Goal: Task Accomplishment & Management: Complete application form

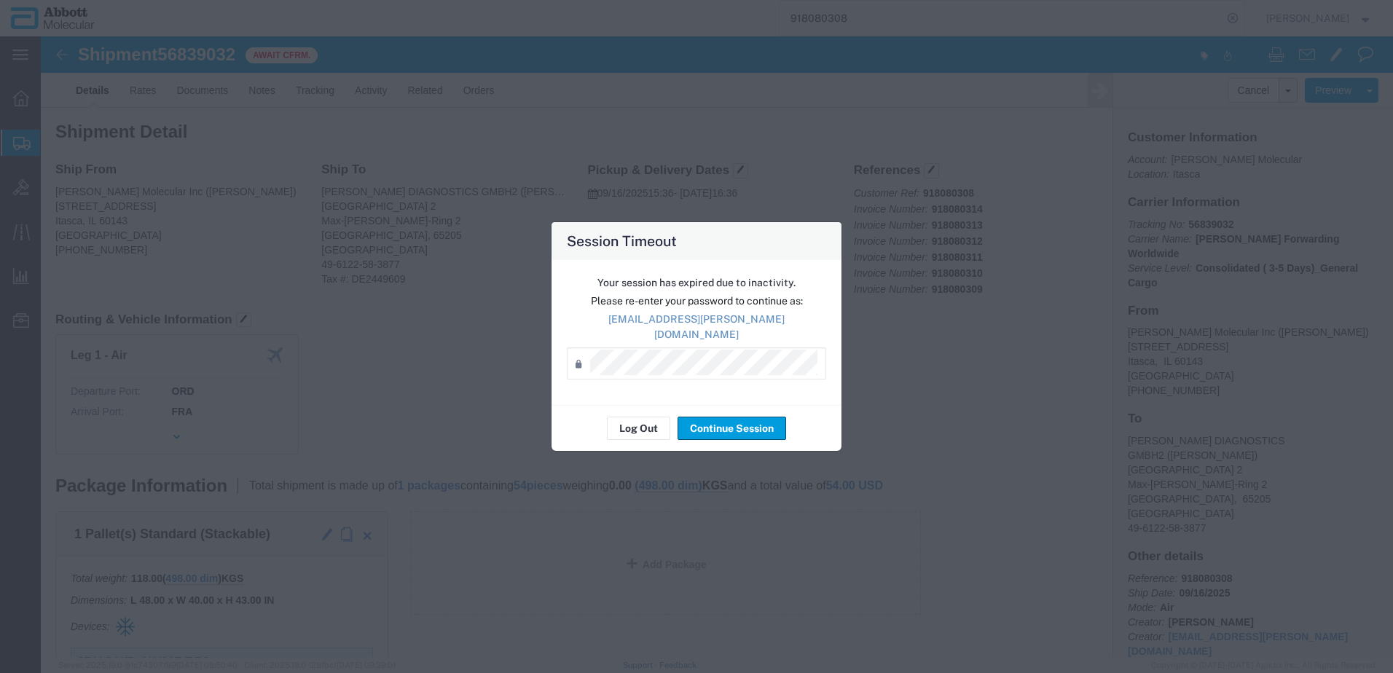
scroll to position [1067, 0]
click at [718, 429] on button "Continue Session" at bounding box center [732, 428] width 109 height 23
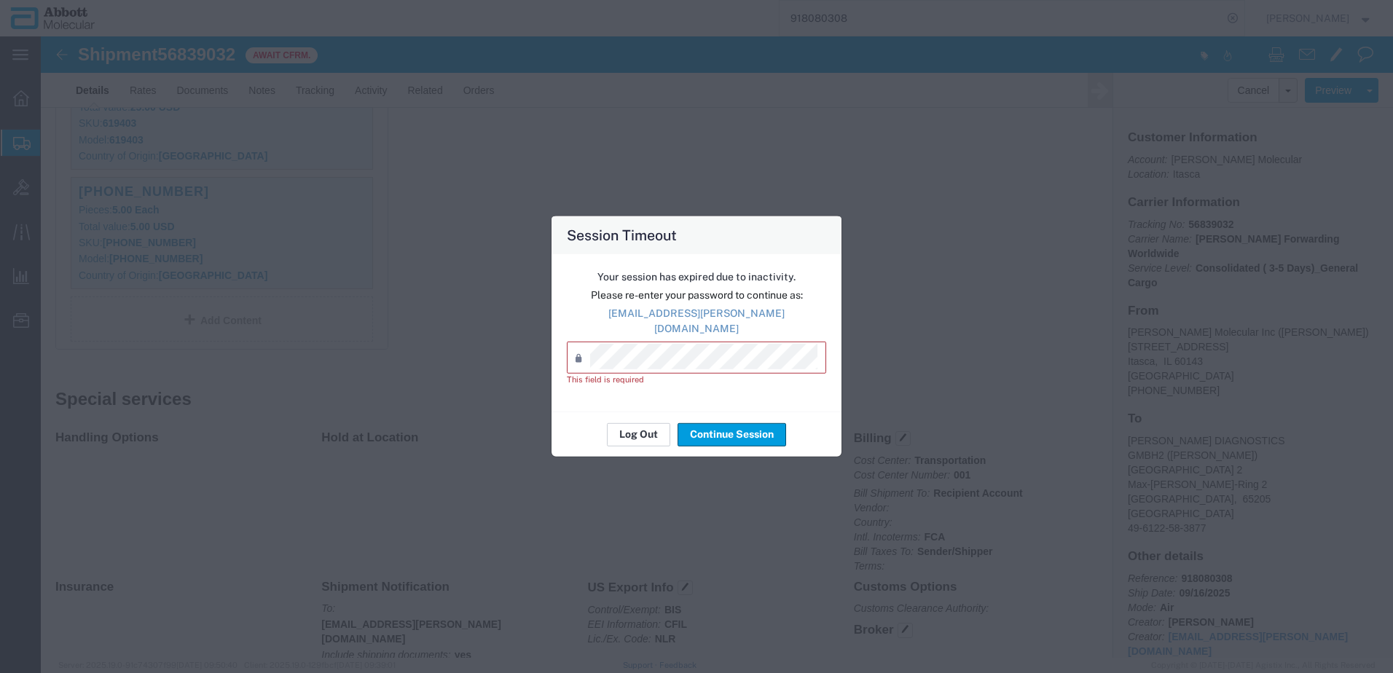
click at [646, 429] on button "Log Out" at bounding box center [638, 434] width 63 height 23
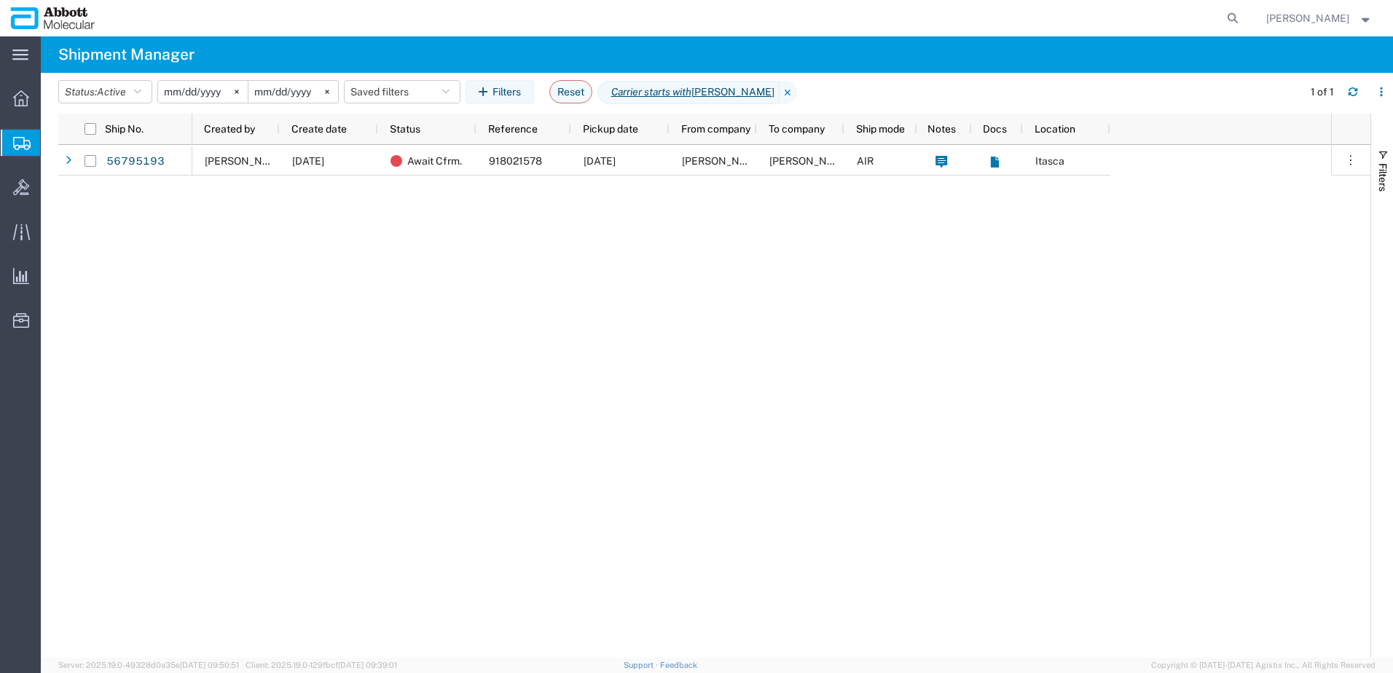
click at [0, 0] on span "Create from Template" at bounding box center [0, 0] width 0 height 0
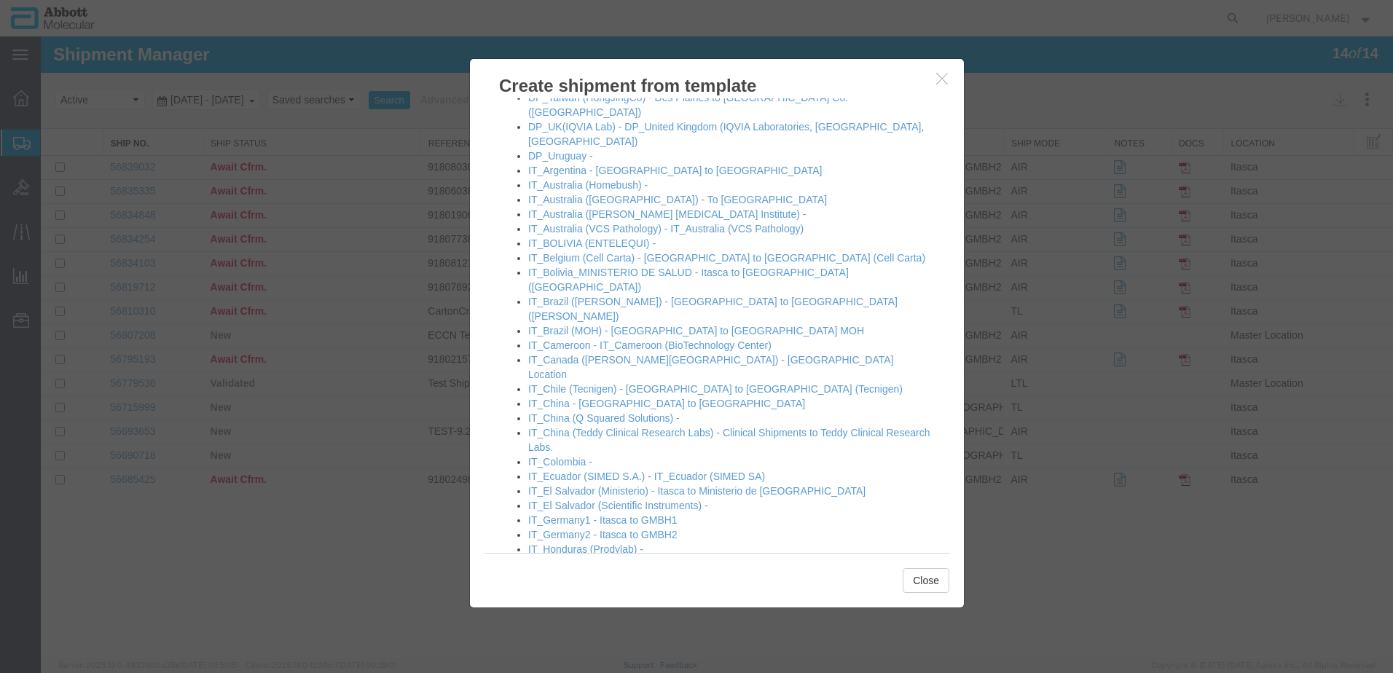
scroll to position [656, 0]
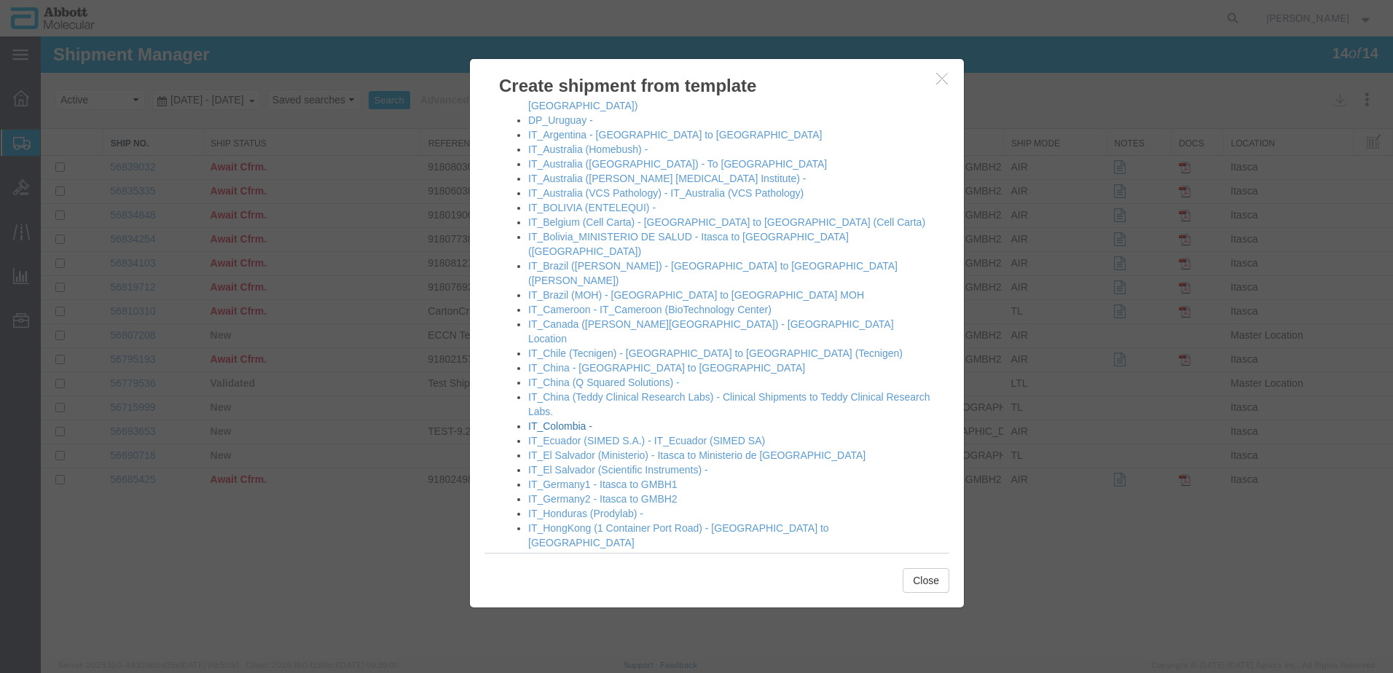
click at [573, 421] on link "IT_Colombia -" at bounding box center [560, 427] width 64 height 12
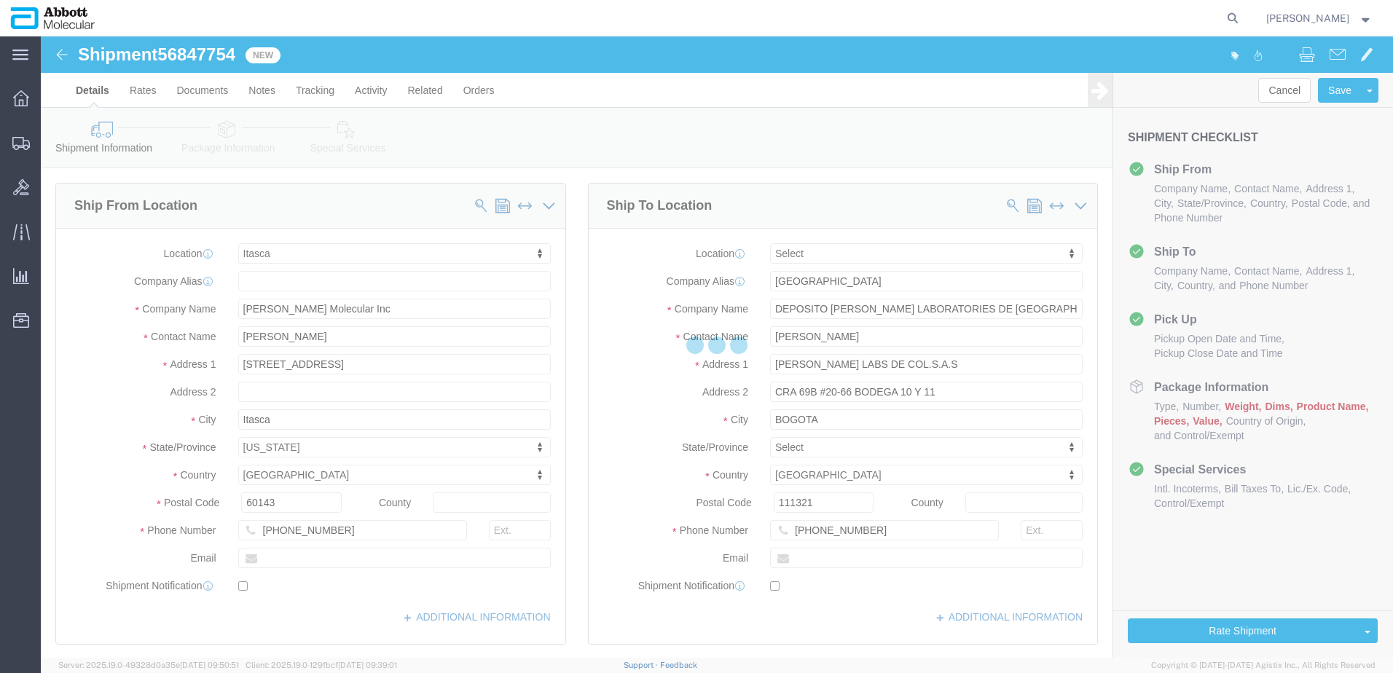
select select "48454"
select select
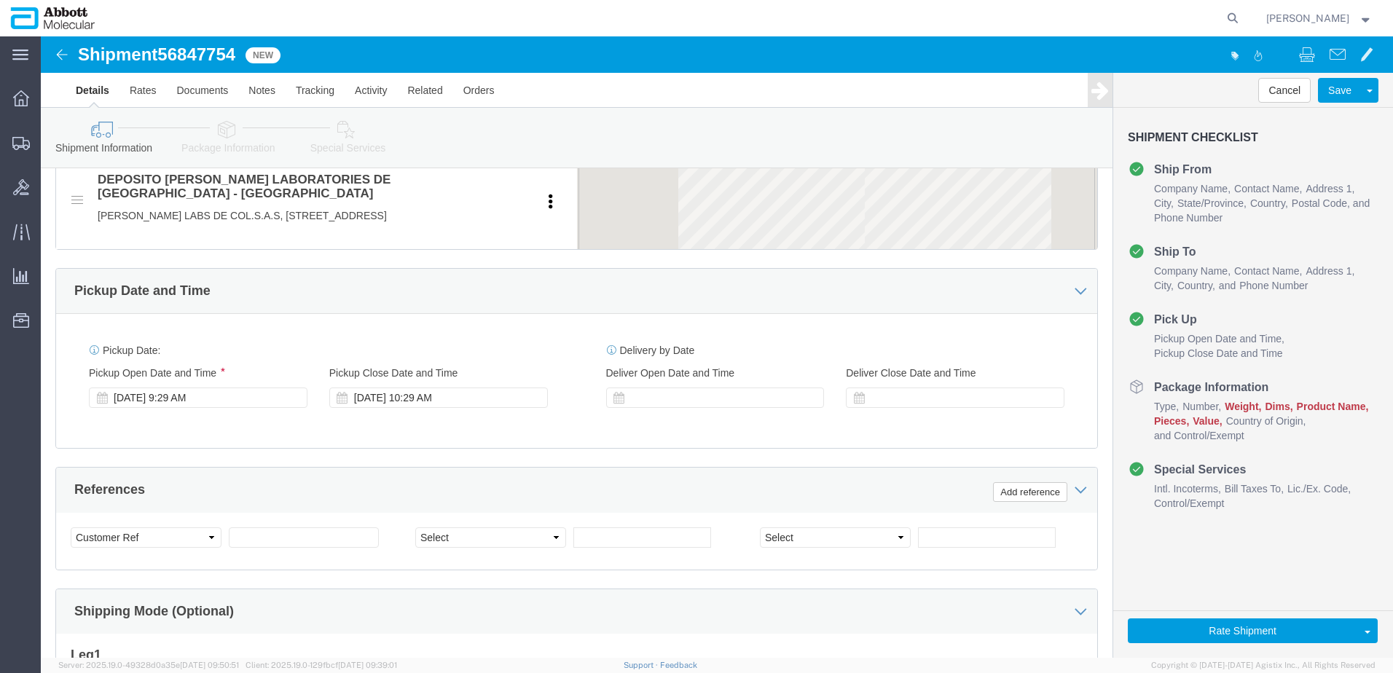
scroll to position [656, 0]
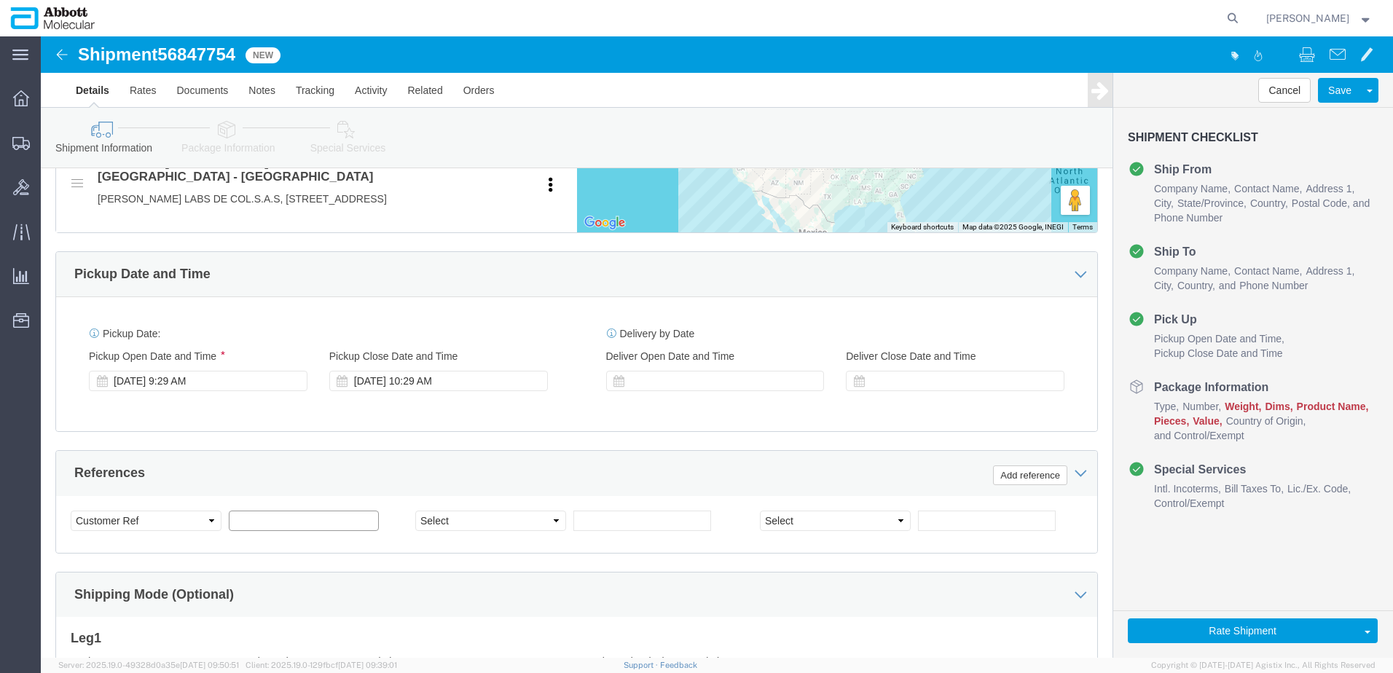
click input "text"
paste input "620705874"
type input "620705874"
select select "INVOICE"
paste input "620705874"
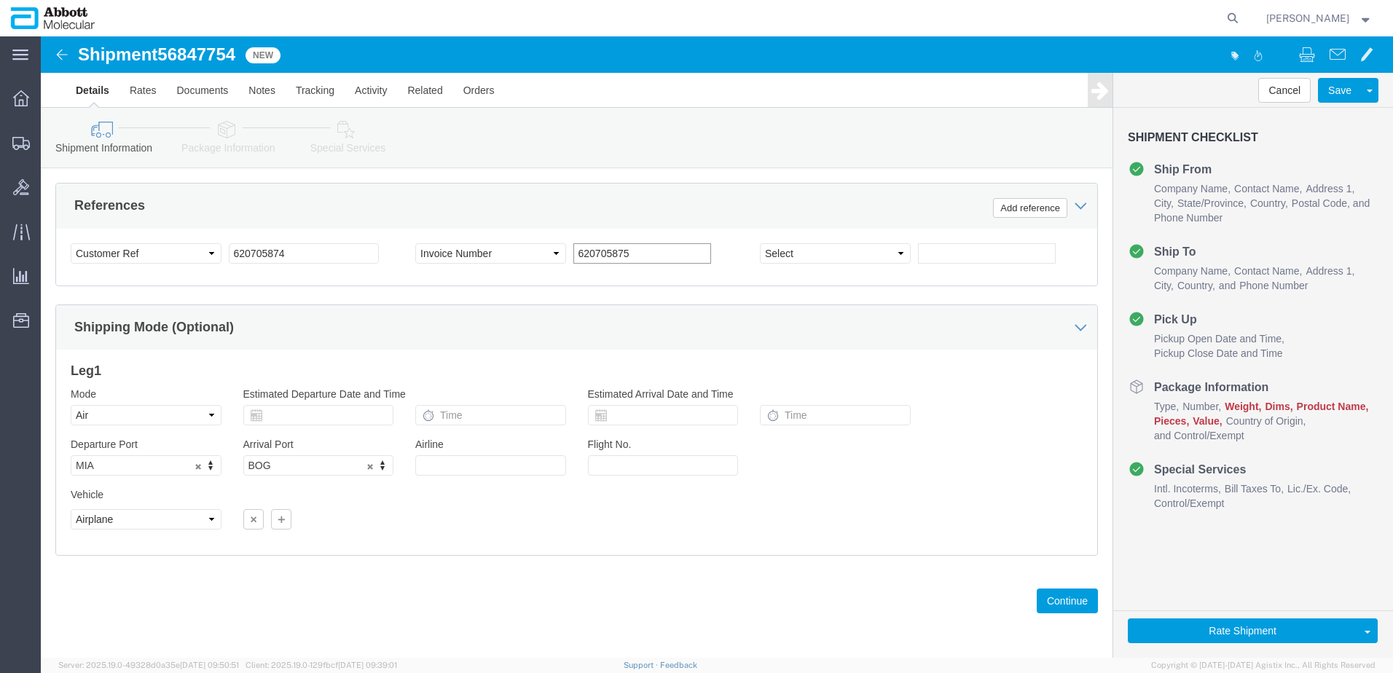
scroll to position [938, 0]
type input "620705875"
click button "Continue"
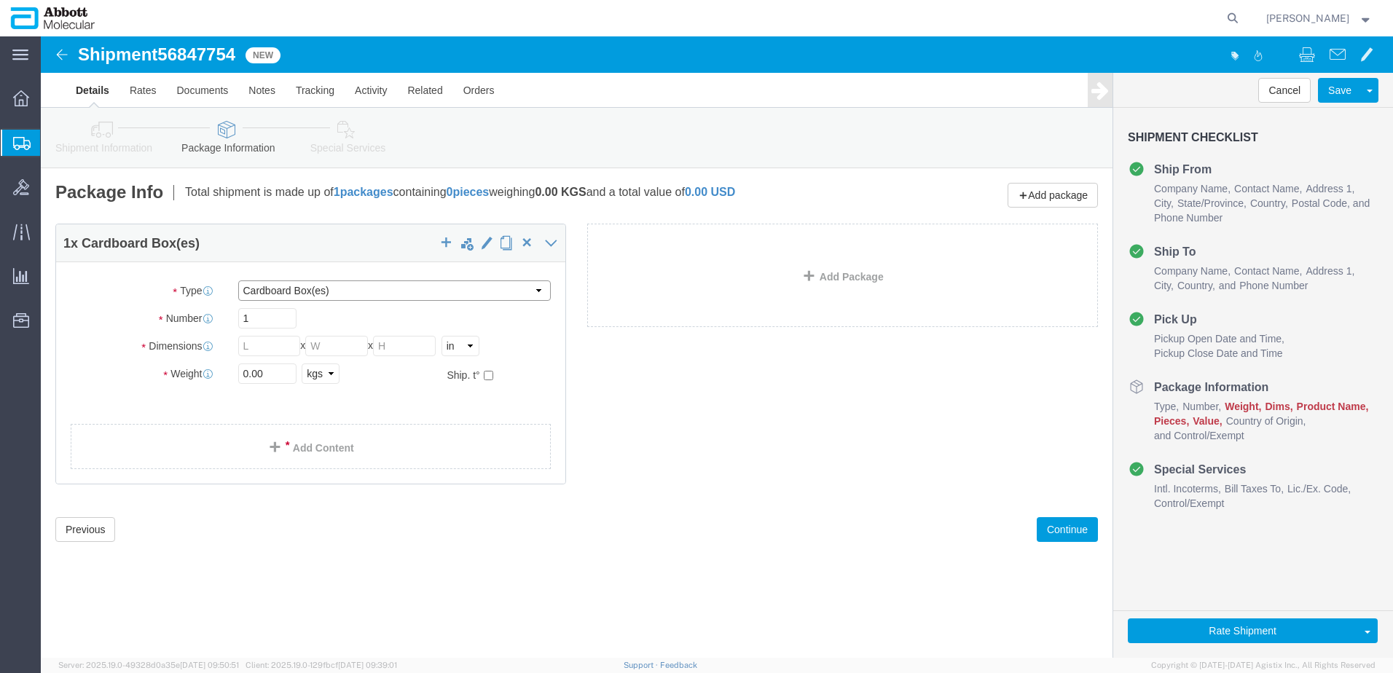
click select "Select Box (B) Box (C) Box (D) Cardboard Box(es) Crate (Instrument) Crate(s) En…"
select select "BOXC"
click select "Select Box (B) Box (C) Box (D) Cardboard Box(es) Crate (Instrument) Crate(s) En…"
type input "22.00"
type input "18.00"
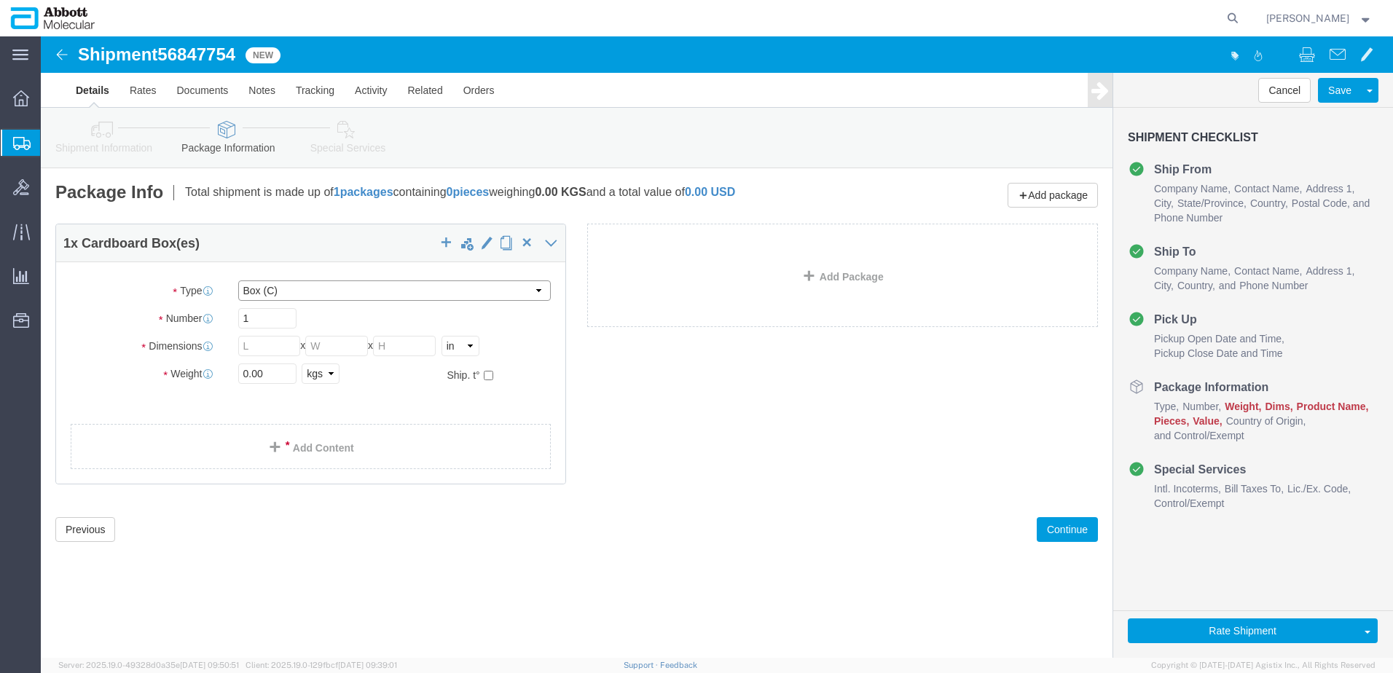
type input "18.00"
drag, startPoint x: 292, startPoint y: 255, endPoint x: 285, endPoint y: 265, distance: 12.1
click select "Select Box (B) Box (C) Box (D) Cardboard Box(es) Crate (Instrument) Crate(s) En…"
select select "BOXD"
click select "Select Box (B) Box (C) Box (D) Cardboard Box(es) Crate (Instrument) Crate(s) En…"
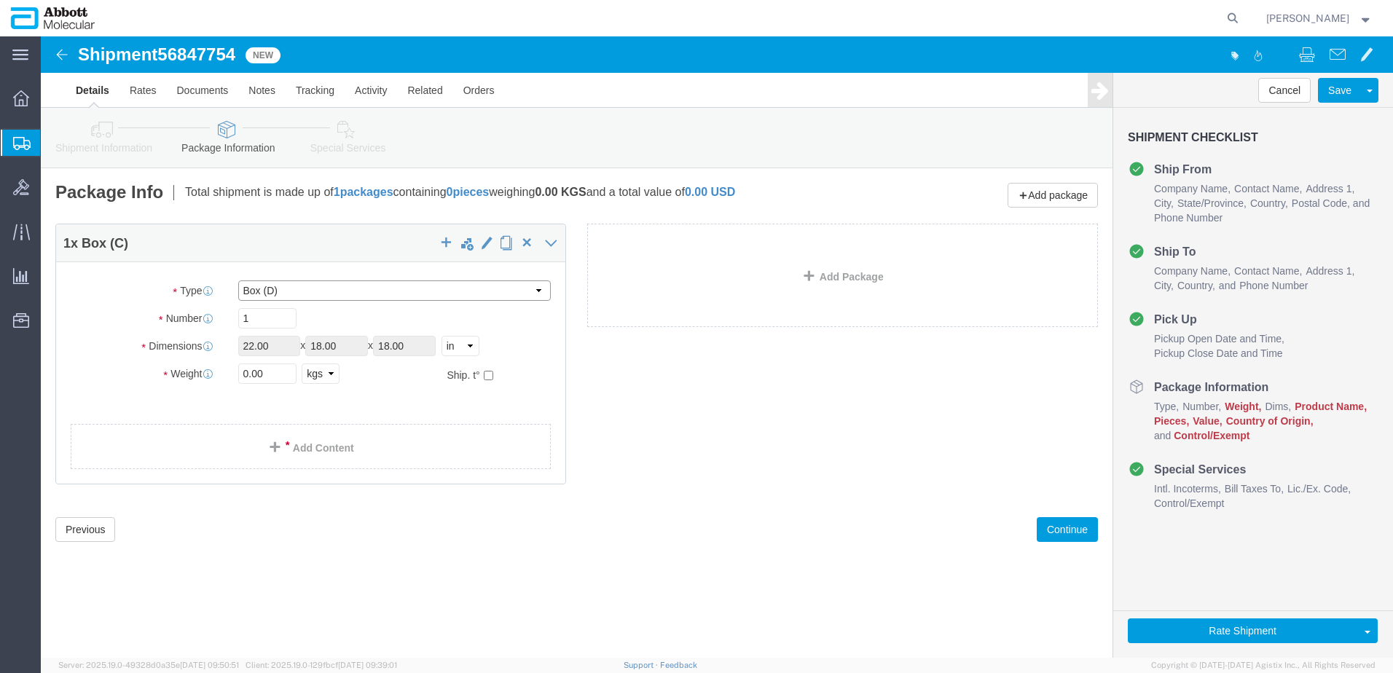
type input "28.00"
type input "24.00"
type input "21.00"
drag, startPoint x: 230, startPoint y: 287, endPoint x: 127, endPoint y: 303, distance: 104.7
click div "Package Type Select Box (B) Box (C) Box (D) Cardboard Box(es) Crate (Instrument…"
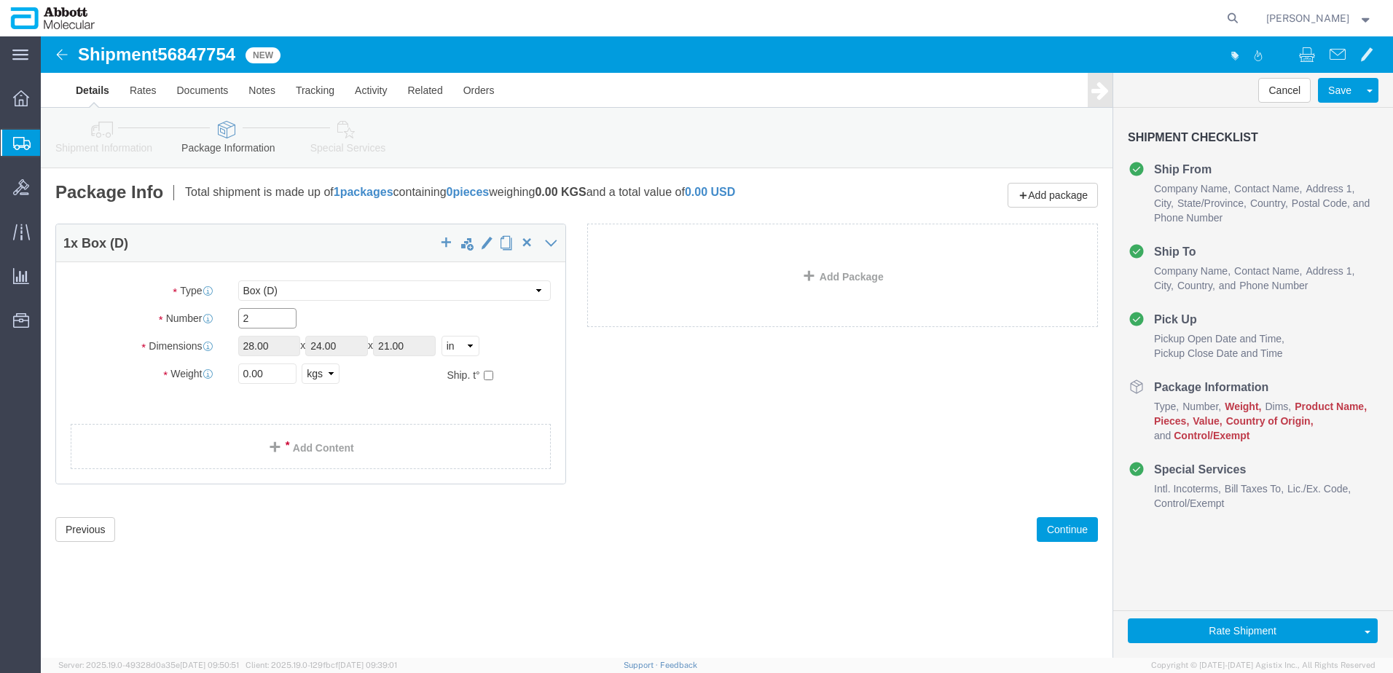
type input "2"
drag, startPoint x: 219, startPoint y: 336, endPoint x: 4, endPoint y: 311, distance: 216.4
click div "2 x Box (D) Package Type Select Box (B) Box (C) Box (D) Cardboard Box(es) Crate…"
type input "60"
click input "checkbox"
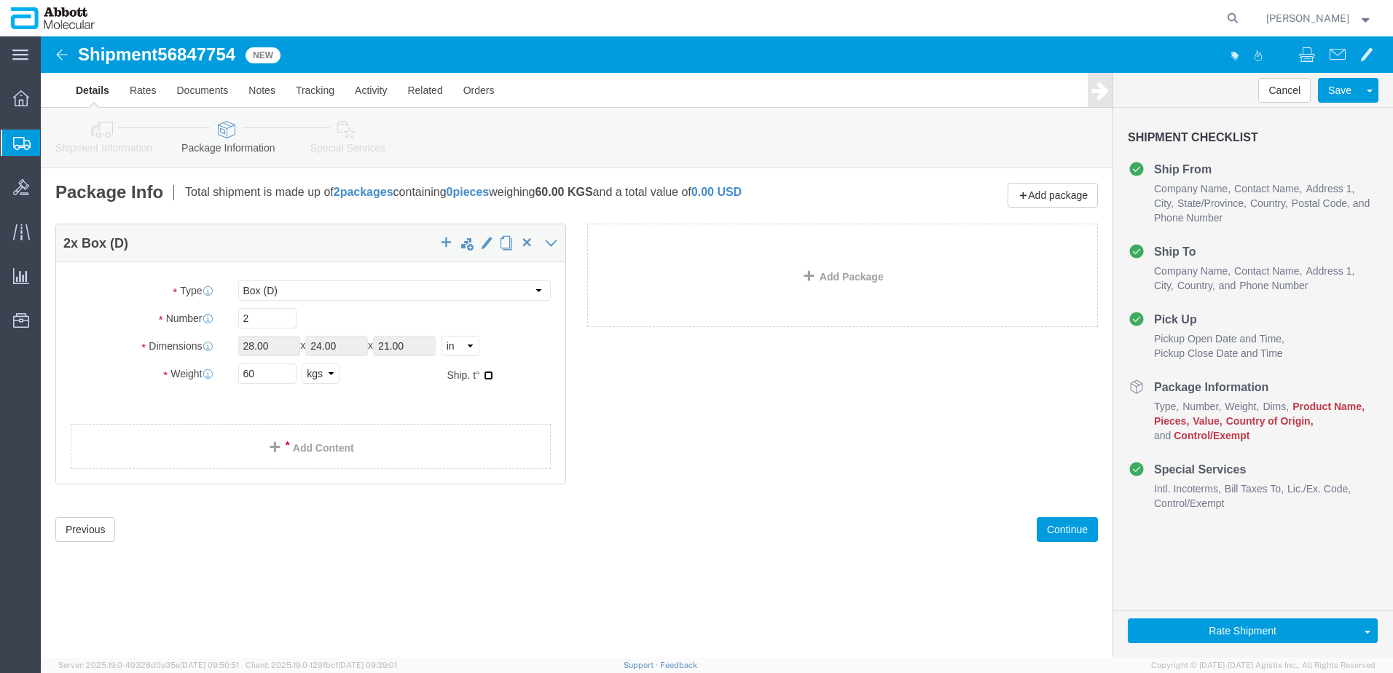
checkbox input "true"
type input "FROZEN"
click link "Add Package"
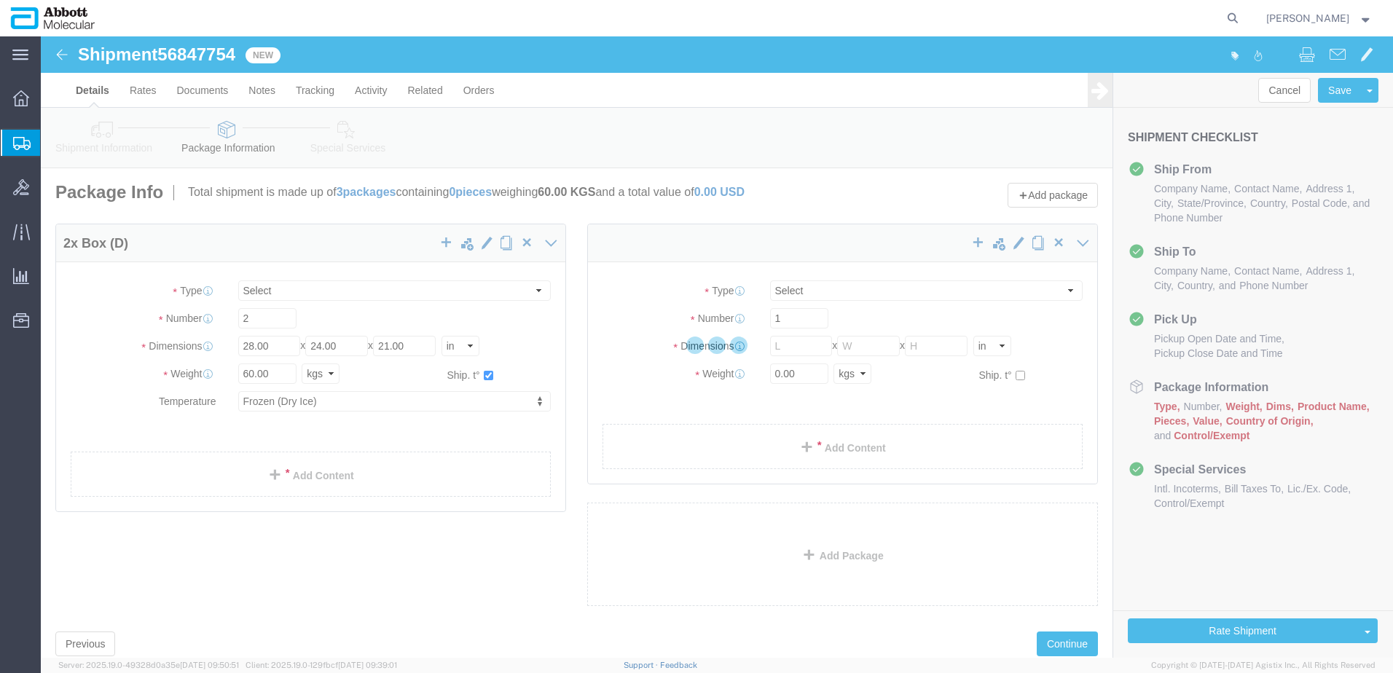
select select "BOXD"
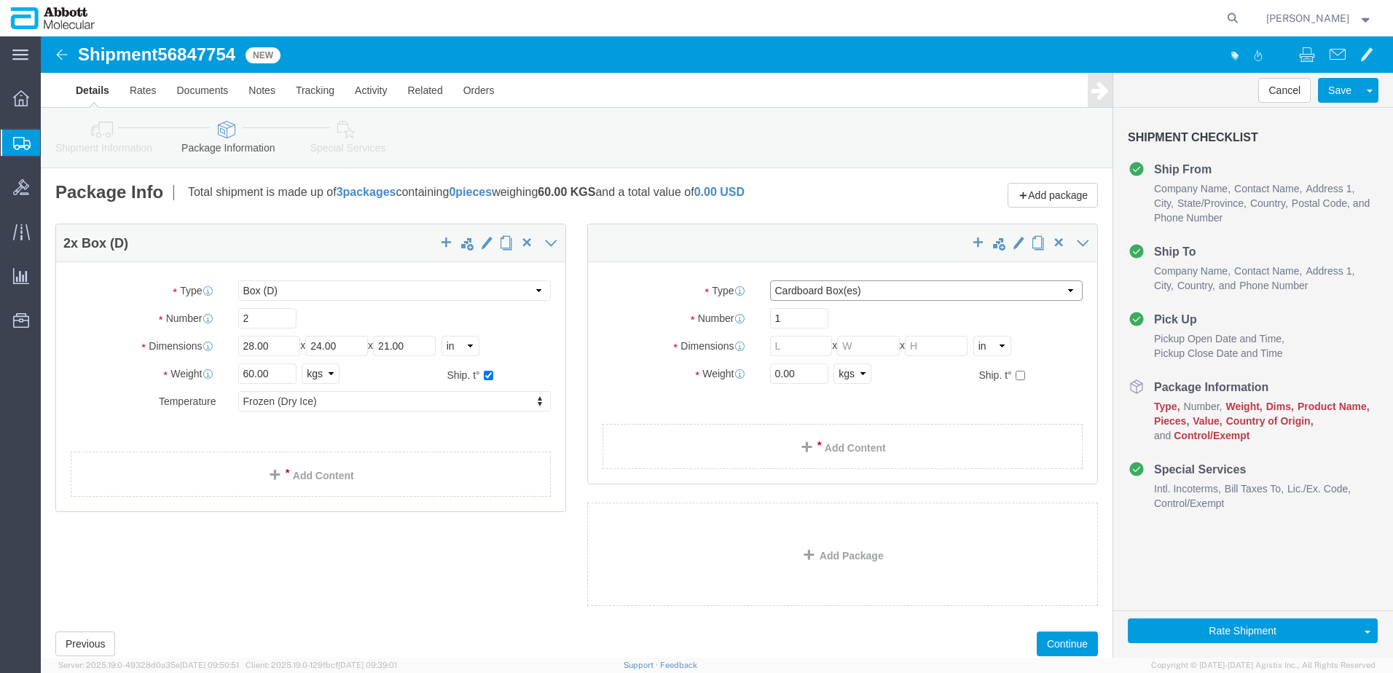
click select "Select Box (B) Box (C) Box (D) Cardboard Box(es) Crate (Instrument) Crate(s) En…"
select select "BOXC"
click select "Select Box (B) Box (C) Box (D) Cardboard Box(es) Crate (Instrument) Crate(s) En…"
type input "22.00"
type input "18.00"
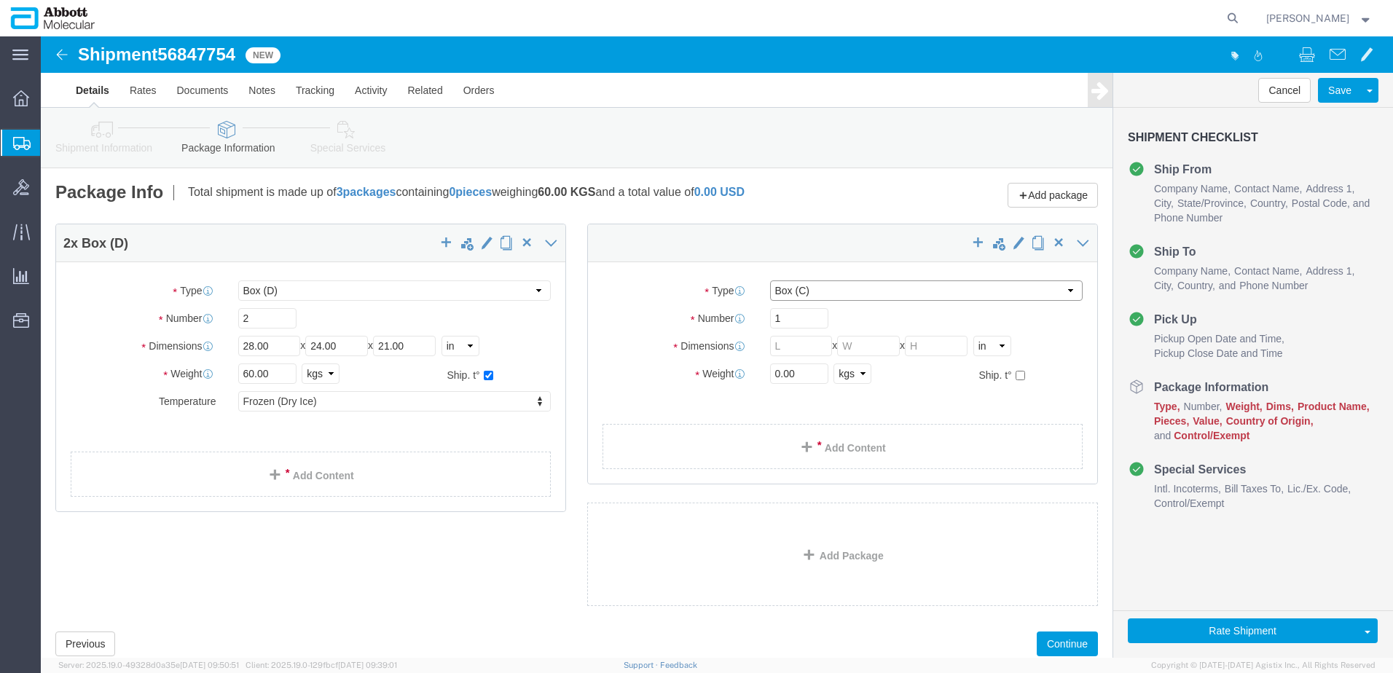
type input "18.00"
drag, startPoint x: 765, startPoint y: 340, endPoint x: 651, endPoint y: 329, distance: 114.9
click div "Weight 0.00 Select kgs lbs Ship. t°"
type input "20"
click input "checkbox"
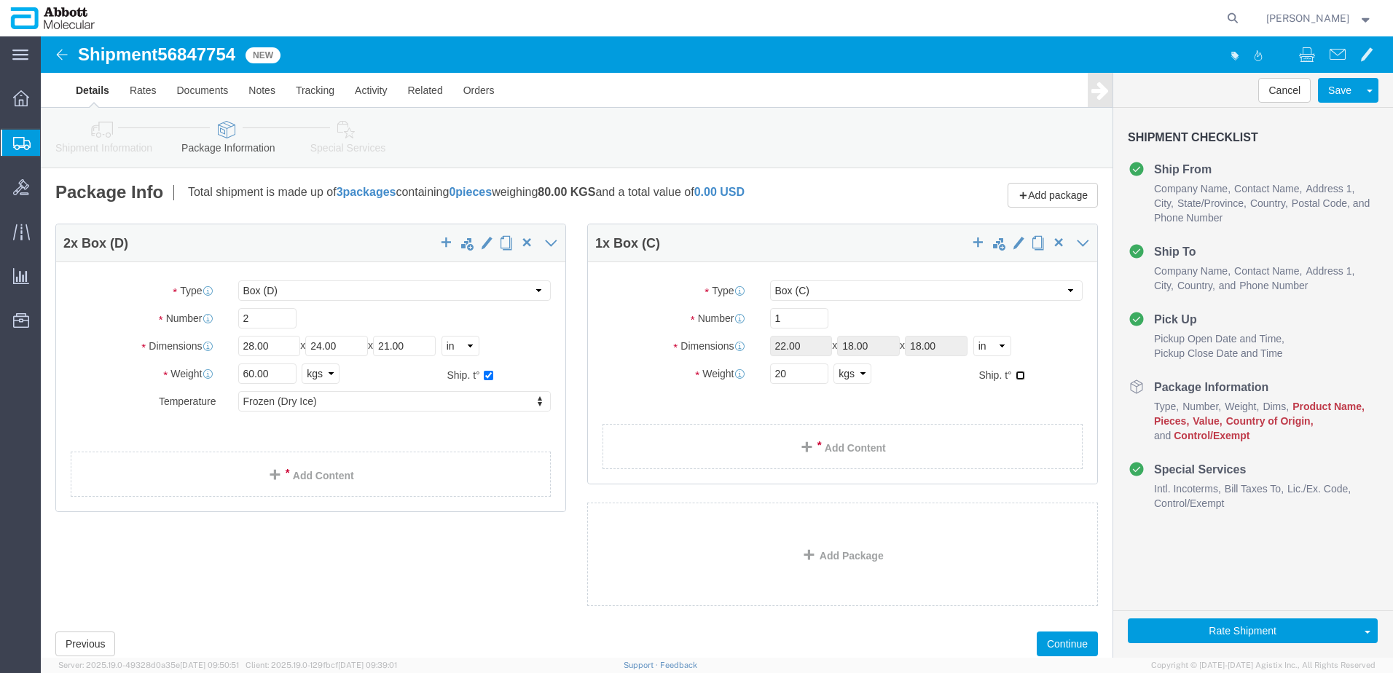
checkbox input "true"
type input "FROZEN"
click link "Add Content"
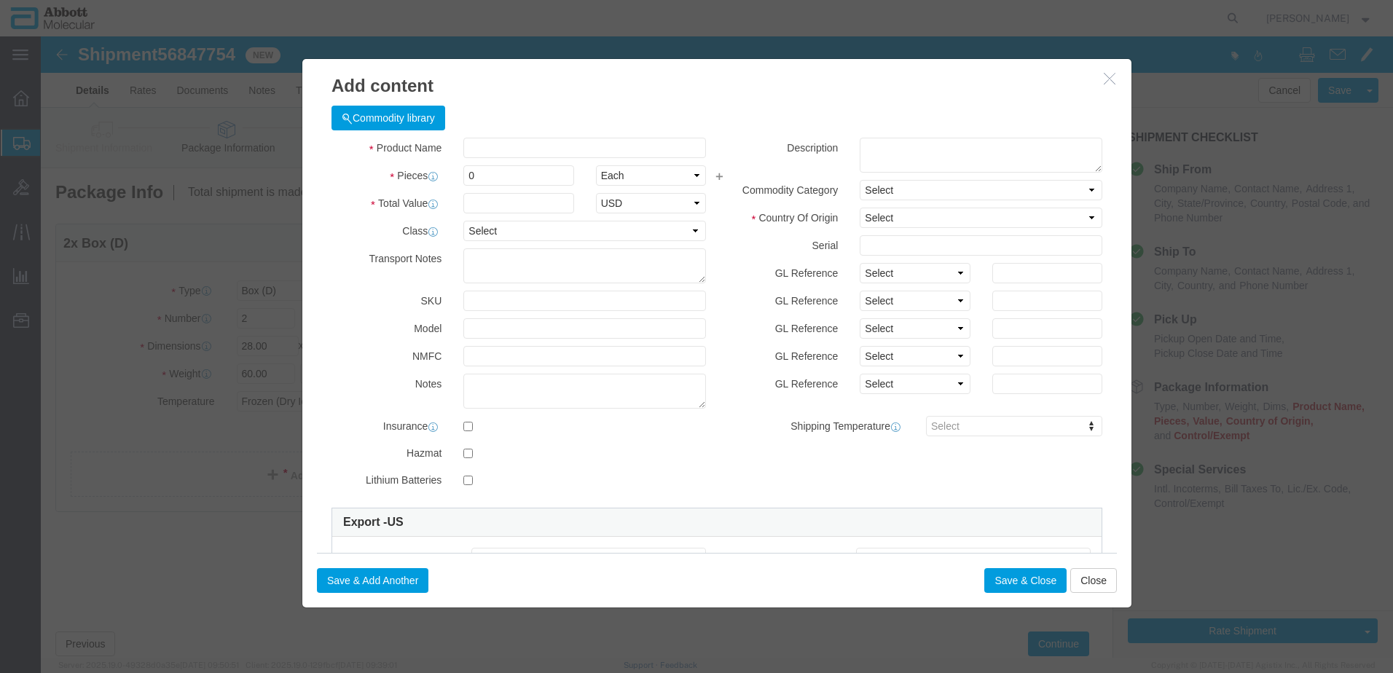
click div "Commodity library"
click input "text"
type input "08N1590"
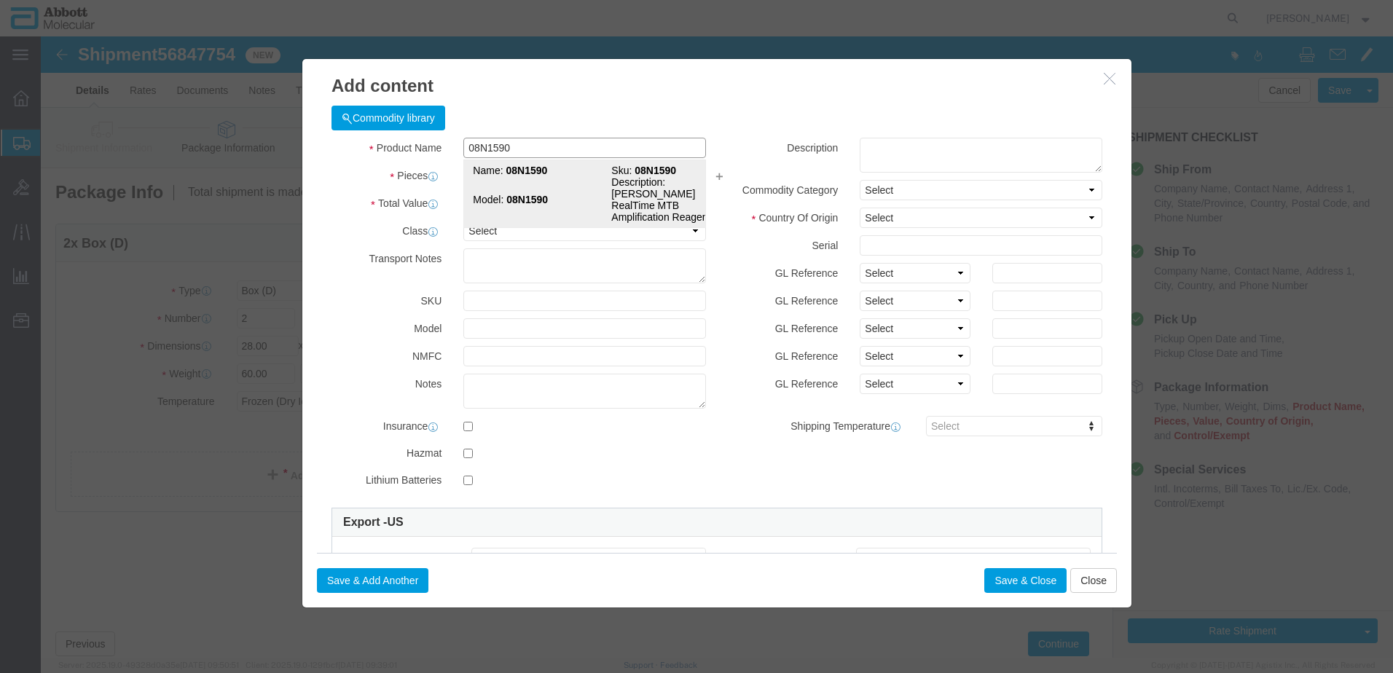
click td "Model: 08N1590"
type input "1"
select select
select select "US"
type input "FROZEN"
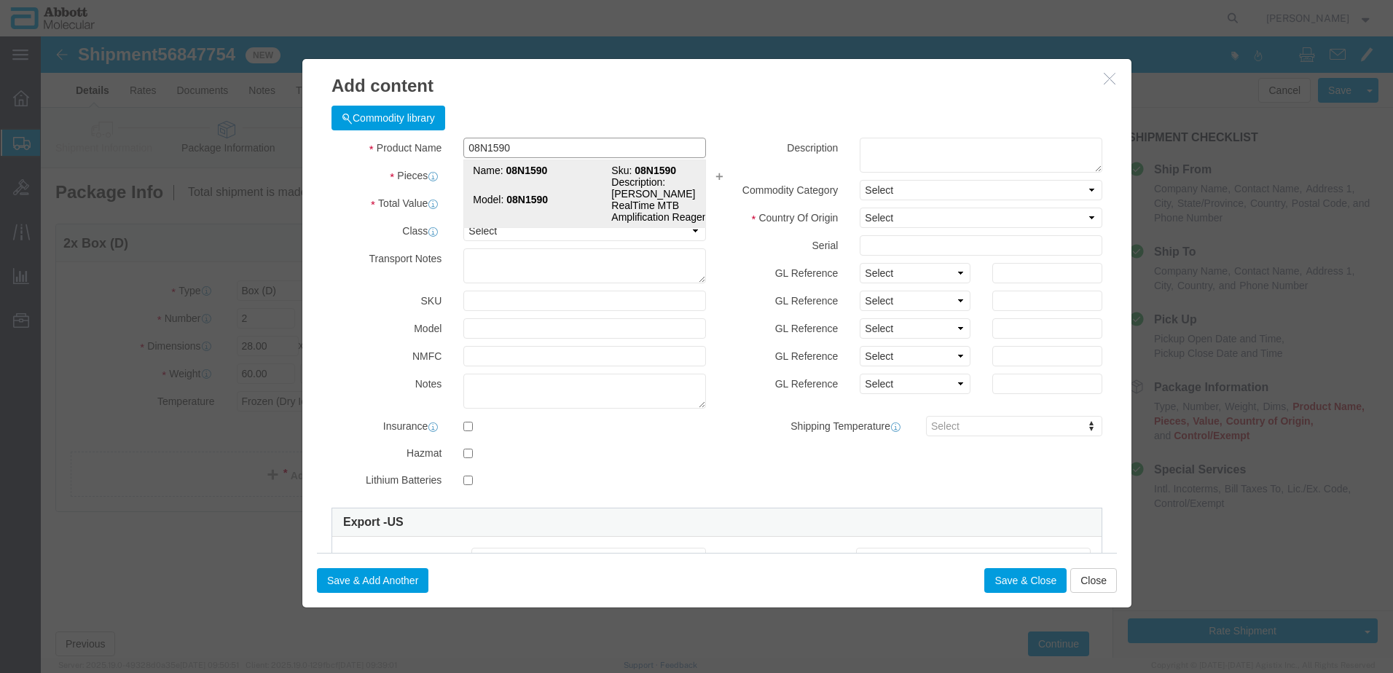
type input "3822190080"
select select "BIS"
checkbox input "false"
type input "08N1590"
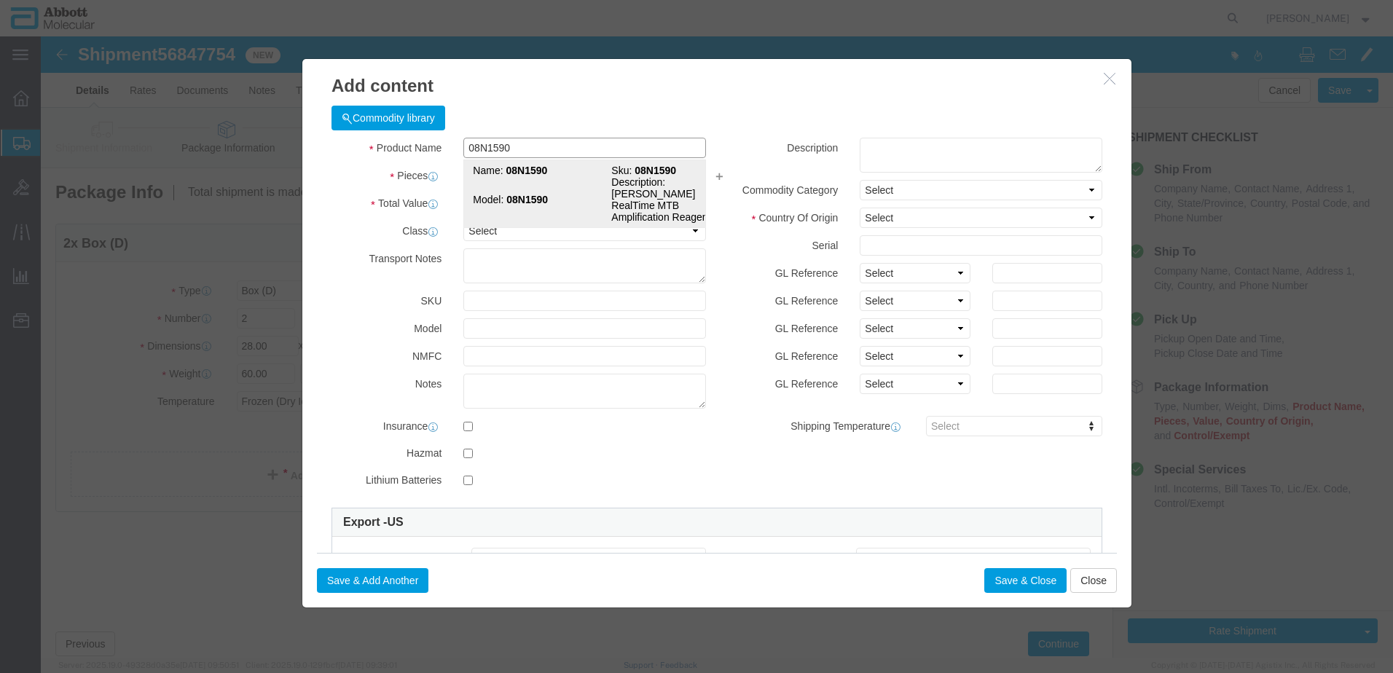
type input "08N1590"
type textarea "[PERSON_NAME] RealTime MTB Amplification Reagent Kit"
select select "NLR"
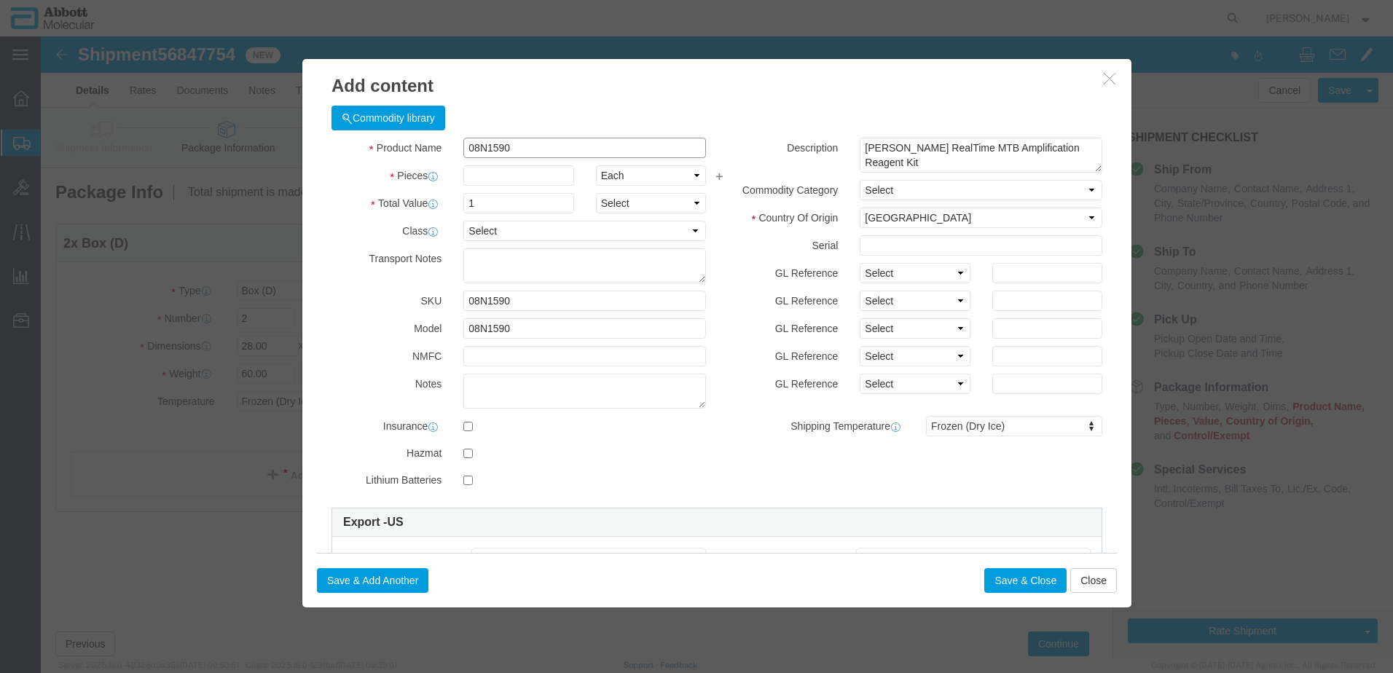
type input "08N1590"
type input "37"
drag, startPoint x: 835, startPoint y: 238, endPoint x: 837, endPoint y: 247, distance: 9.0
click select "Select Account Type Activity ID Airline Appointment Number ASN Batch Number Bil…"
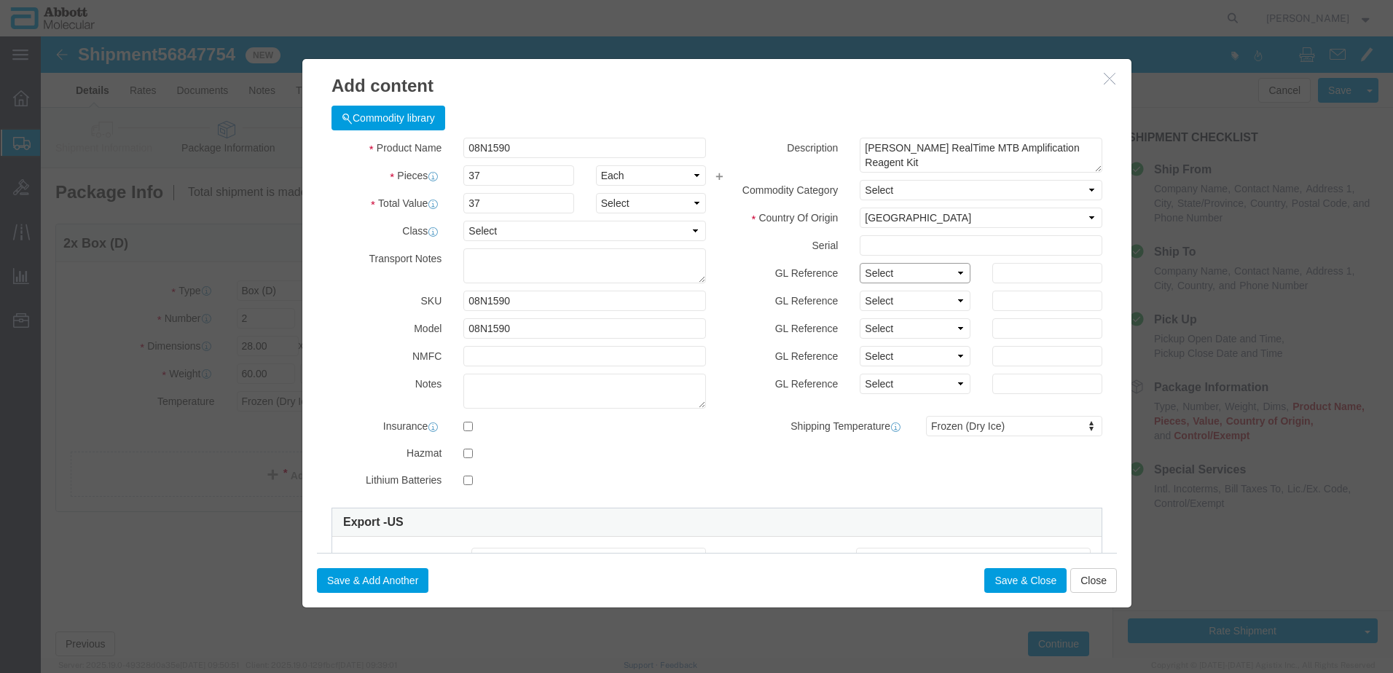
select select "BATCH_NUMBER"
click select "Select Account Type Activity ID Airline Appointment Number ASN Batch Number Bil…"
type input "415845"
click button "Save & Add Another"
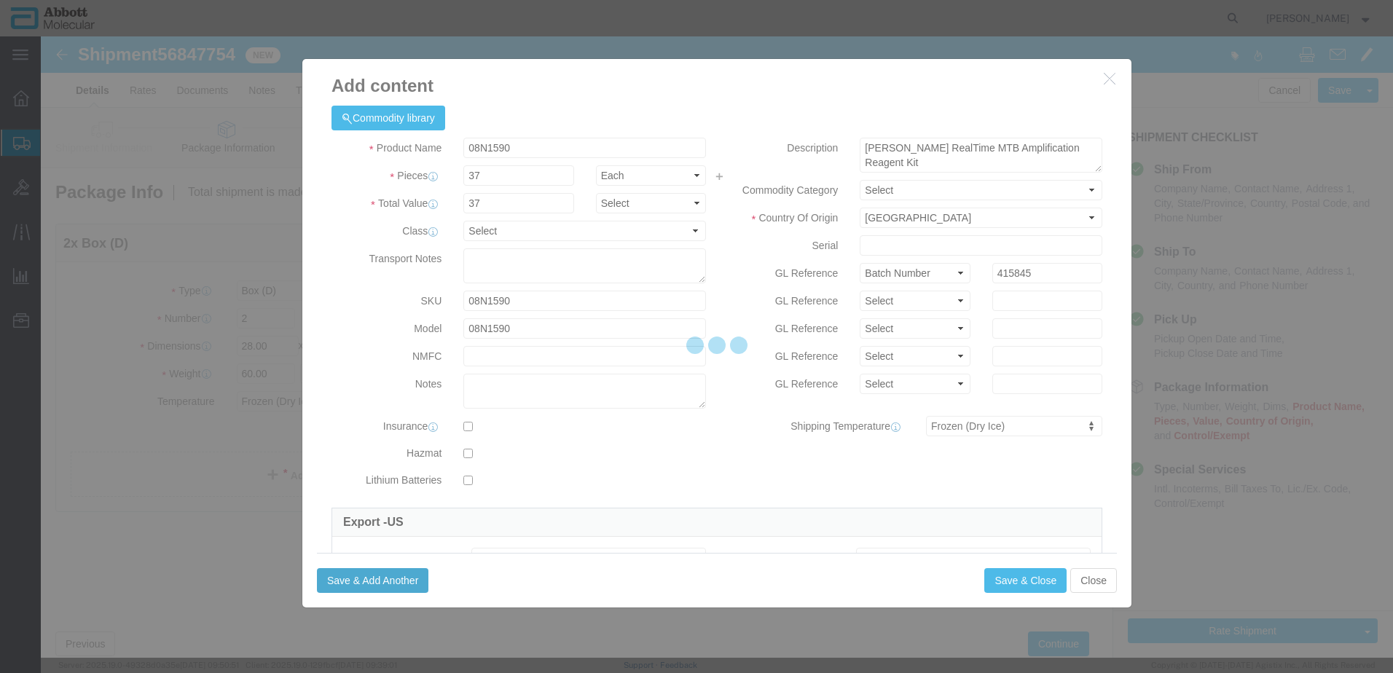
select select "EA"
select select
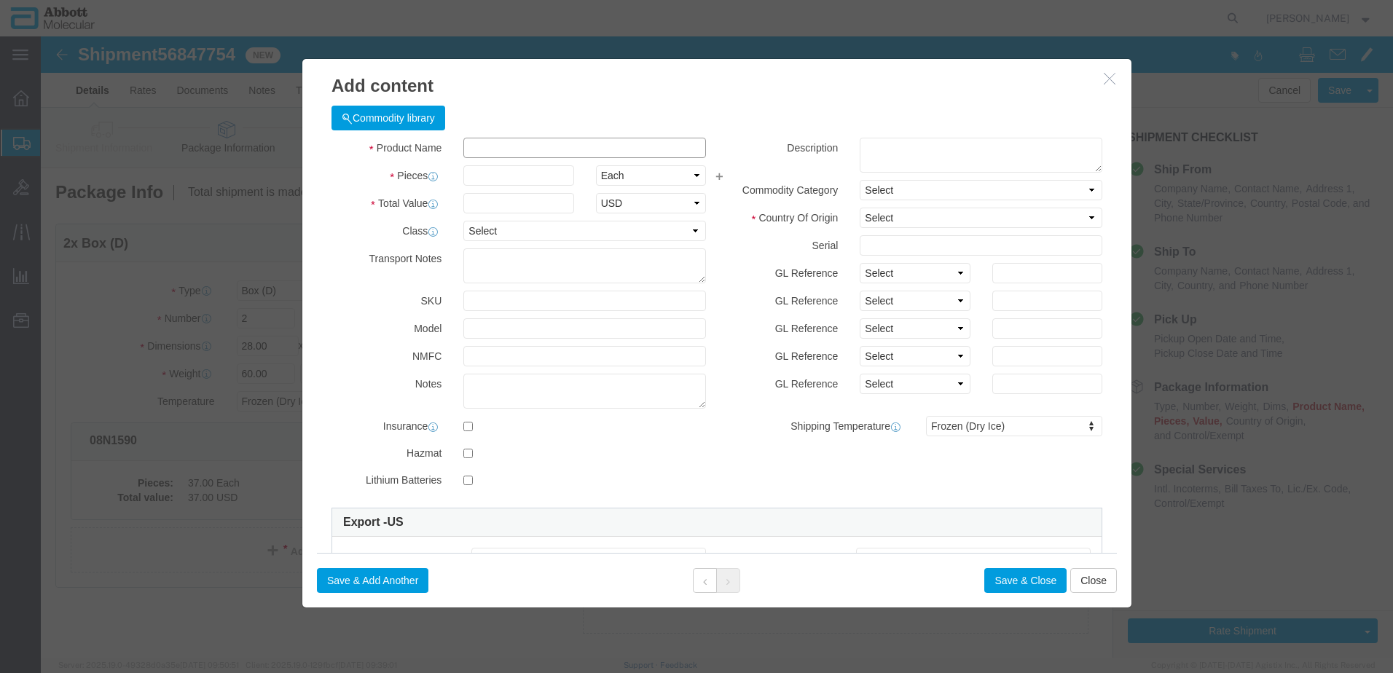
click input "text"
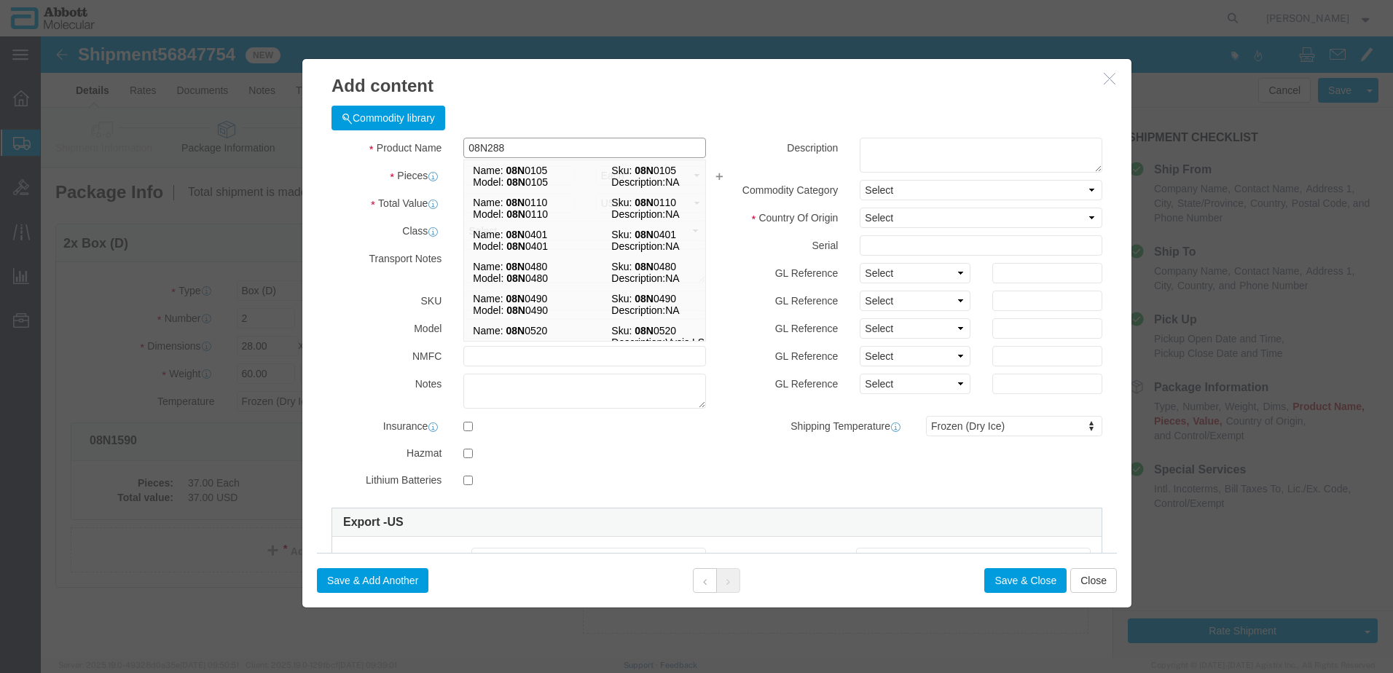
type input "08N2880"
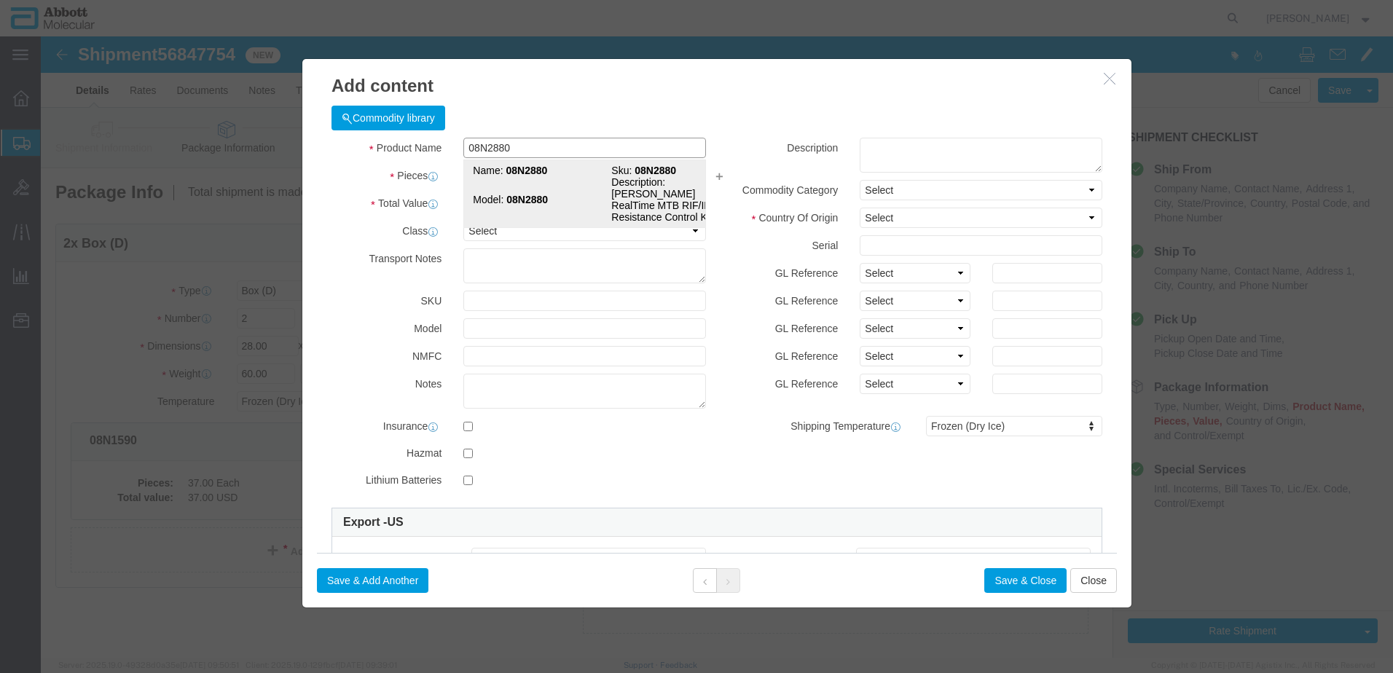
click strong "08N2880"
type input "1"
select select
select select "US"
type input "FROZEN"
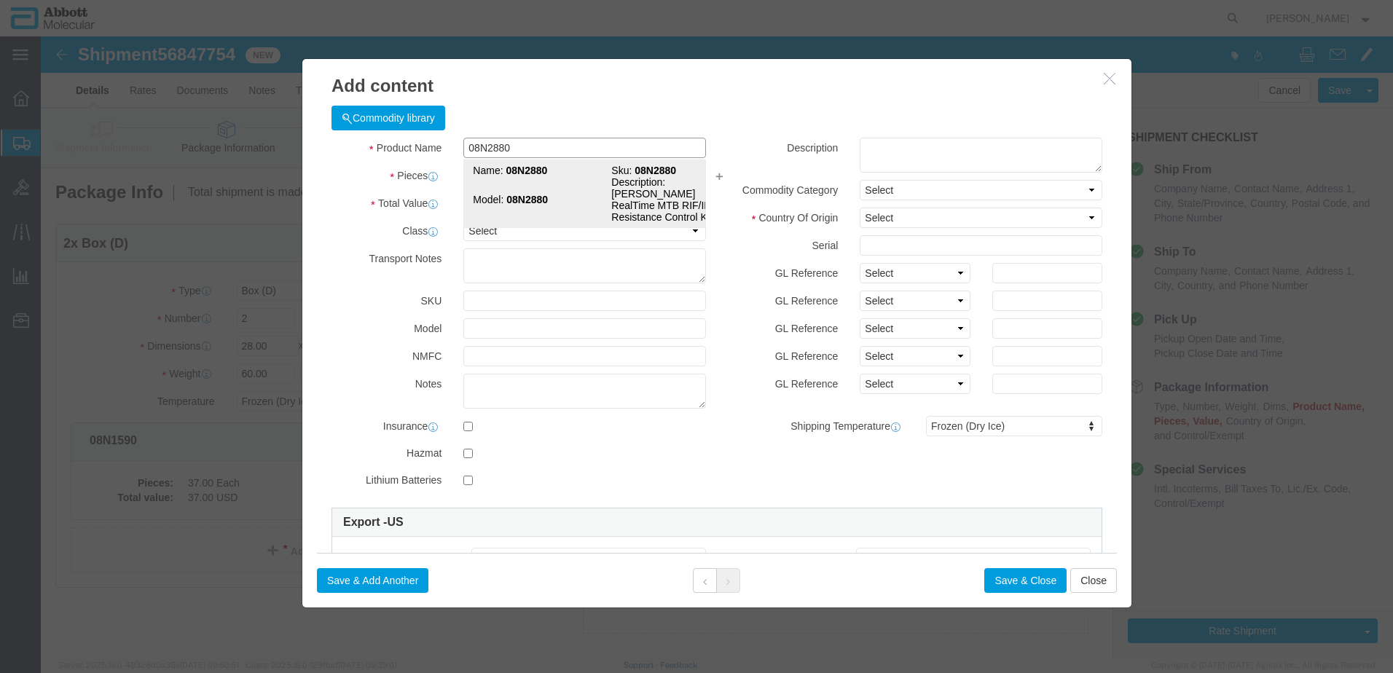
type input "3822190080"
select select "BIS"
checkbox input "false"
type input "08N2880"
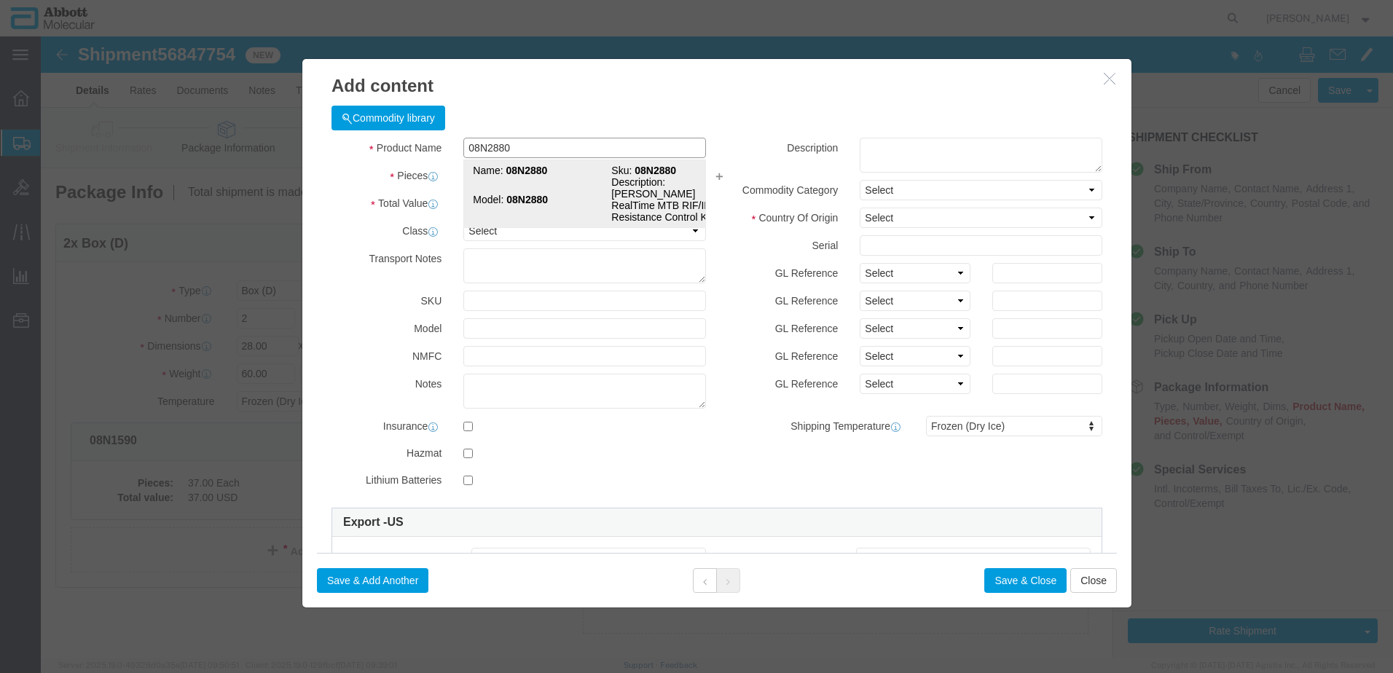
type input "08N2880"
type textarea "[PERSON_NAME] RealTime MTB RIF/INH Resistance Control Kit"
select select "NLR"
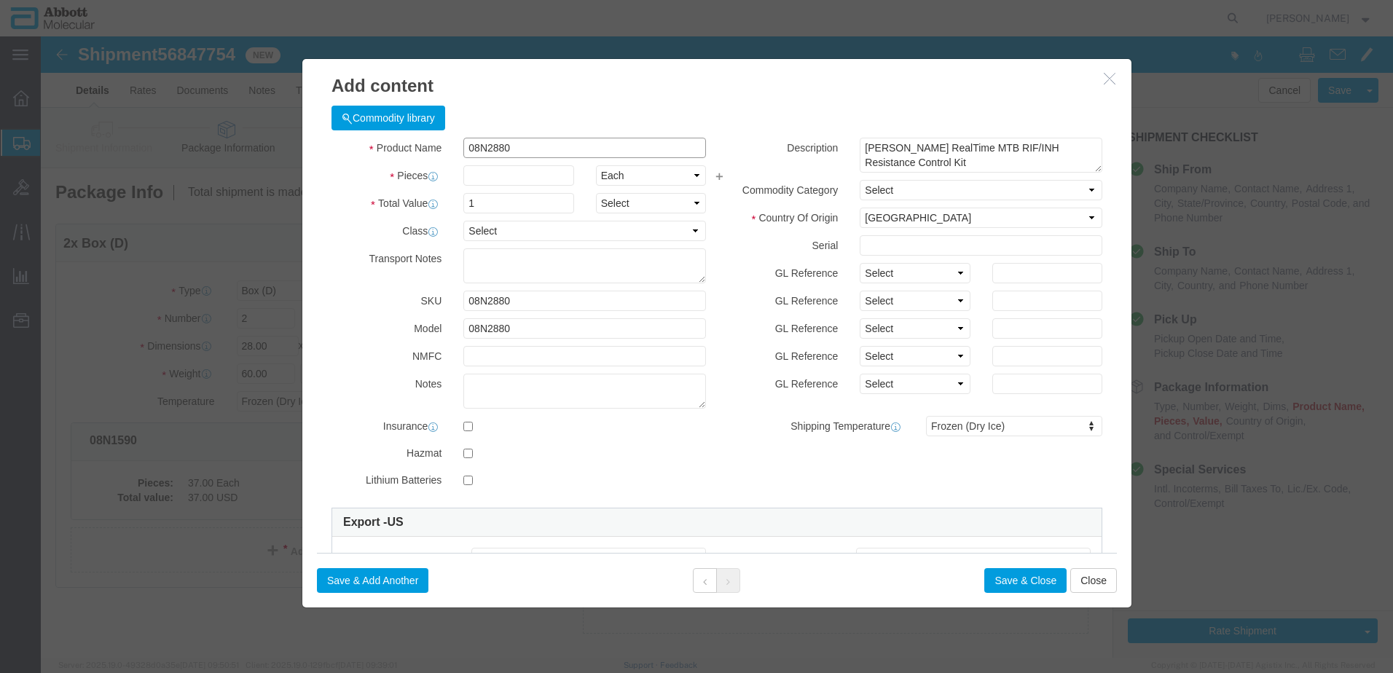
type input "08N2880"
type input "9"
drag, startPoint x: 845, startPoint y: 232, endPoint x: 848, endPoint y: 248, distance: 15.6
click select "Select Account Type Activity ID Airline Appointment Number ASN Batch Number Bil…"
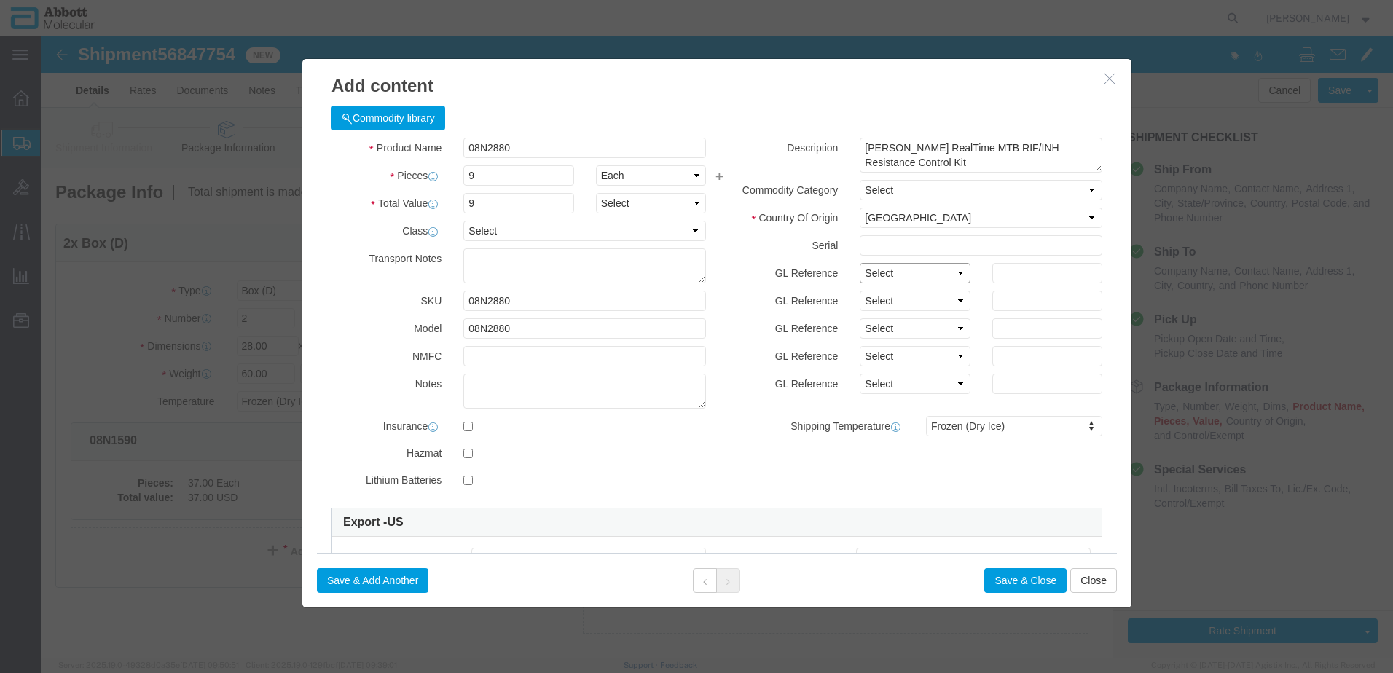
select select "BATCH_NUMBER"
click select "Select Account Type Activity ID Airline Appointment Number ASN Batch Number Bil…"
type input "410124"
click button "Save & Close"
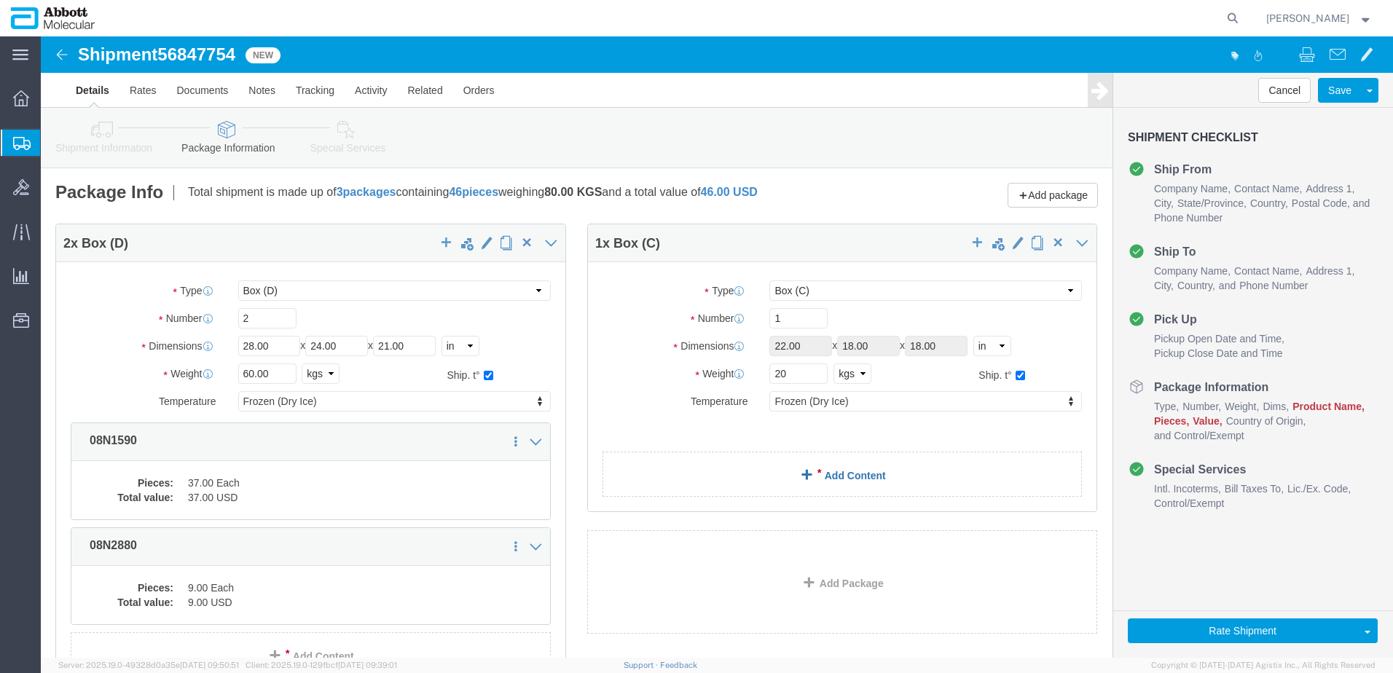
click link "Add Content"
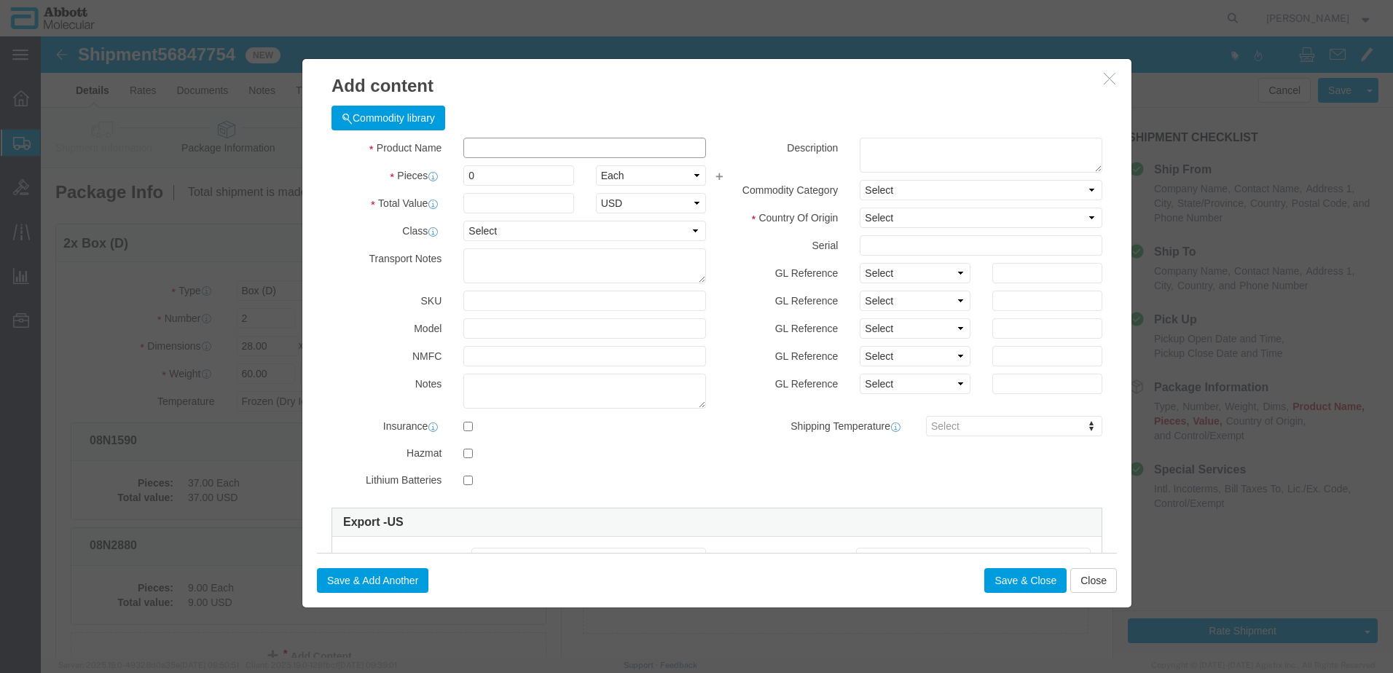
click input "text"
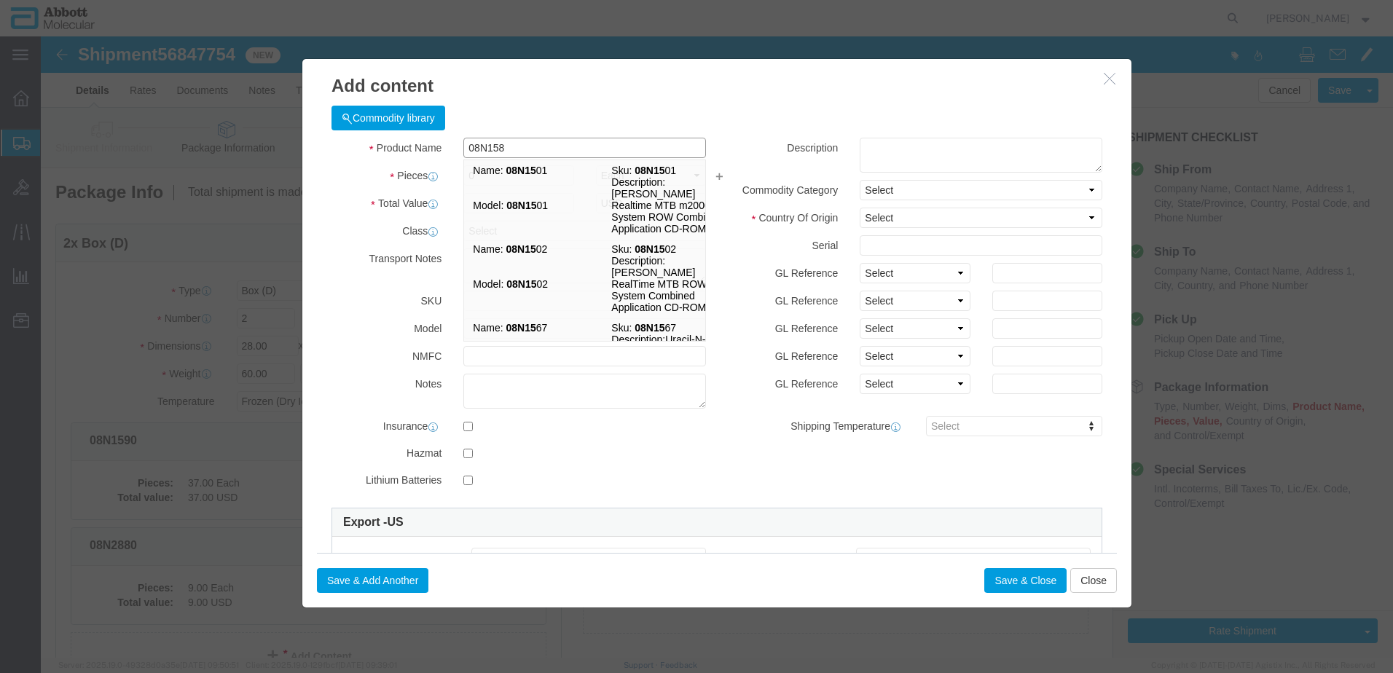
type input "08N1580"
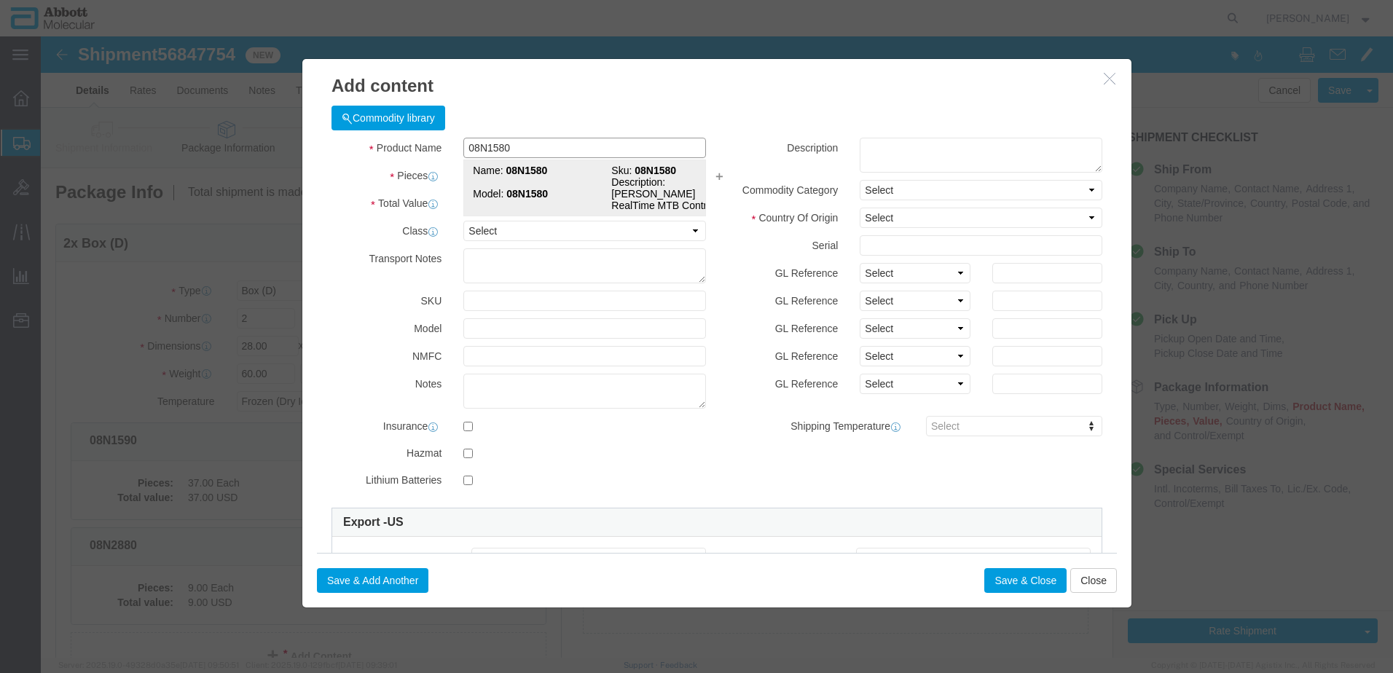
click strong "08N1580"
type input "1"
select select
select select "US"
type input "FROZEN"
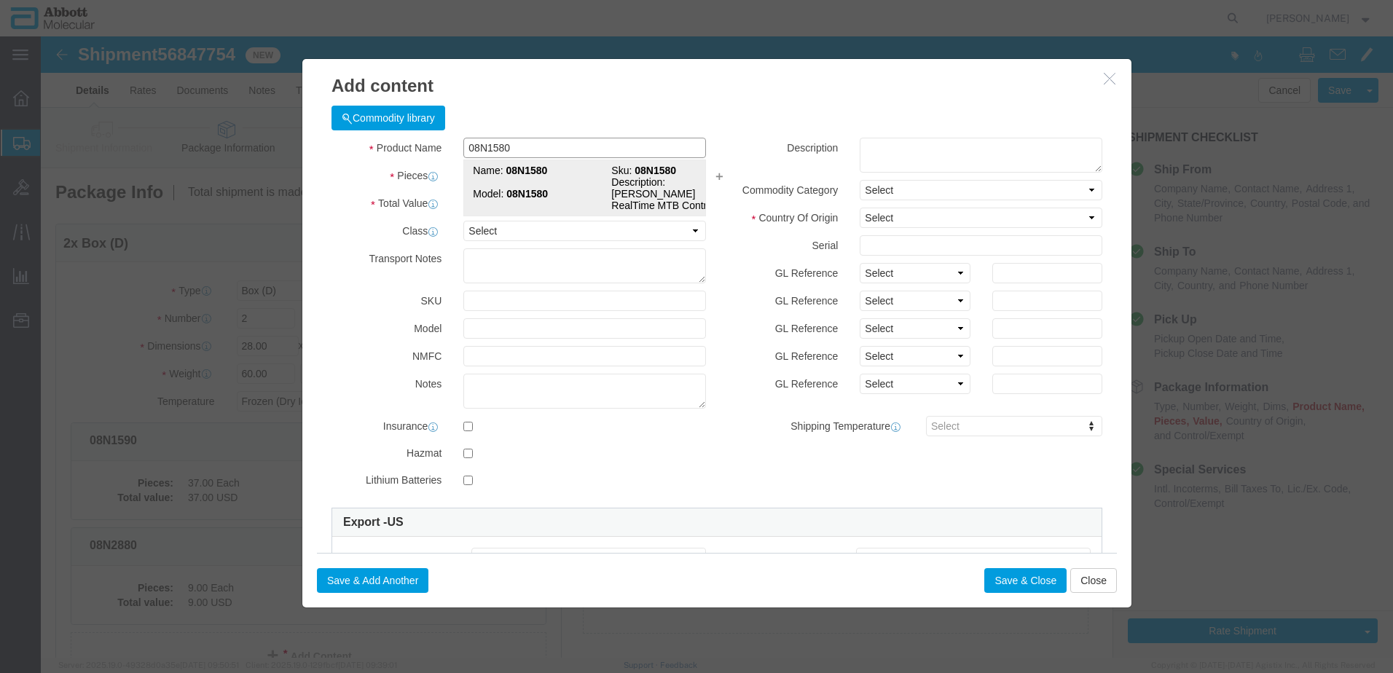
type input "3822190080"
select select "BIS"
checkbox input "false"
type input "08N1580"
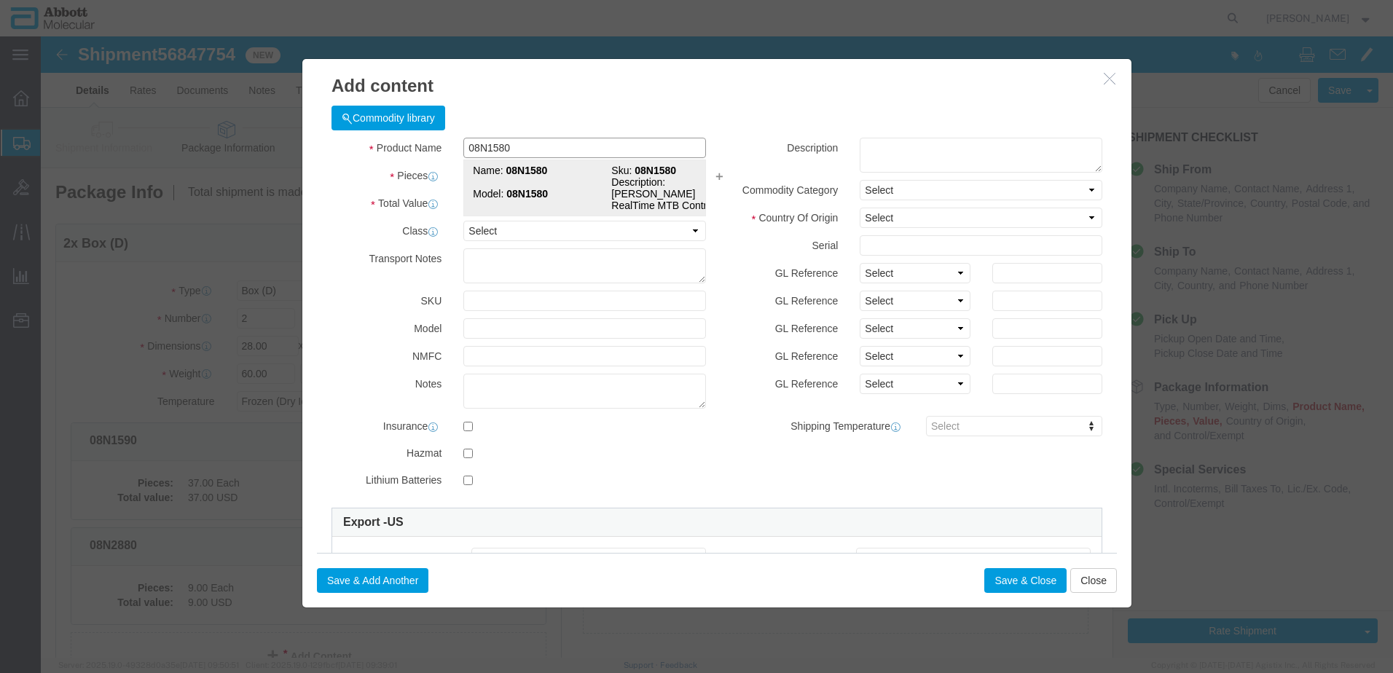
type input "08N1580"
type textarea "[PERSON_NAME] RealTime MTB Control Kit"
select select "NLR"
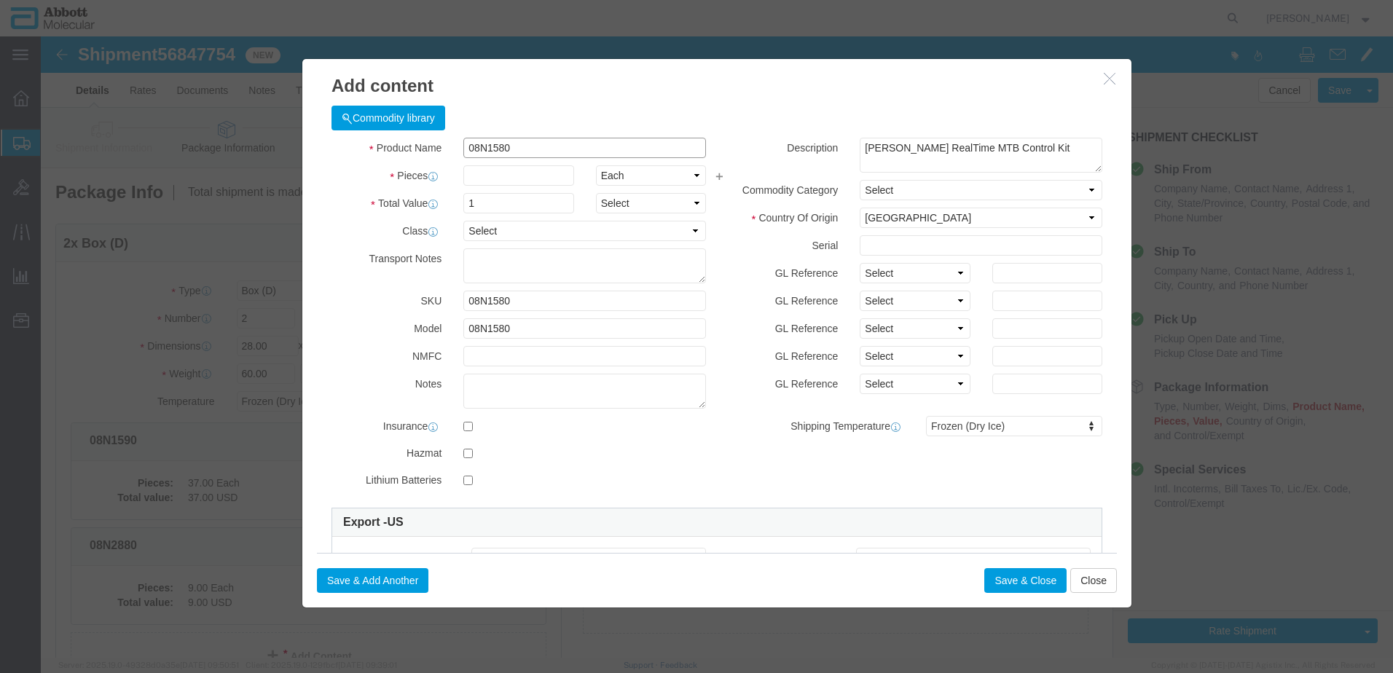
type input "08N1580"
type input "8"
click select "Select Account Type Activity ID Airline Appointment Number ASN Batch Number Bil…"
select select "BATCH_NUMBER"
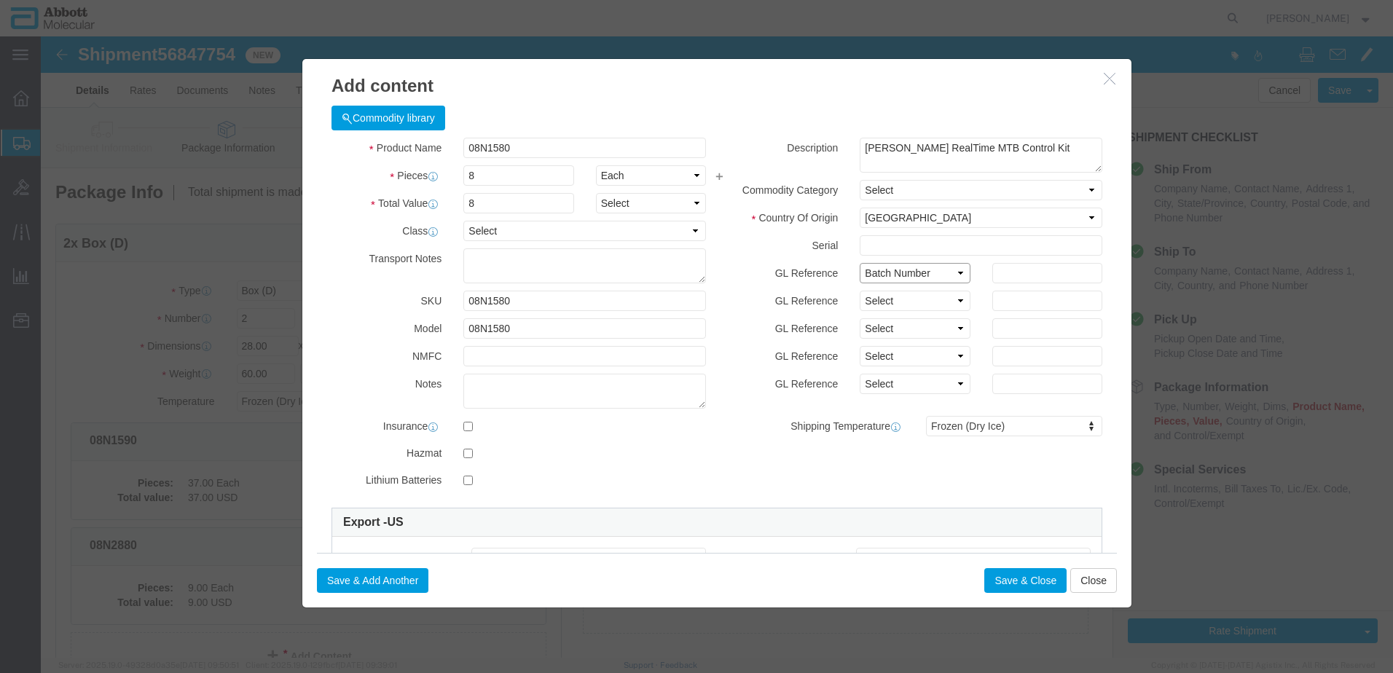
click select "Select Account Type Activity ID Airline Appointment Number ASN Batch Number Bil…"
type input "409146"
click button "Save & Add Another"
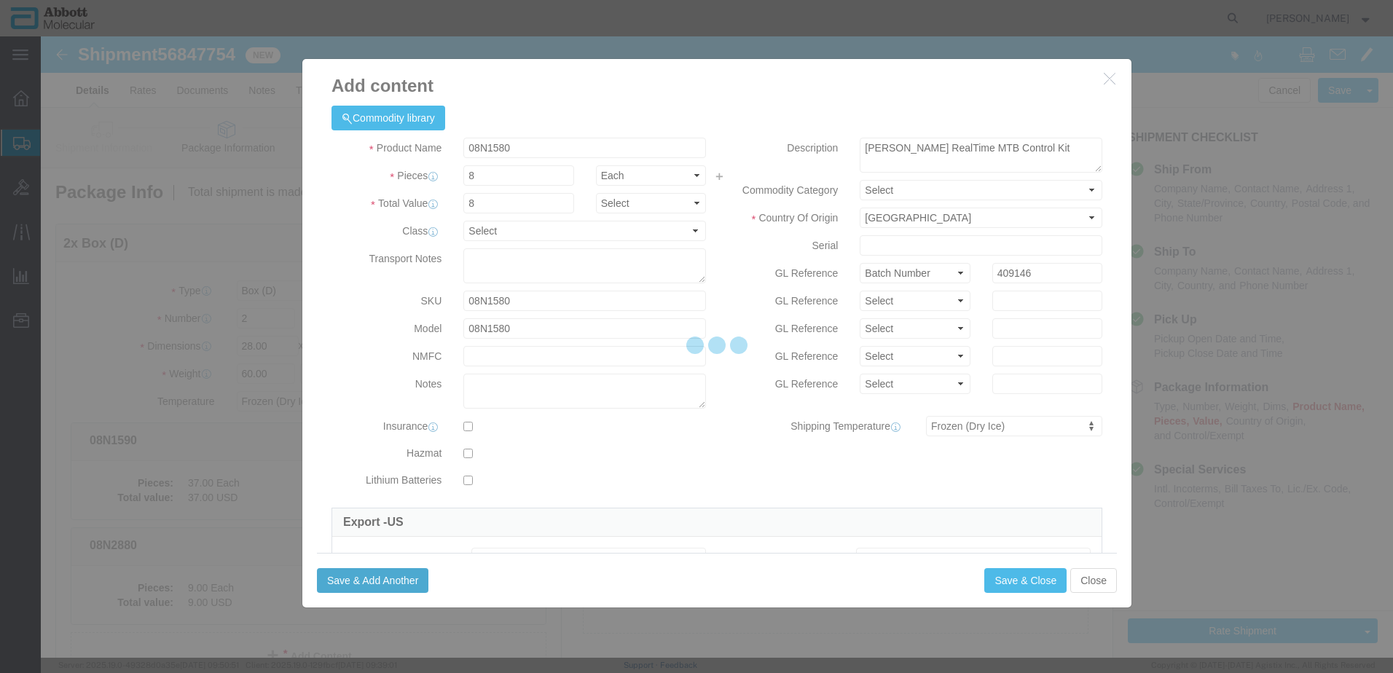
select select "EA"
select select
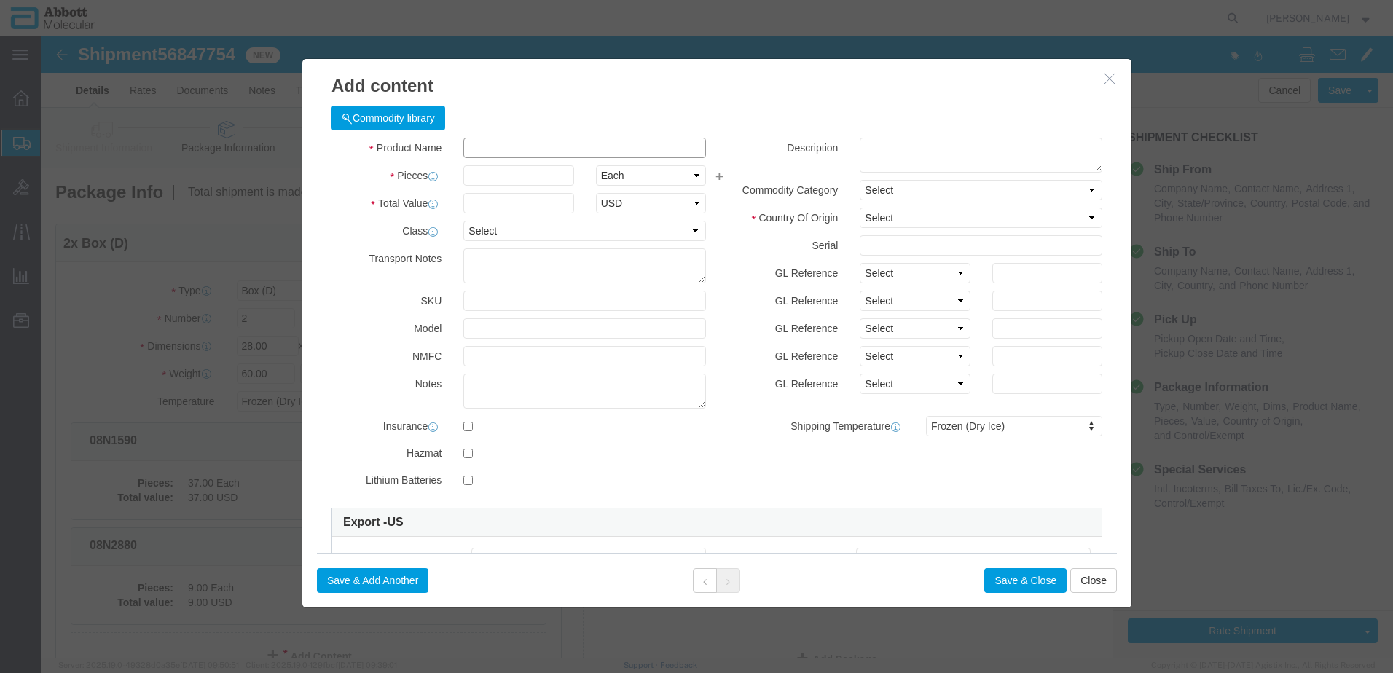
drag, startPoint x: 523, startPoint y: 149, endPoint x: 482, endPoint y: 113, distance: 54.7
click input "text"
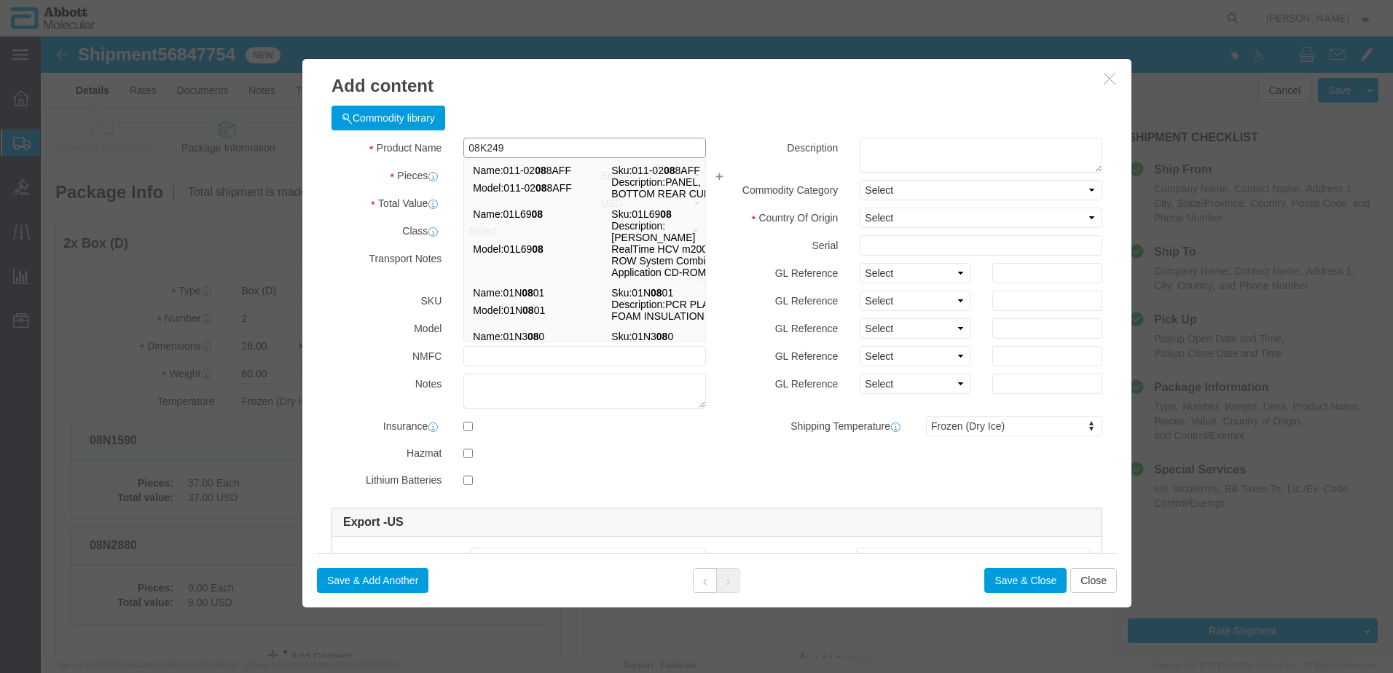
type input "08K2490"
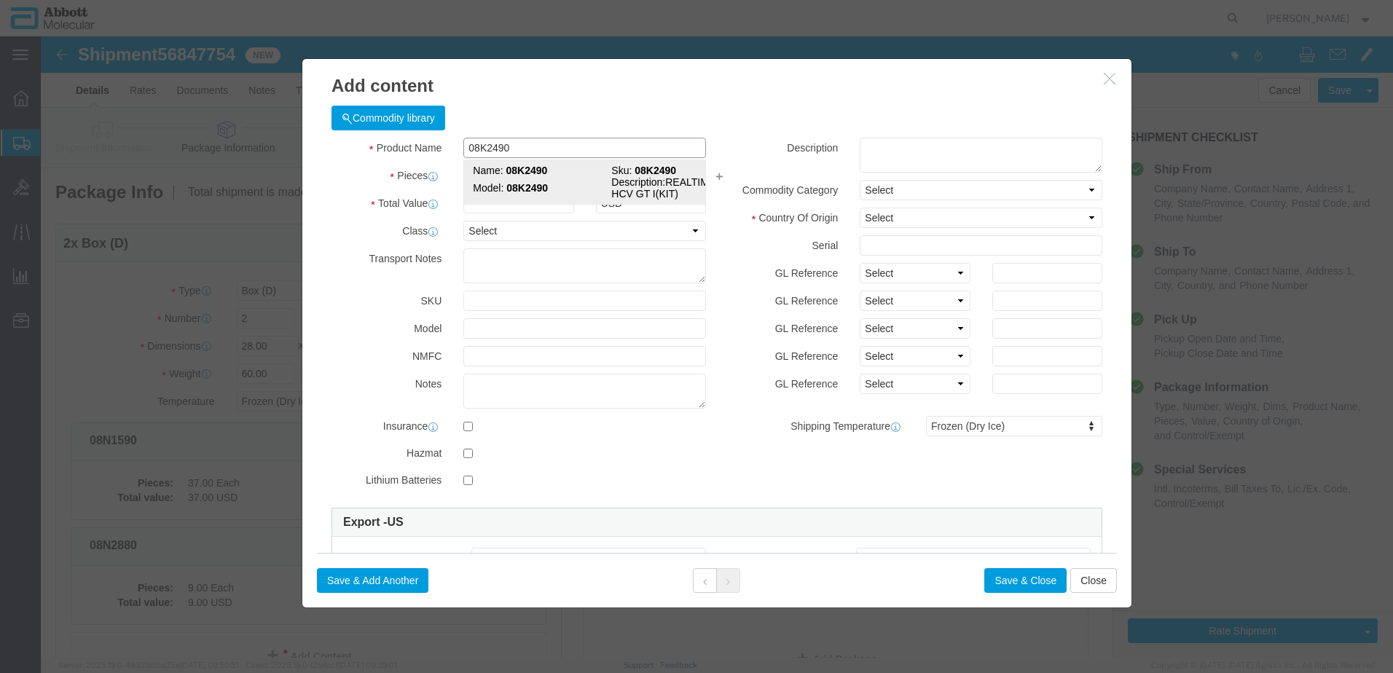
click strong "08K2490"
type input "1"
select select
select select "US"
type input "3822190080"
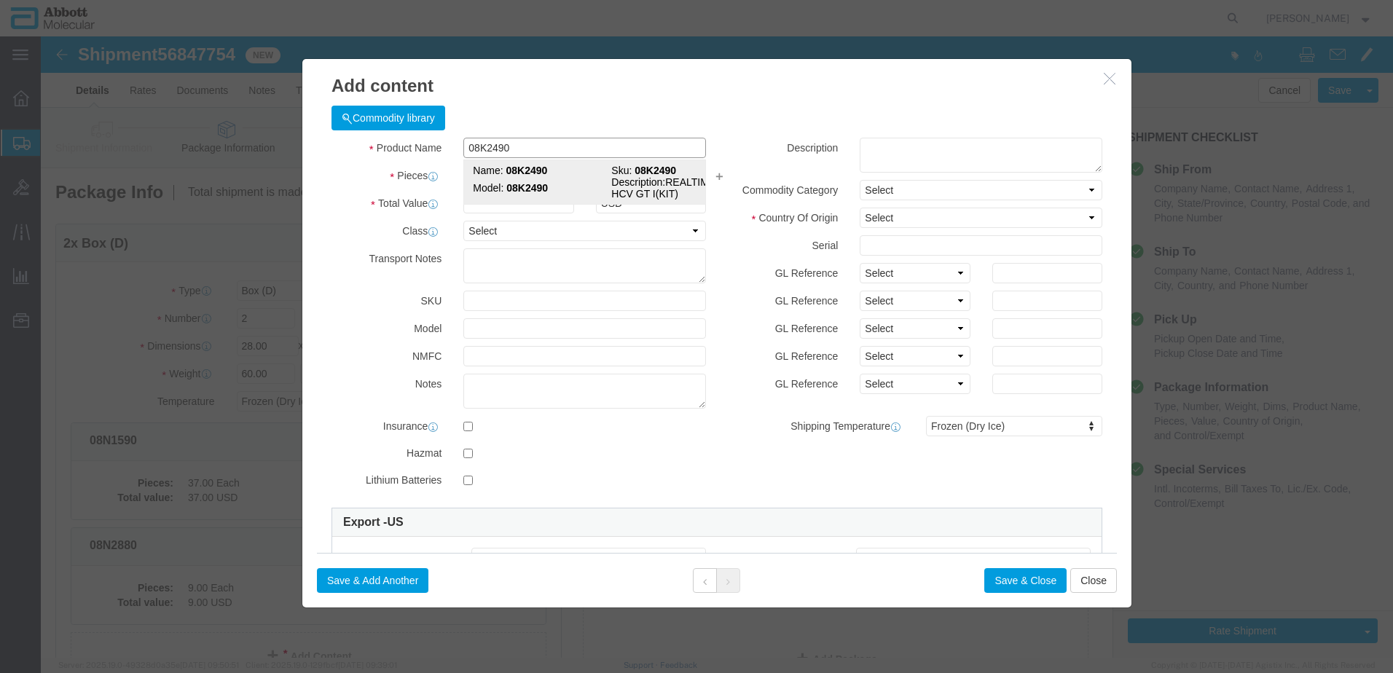
select select "BIS"
checkbox input "false"
type input "08K2490"
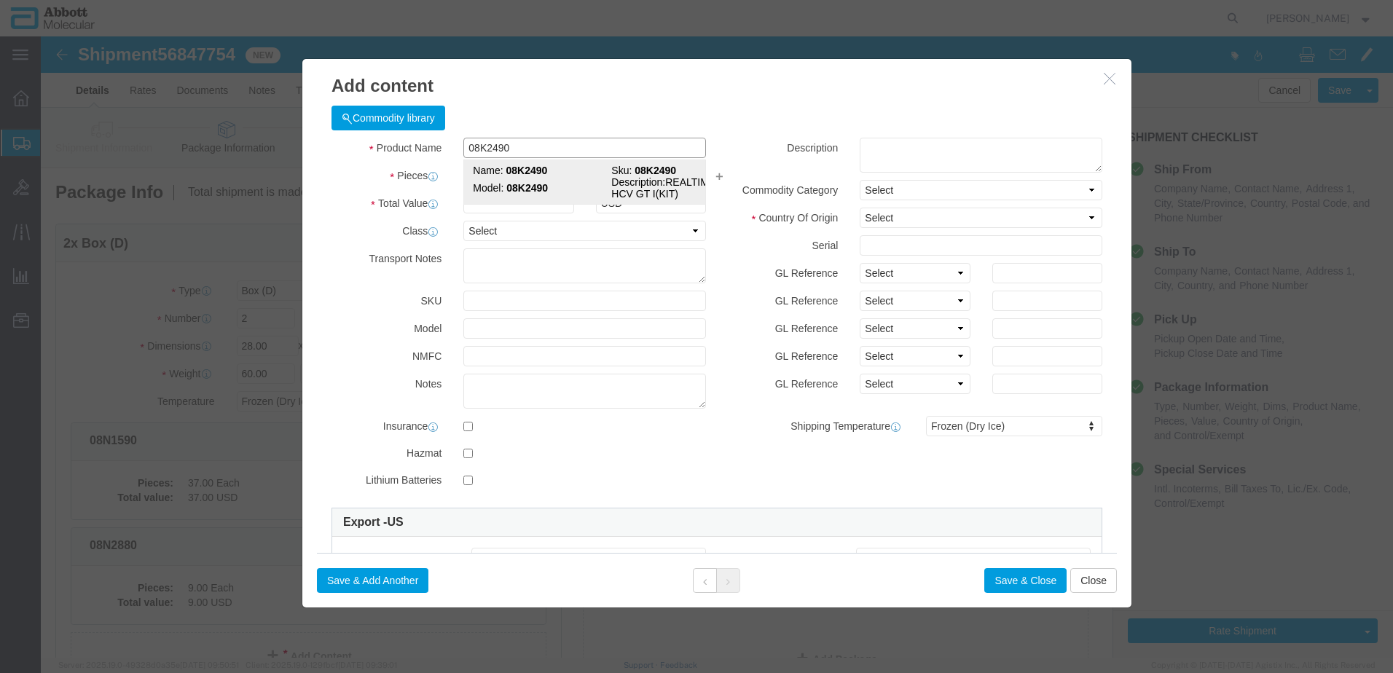
type textarea "REALTIME HCV GT I(KIT)"
select select "NLR"
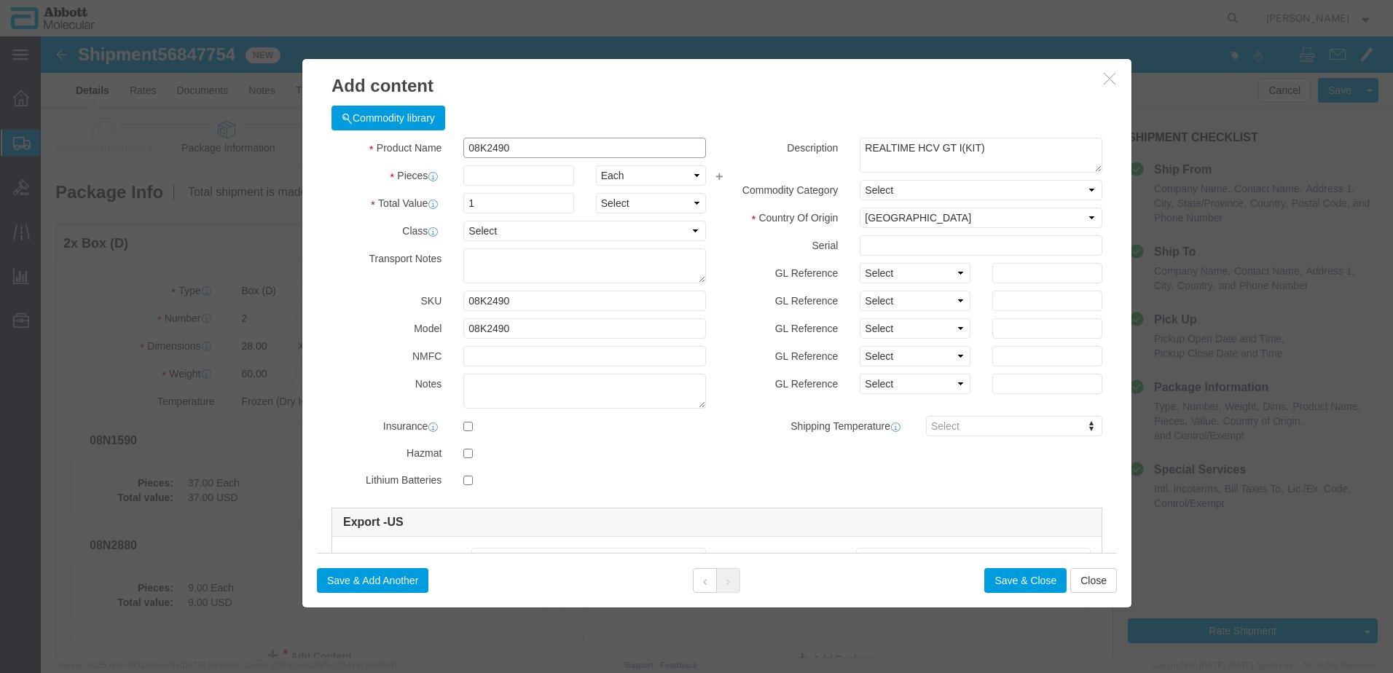
type input "08K2490"
type input "1"
drag, startPoint x: 826, startPoint y: 238, endPoint x: 824, endPoint y: 250, distance: 12.0
click select "Select Account Type Activity ID Airline Appointment Number ASN Batch Number Bil…"
select select "BATCH_NUMBER"
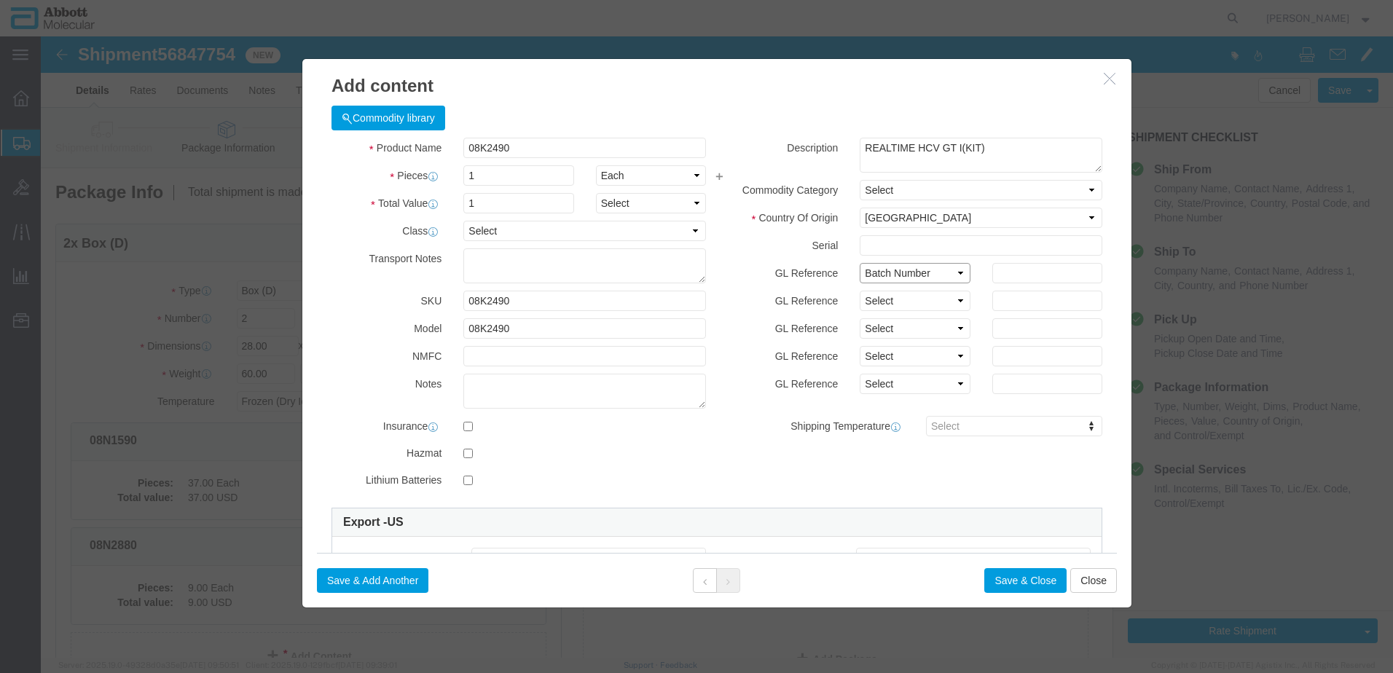
click select "Select Account Type Activity ID Airline Appointment Number ASN Batch Number Bil…"
type input "415843"
click button "Save & Close"
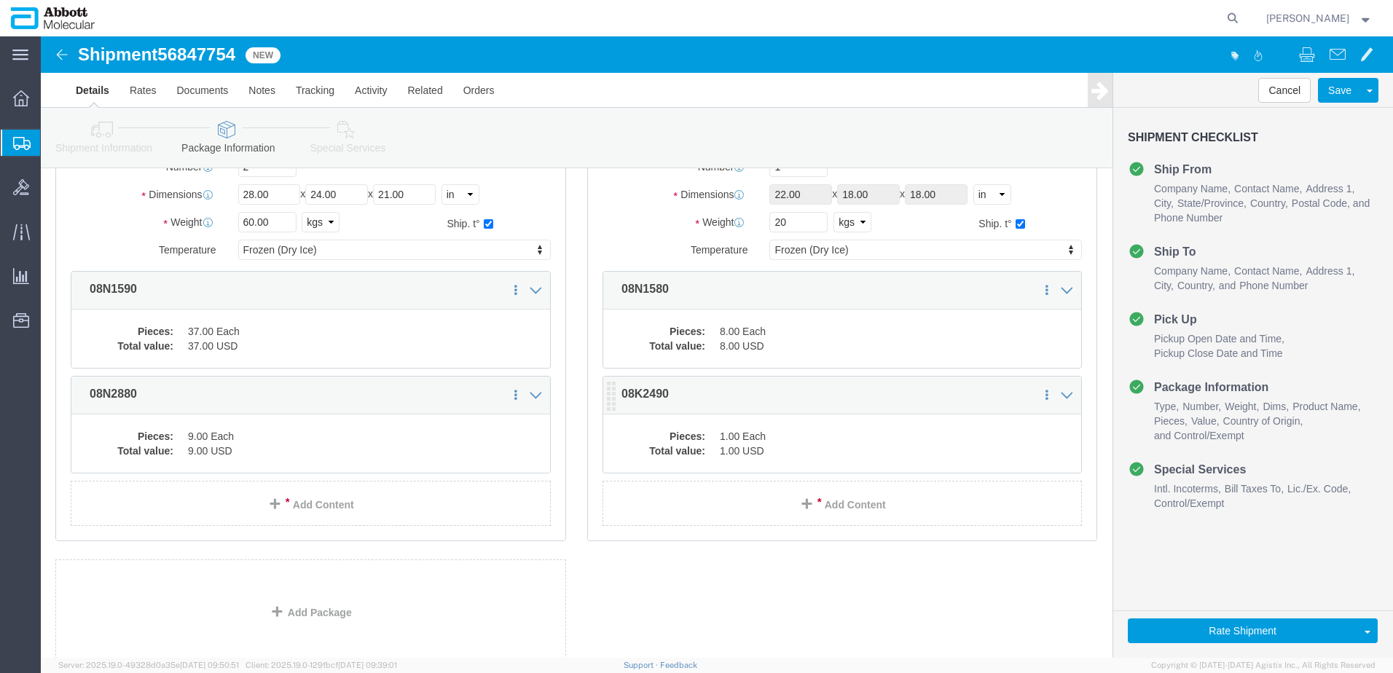
scroll to position [251, 0]
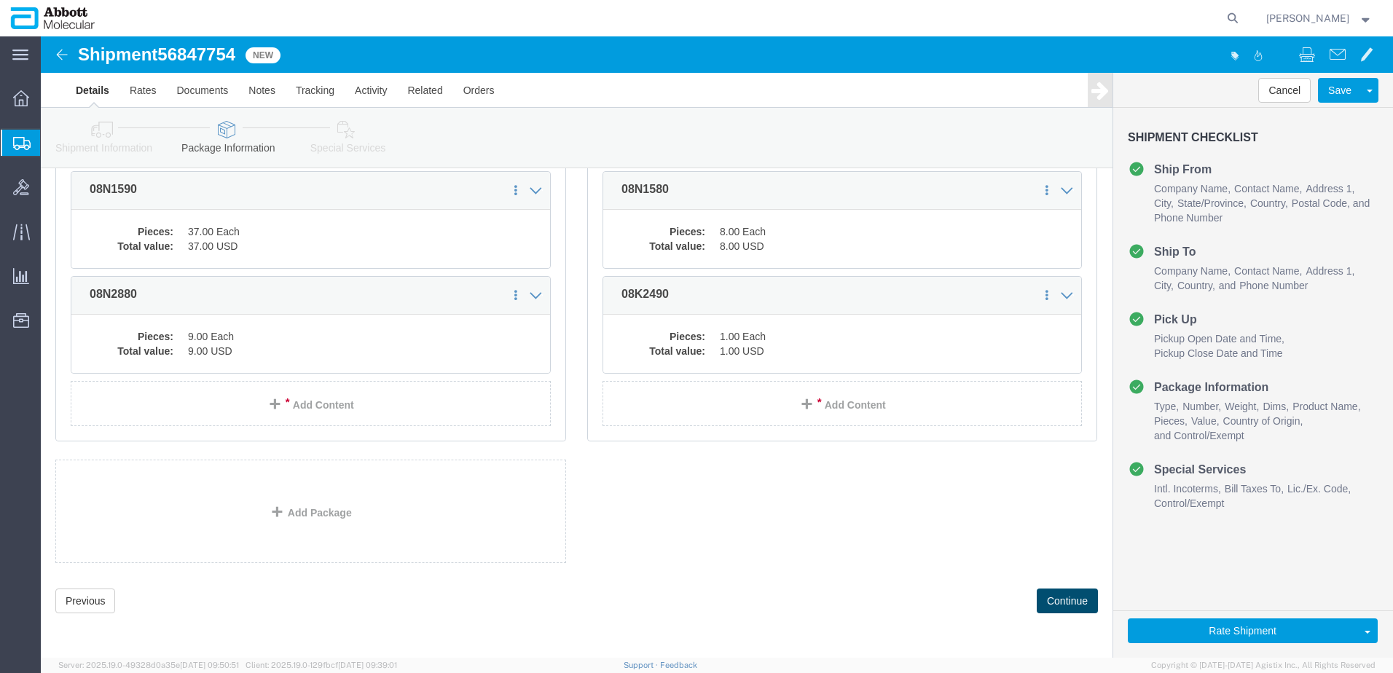
click button "Continue"
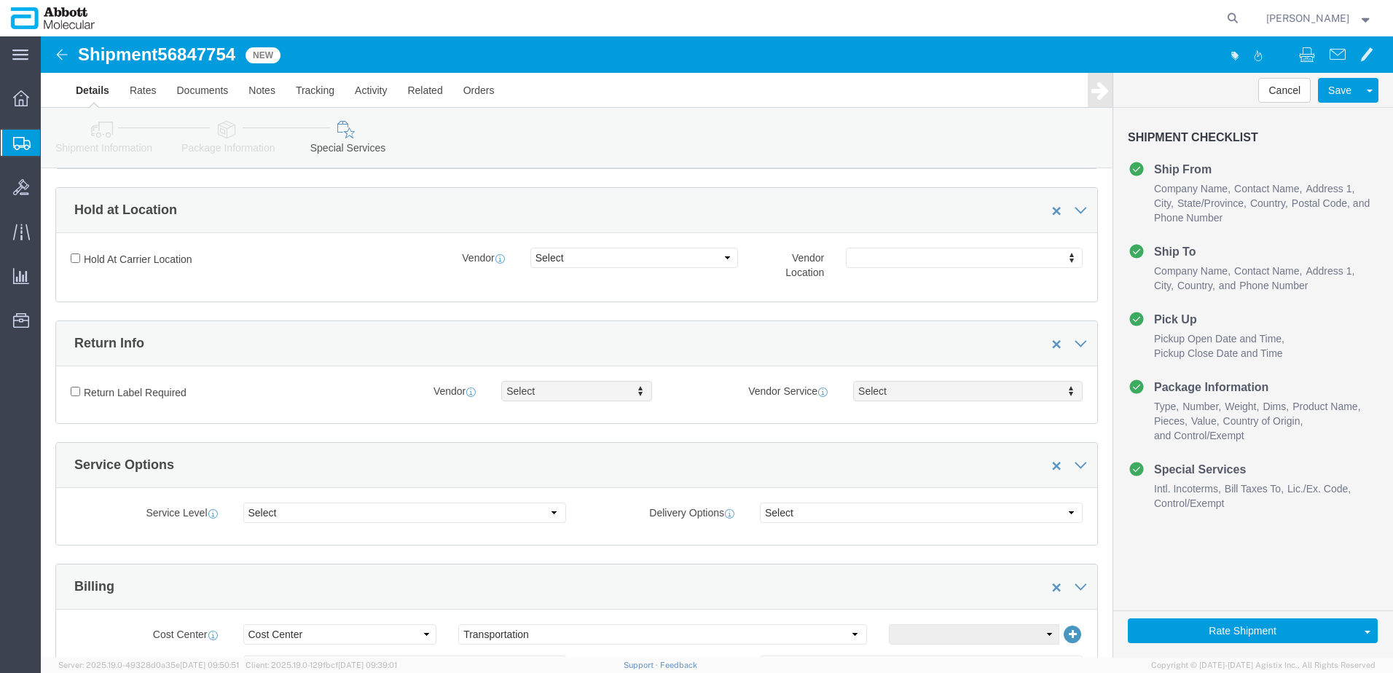
scroll to position [1944, 0]
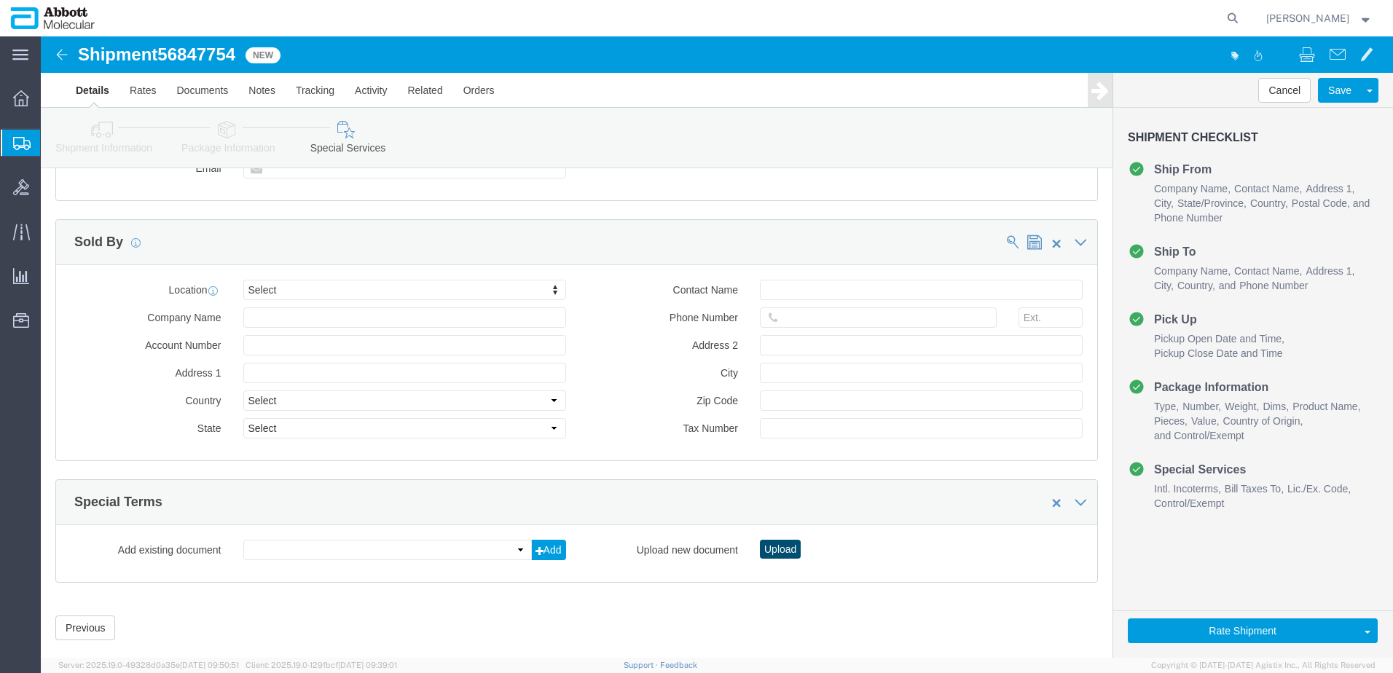
click button "Upload"
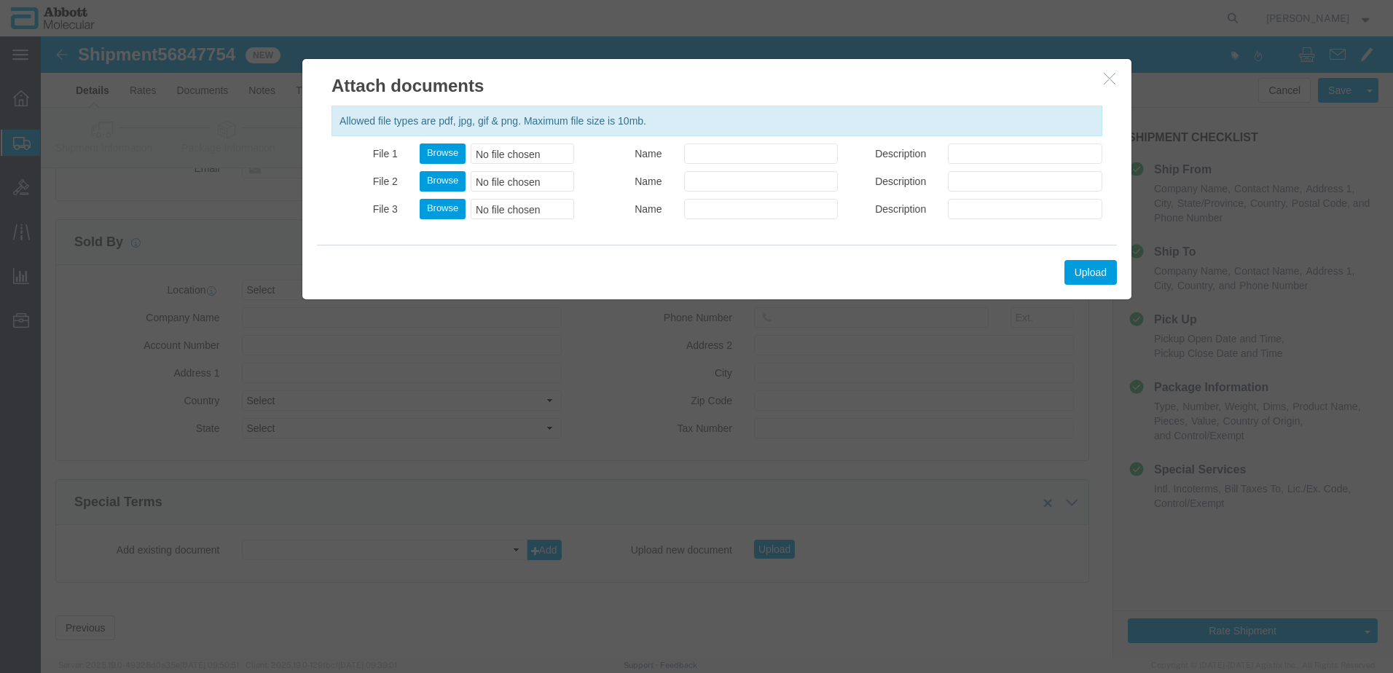
click div "Browse No file chosen"
click button "Browse"
type input "C:\fakepath\620705874 SLI KN.pdf"
click button "Upload"
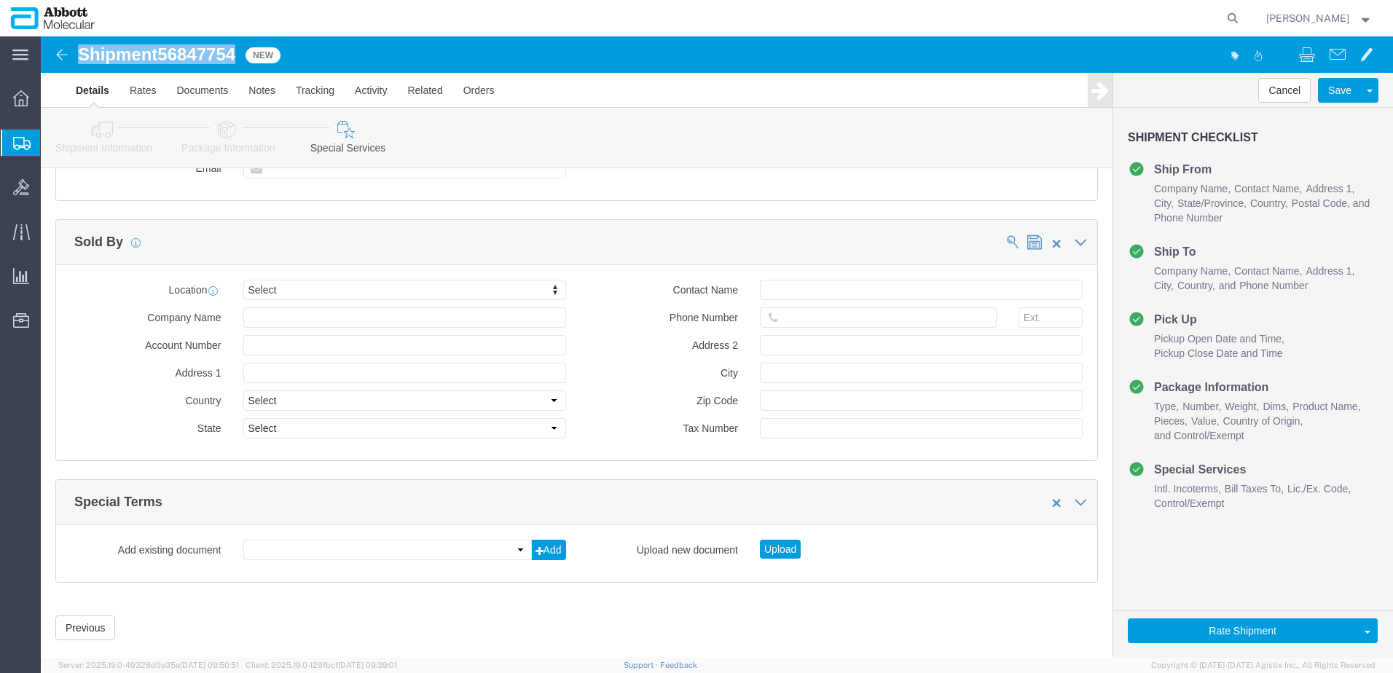
drag, startPoint x: 39, startPoint y: 17, endPoint x: 201, endPoint y: 9, distance: 162.7
click div "Shipment 56847754 New"
copy h1 "Shipment 56847754"
click button "Rate Shipment"
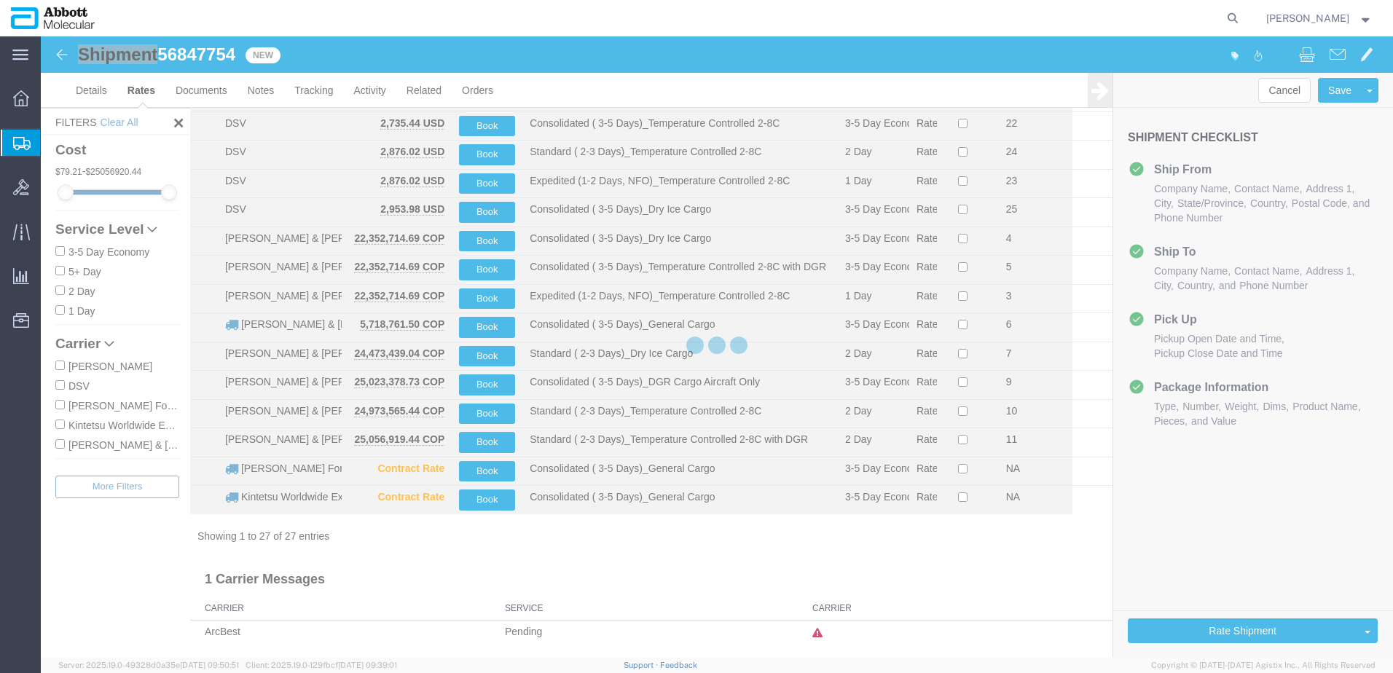
scroll to position [427, 0]
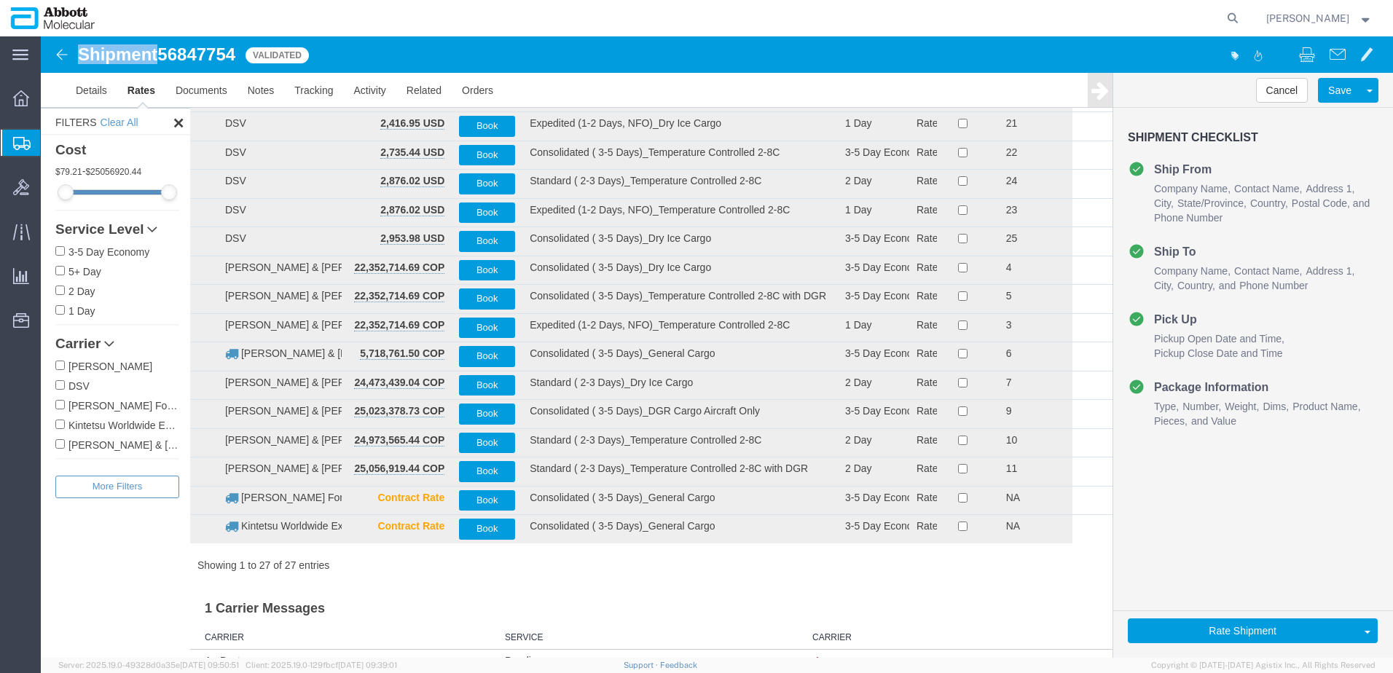
click at [63, 445] on input "[PERSON_NAME] & [PERSON_NAME]" at bounding box center [59, 443] width 9 height 9
checkbox input "true"
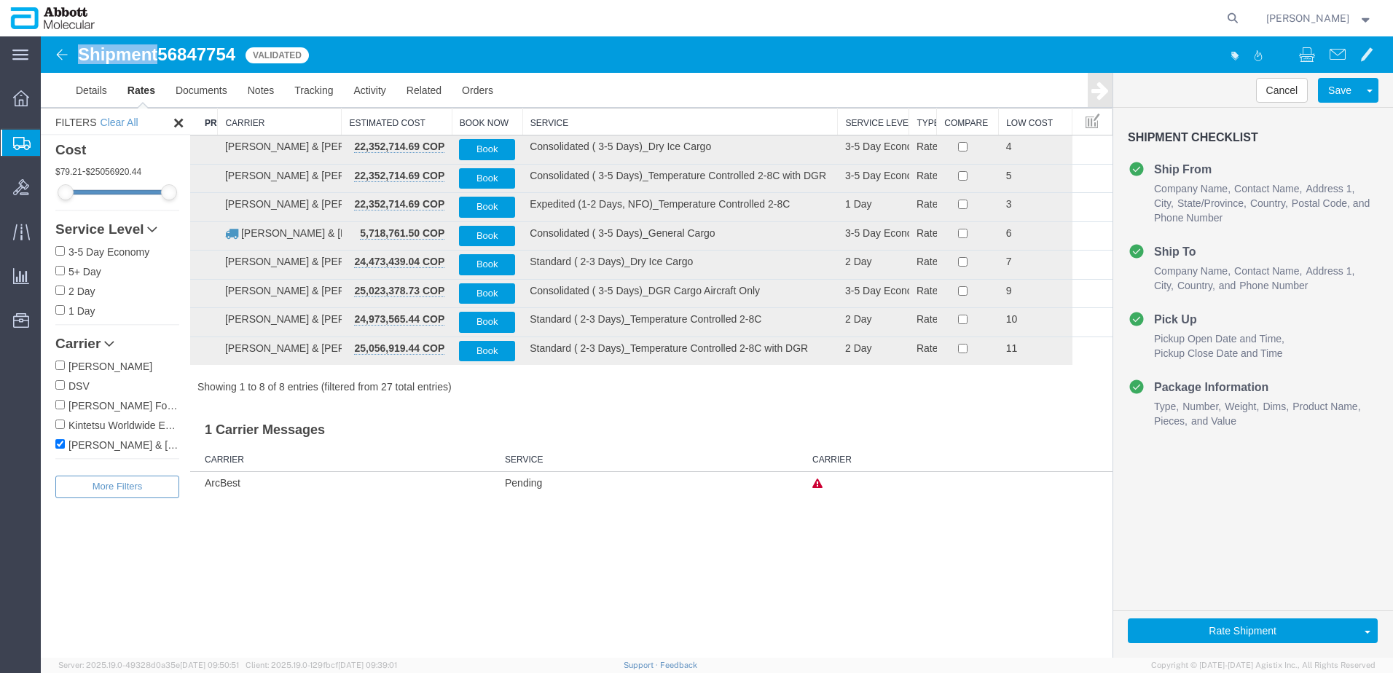
scroll to position [0, 0]
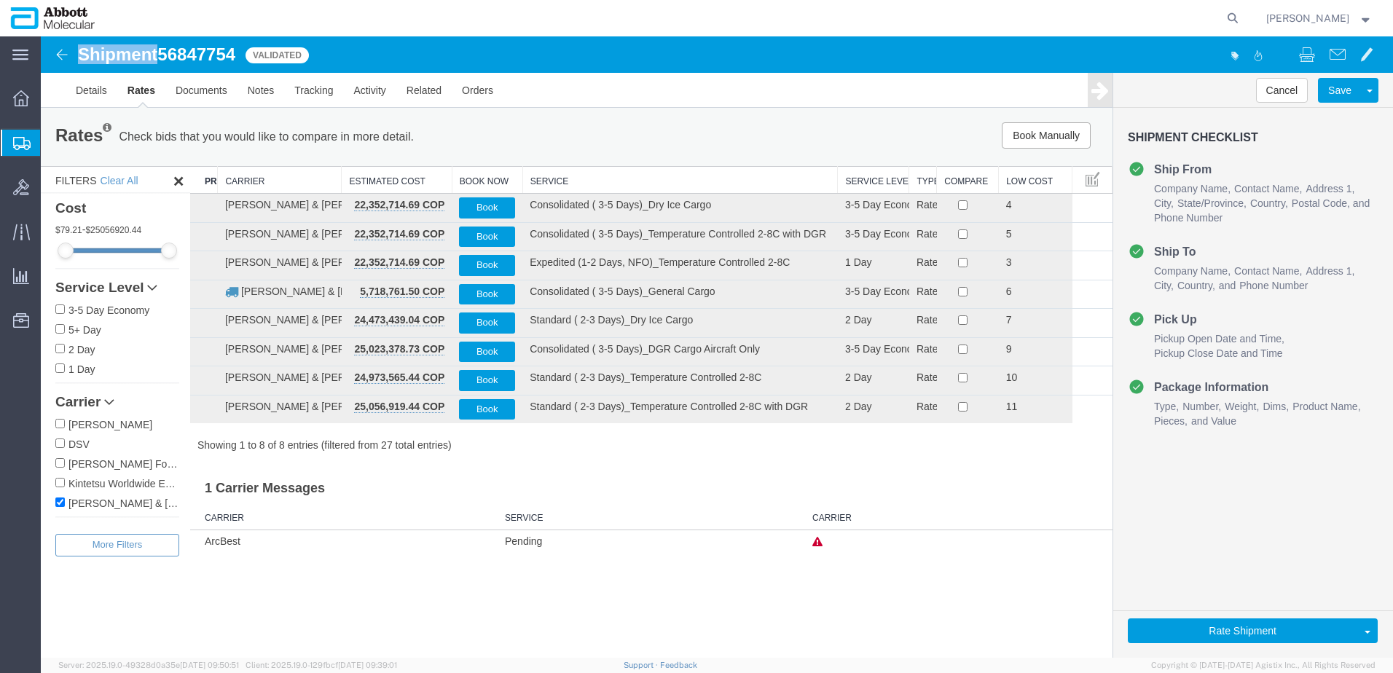
click at [553, 180] on th "Service" at bounding box center [681, 180] width 316 height 27
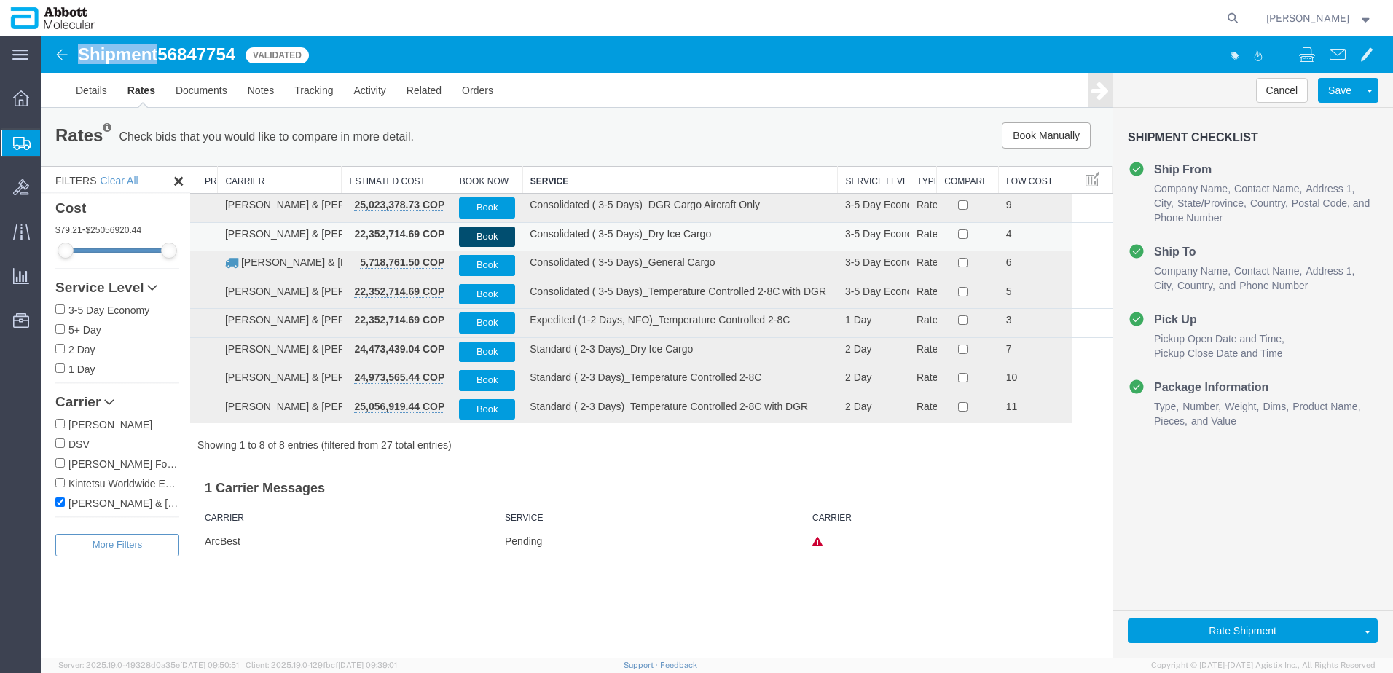
click at [477, 236] on button "Book" at bounding box center [487, 237] width 56 height 21
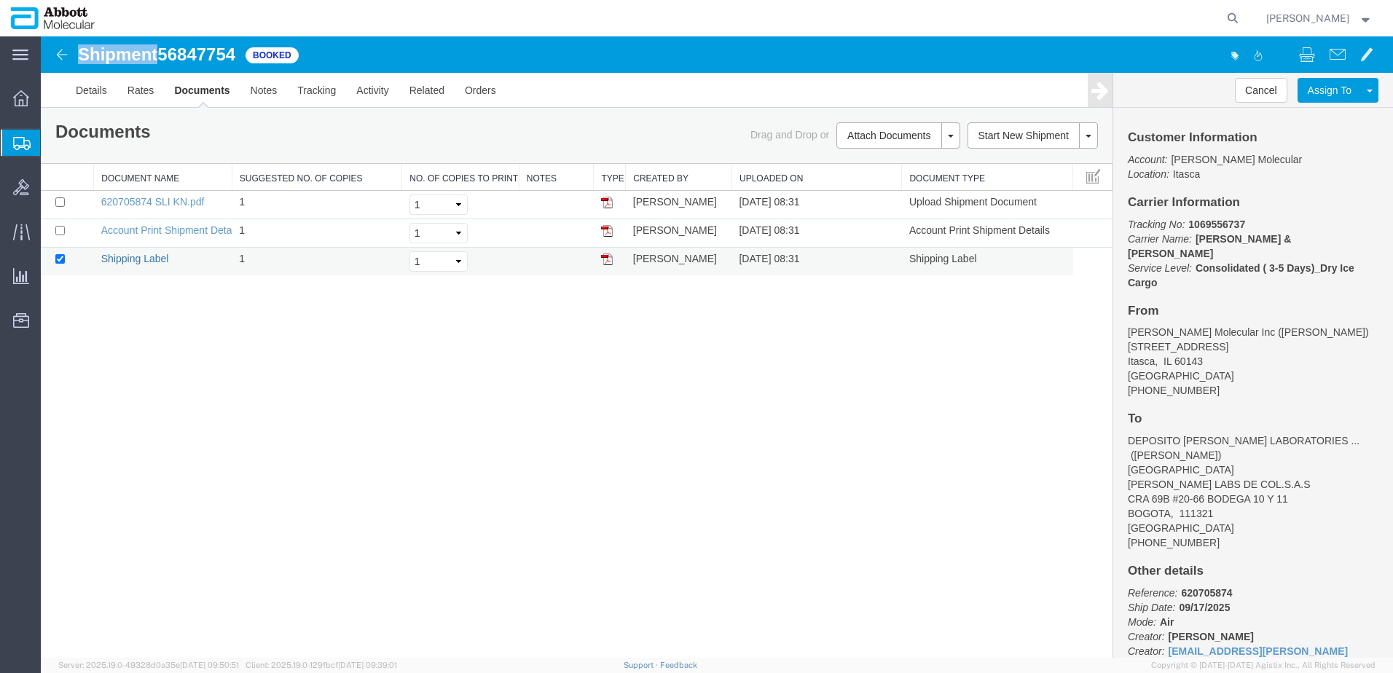
click at [146, 262] on link "Shipping Label" at bounding box center [135, 259] width 68 height 12
click at [1243, 16] on icon at bounding box center [1233, 18] width 20 height 20
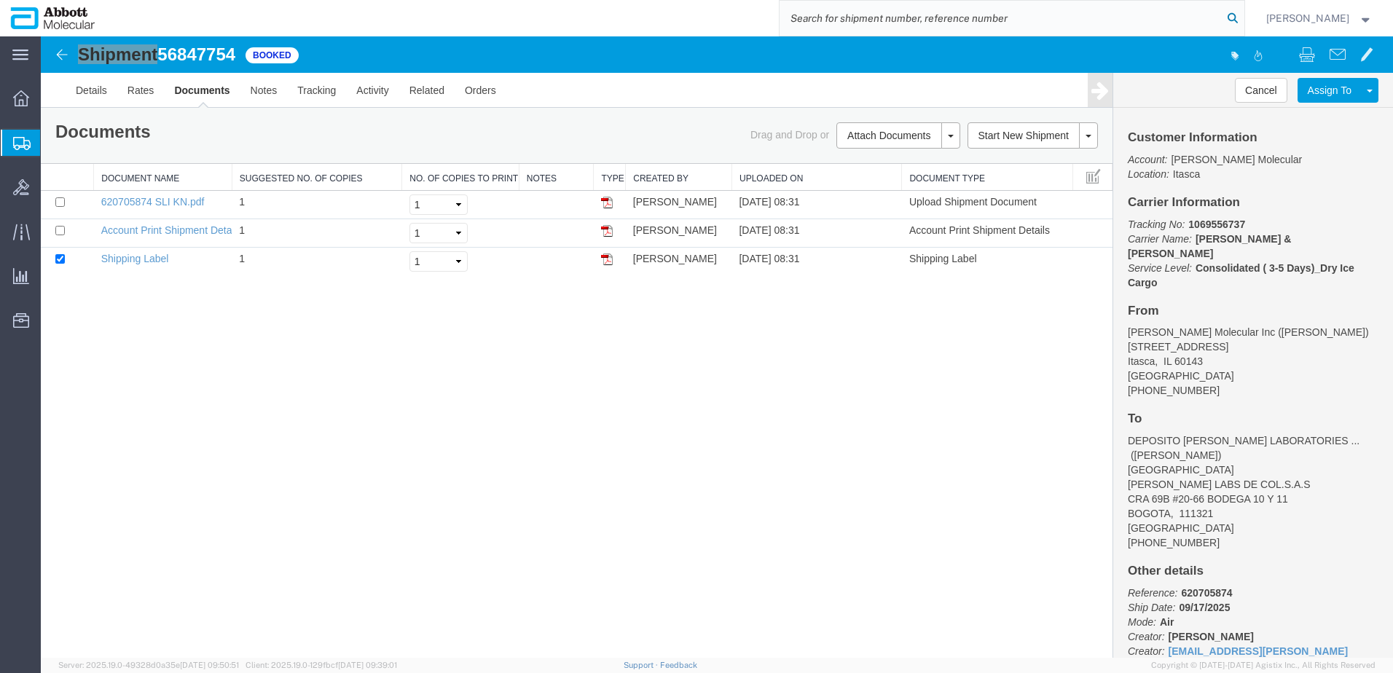
paste input "56790692"
type input "56790692"
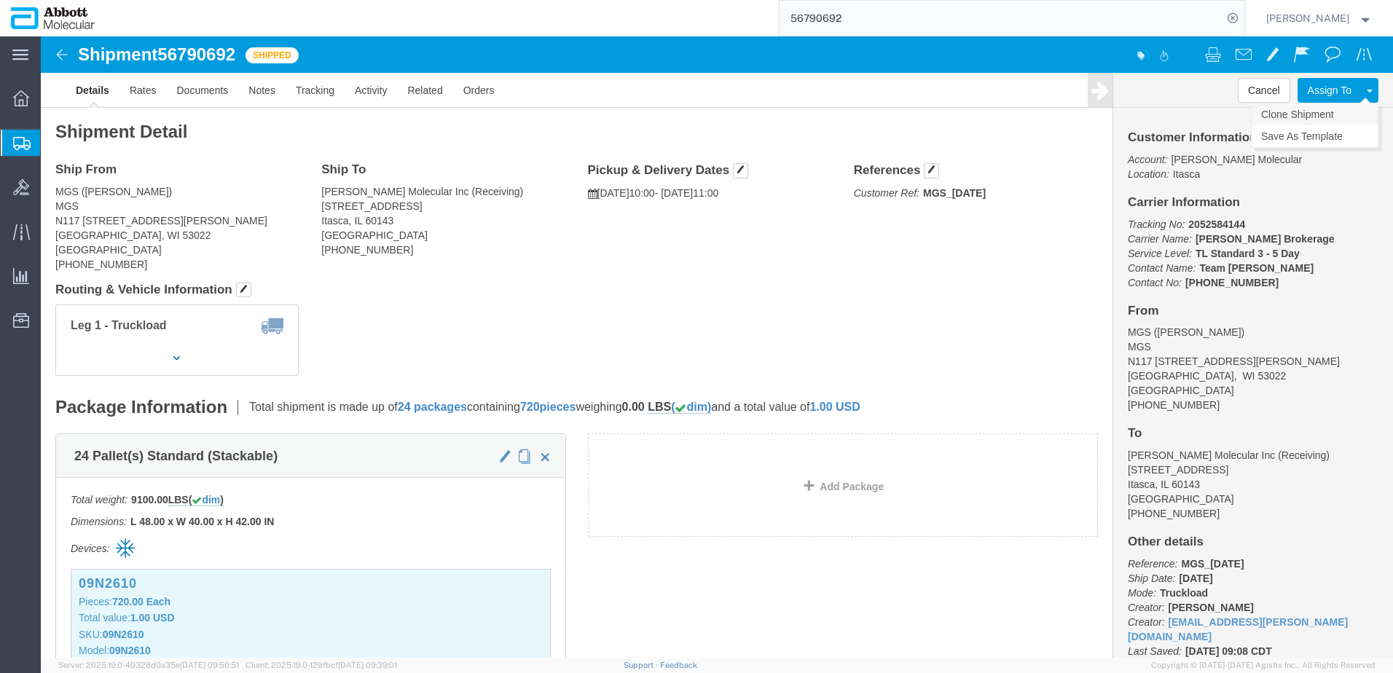
click link "Clone Shipment"
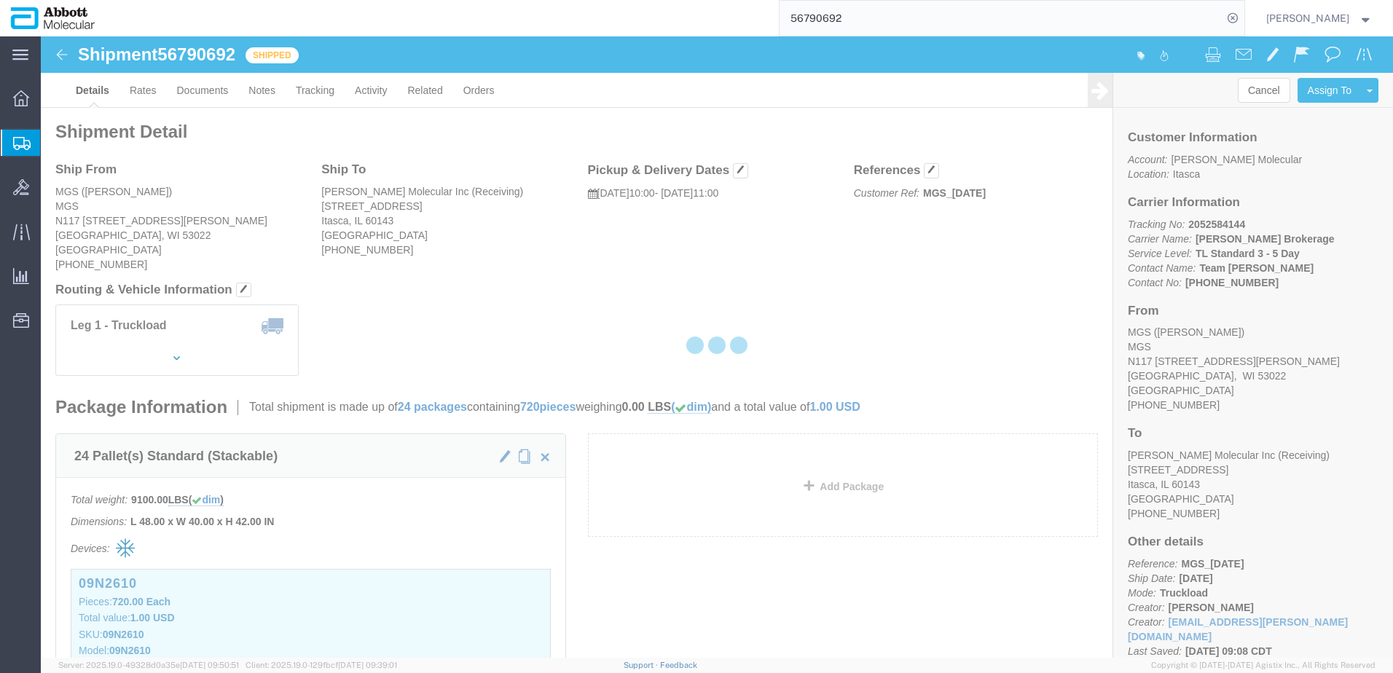
select select "48454"
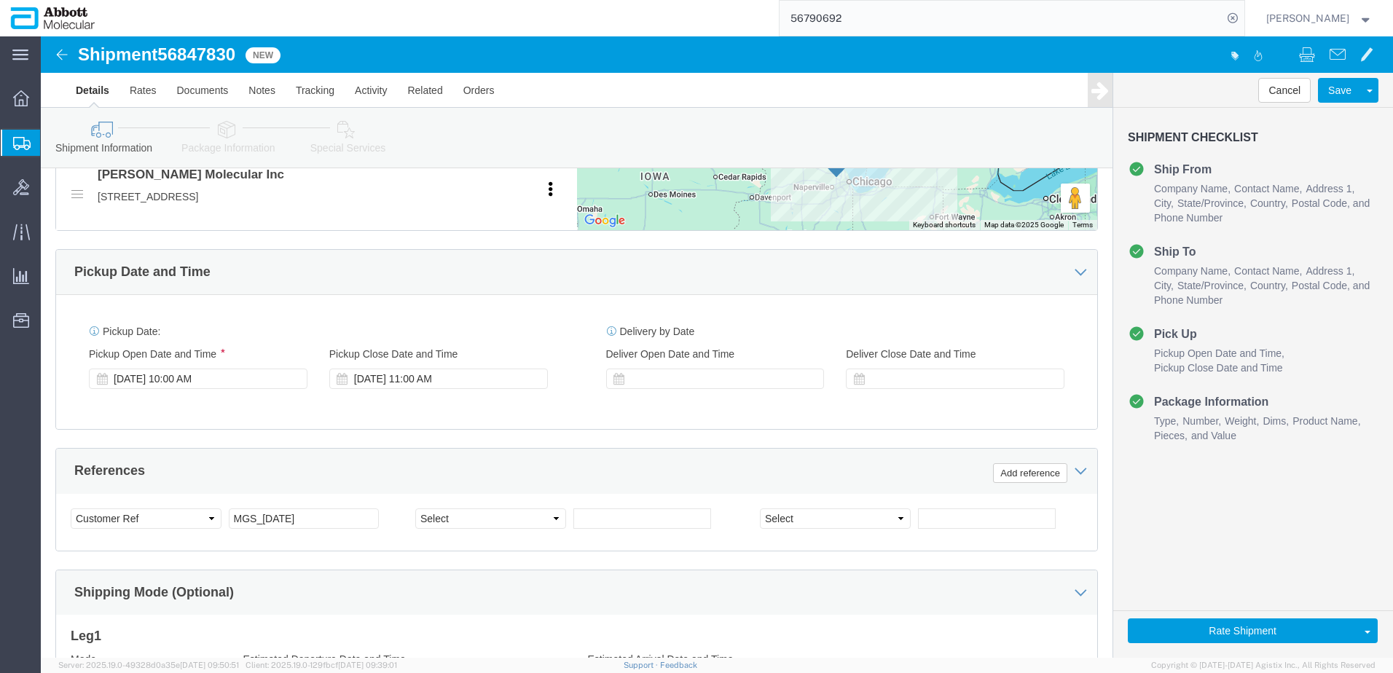
scroll to position [656, 0]
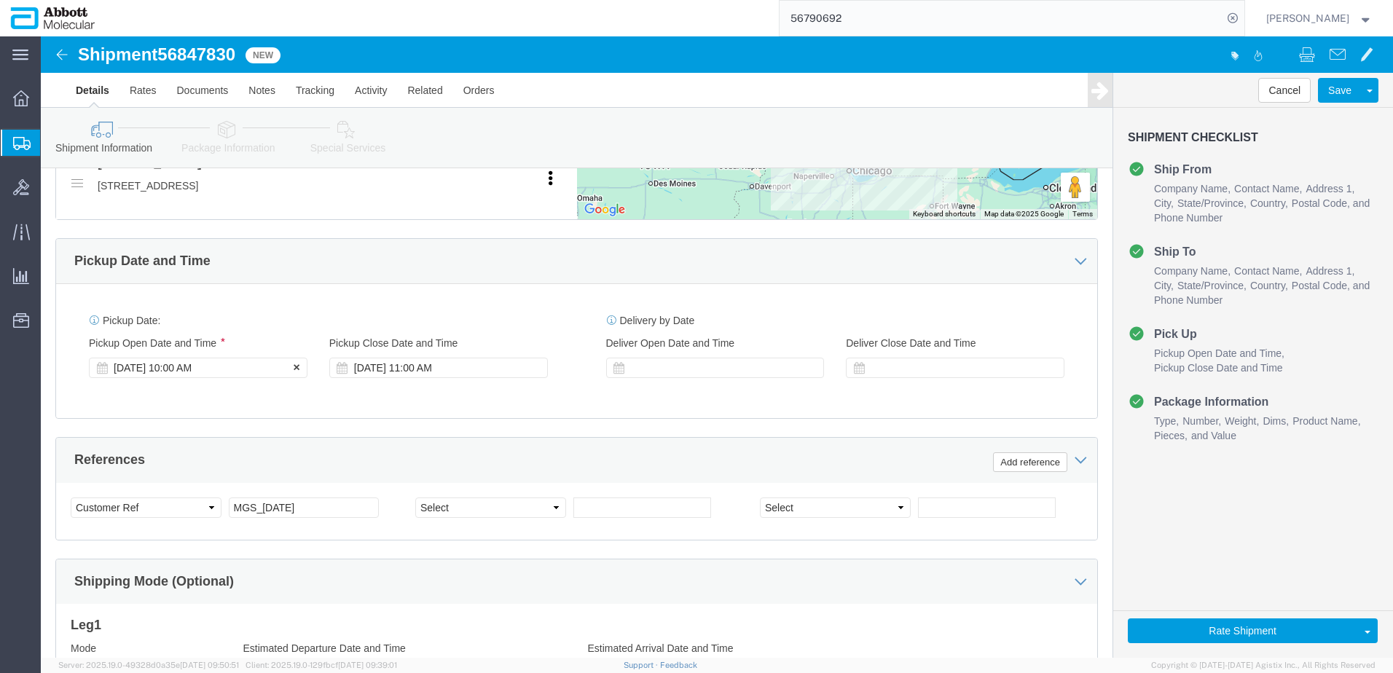
click div "[DATE] 10:00 AM"
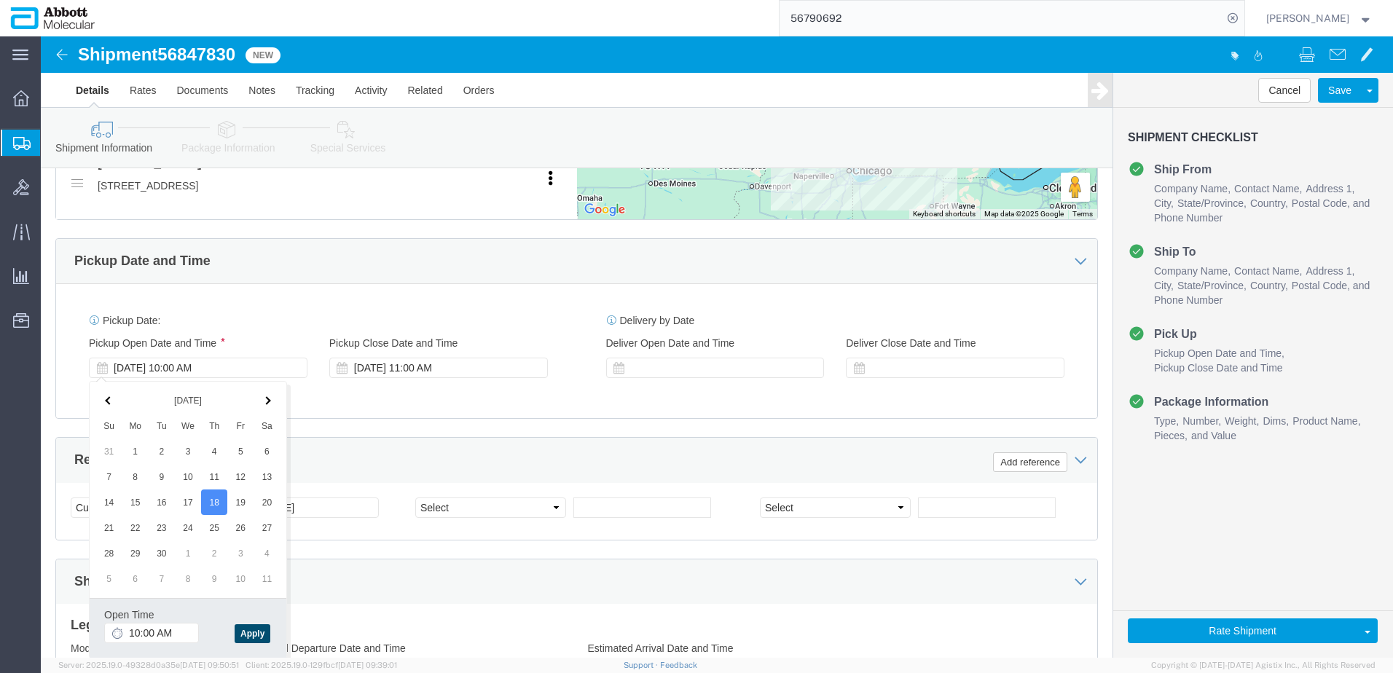
click button "Apply"
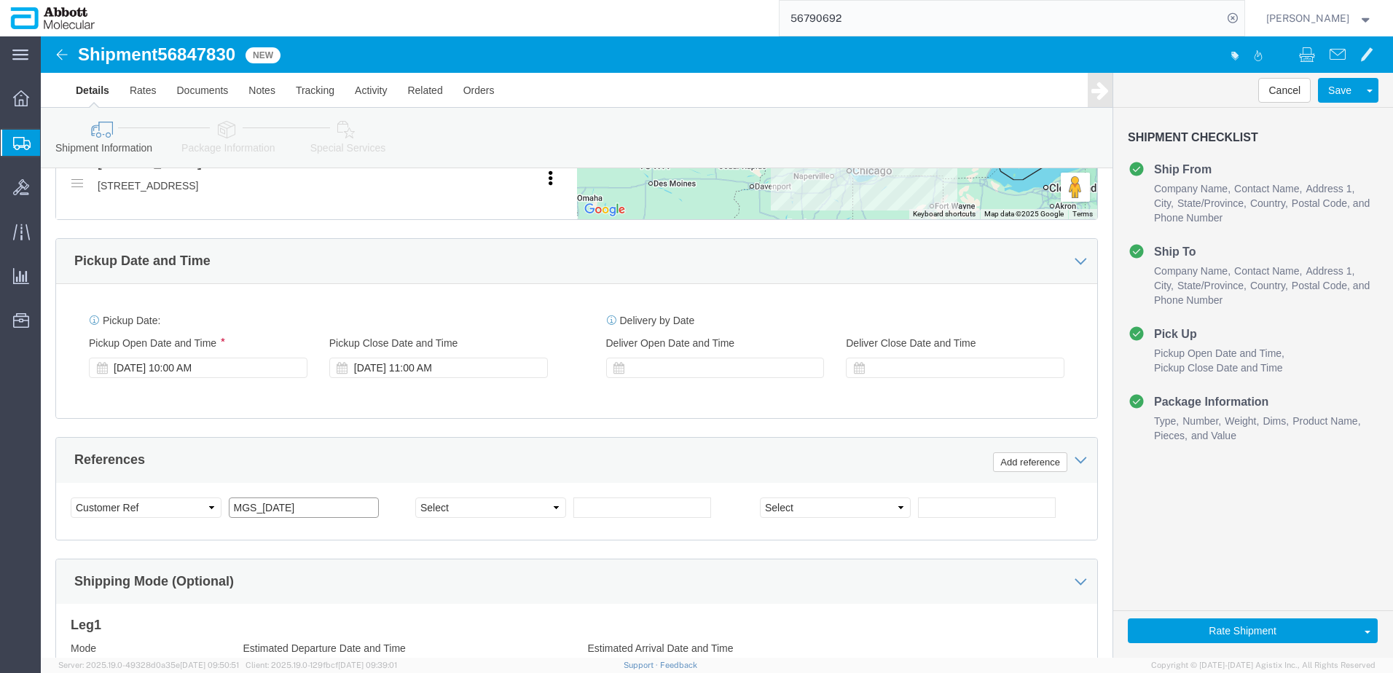
click input "MGS_[DATE]"
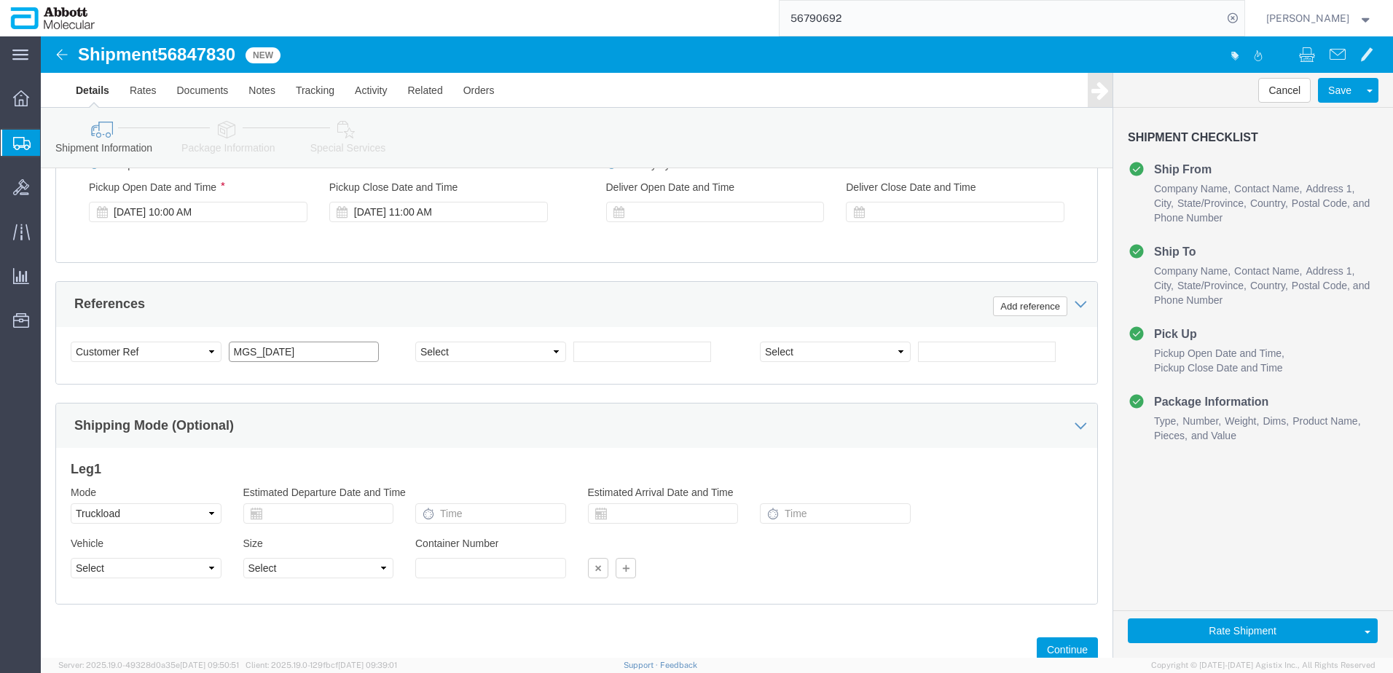
scroll to position [861, 0]
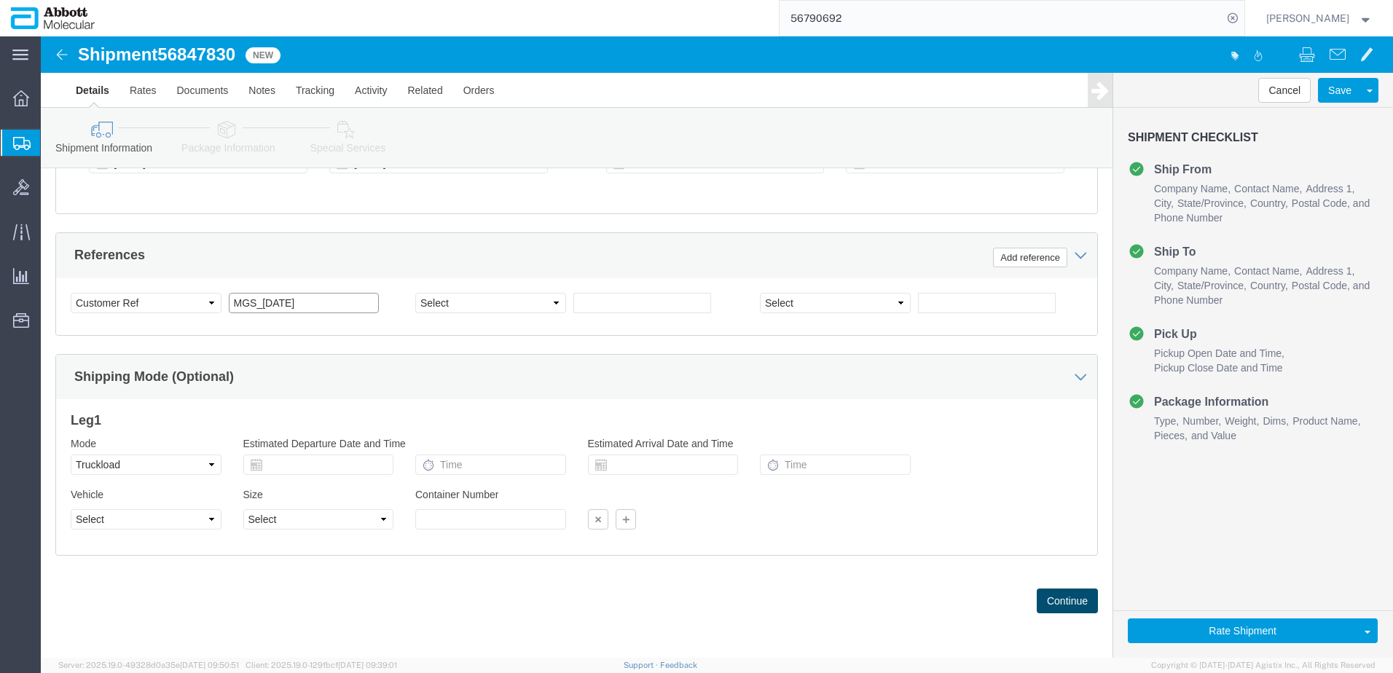
type input "MGS_[DATE]"
click button "Continue"
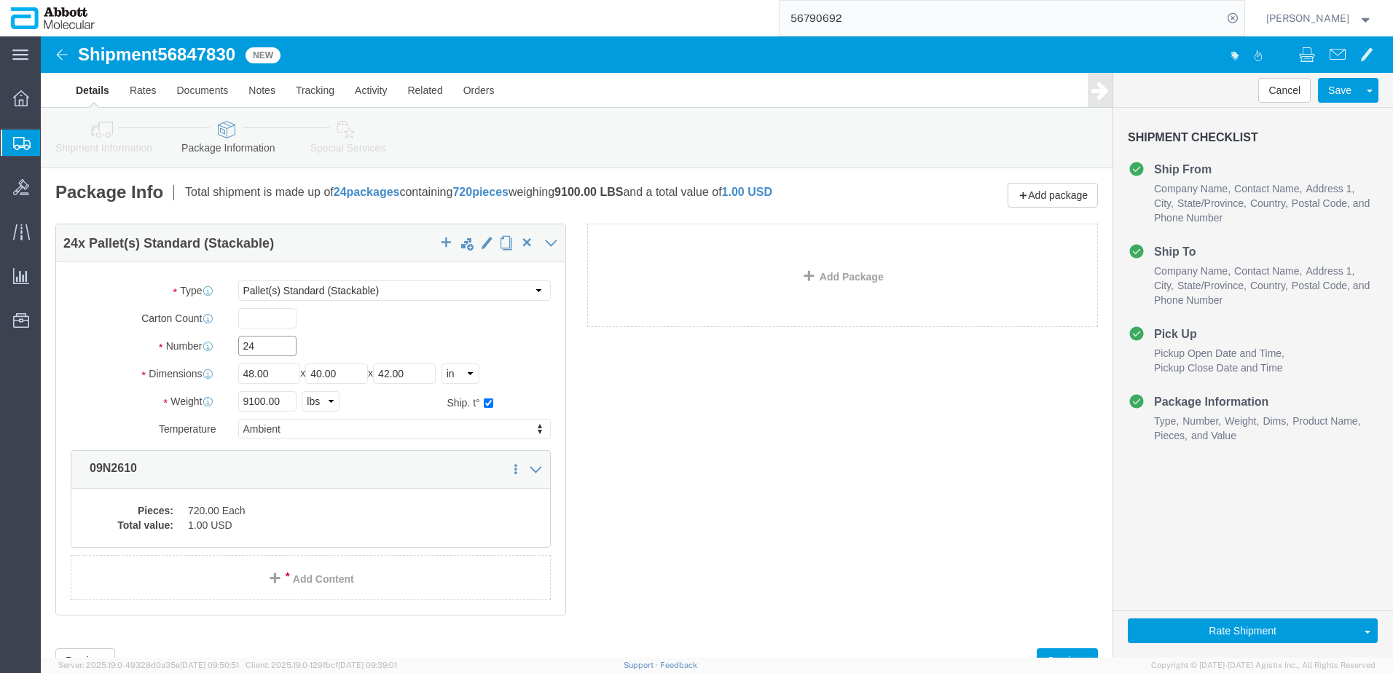
drag, startPoint x: 219, startPoint y: 311, endPoint x: 157, endPoint y: 312, distance: 62.0
click div "Number 24"
type input "26"
drag, startPoint x: 244, startPoint y: 365, endPoint x: 65, endPoint y: 345, distance: 180.4
click div "Package Type Select Box (B) Box (C) Box (D) Cardboard Box(es) Crate (Instrument…"
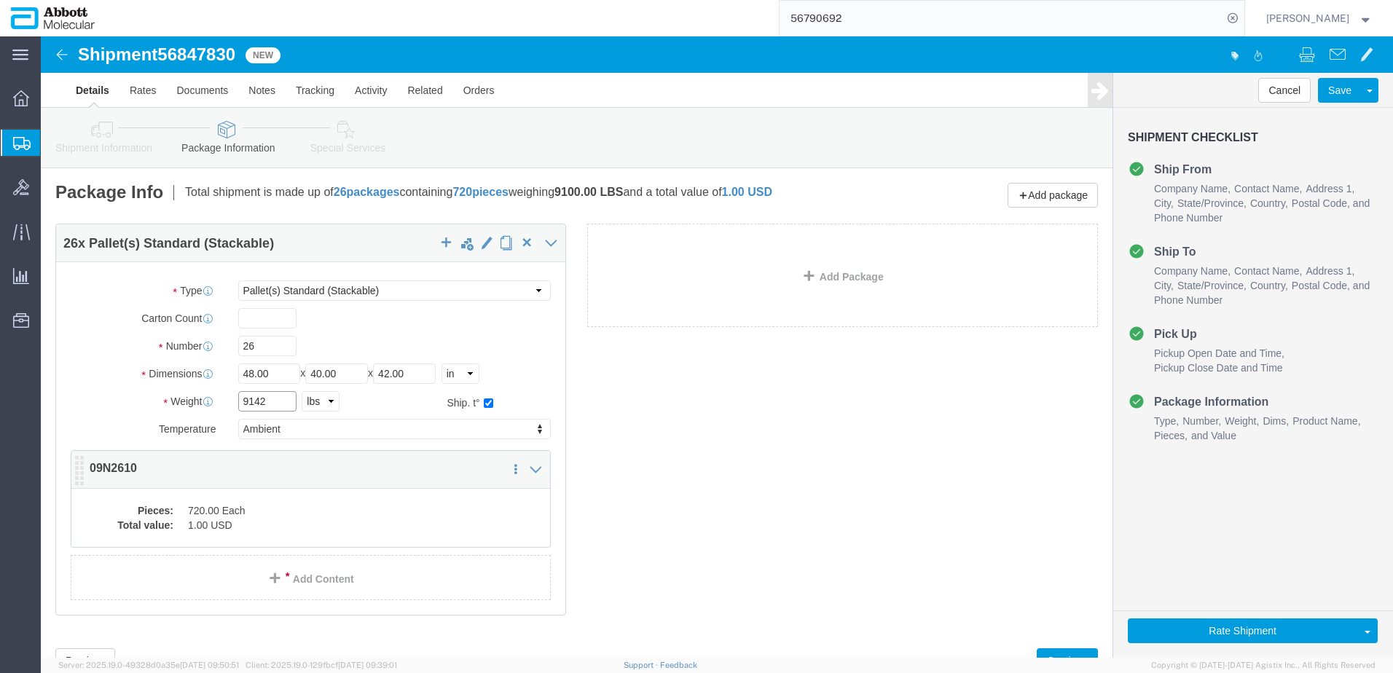
type input "9142"
click dd "720.00 Each"
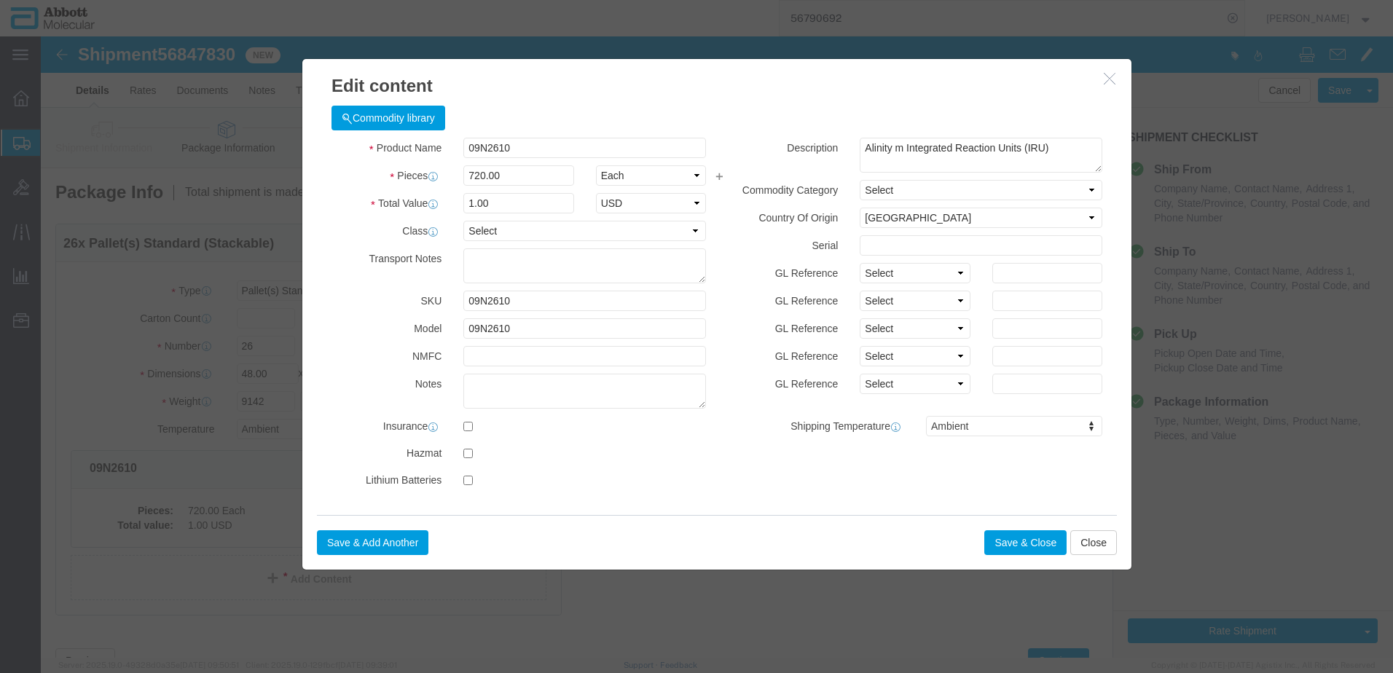
click div "Commodity library"
click input "09N2610"
type input "780"
type input "1.08"
drag, startPoint x: 464, startPoint y: 168, endPoint x: 136, endPoint y: 167, distance: 328.0
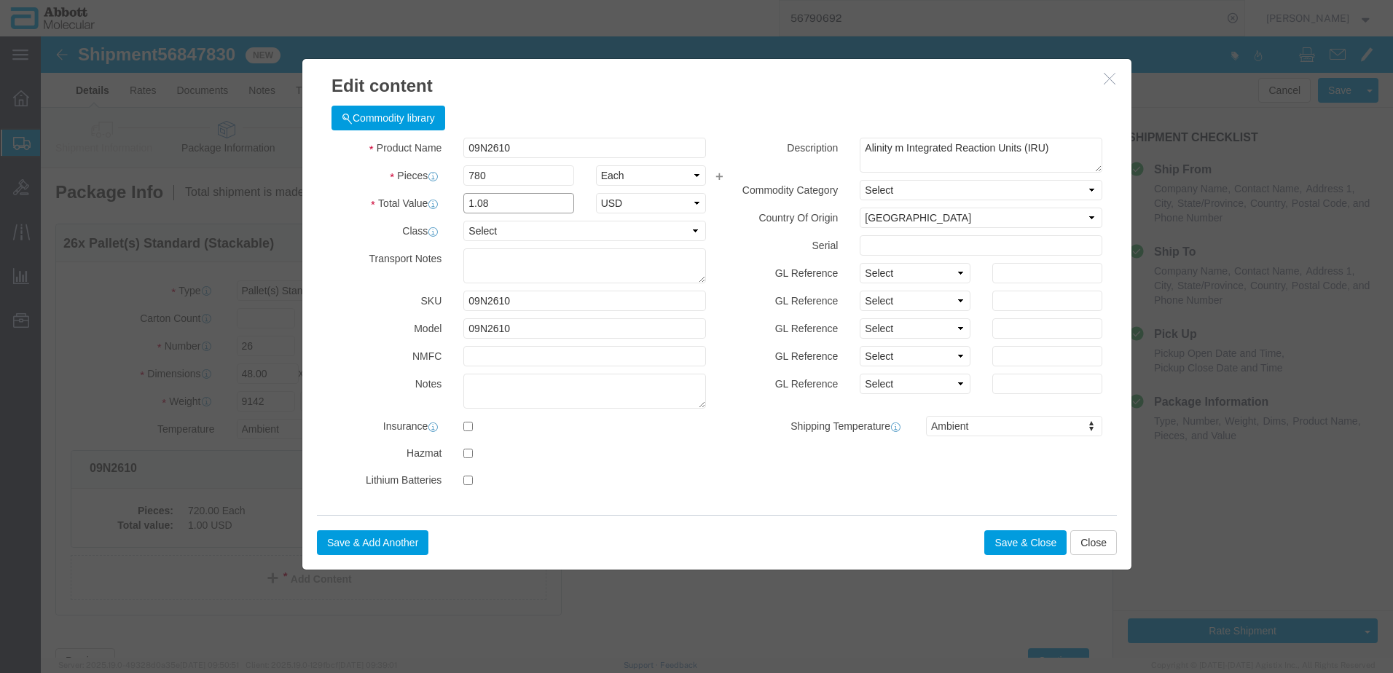
click div "Edit content Commodity library Product Name 09N2610 Pieces 780 Select Bag Barre…"
click input "09N2610"
type input "09N2610"
click strong "09N2610"
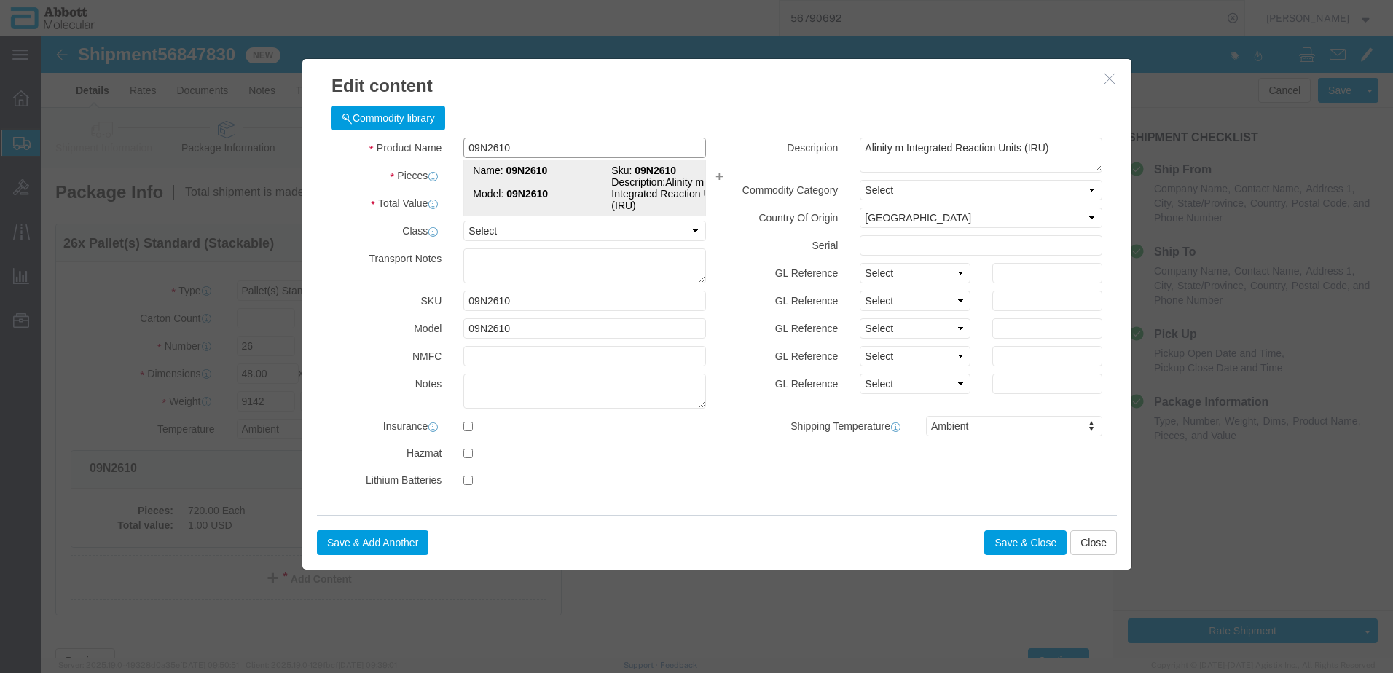
type input "1"
select select
type input "780"
click select "Select Account Type Activity ID Airline Appointment Number ASN Batch Number Bil…"
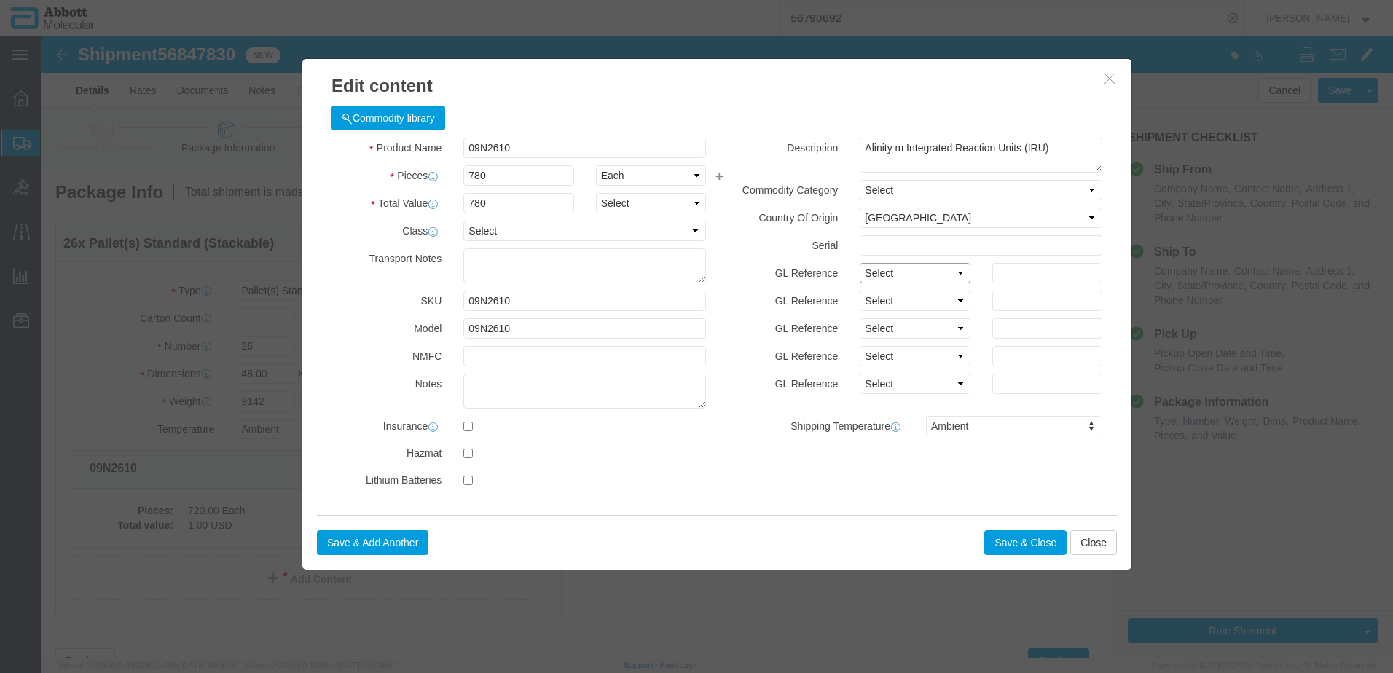
click select "Select Account Type Activity ID Airline Appointment Number ASN Batch Number Bil…"
click button "Save & Close"
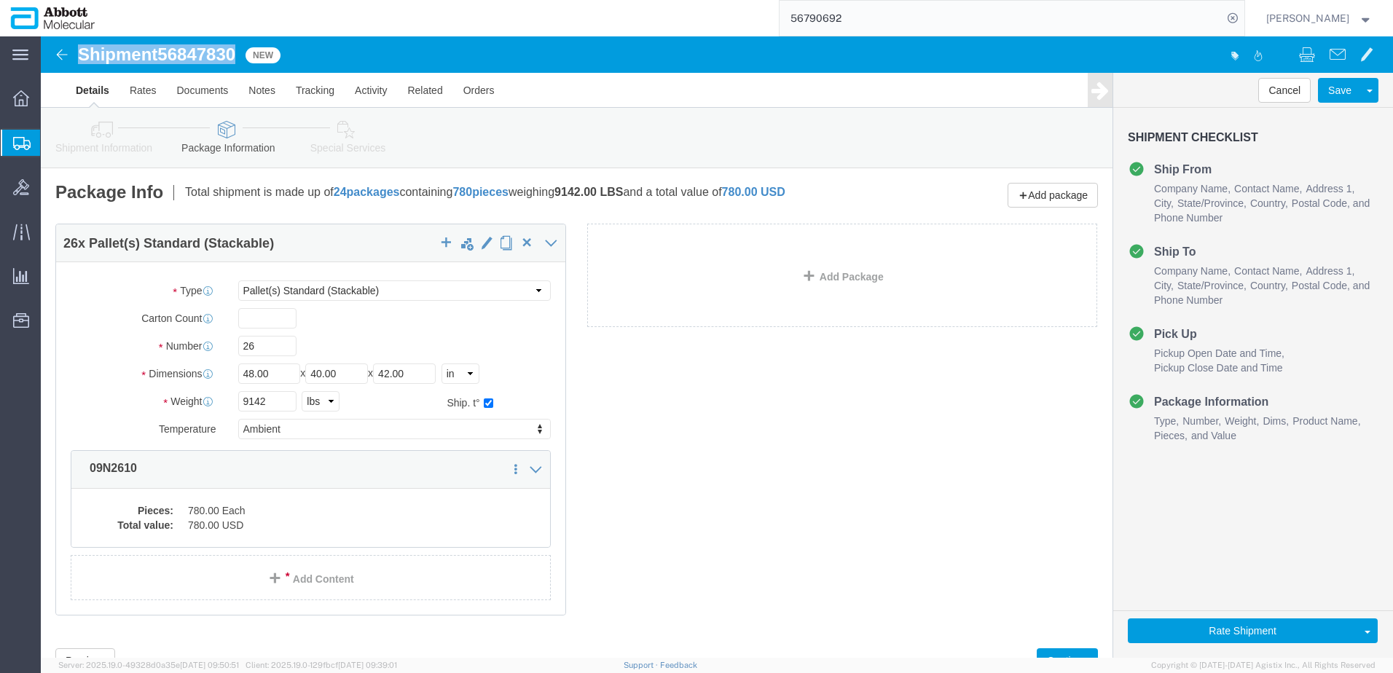
drag, startPoint x: 40, startPoint y: 17, endPoint x: 197, endPoint y: 17, distance: 156.7
click h1 "Shipment 56847830"
copy h1 "Shipment 56847830"
click button "Rate Shipment"
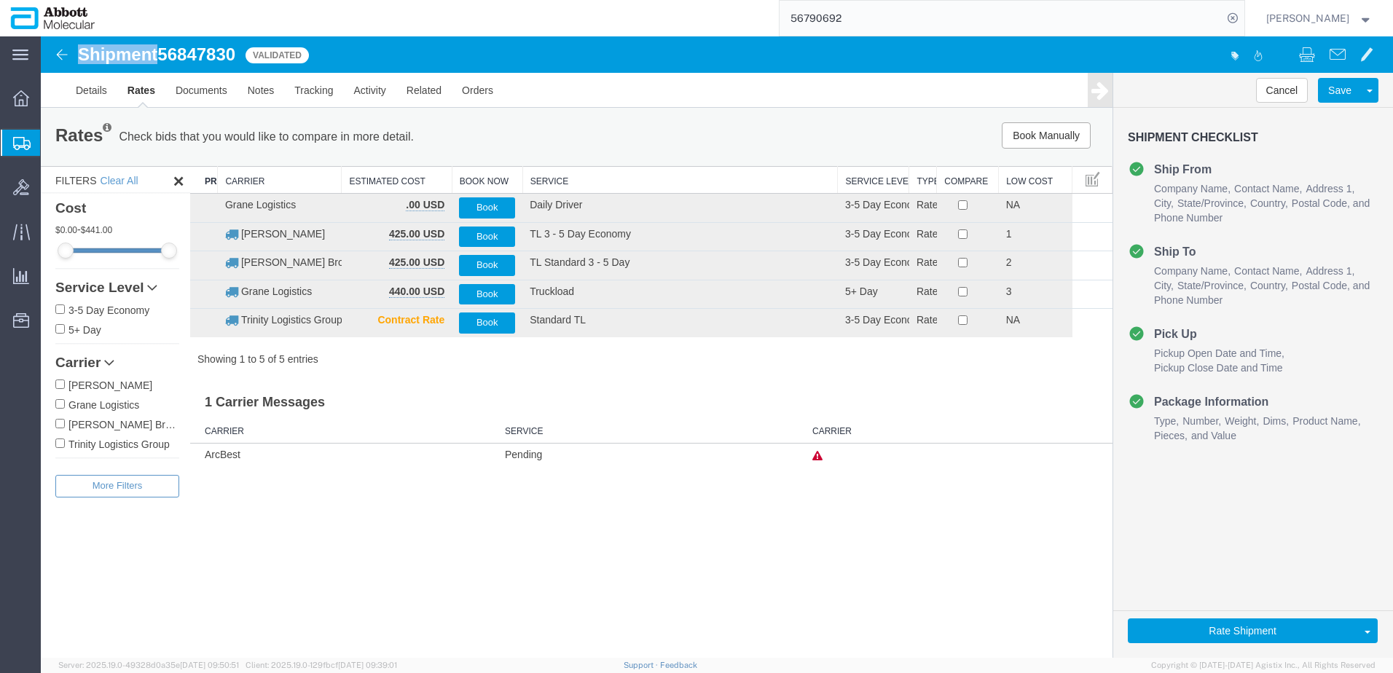
click at [60, 424] on input "[PERSON_NAME] Brokerage" at bounding box center [59, 423] width 9 height 9
checkbox input "true"
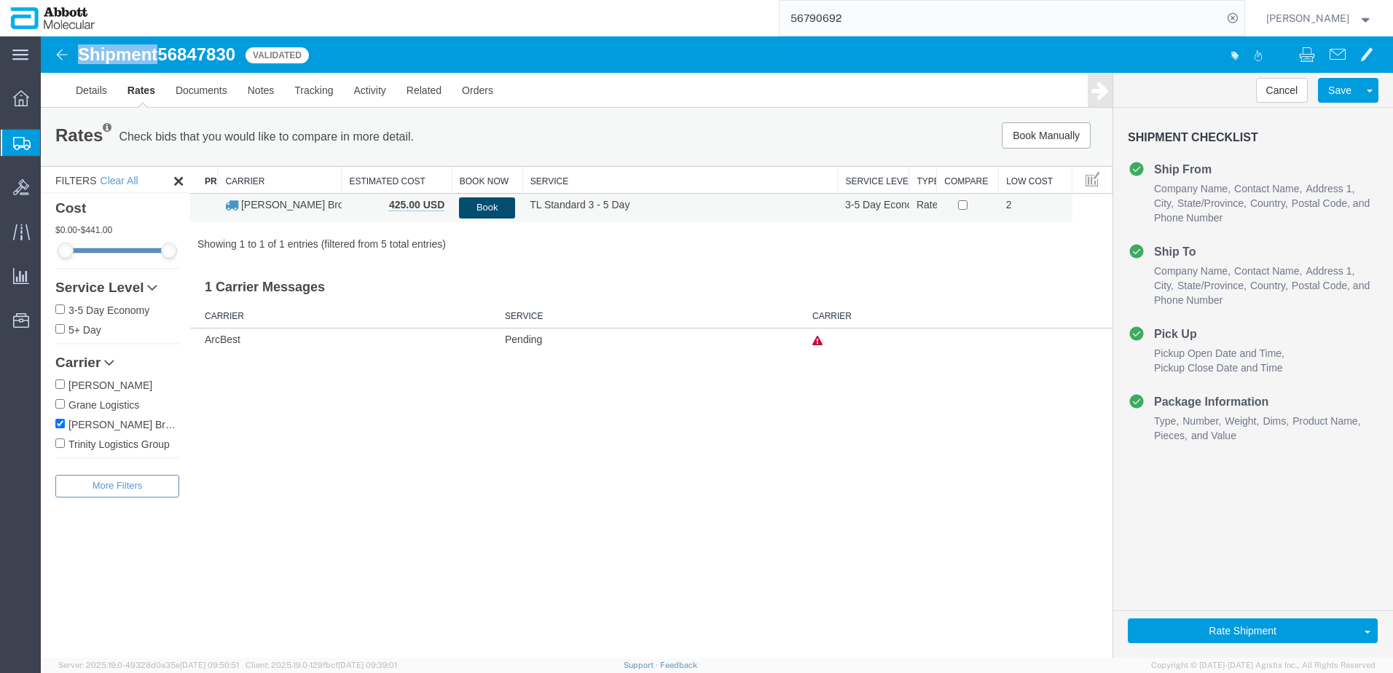
click at [493, 206] on button "Book" at bounding box center [487, 208] width 56 height 21
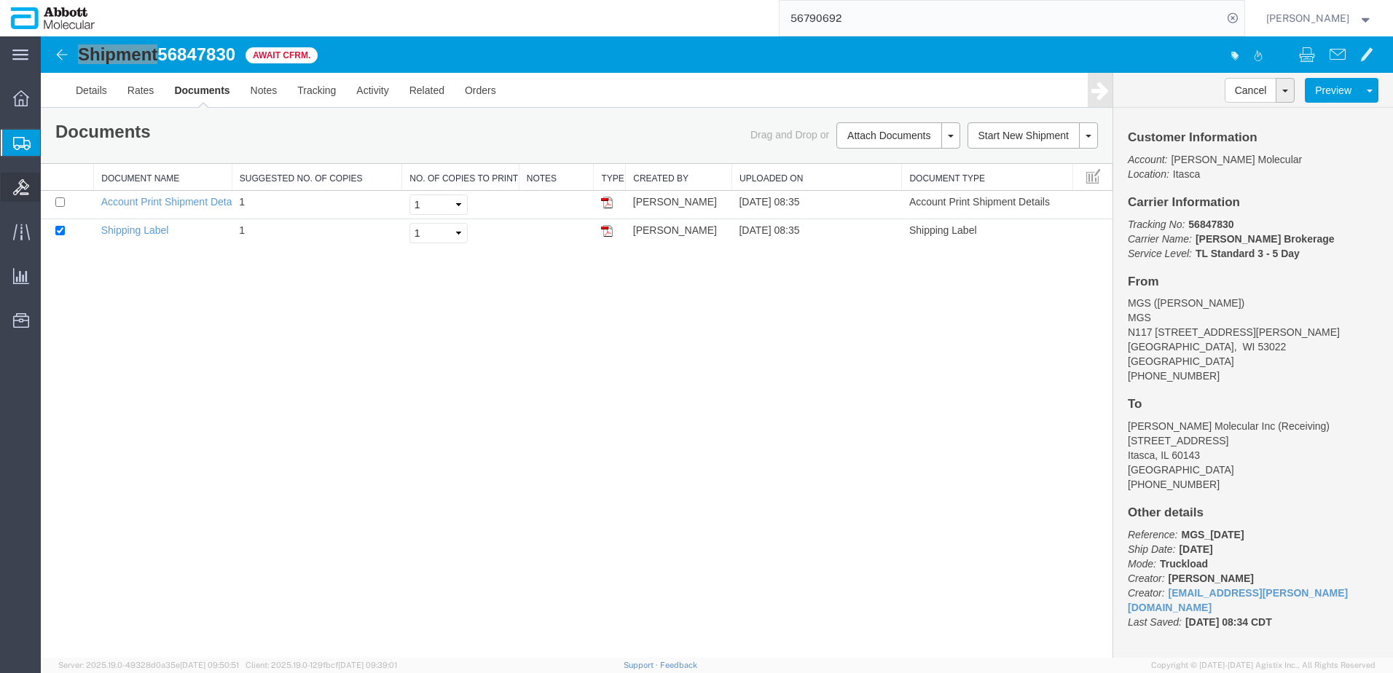
drag, startPoint x: 100, startPoint y: 209, endPoint x: 6, endPoint y: 196, distance: 94.9
click at [0, 0] on span "Create from Template" at bounding box center [0, 0] width 0 height 0
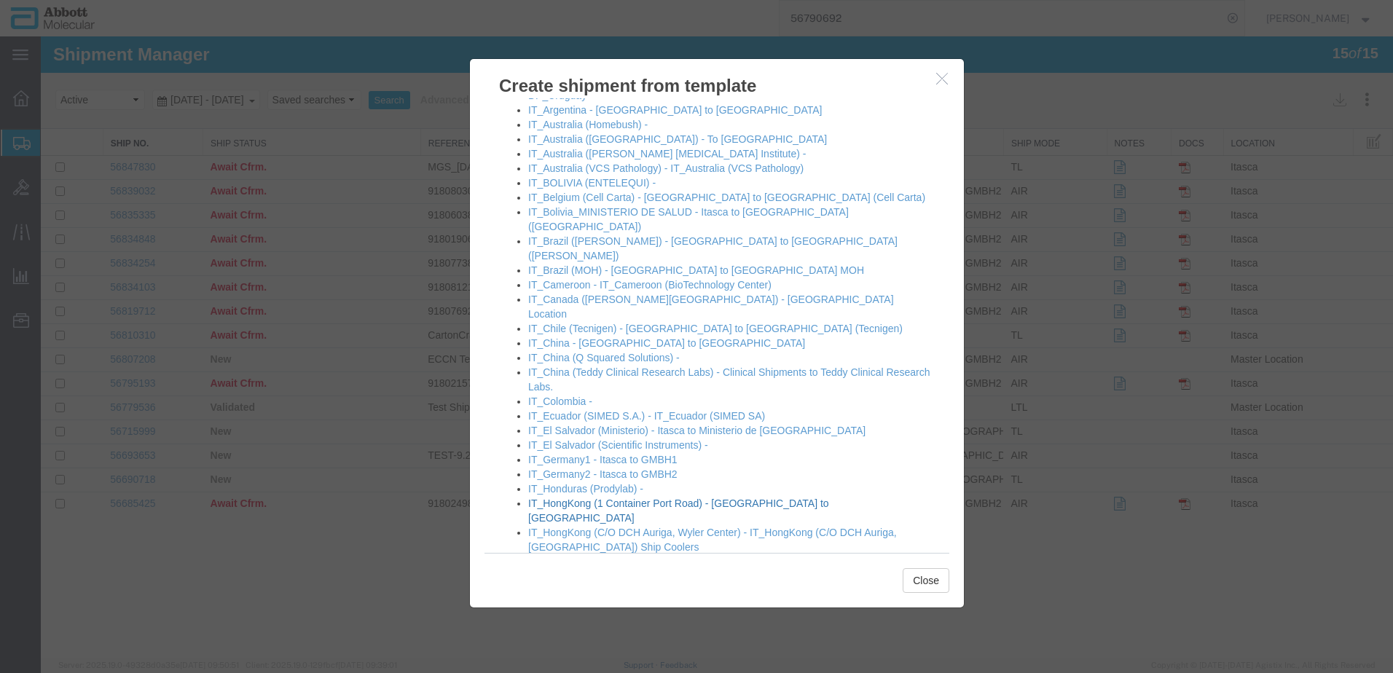
scroll to position [656, 0]
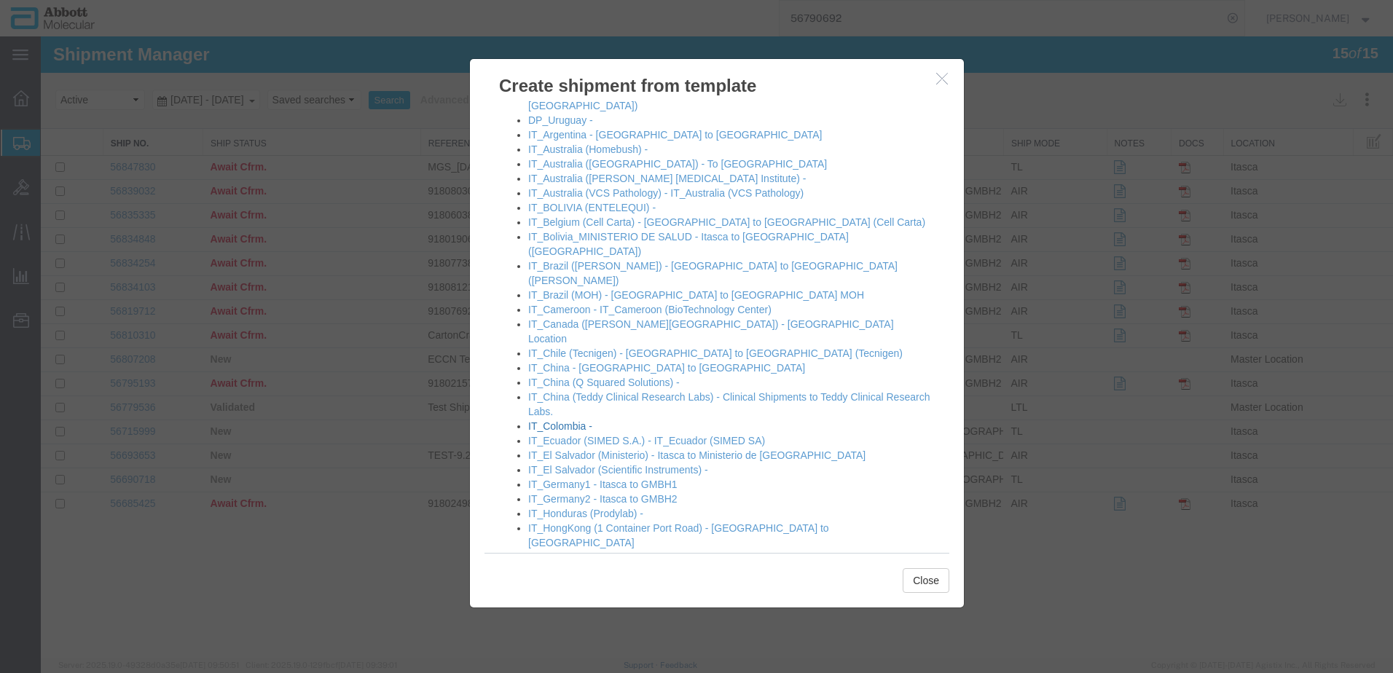
click at [560, 421] on link "IT_Colombia -" at bounding box center [560, 427] width 64 height 12
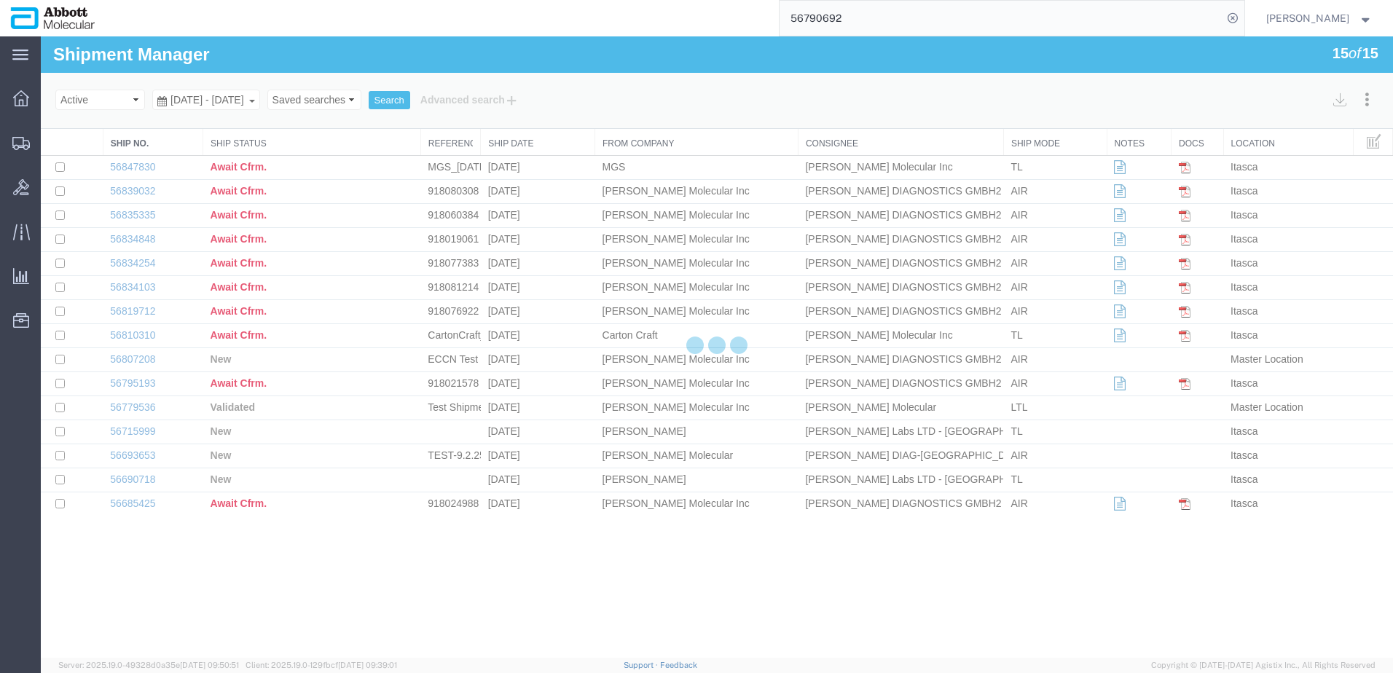
select select "48454"
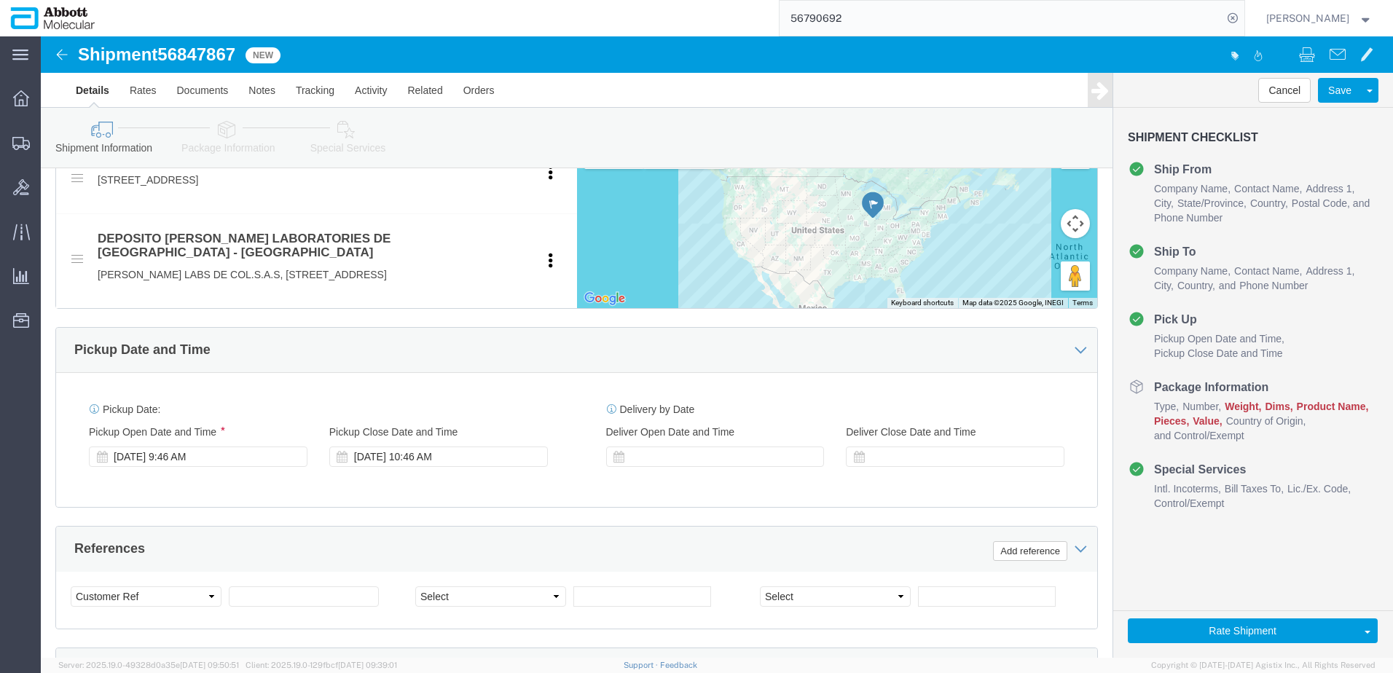
scroll to position [656, 0]
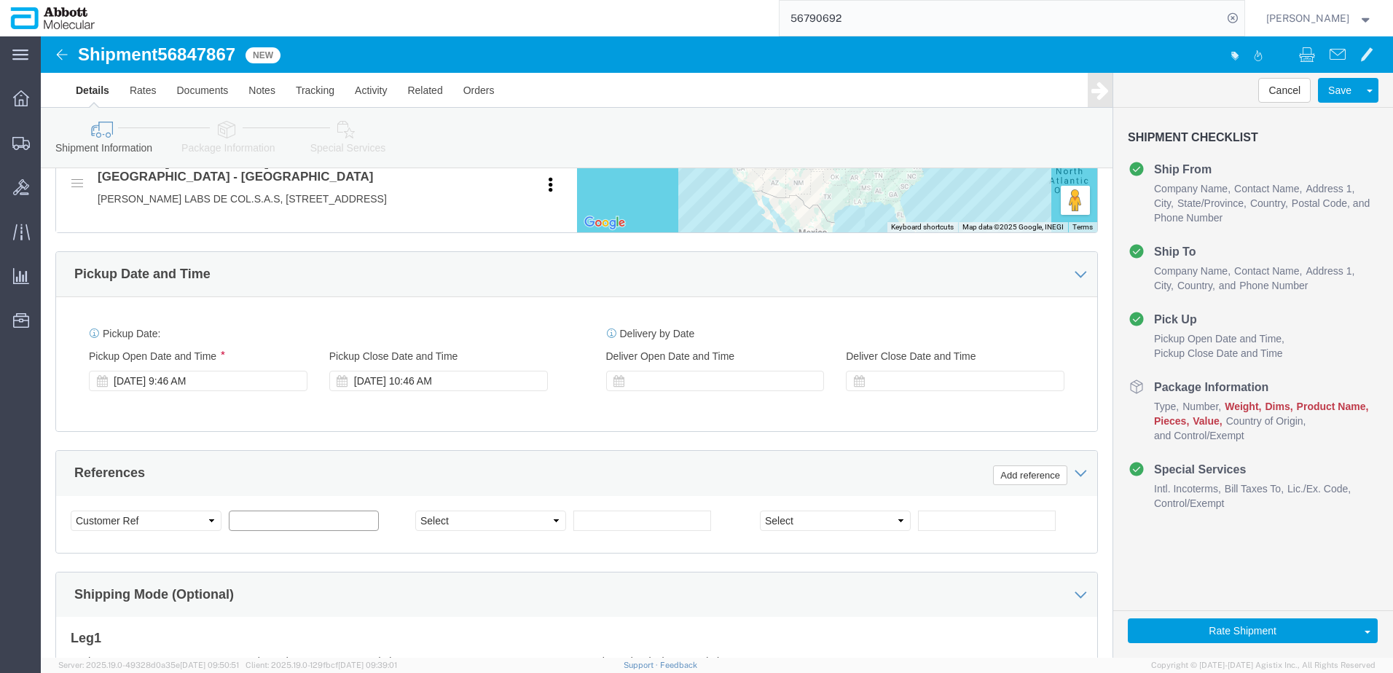
click input "text"
paste input "620712301"
type input "620712301"
select select "INVOICE"
click select "Select Account Type Activity ID Airline Appointment Number ASN Batch Request # …"
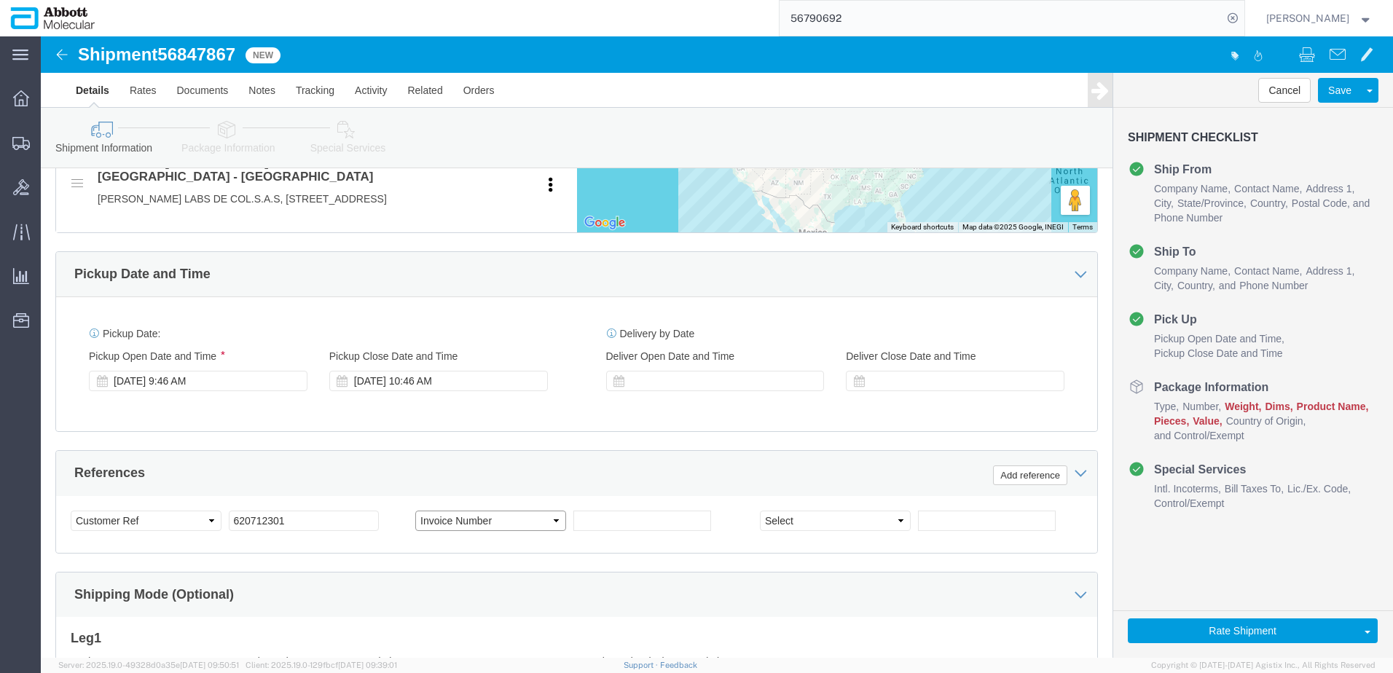
click select "Select Account Type Activity ID Airline Appointment Number ASN Batch Request # …"
paste input "620451867"
type input "620451867"
drag, startPoint x: 271, startPoint y: 500, endPoint x: 23, endPoint y: 494, distance: 247.9
click div "Select Account Type Activity ID Airline Appointment Number ASN Batch Request # …"
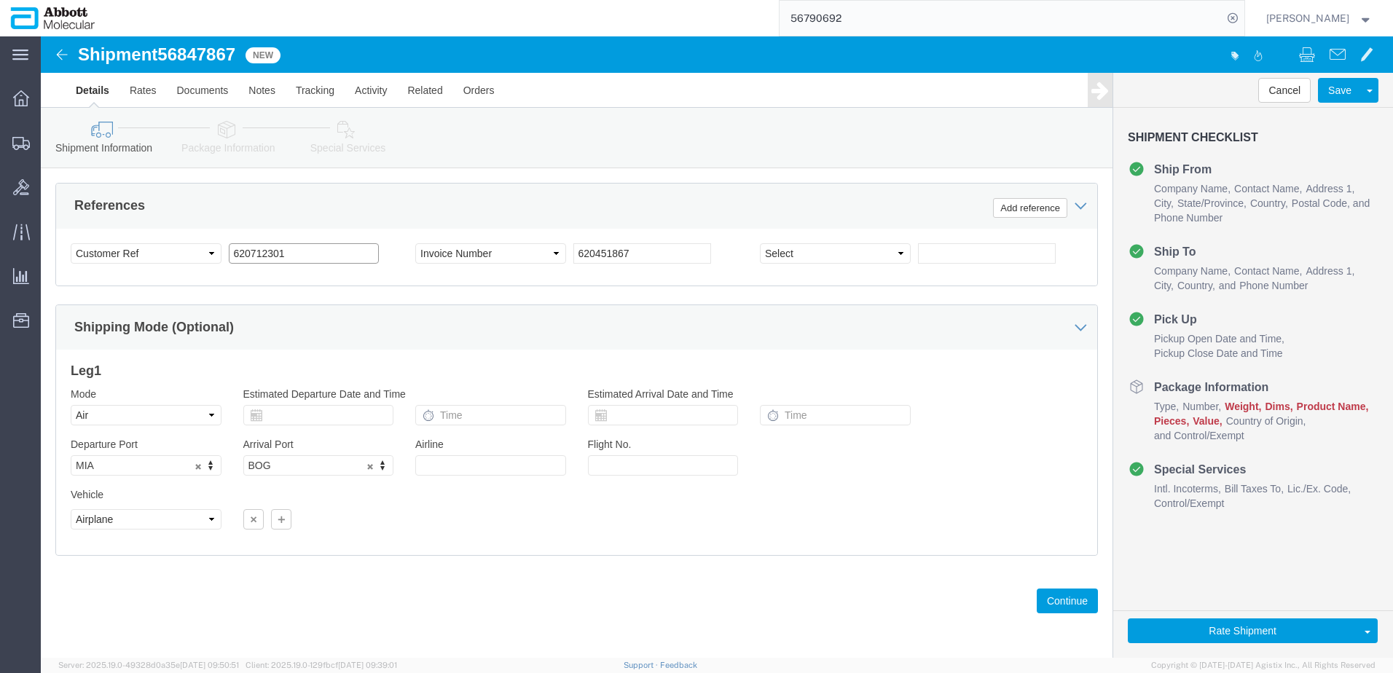
scroll to position [938, 0]
click button "Continue"
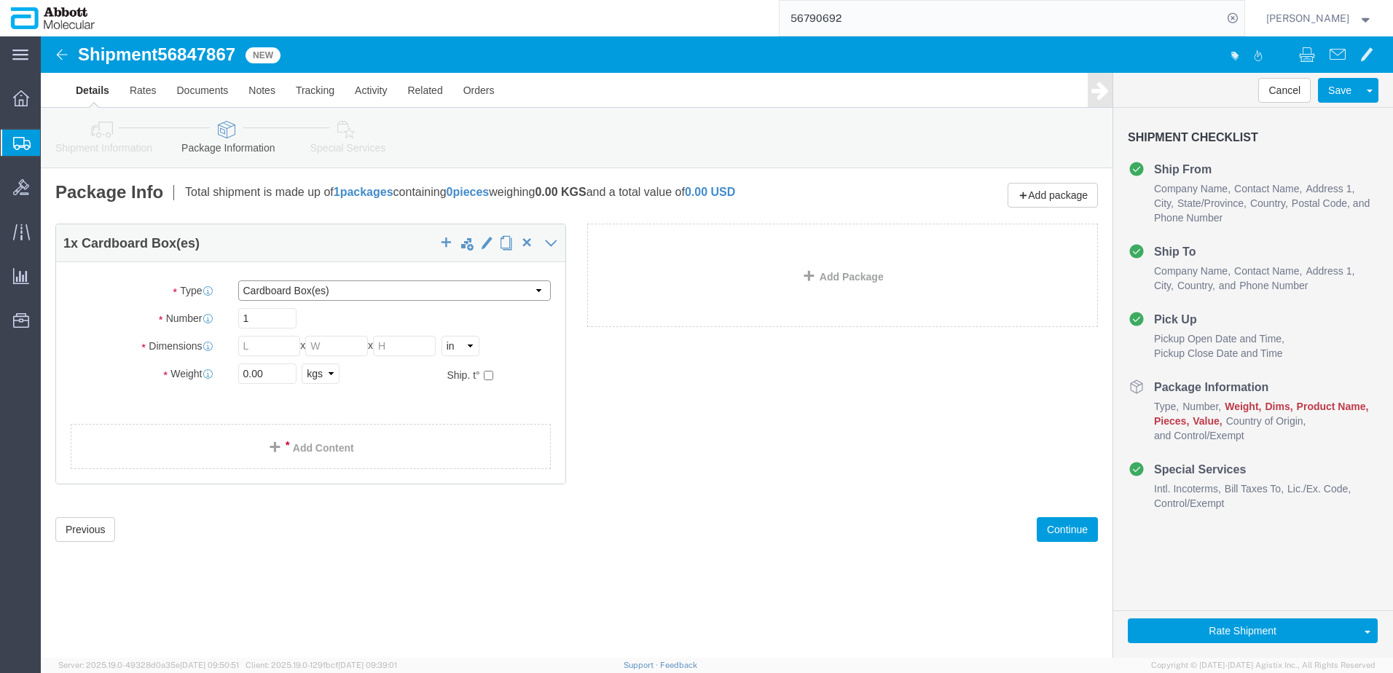
click select "Select Box (B) Box (C) Box (D) Cardboard Box(es) Crate (Instrument) Crate(s) En…"
select select "PSST"
click select "Select Box (B) Box (C) Box (D) Cardboard Box(es) Crate (Instrument) Crate(s) En…"
drag, startPoint x: 196, startPoint y: 308, endPoint x: 138, endPoint y: 302, distance: 57.9
click div "Number 1"
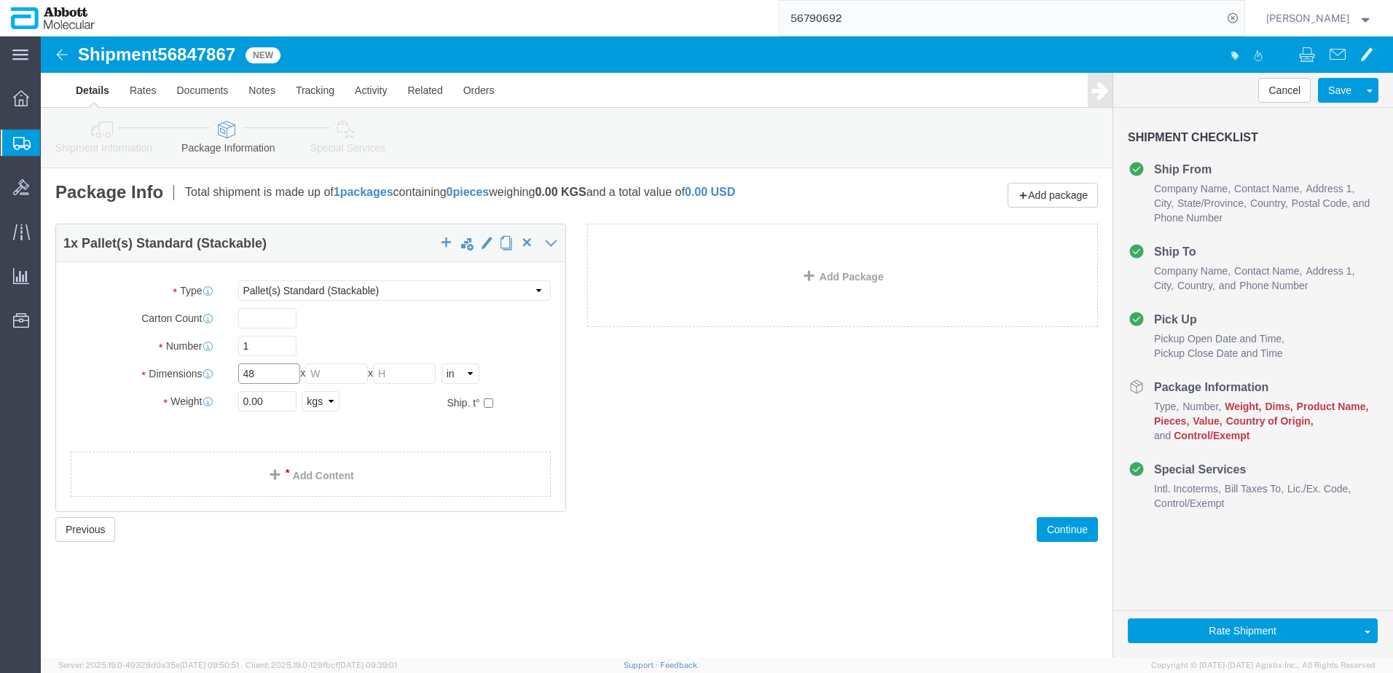
type input "48"
type input "40"
type input "38"
click input "checkbox"
checkbox input "true"
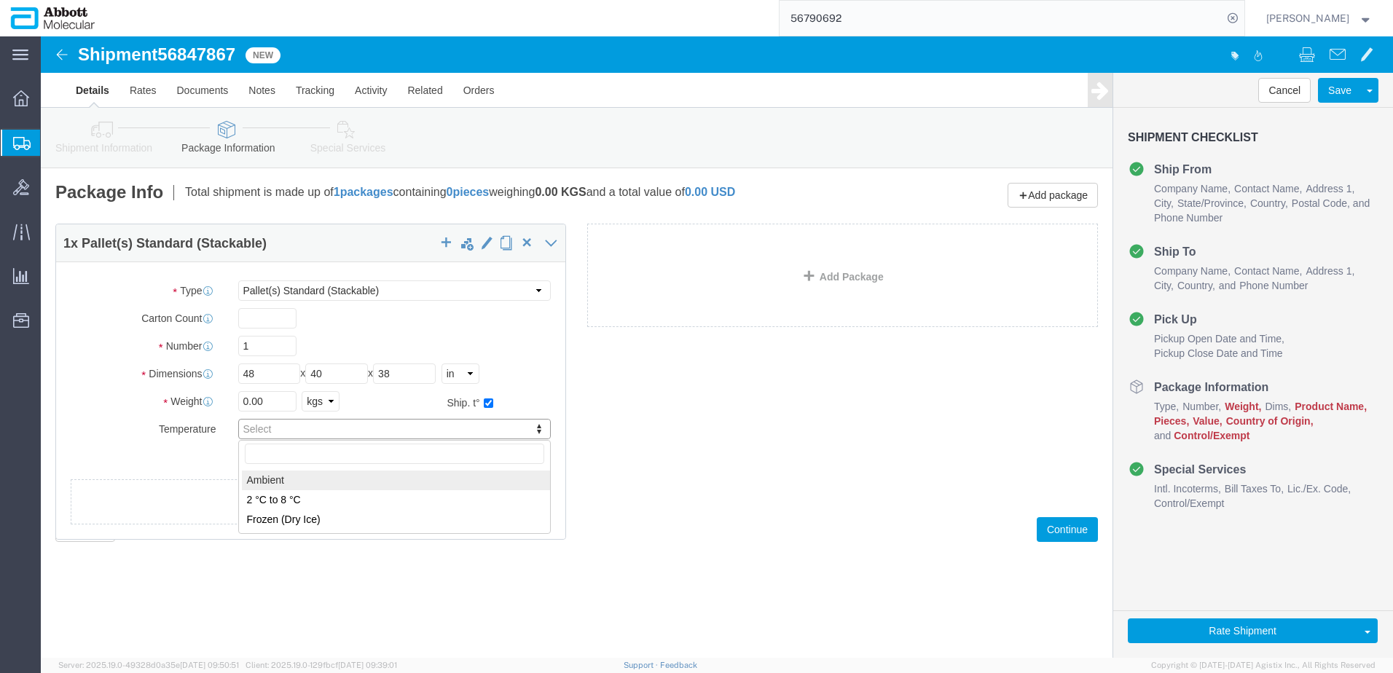
type input "AMBIENT"
click link "Add Package"
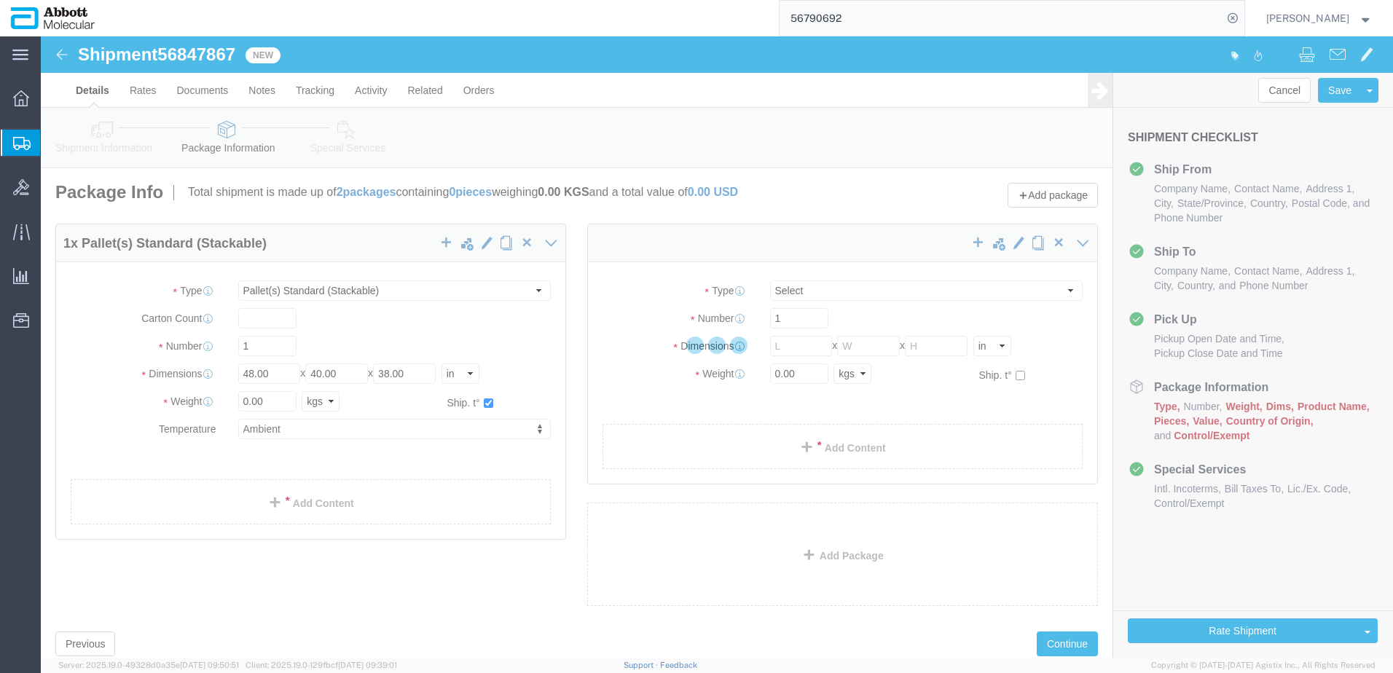
select select "PSST"
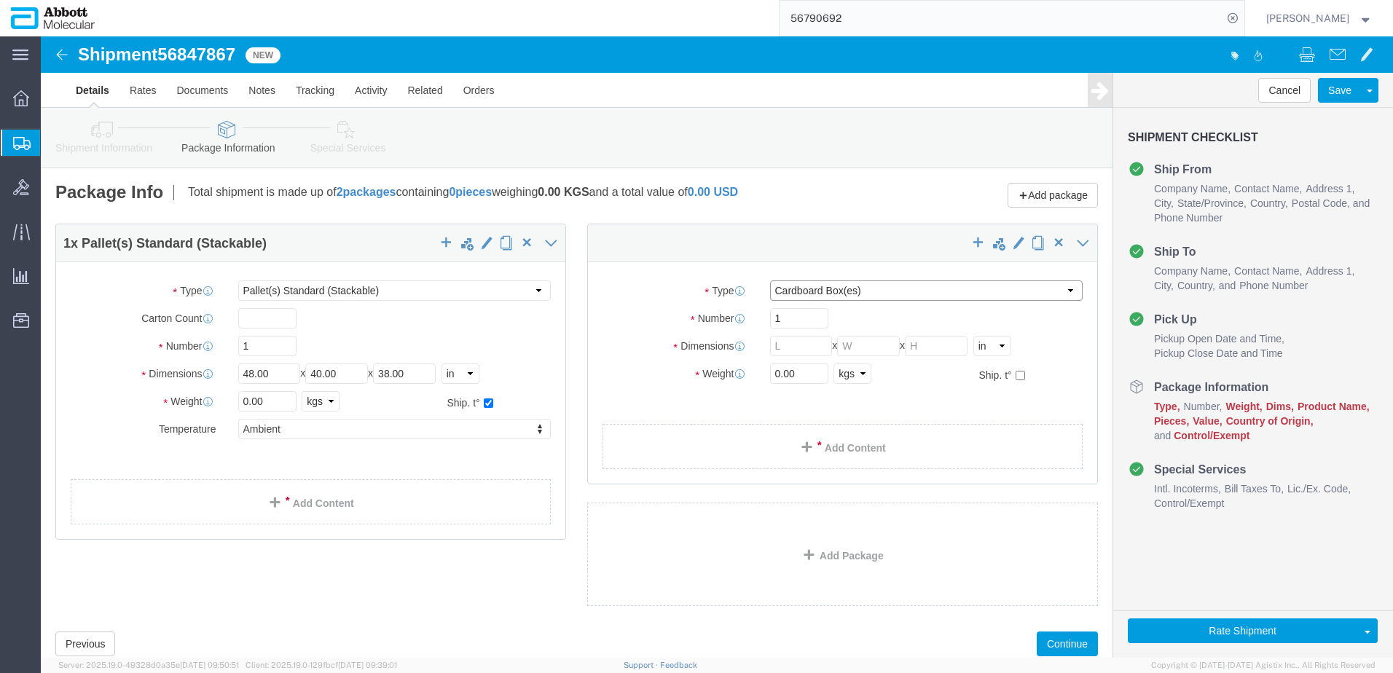
click select "Select Box (B) Box (C) Box (D) Cardboard Box(es) Crate (Instrument) Crate(s) En…"
select select "PSST"
click select "Select Box (B) Box (C) Box (D) Cardboard Box(es) Crate (Instrument) Crate(s) En…"
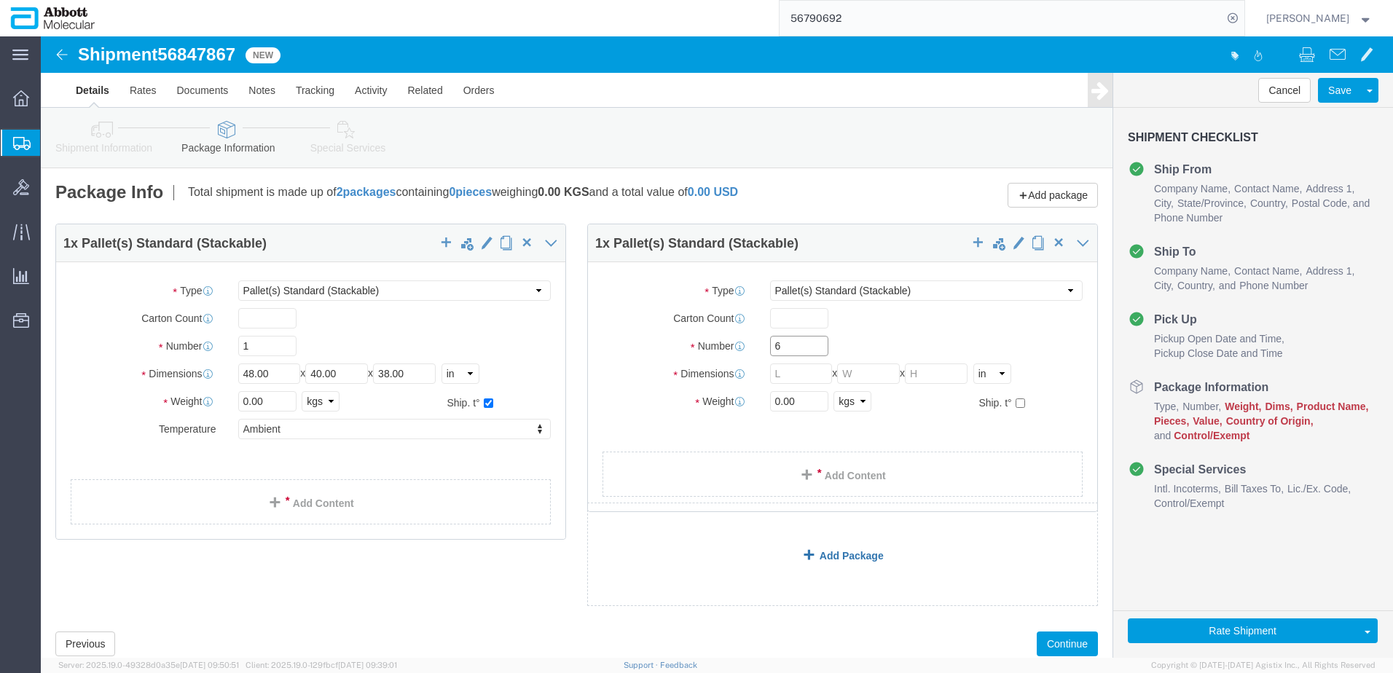
type input "6"
type input "48"
type input "40"
type input "50"
click input "checkbox"
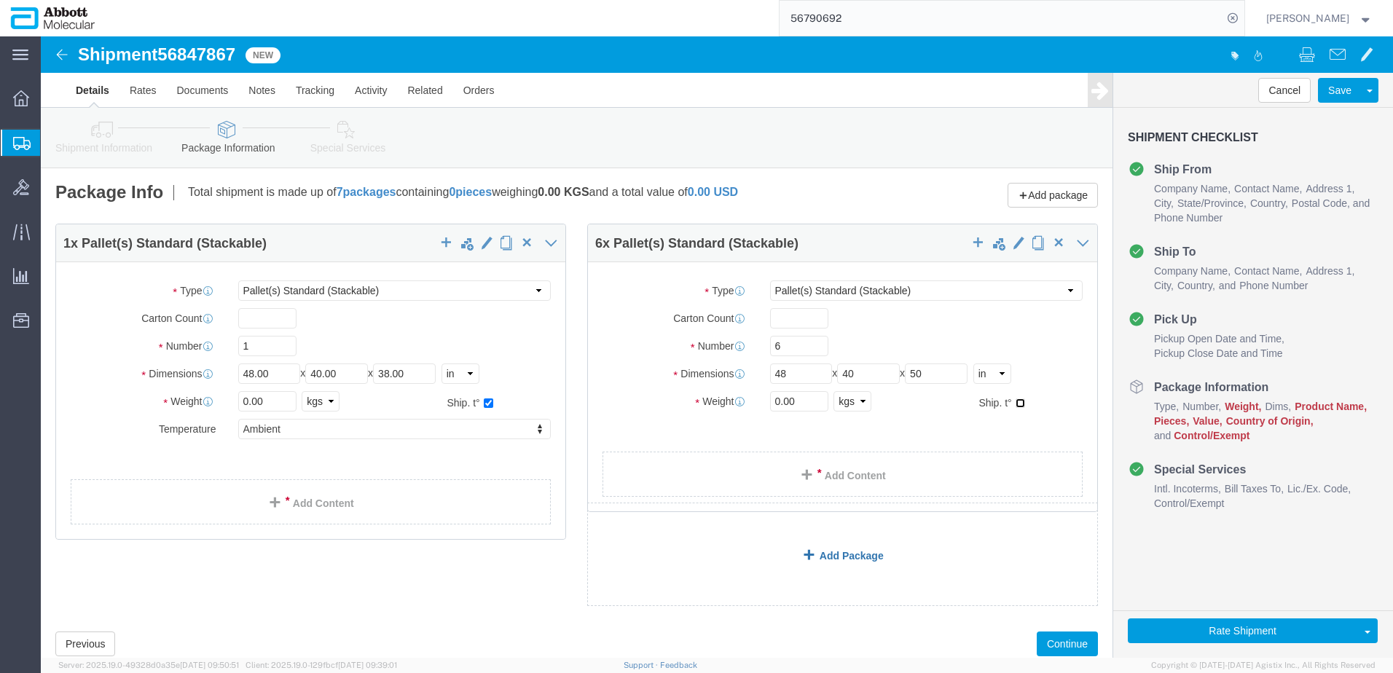
checkbox input "true"
type input "AMBIENT"
drag, startPoint x: 245, startPoint y: 356, endPoint x: 61, endPoint y: 372, distance: 184.3
click div "Weight 0.00 Select kgs lbs Ship. t°"
type input "123"
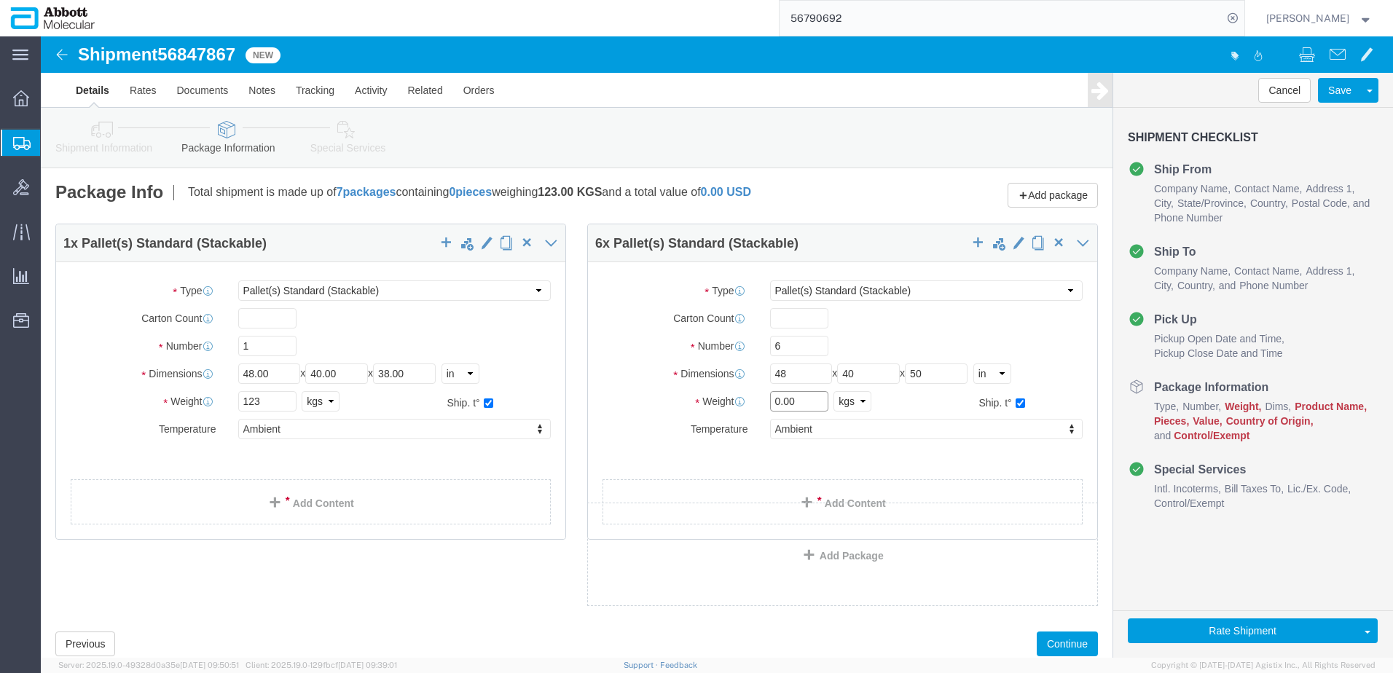
drag, startPoint x: 778, startPoint y: 368, endPoint x: 650, endPoint y: 352, distance: 128.5
click div "Package Type Select Box (B) Box (C) Box (D) Cardboard Box(es) Crate (Instrument…"
type input "738"
click link "Add Content"
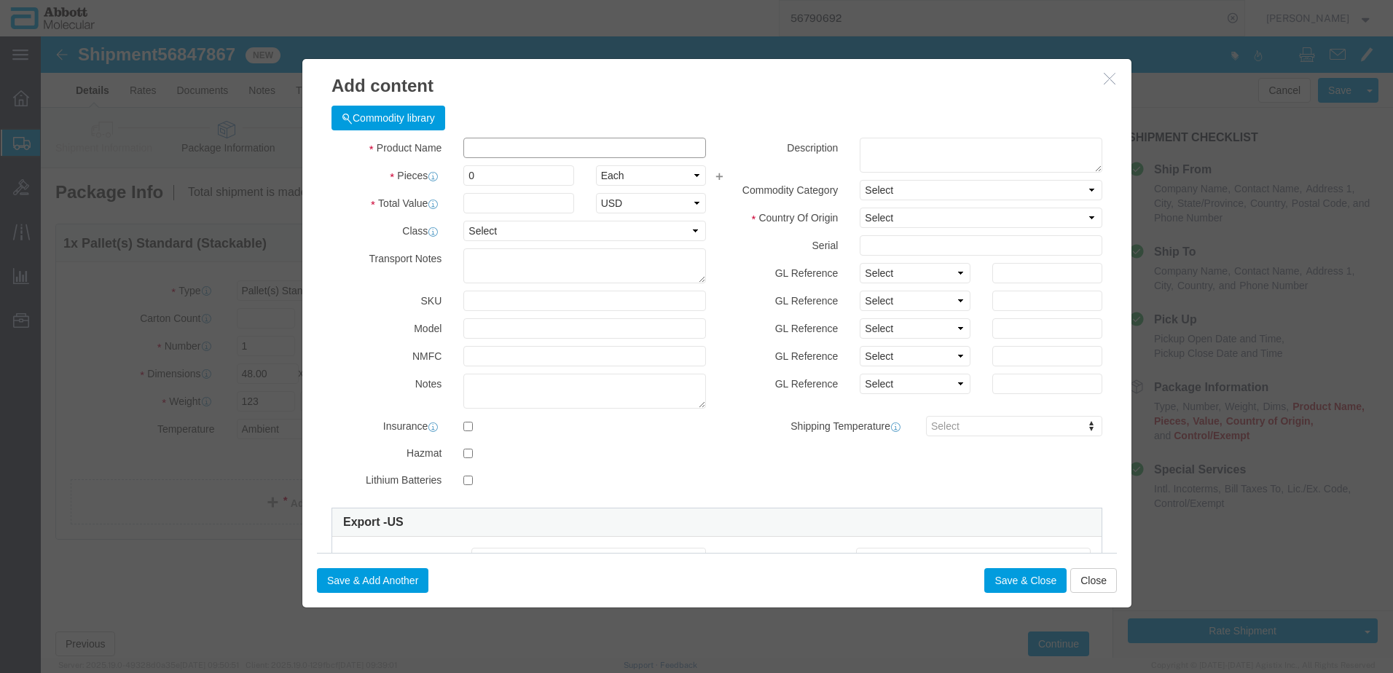
click input "text"
type input "[PHONE_NUMBER]"
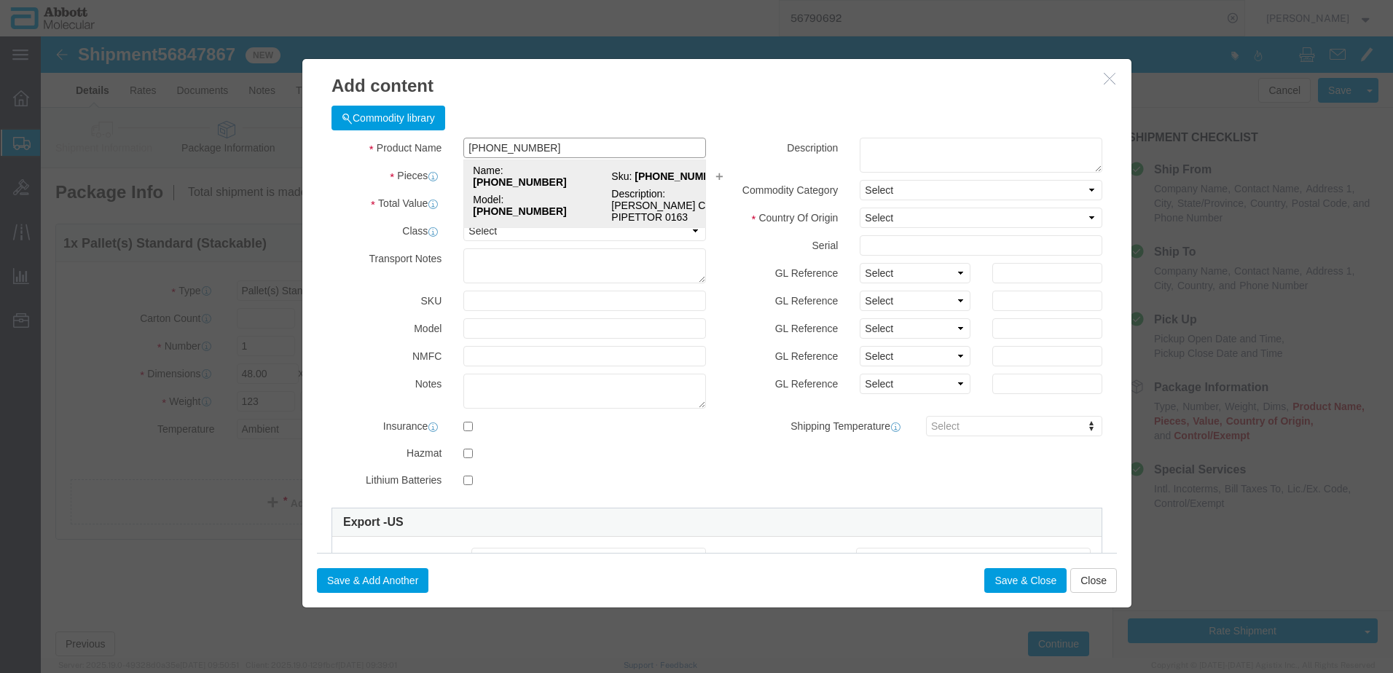
click strong "[PHONE_NUMBER]"
type input "1"
select select "USD"
select select "US"
type input "9027905995"
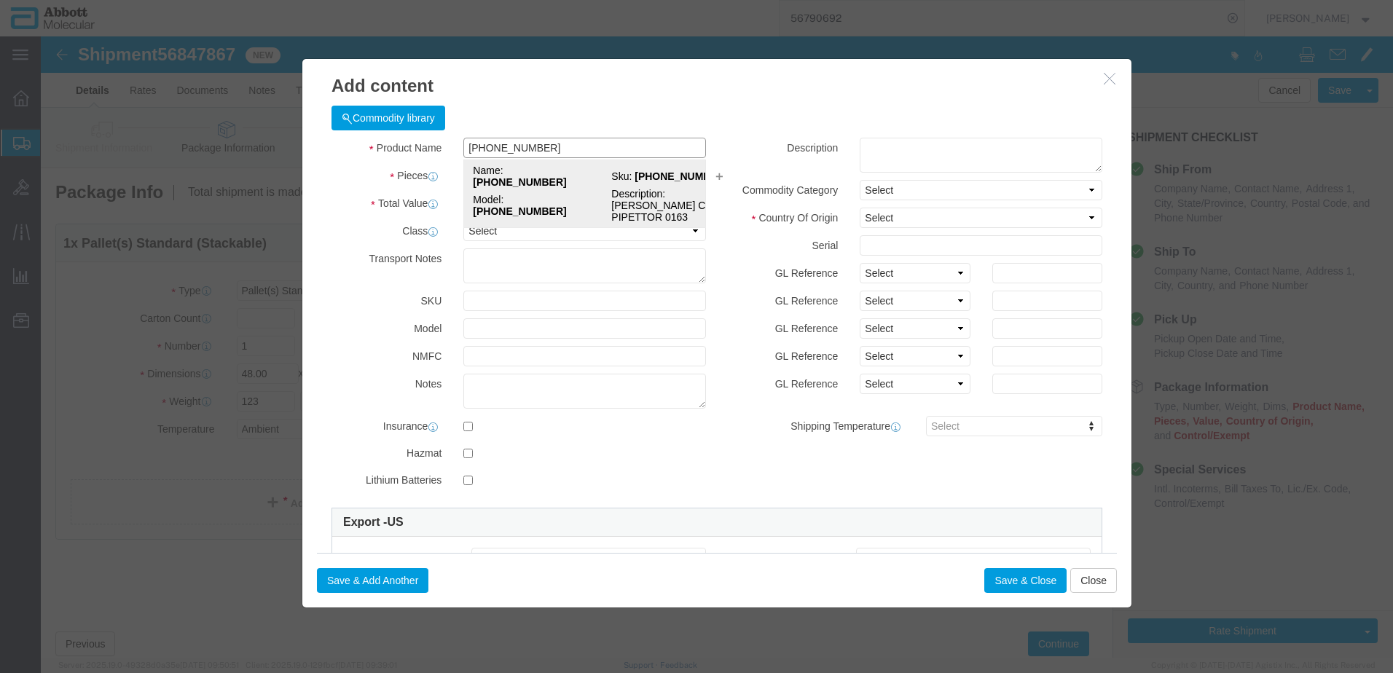
type input "EAR99"
select select "BIS"
type input "[PHONE_NUMBER]"
type textarea "[PERSON_NAME] CO-RE PIPETTOR 0163"
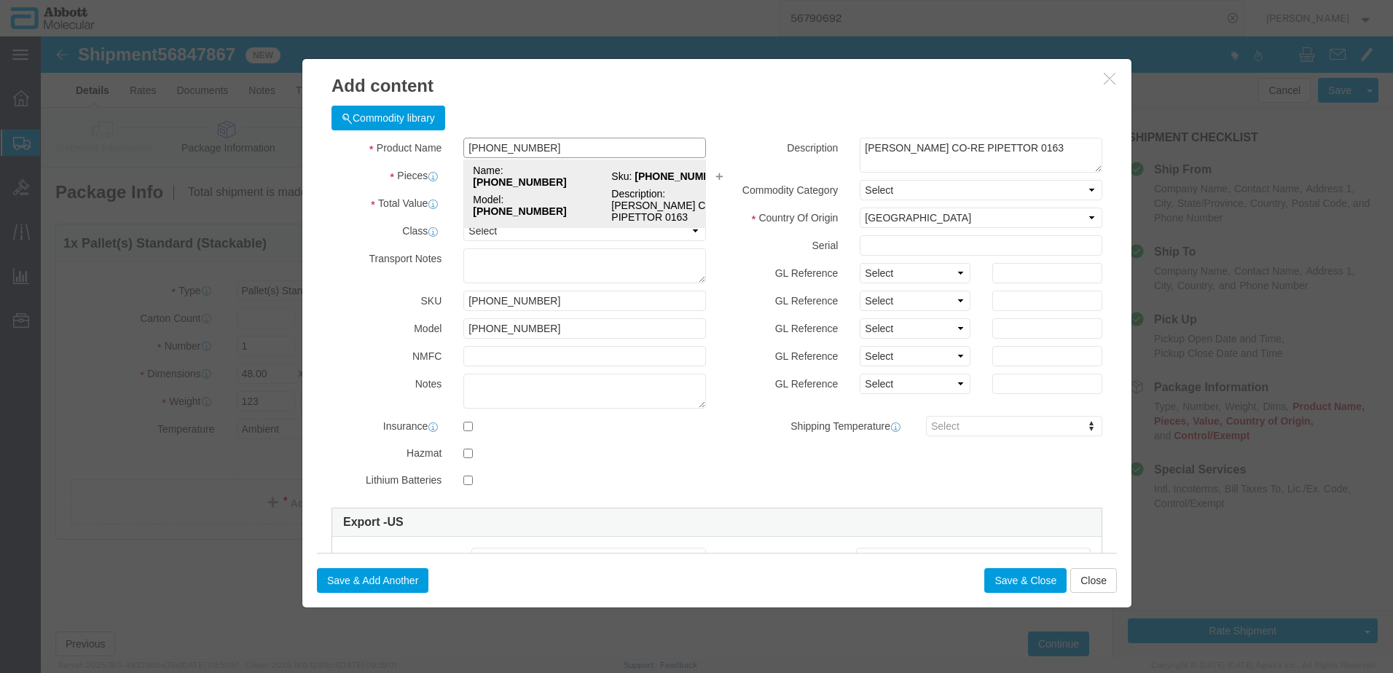
select select "NLR"
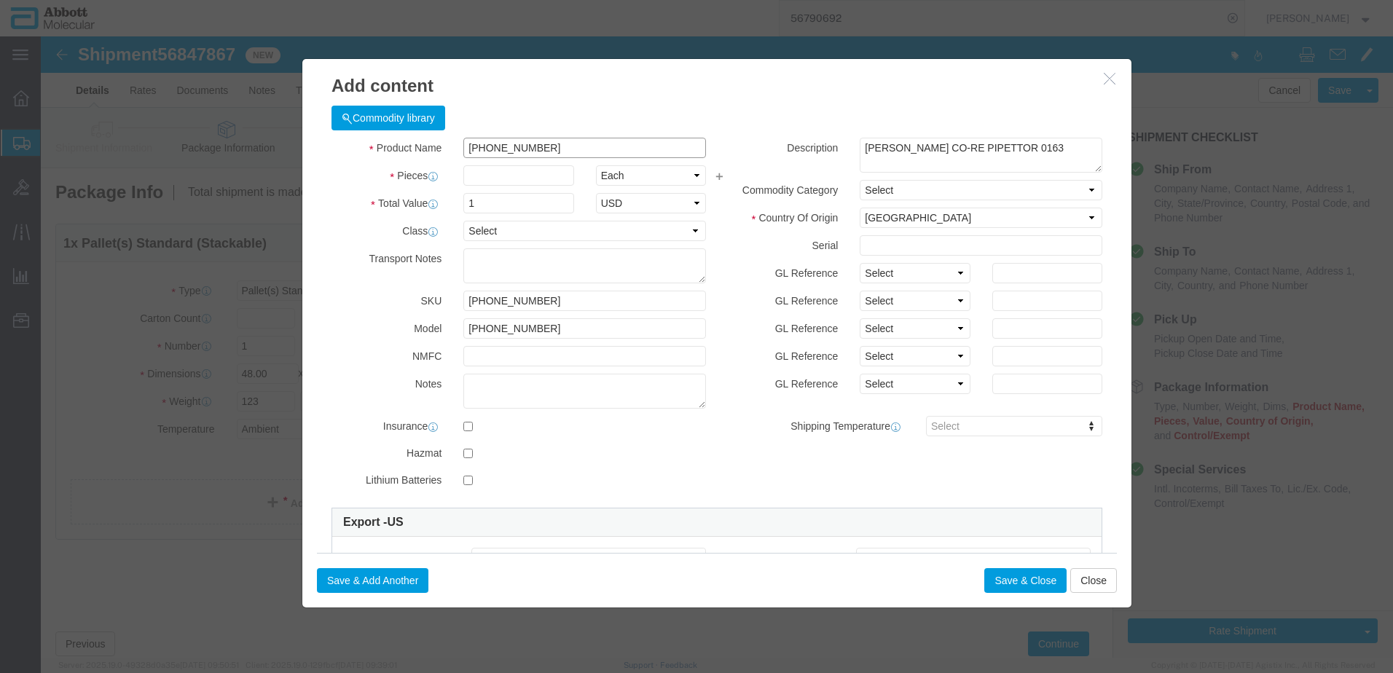
type input "[PHONE_NUMBER]"
type input "1"
click select "Select Account Type Activity ID Airline Appointment Number ASN Batch Number Bil…"
select select "BATCH_NUMBER"
click select "Select Account Type Activity ID Airline Appointment Number ASN Batch Number Bil…"
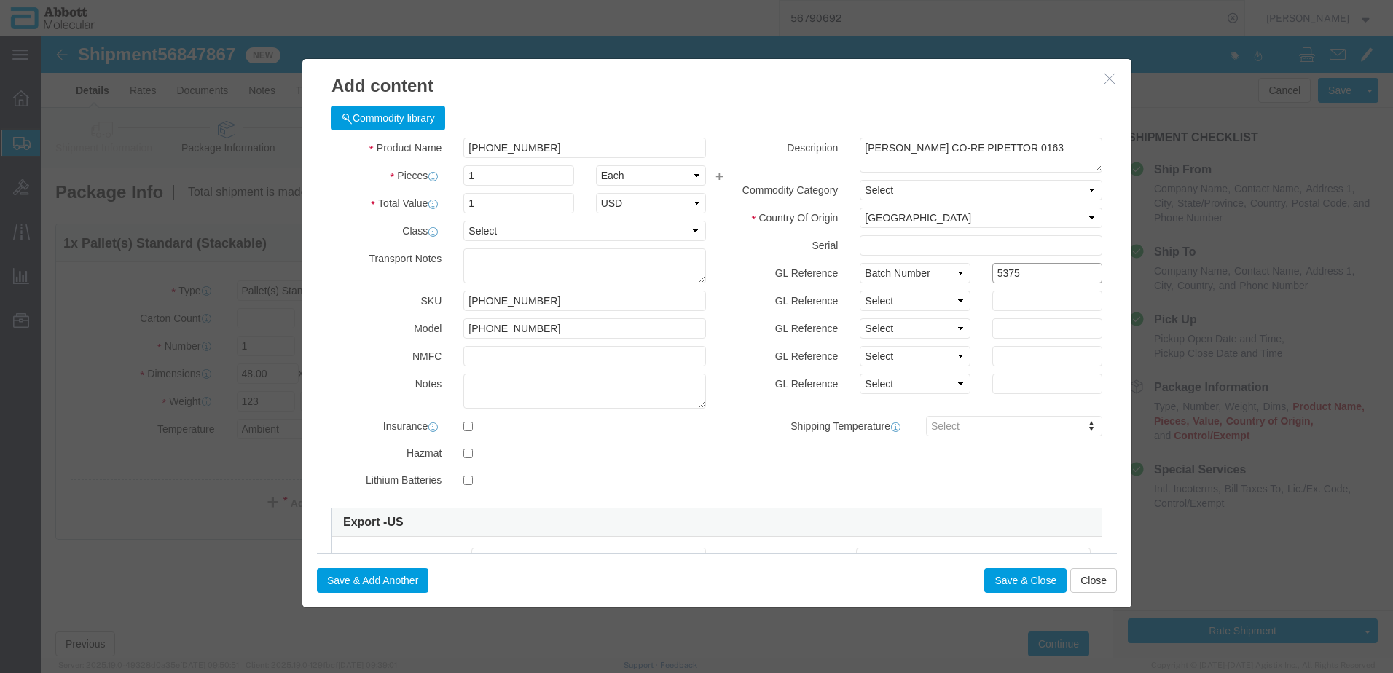
type input "5375"
click button "Save & Add Another"
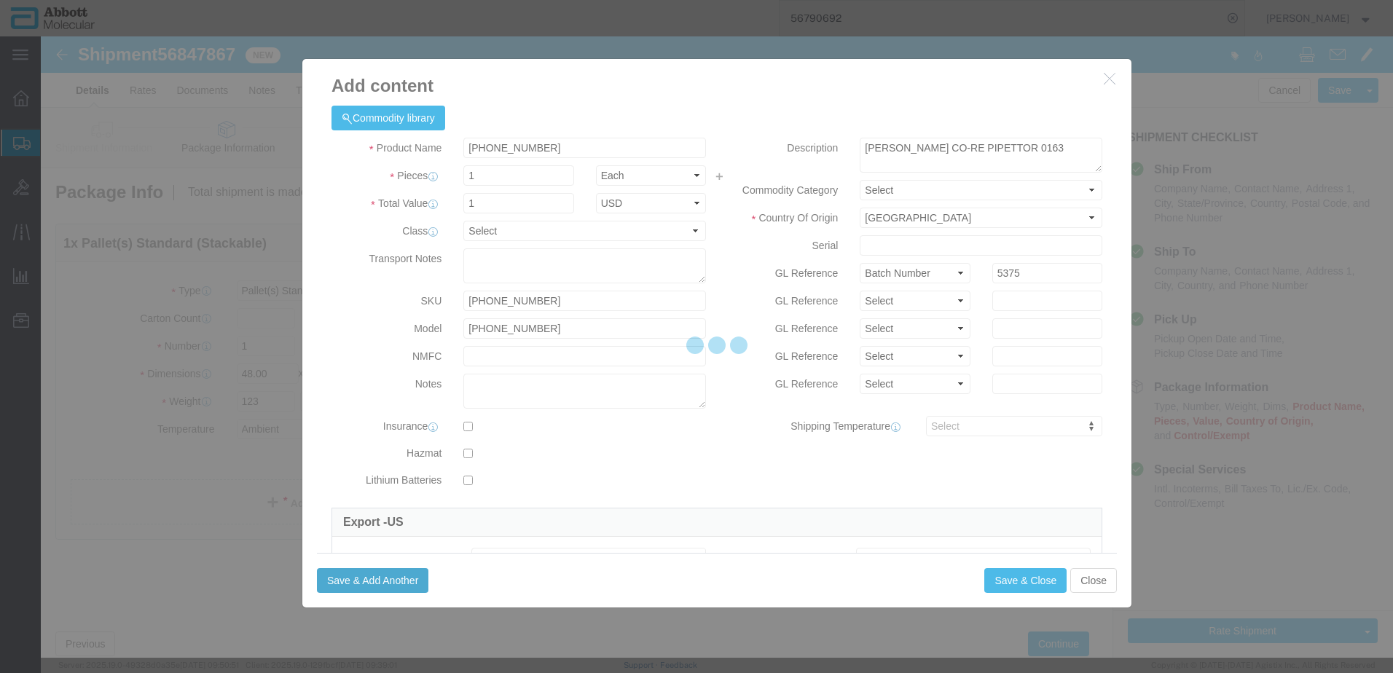
select select "EA"
select select
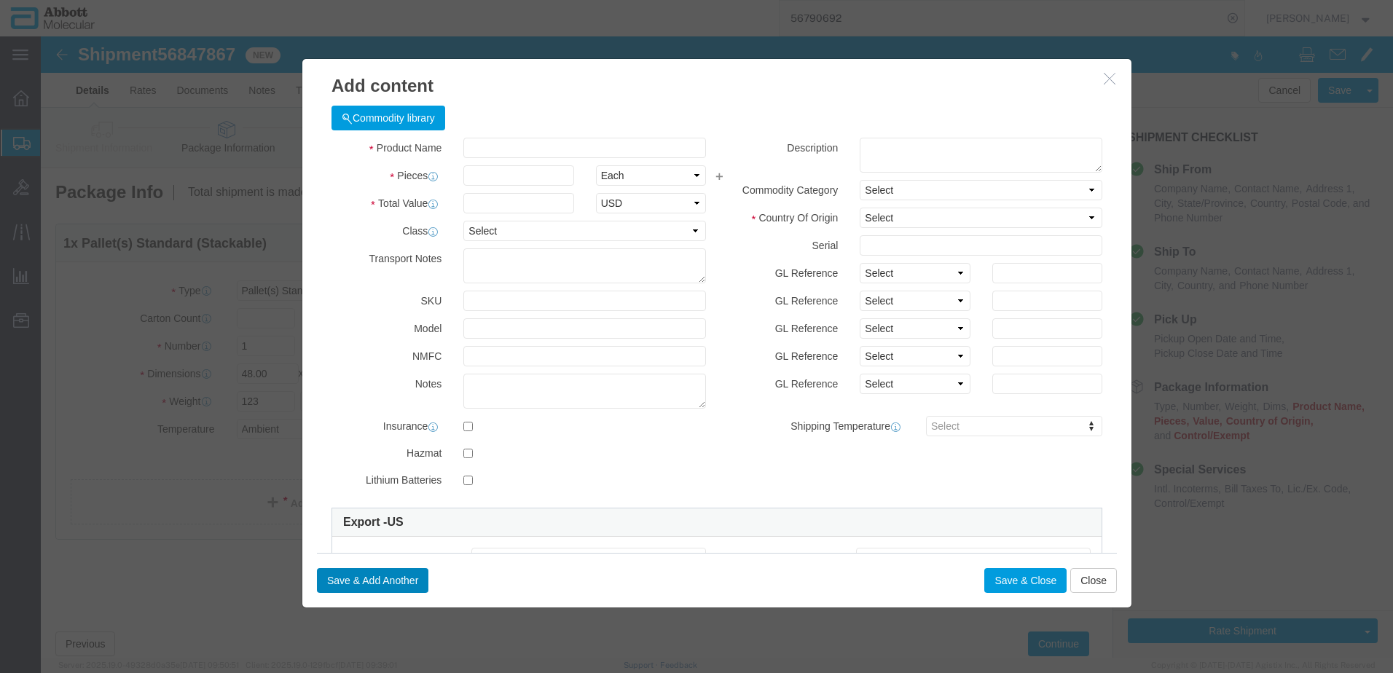
select select "USD"
click input "text"
type input "56-150003"
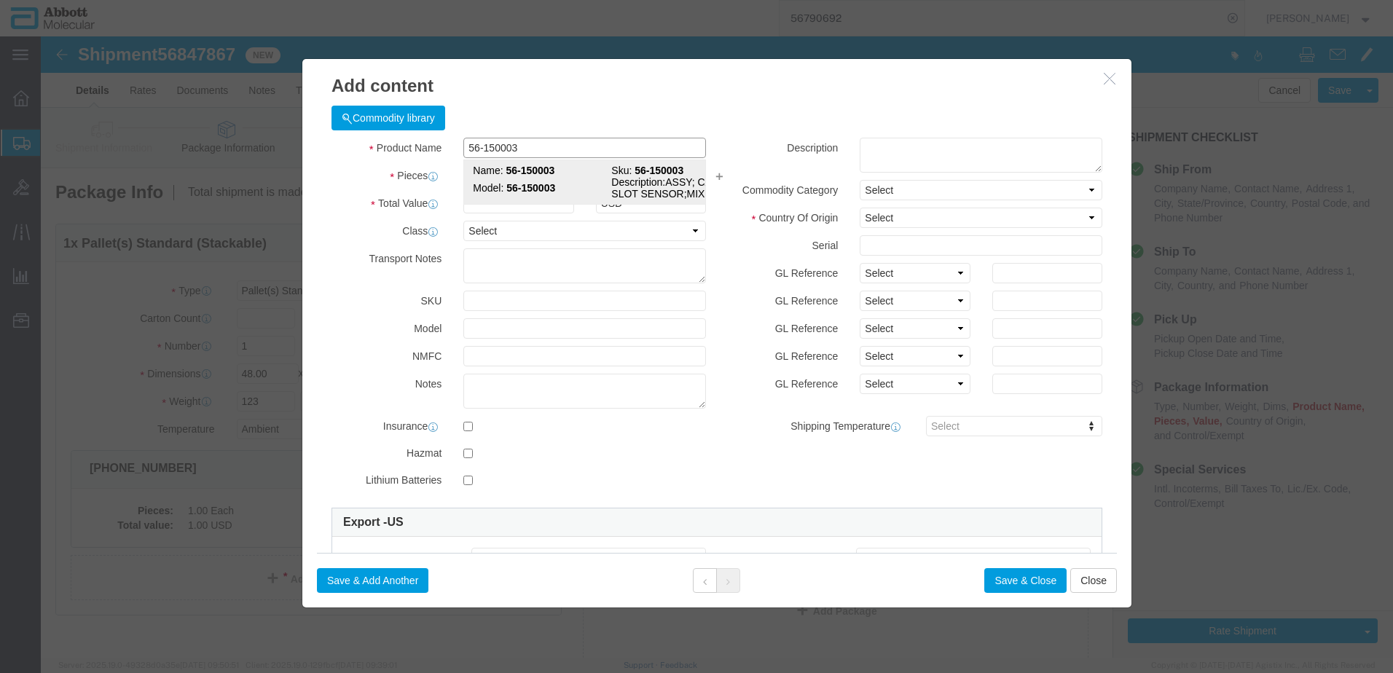
click td "Model: 56-150003"
type input "1"
select select
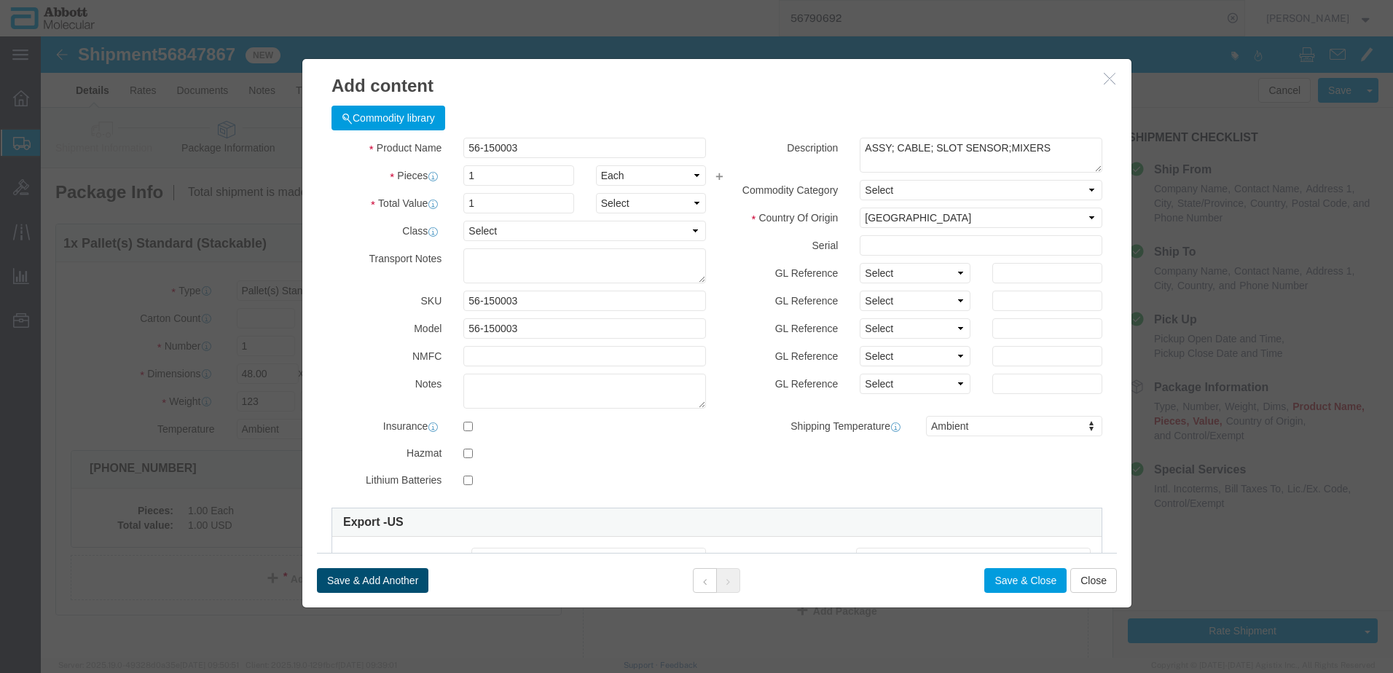
click button "Save & Add Another"
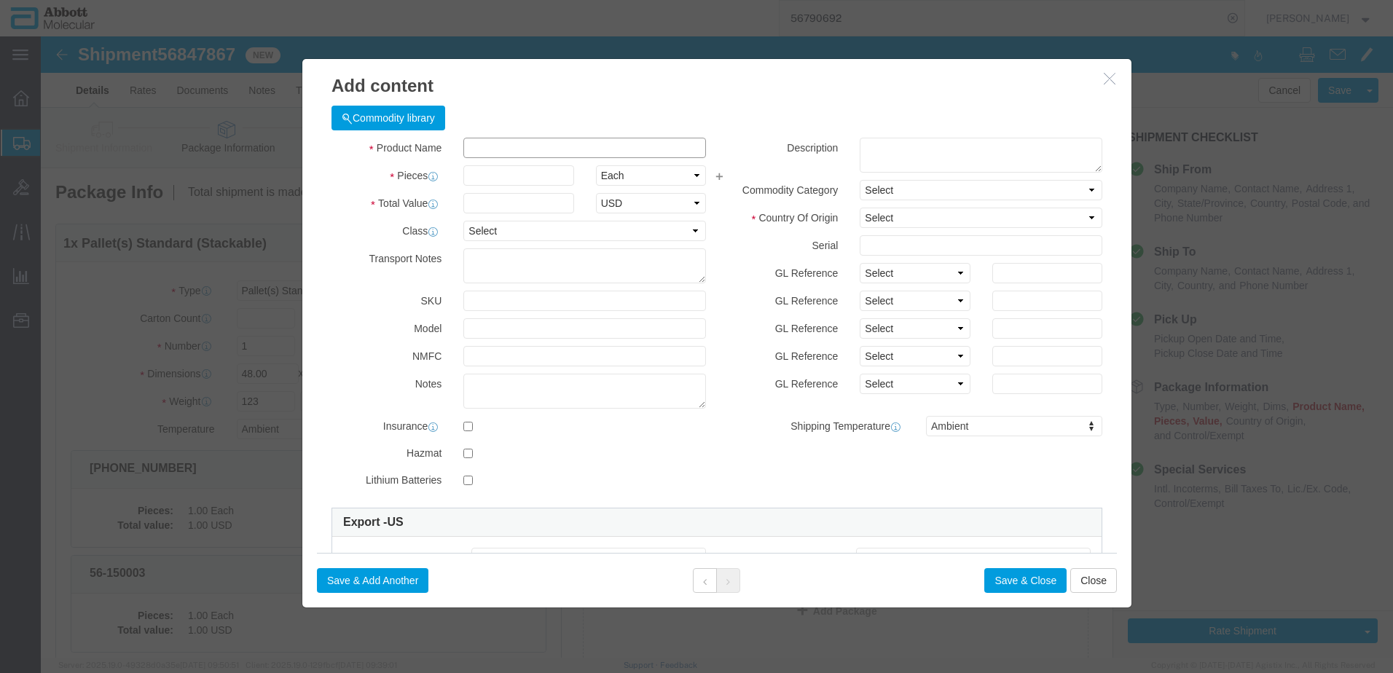
click input "text"
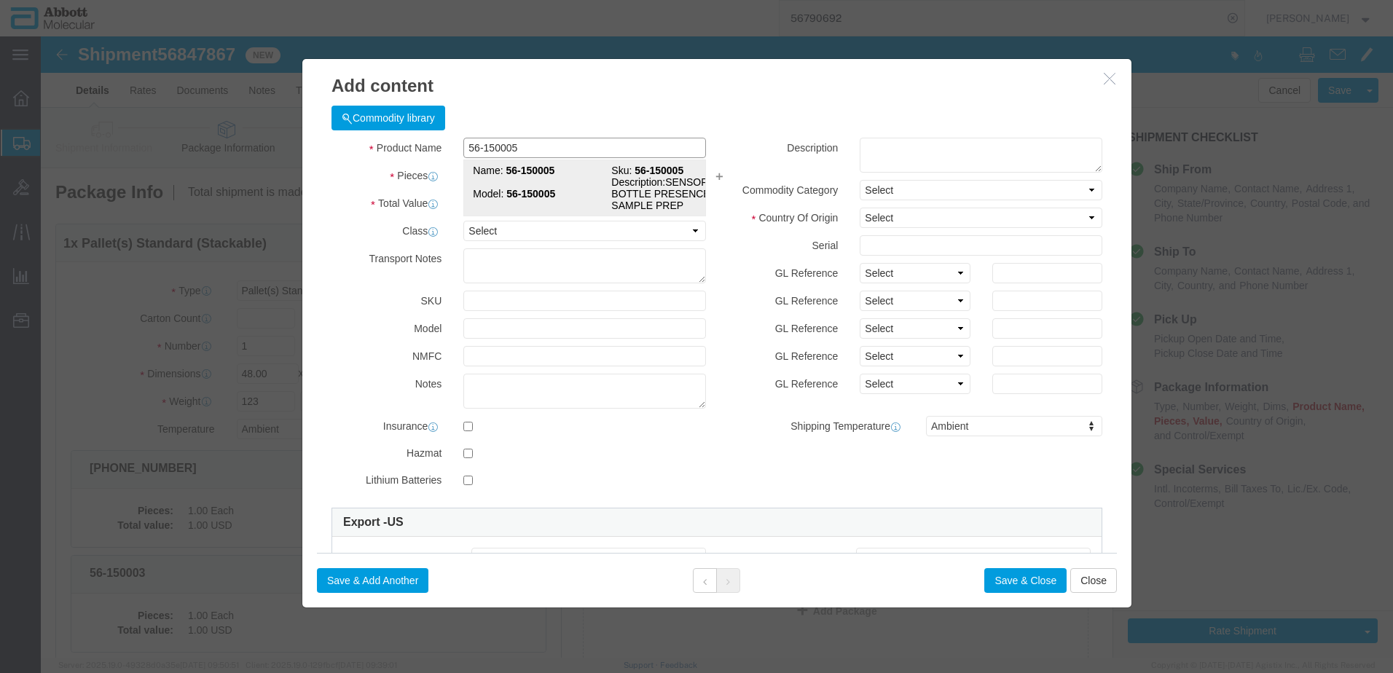
click strong "56-150005"
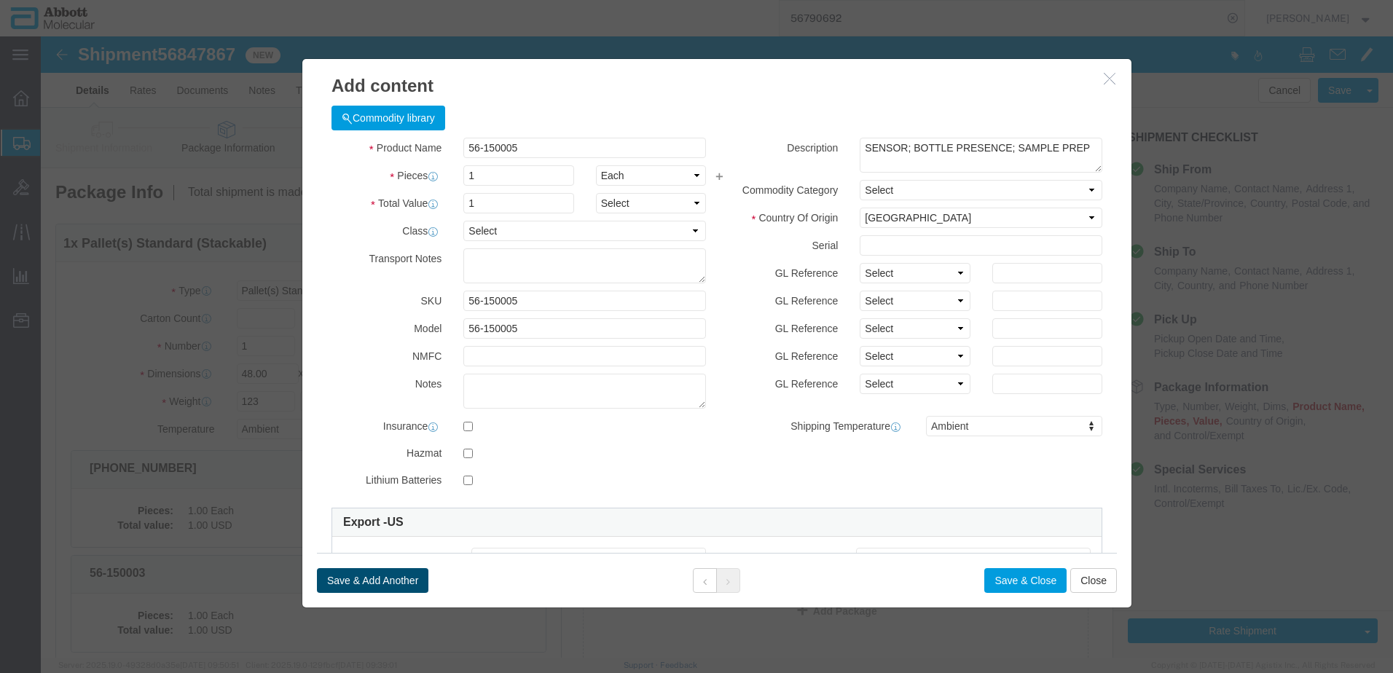
click button "Save & Add Another"
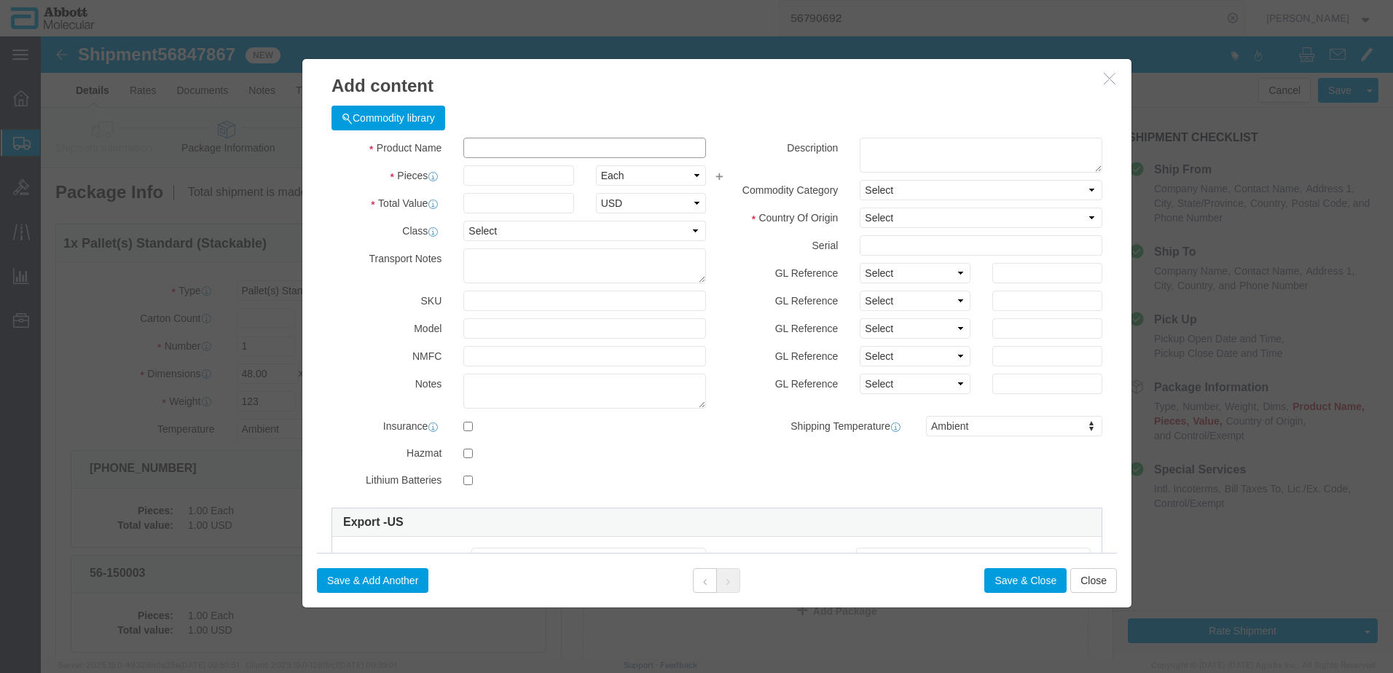
click input "text"
click span "Name:"
click button "Save & Add Another"
click input "text"
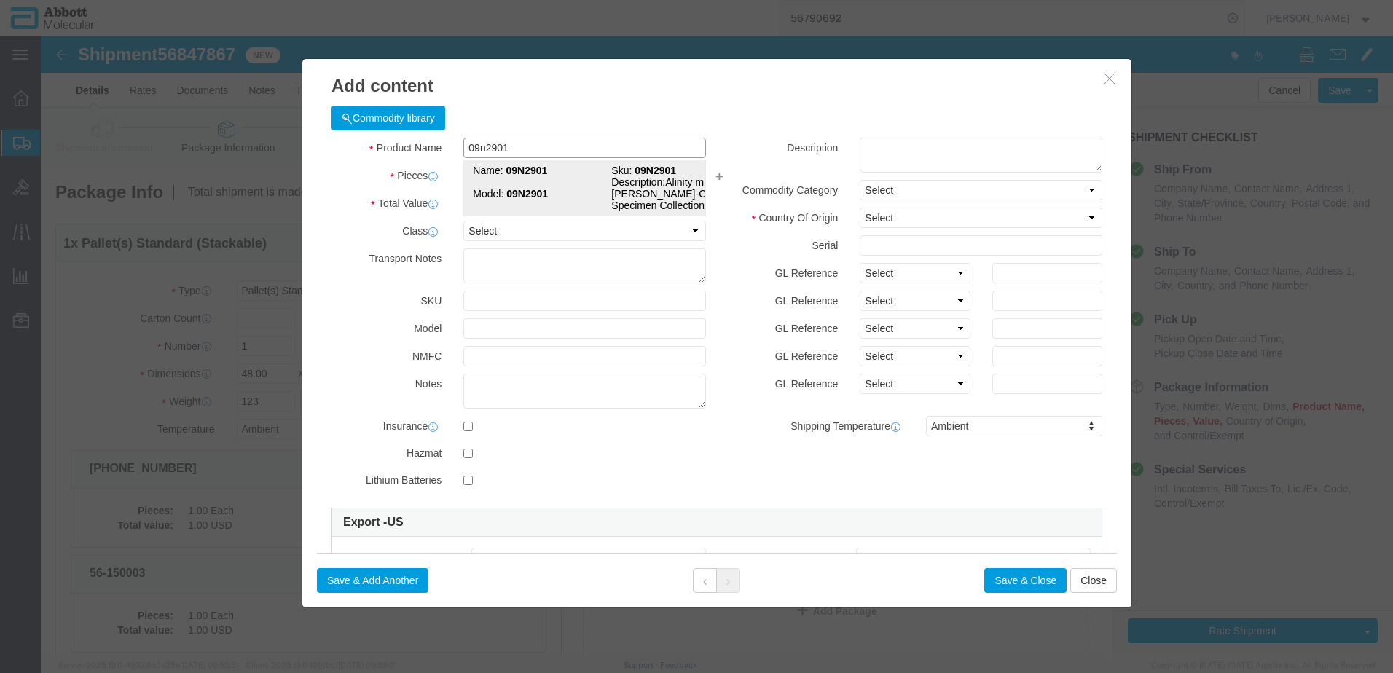
click td "Model: 09N2901"
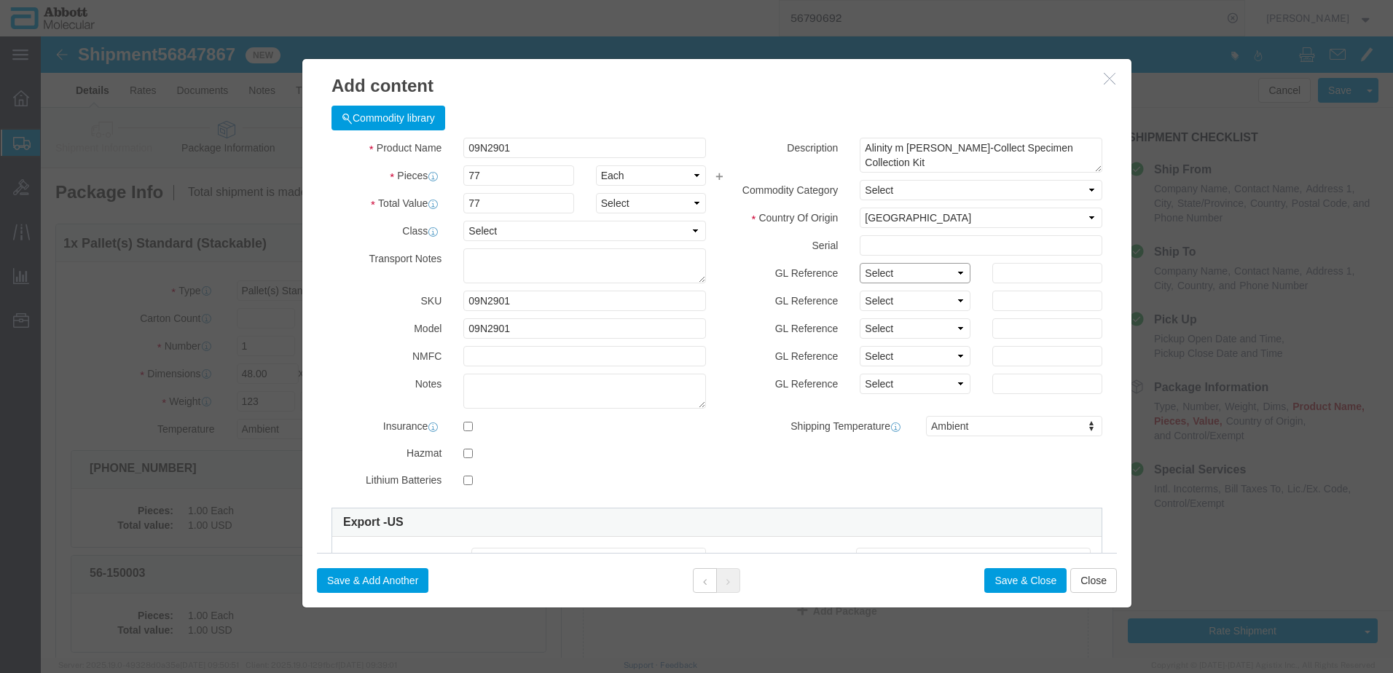
click select "Select Account Type Activity ID Airline Appointment Number ASN Batch Number Bil…"
click button "Save & Add Another"
click input "text"
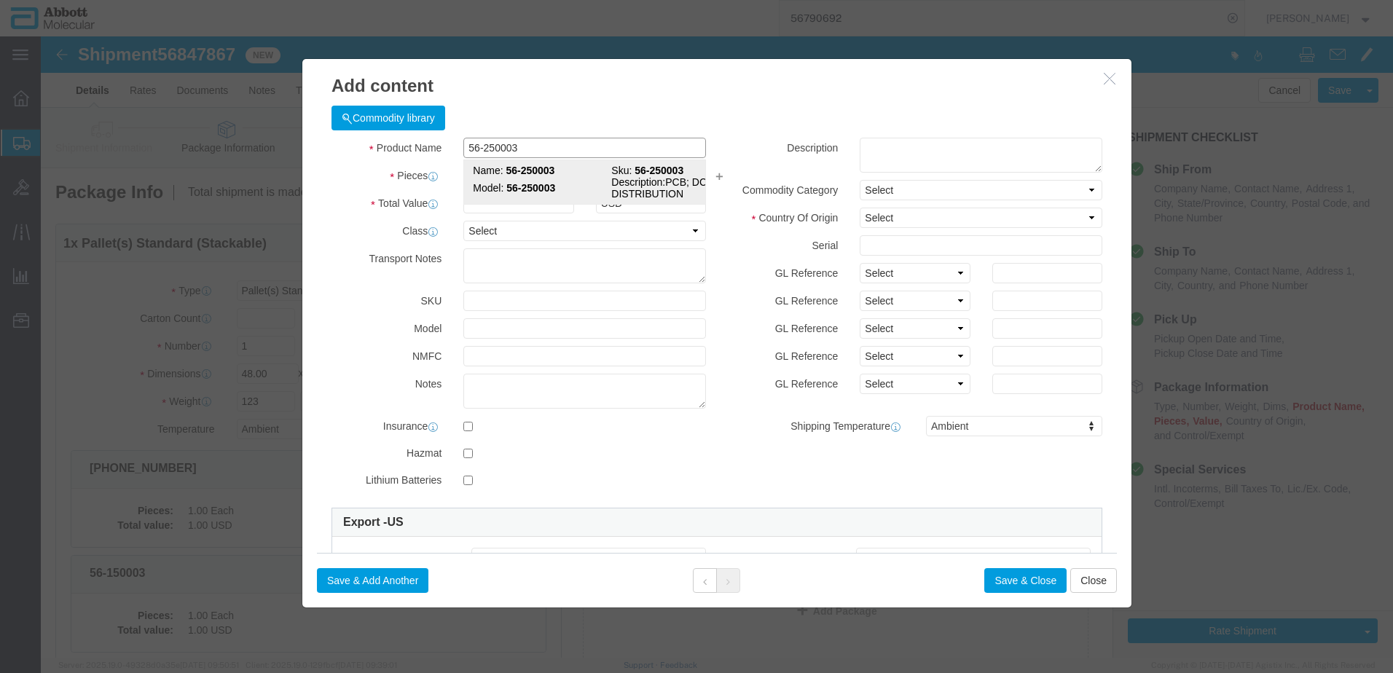
click td "Model: 56-250003"
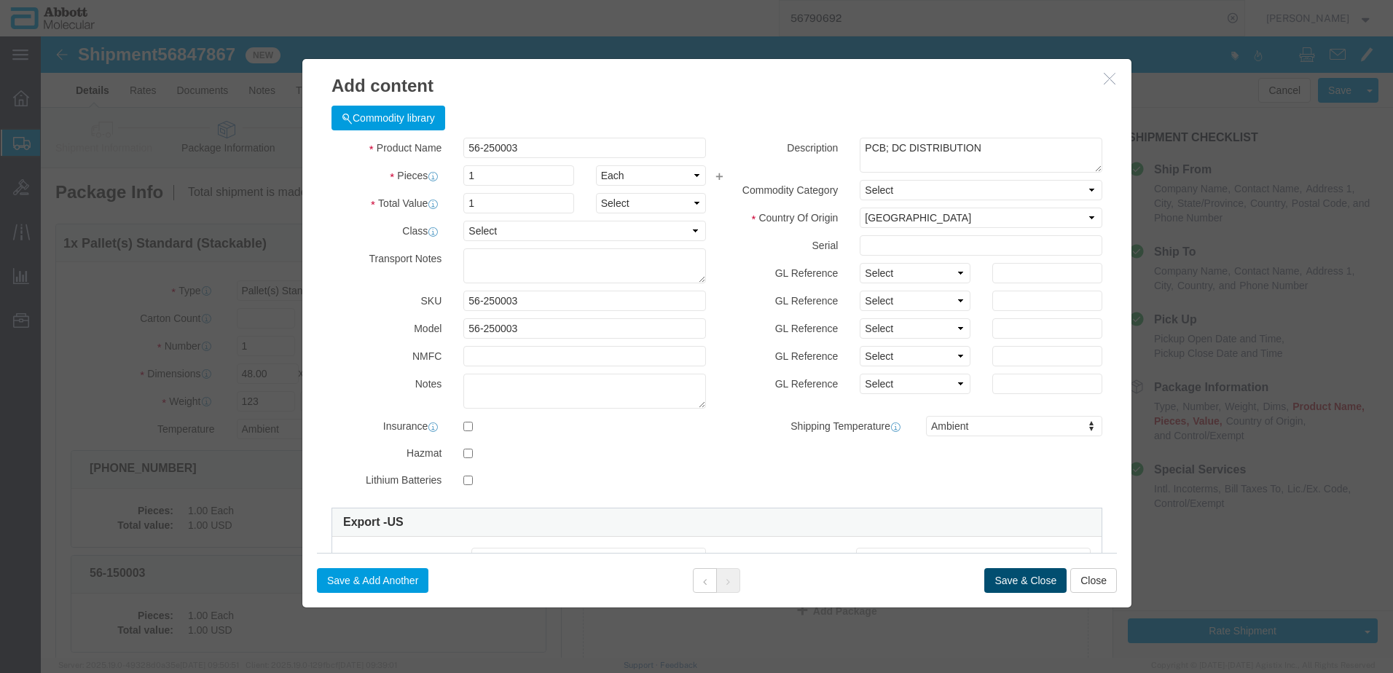
click button "Save & Close"
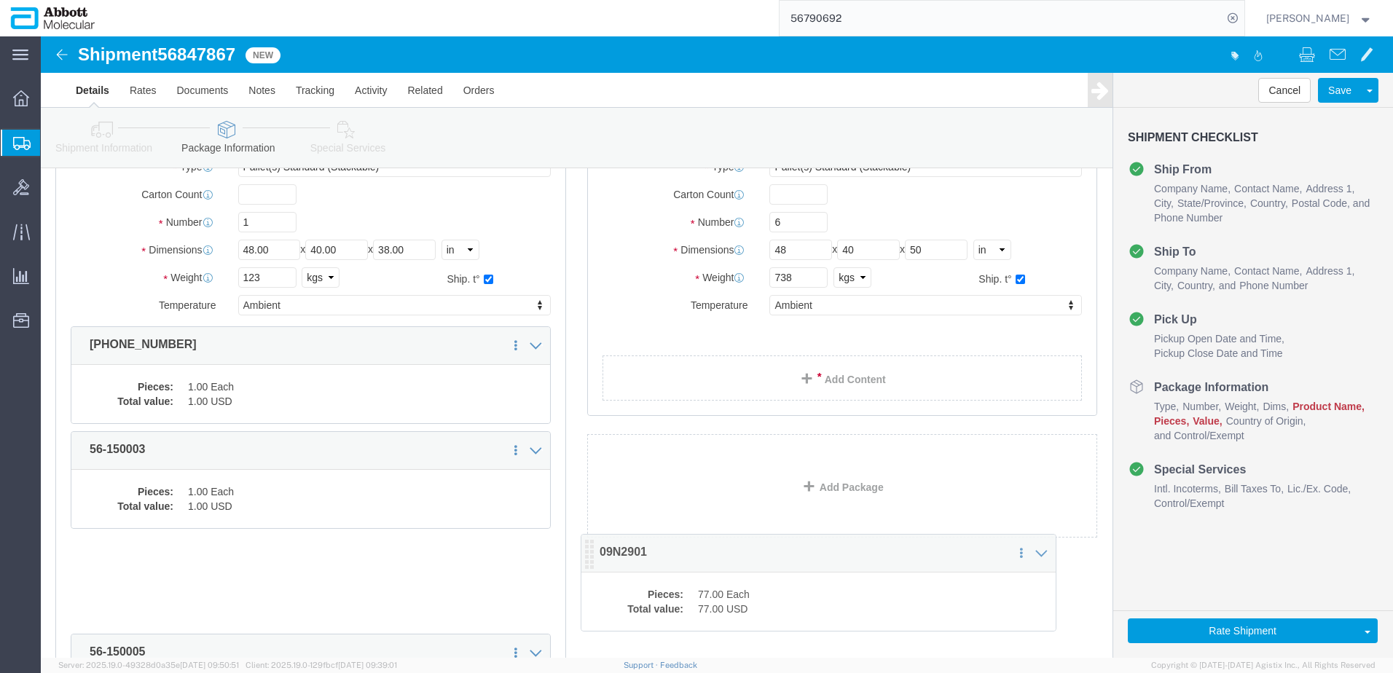
scroll to position [73, 0]
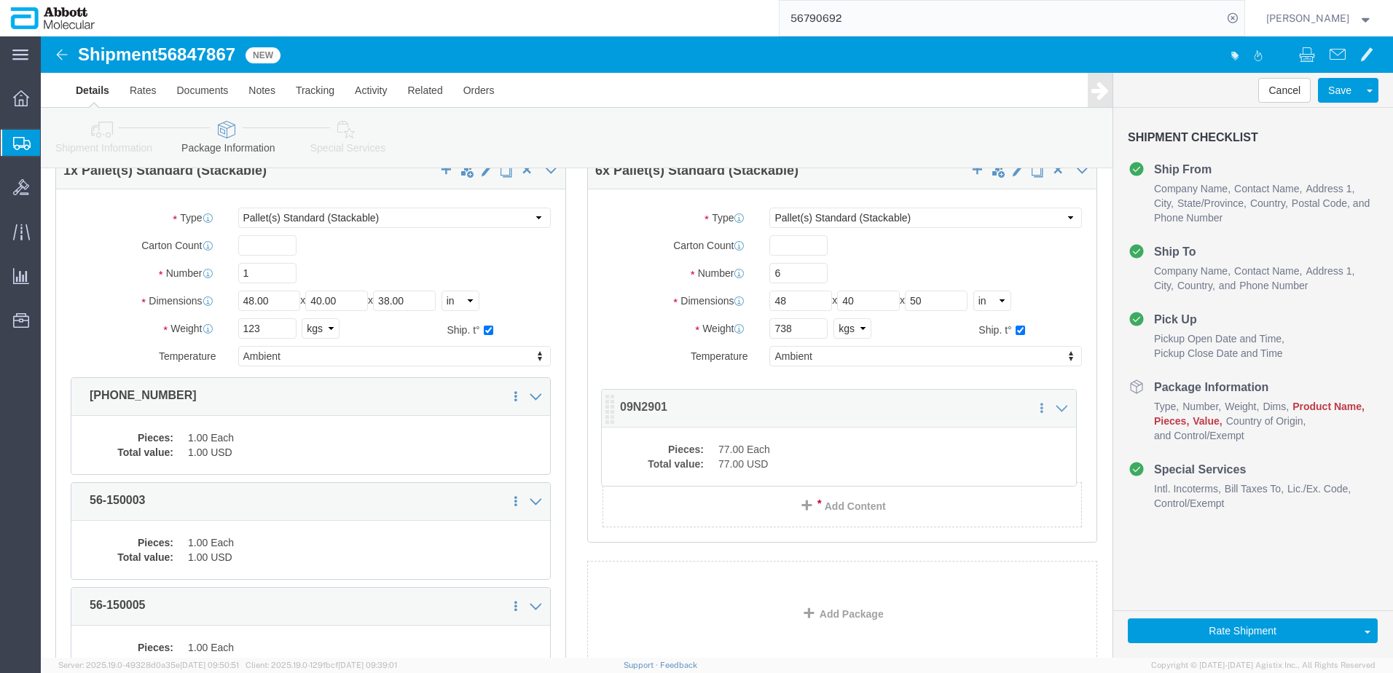
drag, startPoint x: 36, startPoint y: 421, endPoint x: 567, endPoint y: 377, distance: 532.4
click icon
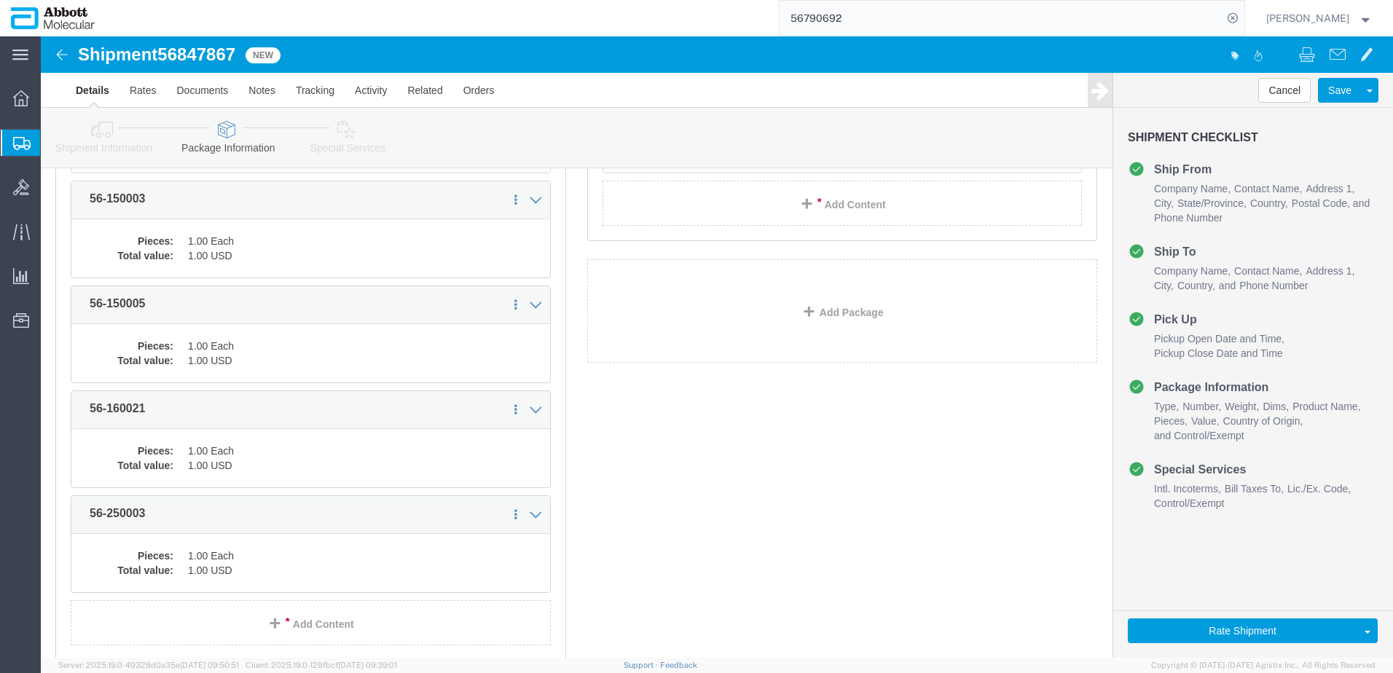
scroll to position [480, 0]
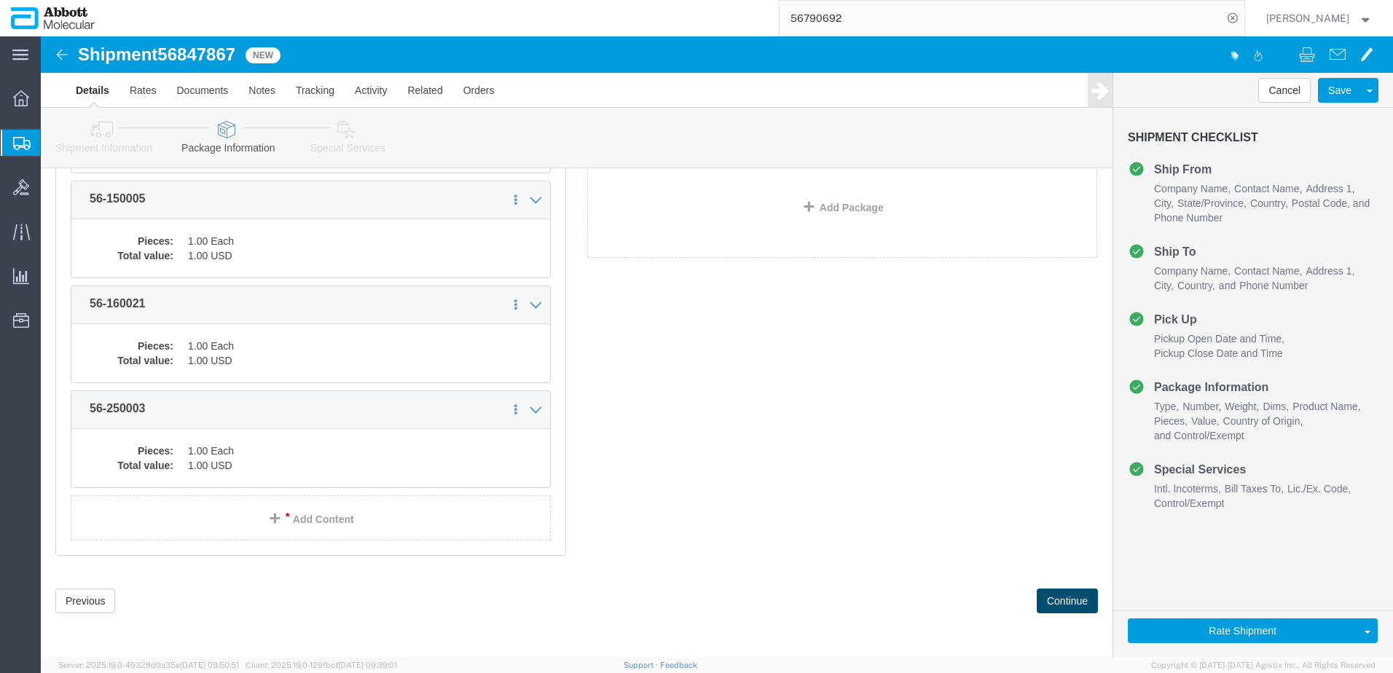
drag, startPoint x: 1017, startPoint y: 562, endPoint x: 997, endPoint y: 553, distance: 21.5
click button "Continue"
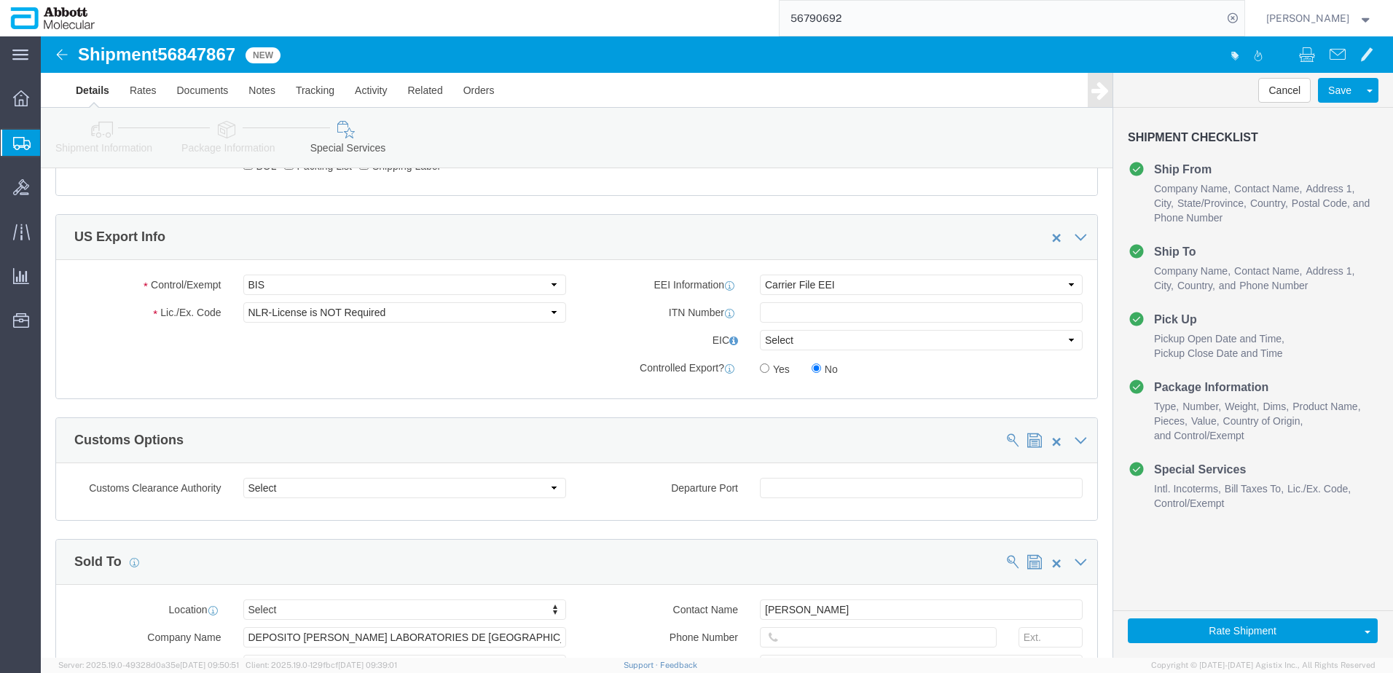
scroll to position [1944, 0]
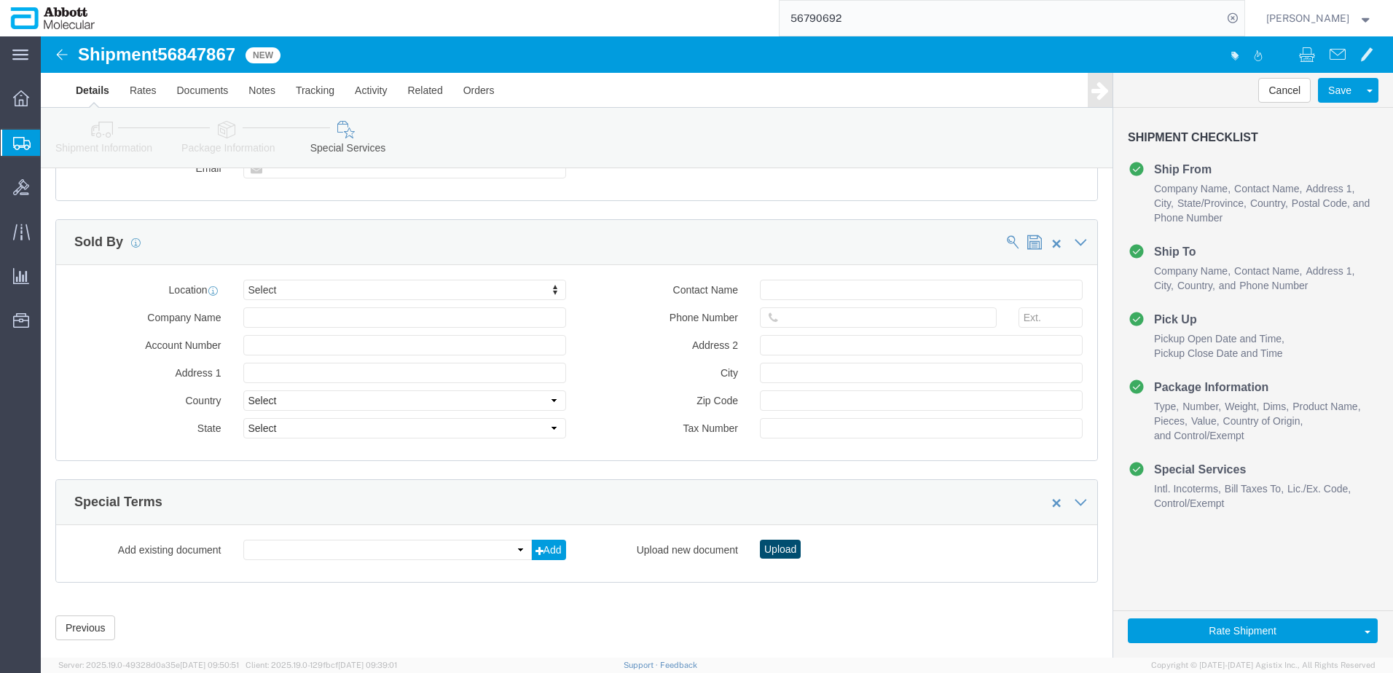
click button "Upload"
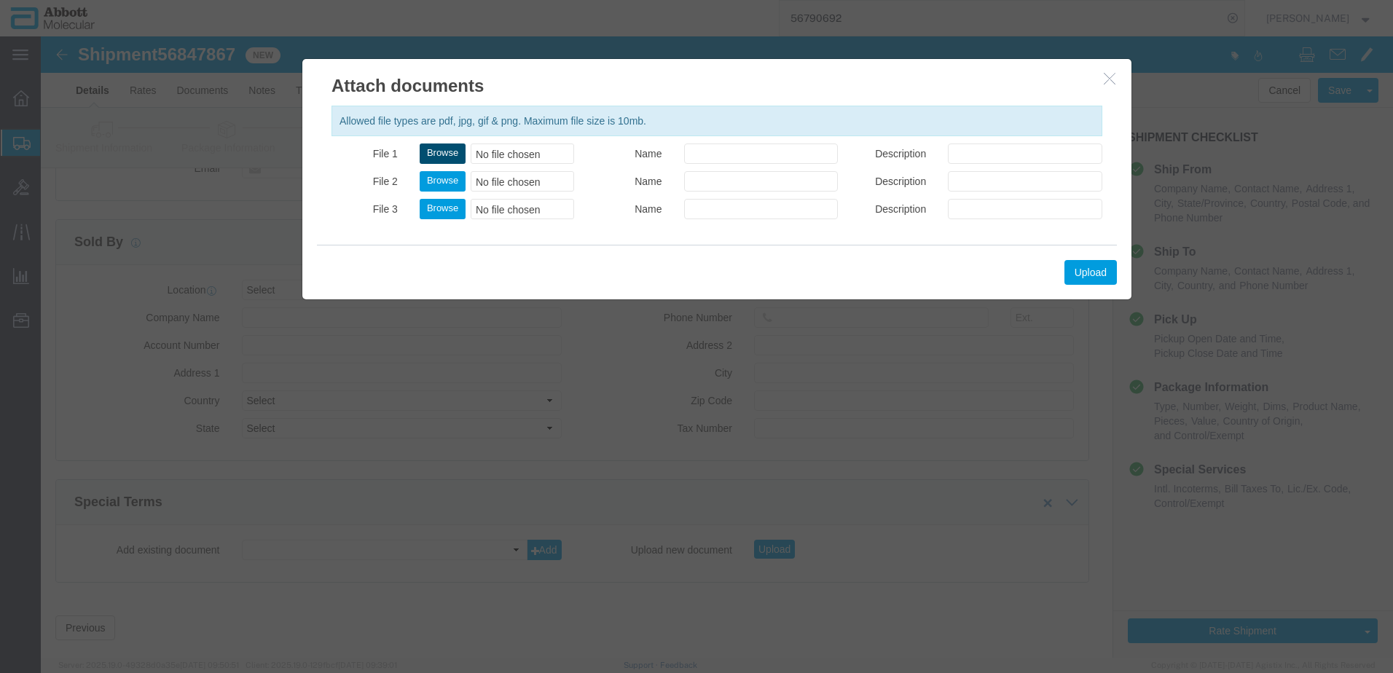
click button "Browse"
click button "Upload"
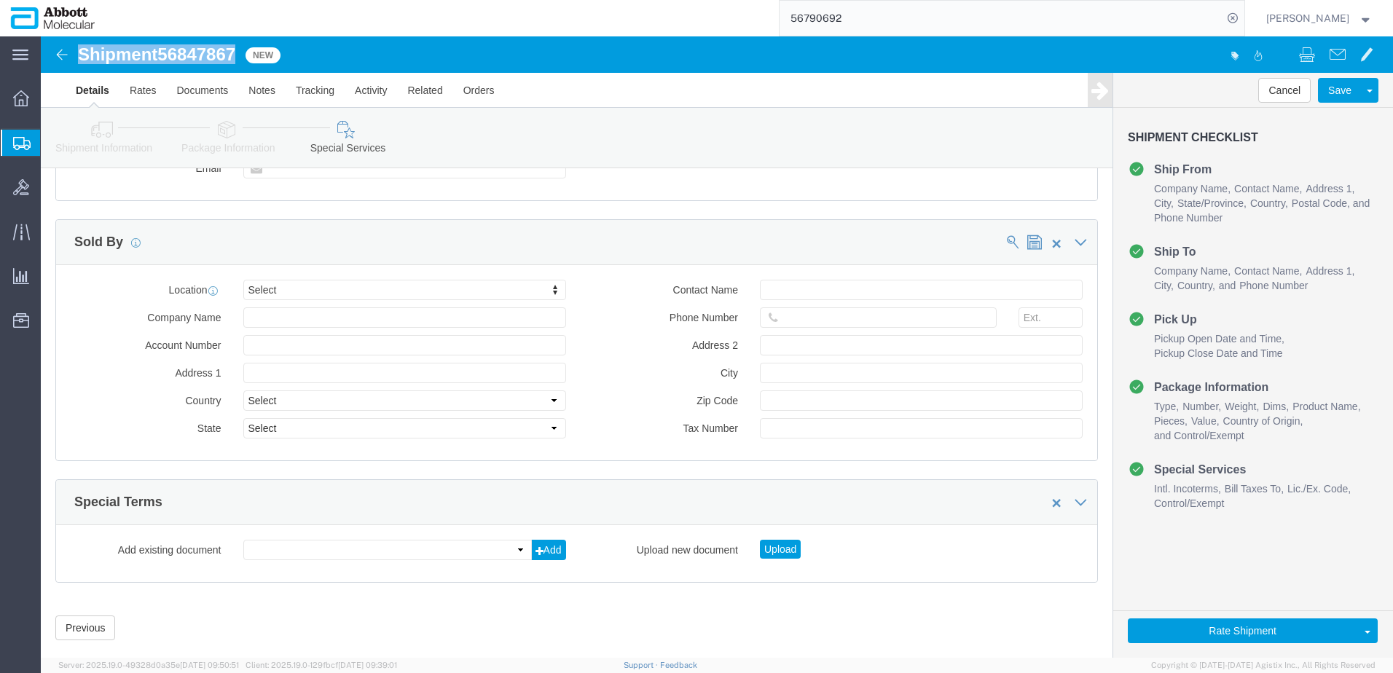
drag, startPoint x: 37, startPoint y: 20, endPoint x: 197, endPoint y: 15, distance: 159.7
click h1 "Shipment 56847867"
copy h1 "Shipment 56847867"
click button "Rate Shipment"
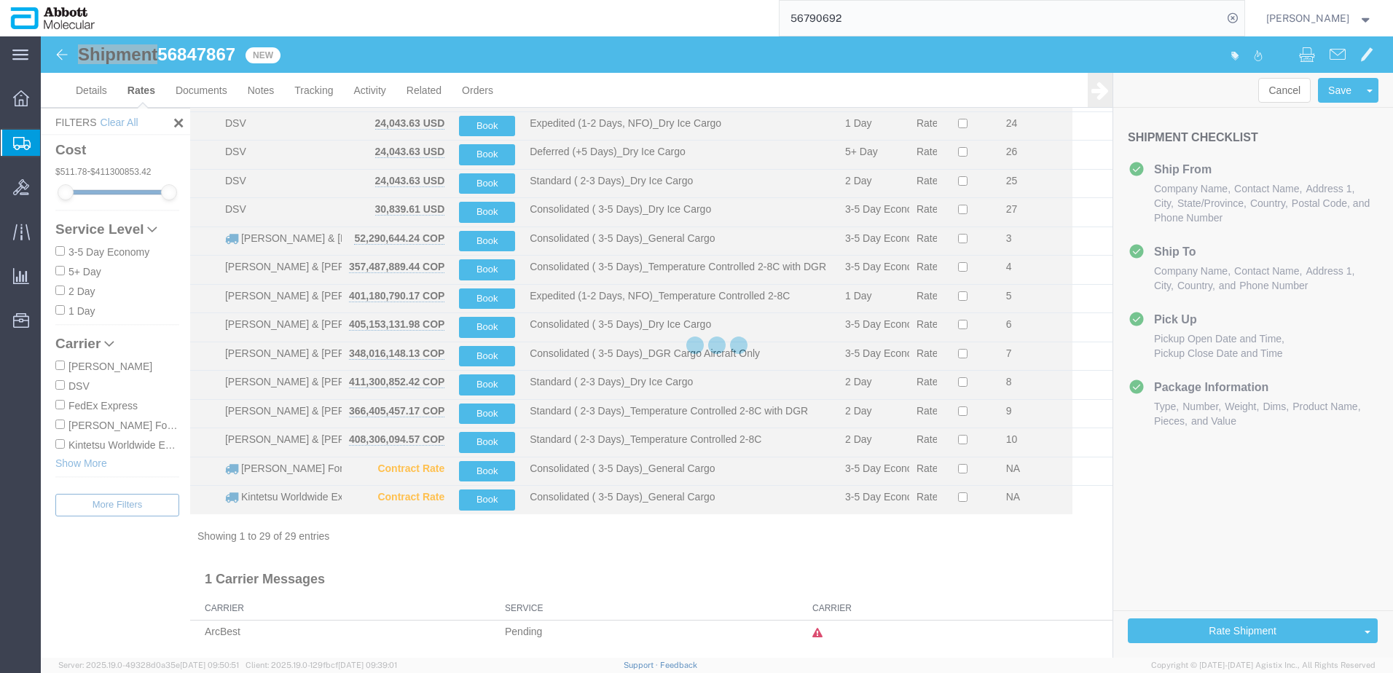
scroll to position [485, 0]
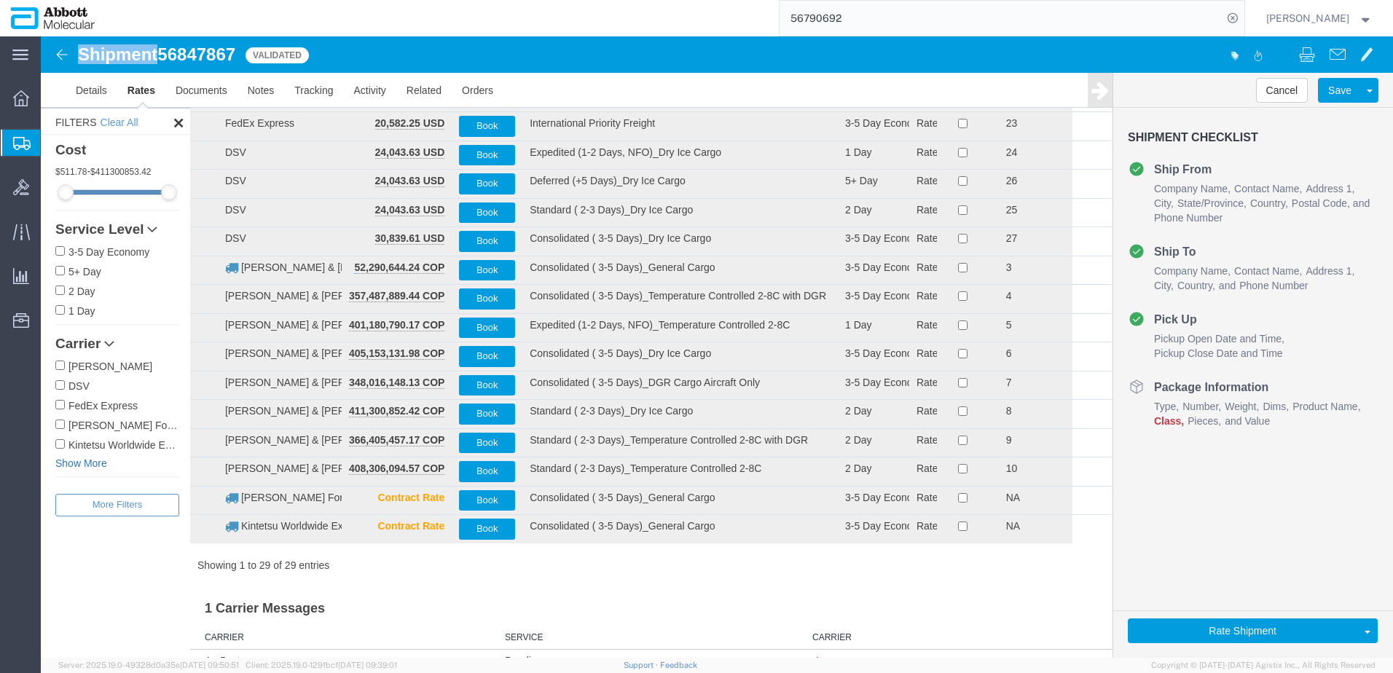
click at [69, 461] on link "Show More" at bounding box center [117, 463] width 124 height 15
click at [55, 464] on input "[PERSON_NAME] & [PERSON_NAME]" at bounding box center [59, 463] width 9 height 9
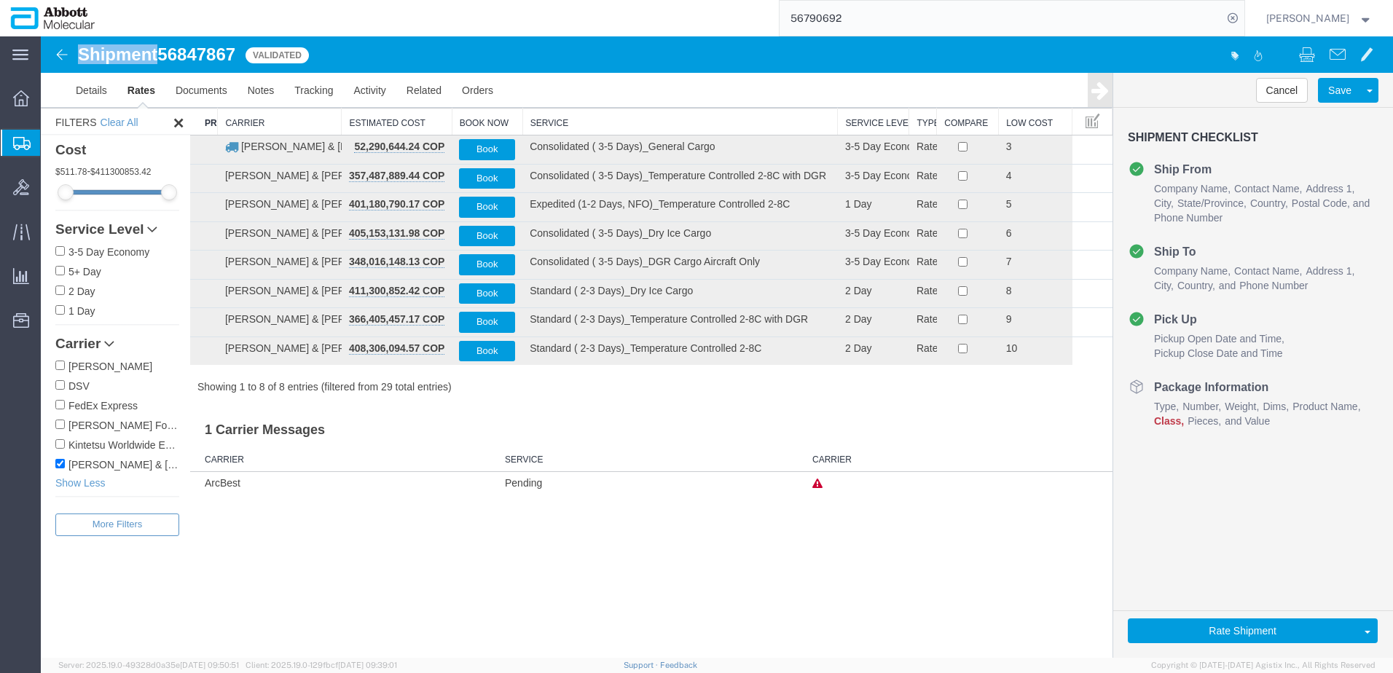
scroll to position [0, 0]
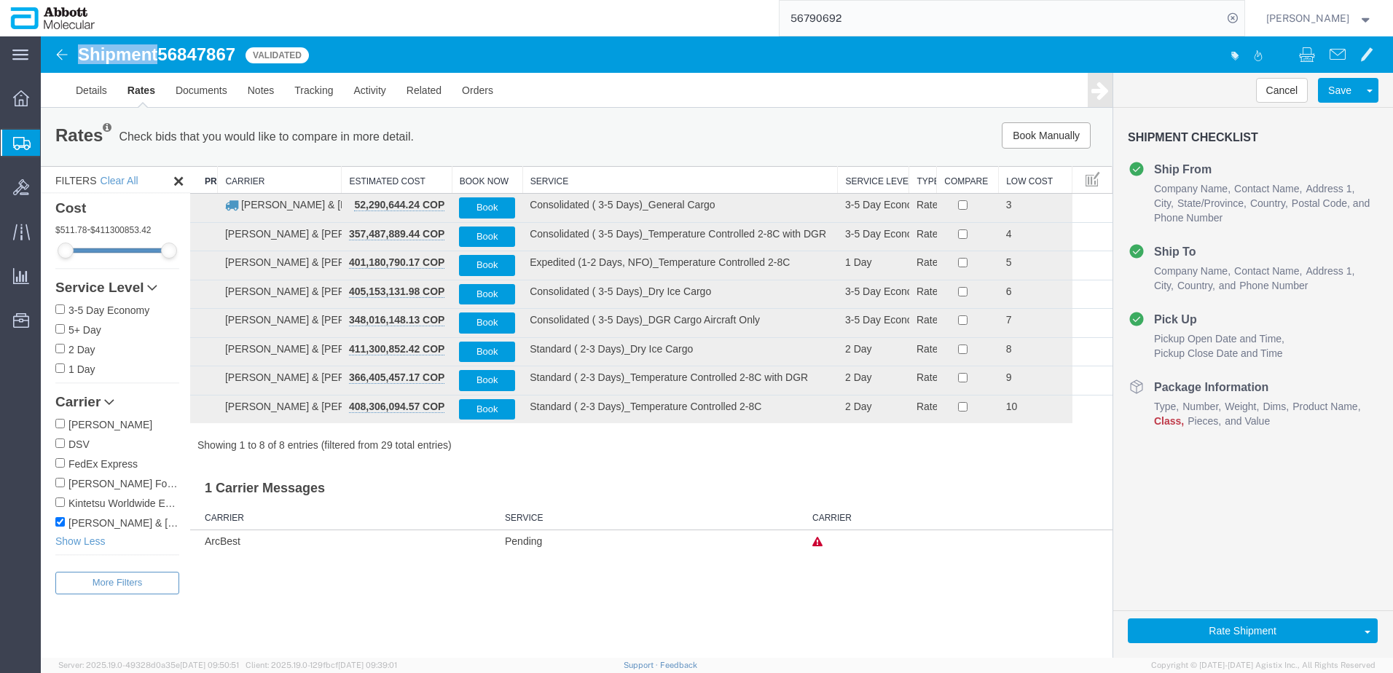
click at [550, 176] on th "Service" at bounding box center [681, 180] width 316 height 27
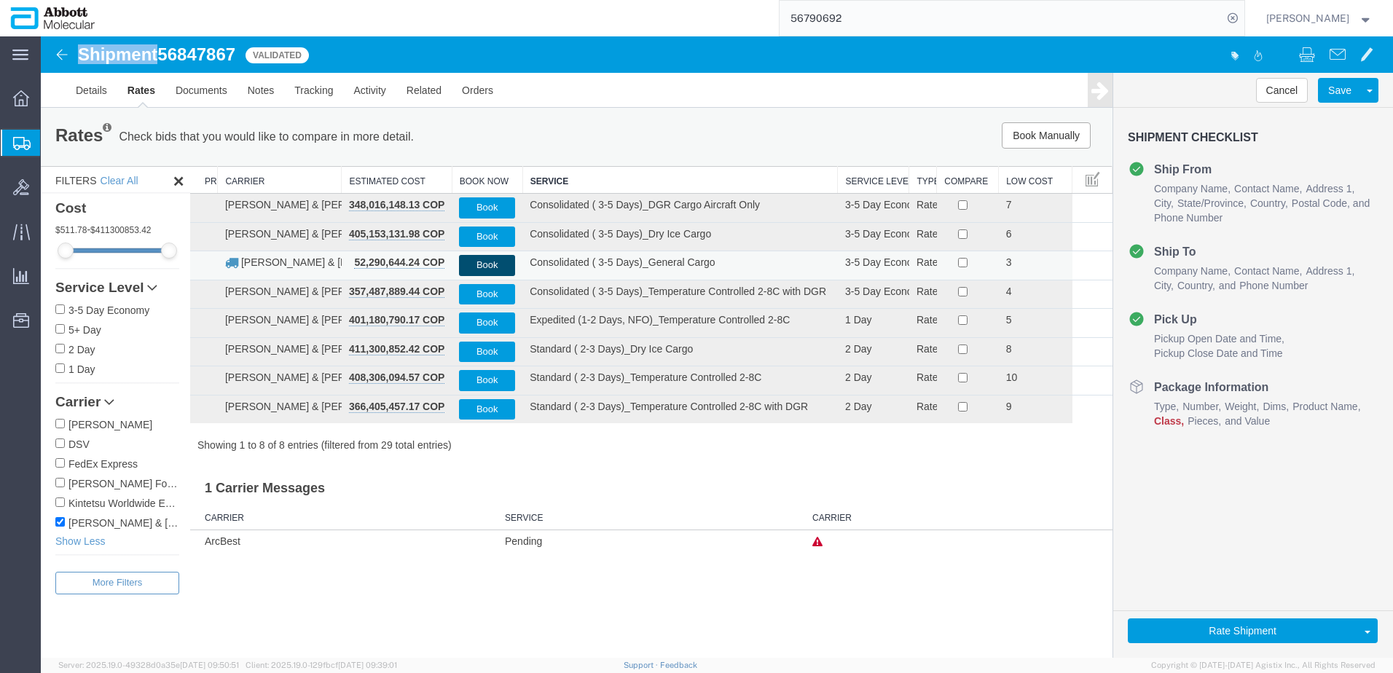
click at [480, 264] on button "Book" at bounding box center [487, 265] width 56 height 21
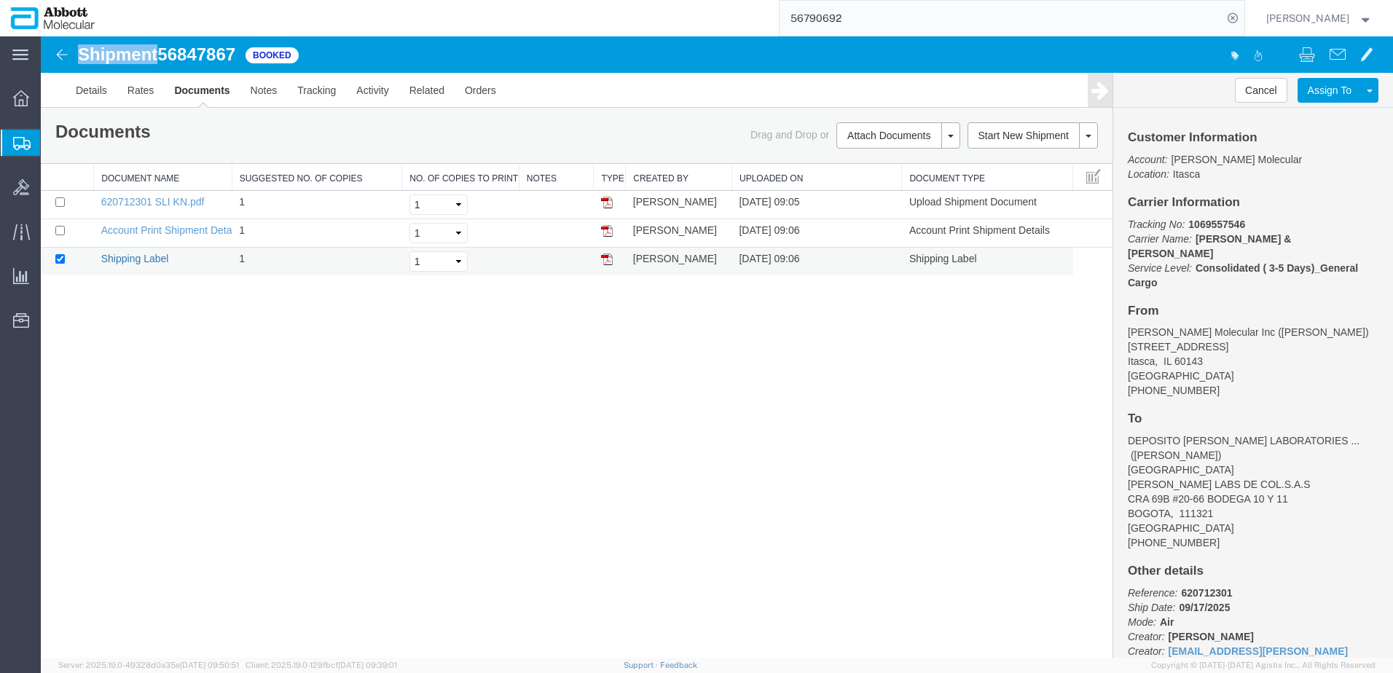
click at [129, 262] on link "Shipping Label" at bounding box center [135, 259] width 68 height 12
click at [0, 0] on span "Create from Template" at bounding box center [0, 0] width 0 height 0
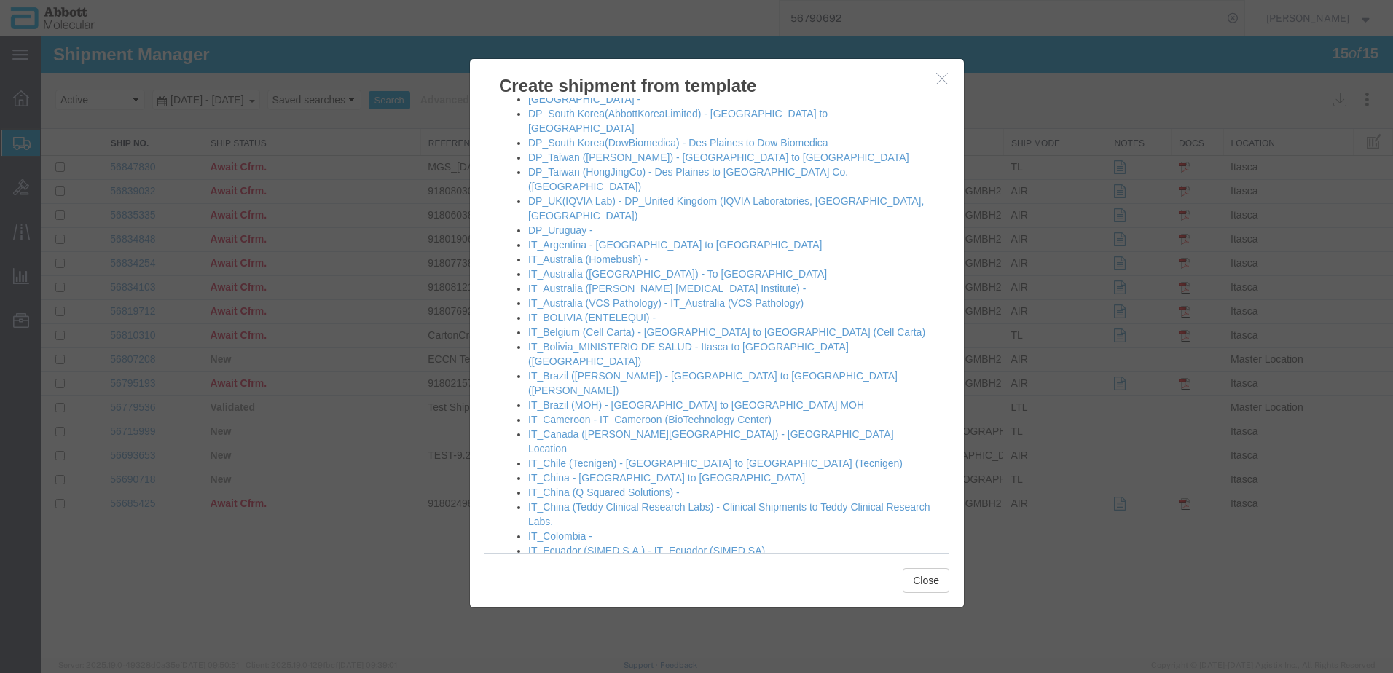
scroll to position [510, 0]
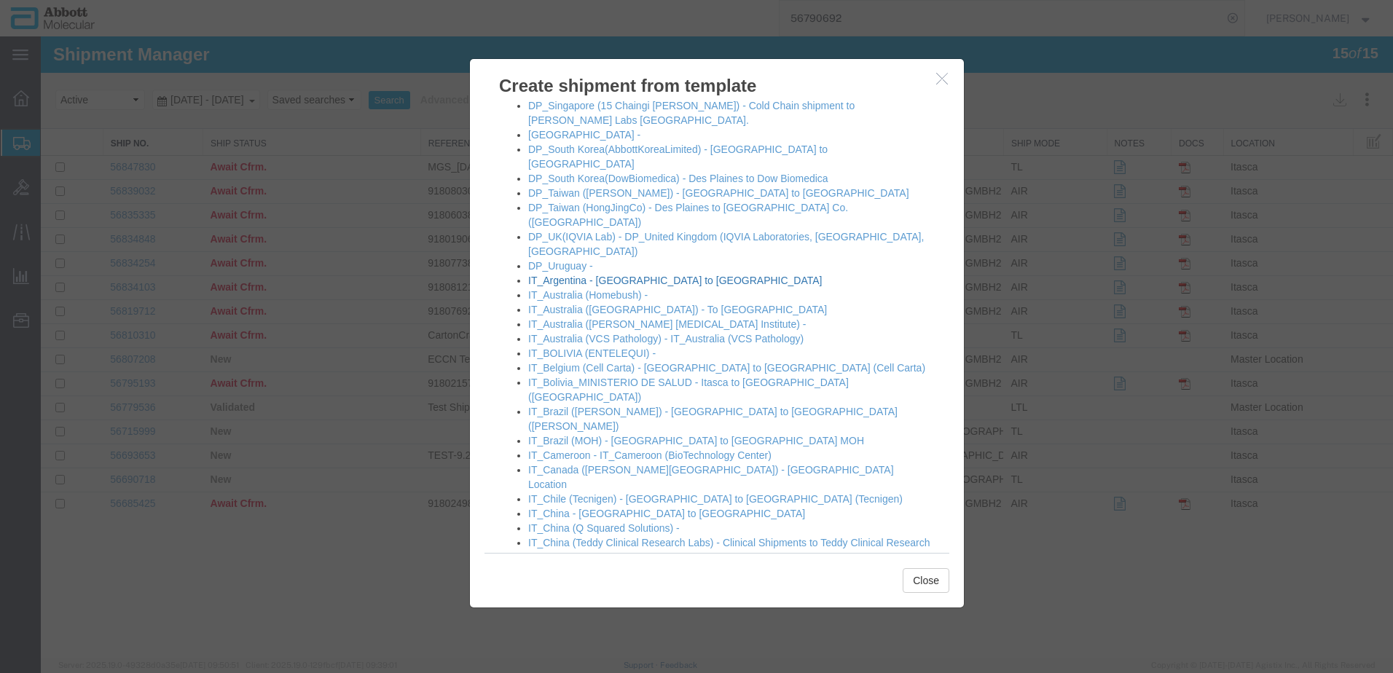
click at [570, 275] on link "IT_Argentina - [GEOGRAPHIC_DATA] to [GEOGRAPHIC_DATA]" at bounding box center [675, 281] width 294 height 12
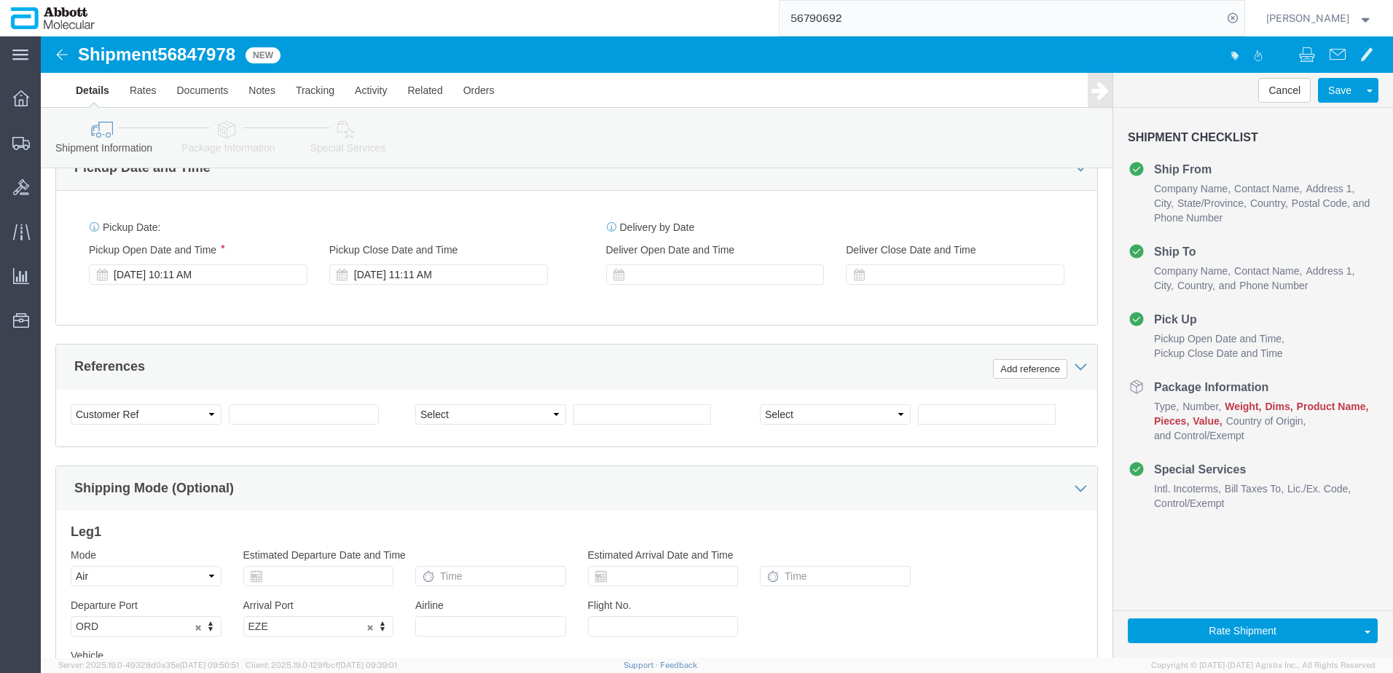
scroll to position [802, 0]
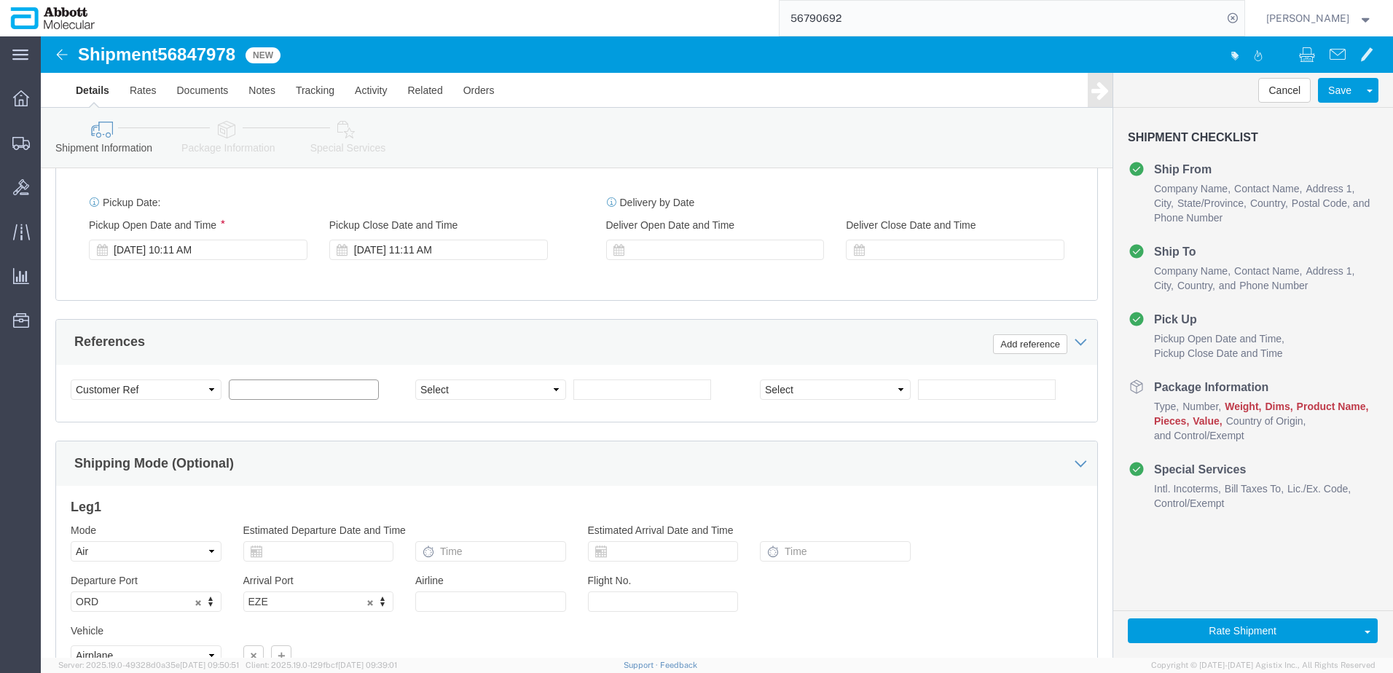
click input "text"
paste input "620685641"
paste input "620699736"
click input "620685641"
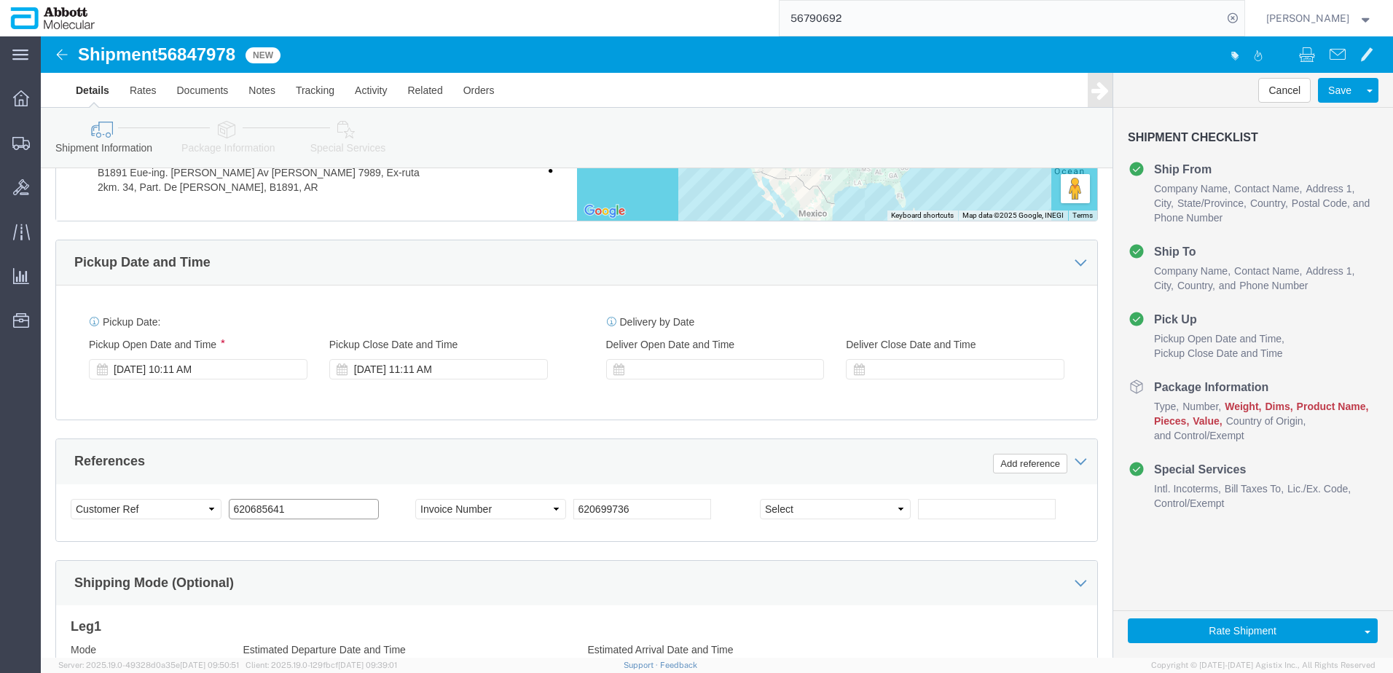
scroll to position [925, 0]
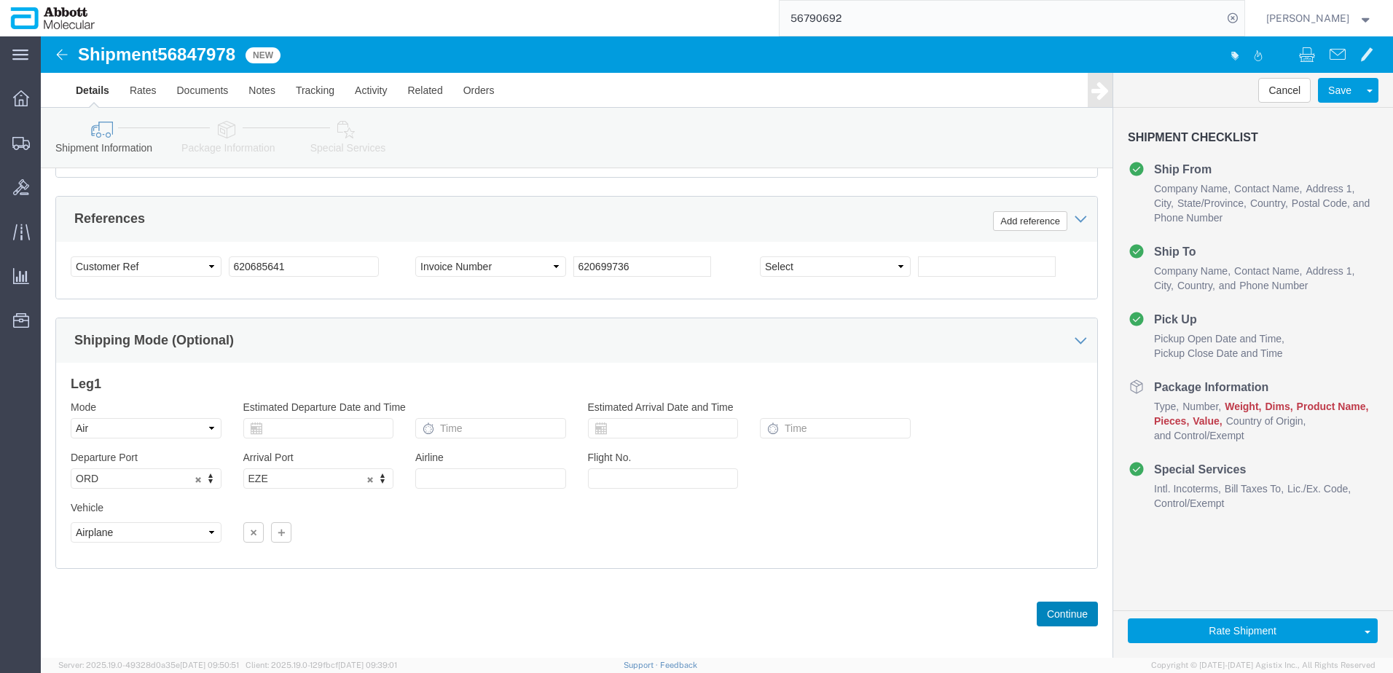
click button "Continue"
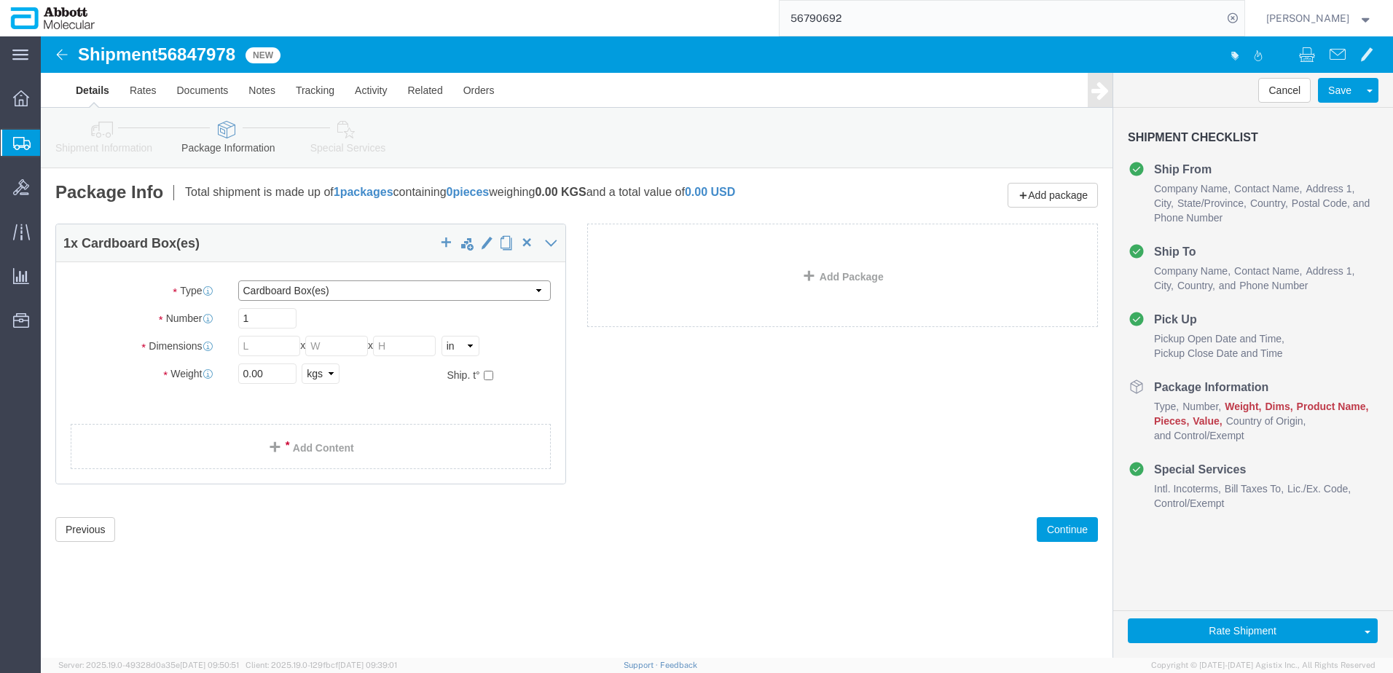
click select "Select Box (B) Box (C) Box (D) Cardboard Box(es) Crate (Instrument) Crate(s) En…"
click div "1 x Pallet(s) Standard (Stackable) Package Type Select Box (B) Box (C) Box (D) …"
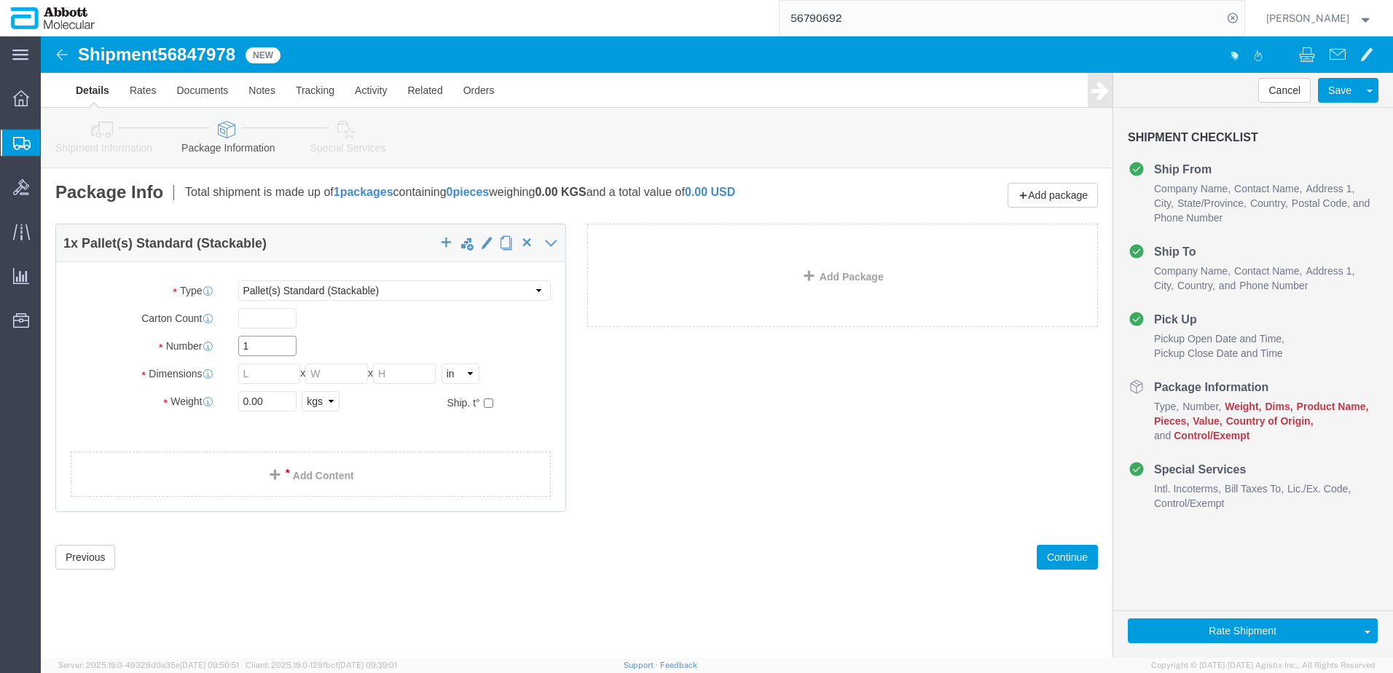
click input "1"
click input "checkbox"
click link "Add Content"
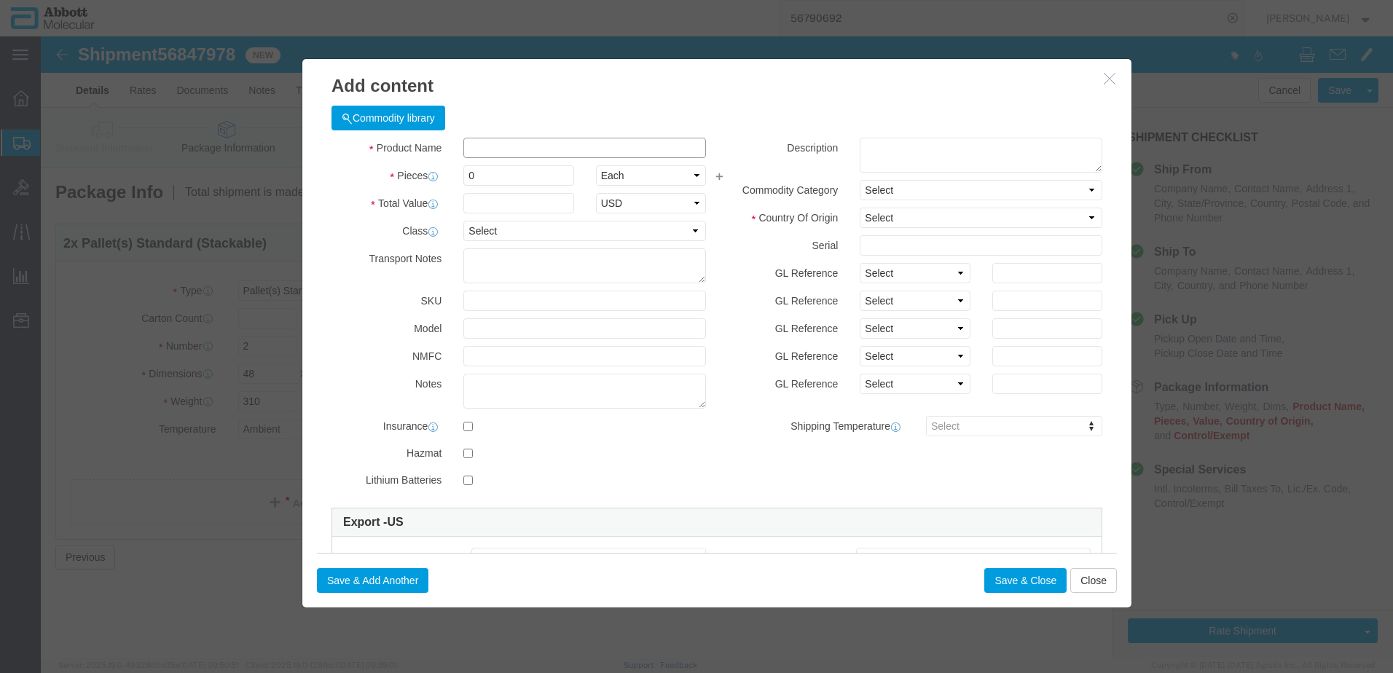
click input "text"
click strong "09N8240"
drag, startPoint x: 881, startPoint y: 235, endPoint x: 882, endPoint y: 248, distance: 12.4
click select "Select Account Type Activity ID Airline Appointment Number ASN Batch Number Bil…"
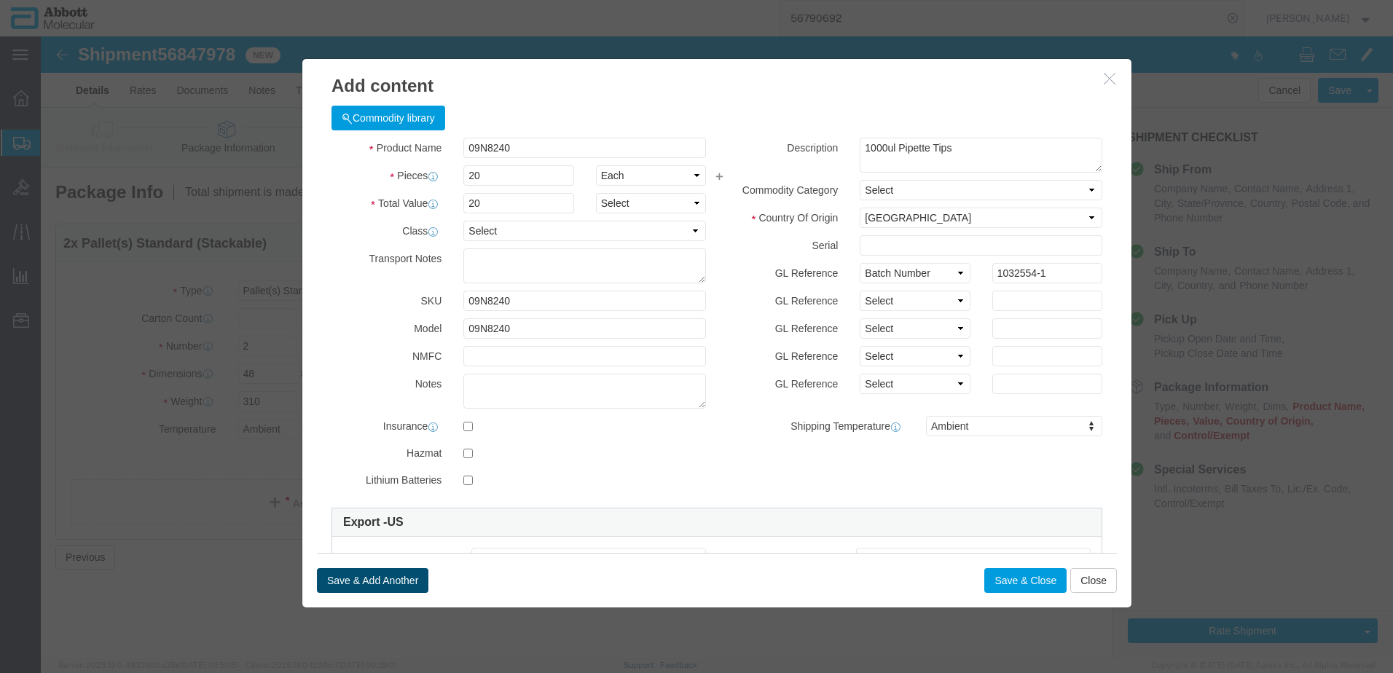
click button "Save & Add Another"
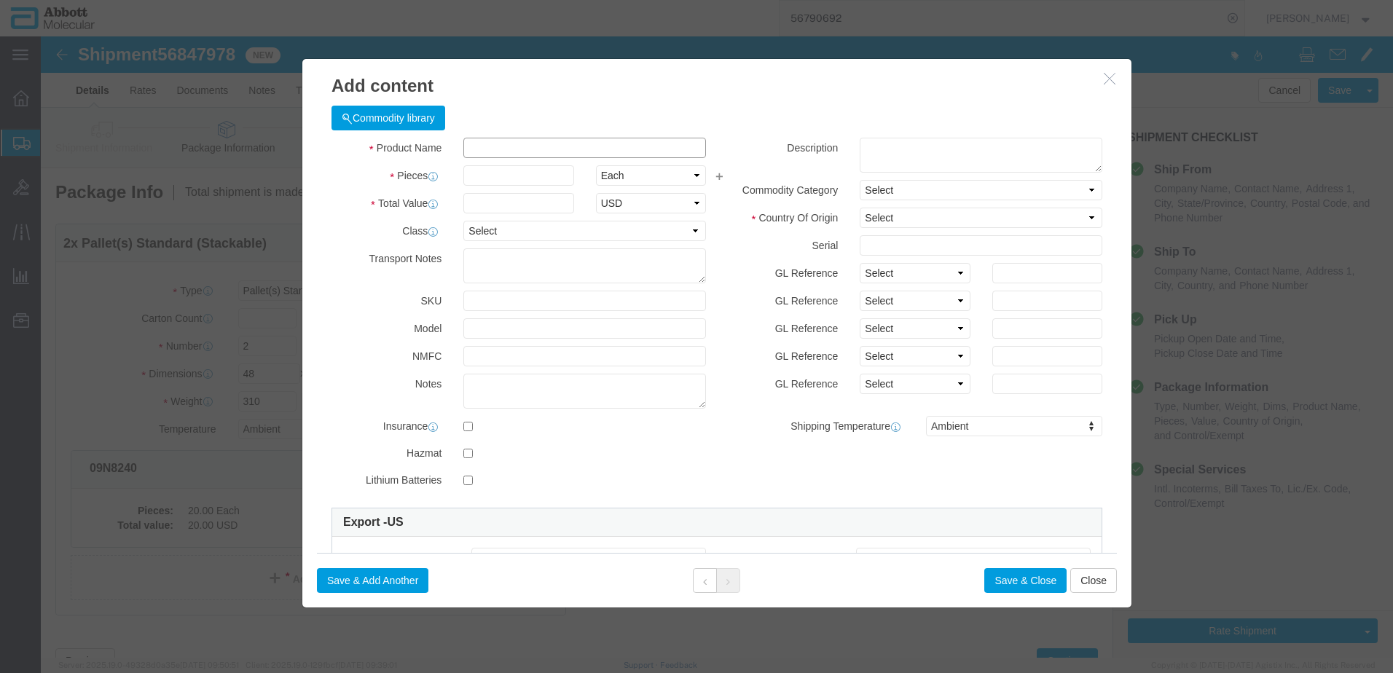
click input "text"
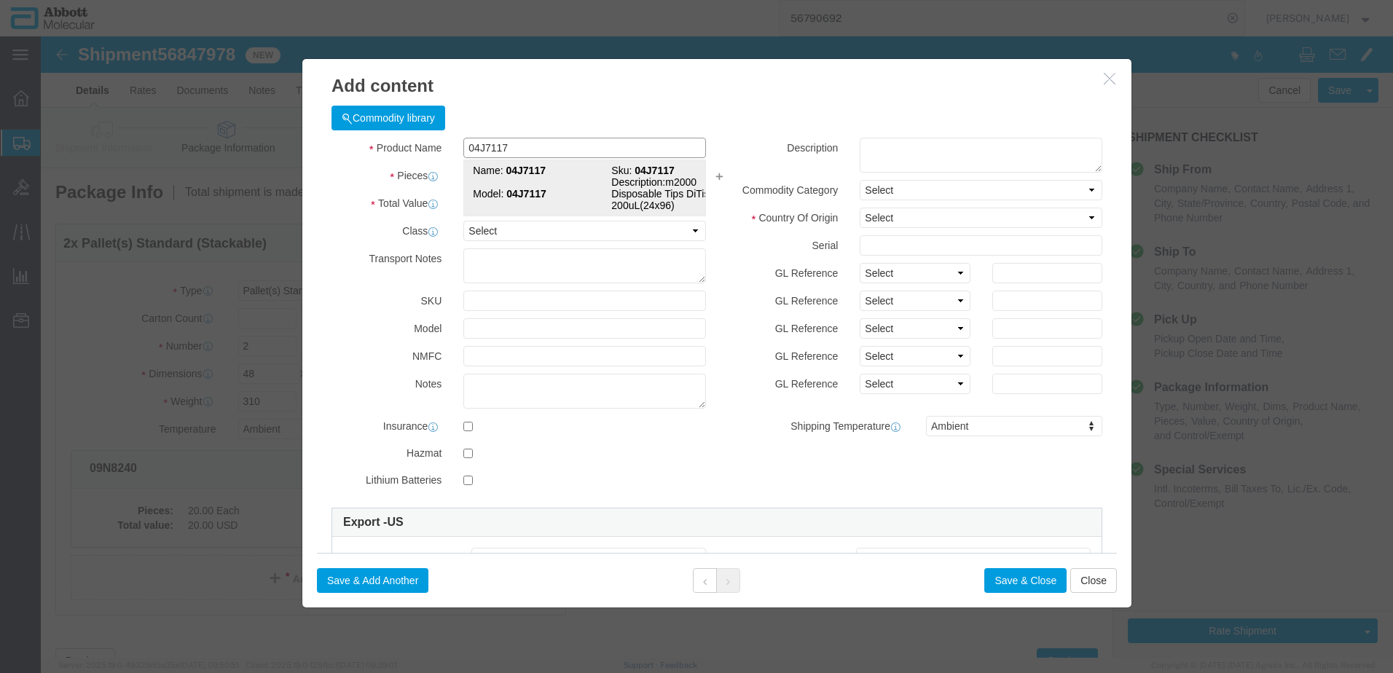
click td "Model: 04J7117"
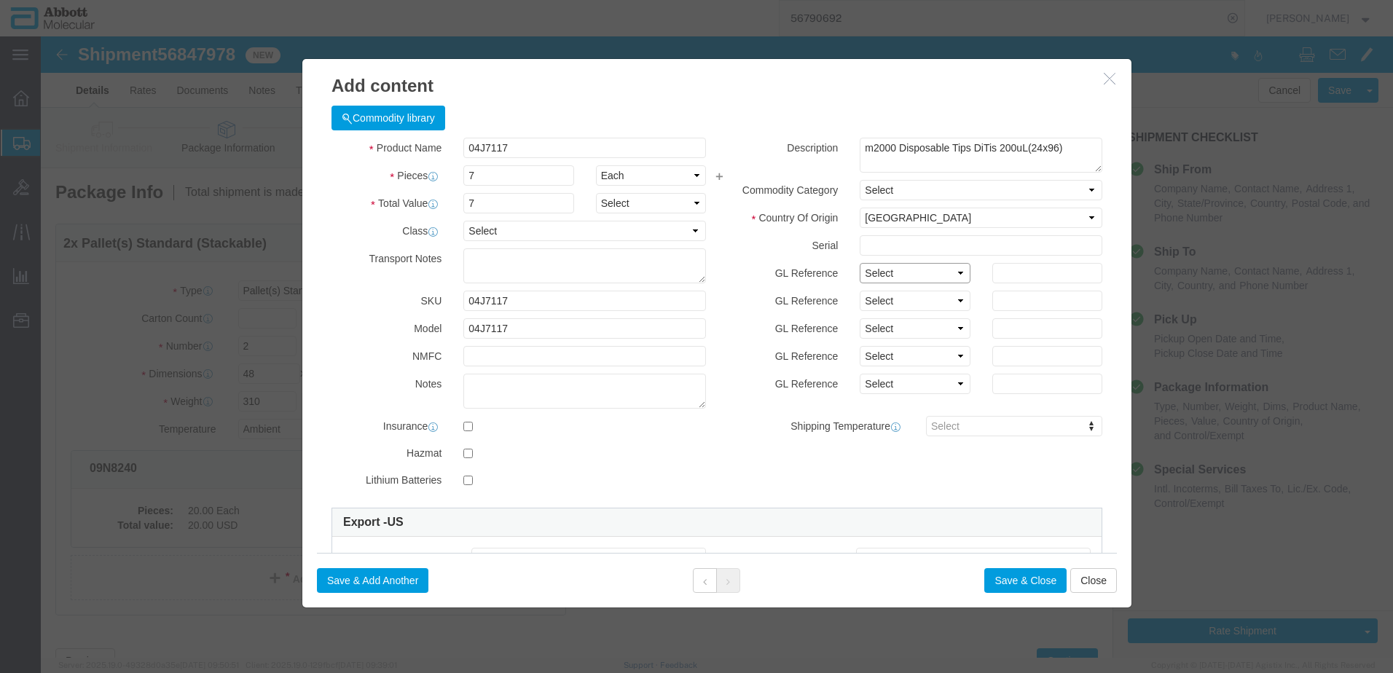
drag, startPoint x: 855, startPoint y: 238, endPoint x: 858, endPoint y: 249, distance: 11.3
click select "Select Account Type Activity ID Airline Appointment Number ASN Batch Number Bil…"
click button "Save & Add Another"
click input "text"
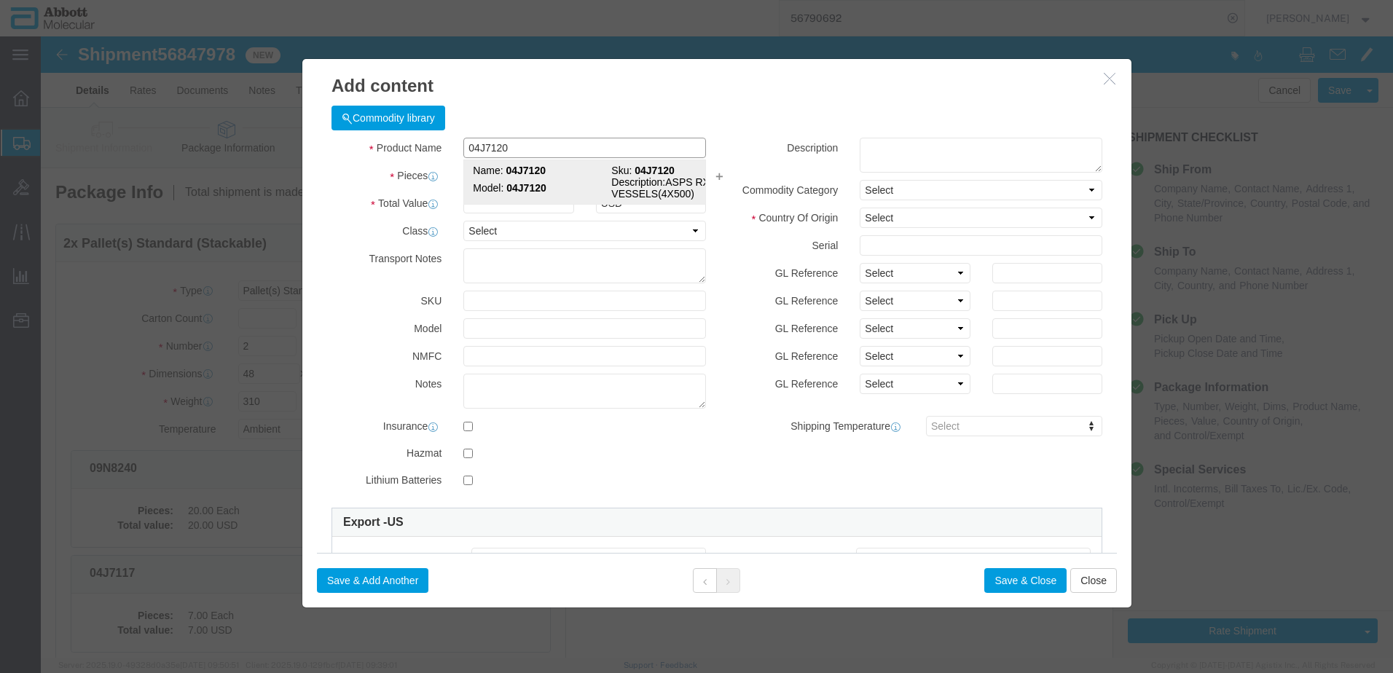
click strong "04J7120"
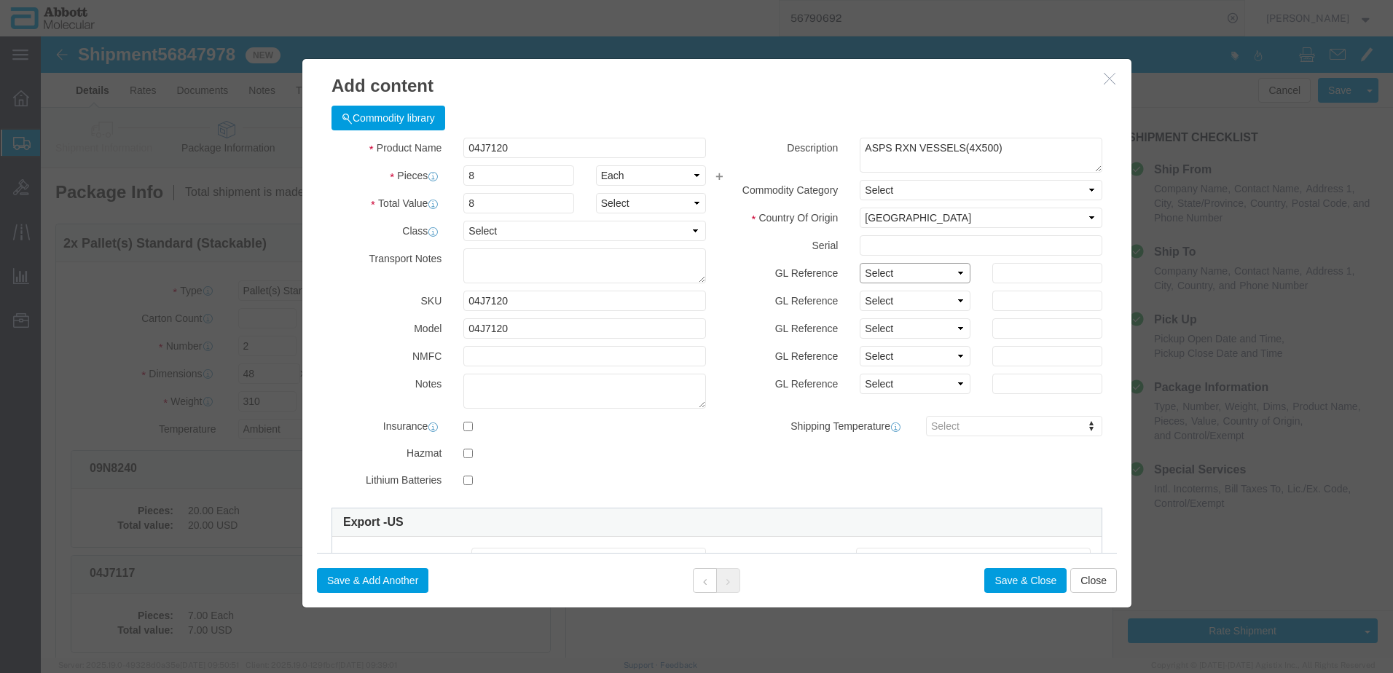
drag, startPoint x: 826, startPoint y: 232, endPoint x: 824, endPoint y: 247, distance: 15.4
click select "Select Account Type Activity ID Airline Appointment Number ASN Batch Number Bil…"
click button "Save & Add Another"
click input "text"
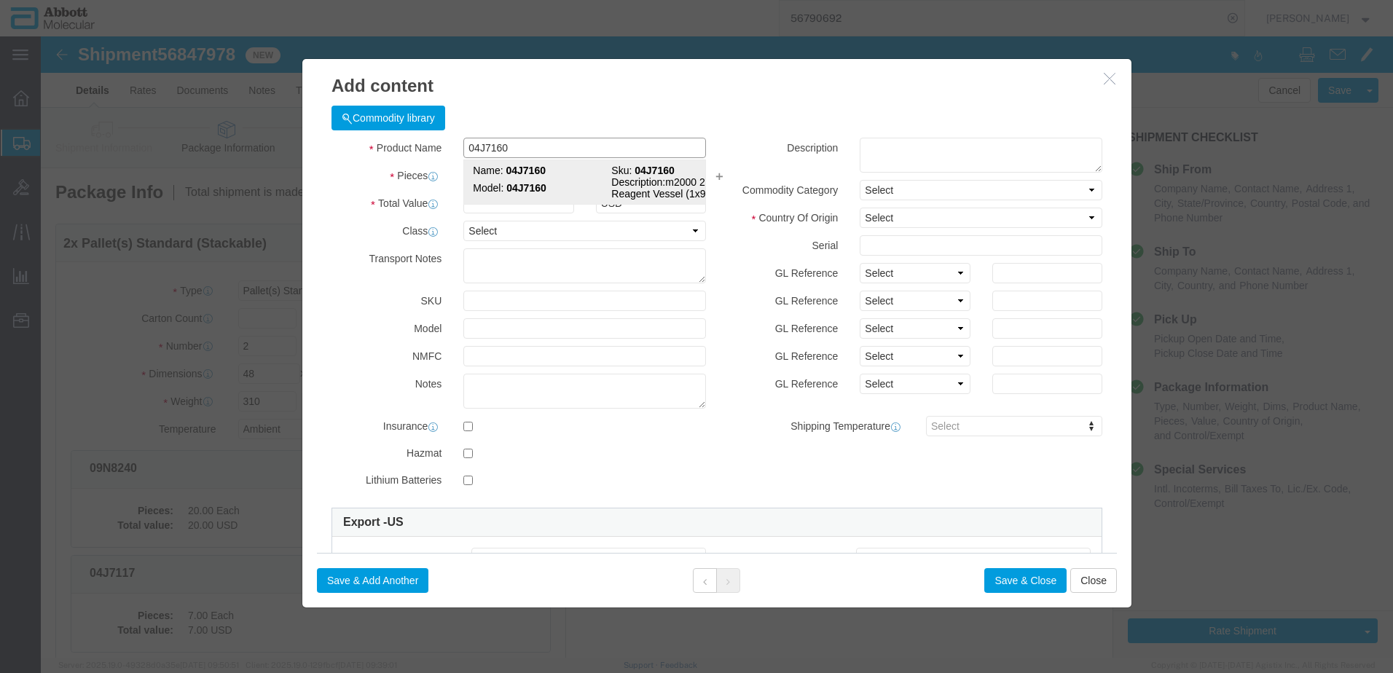
click strong "04J7160"
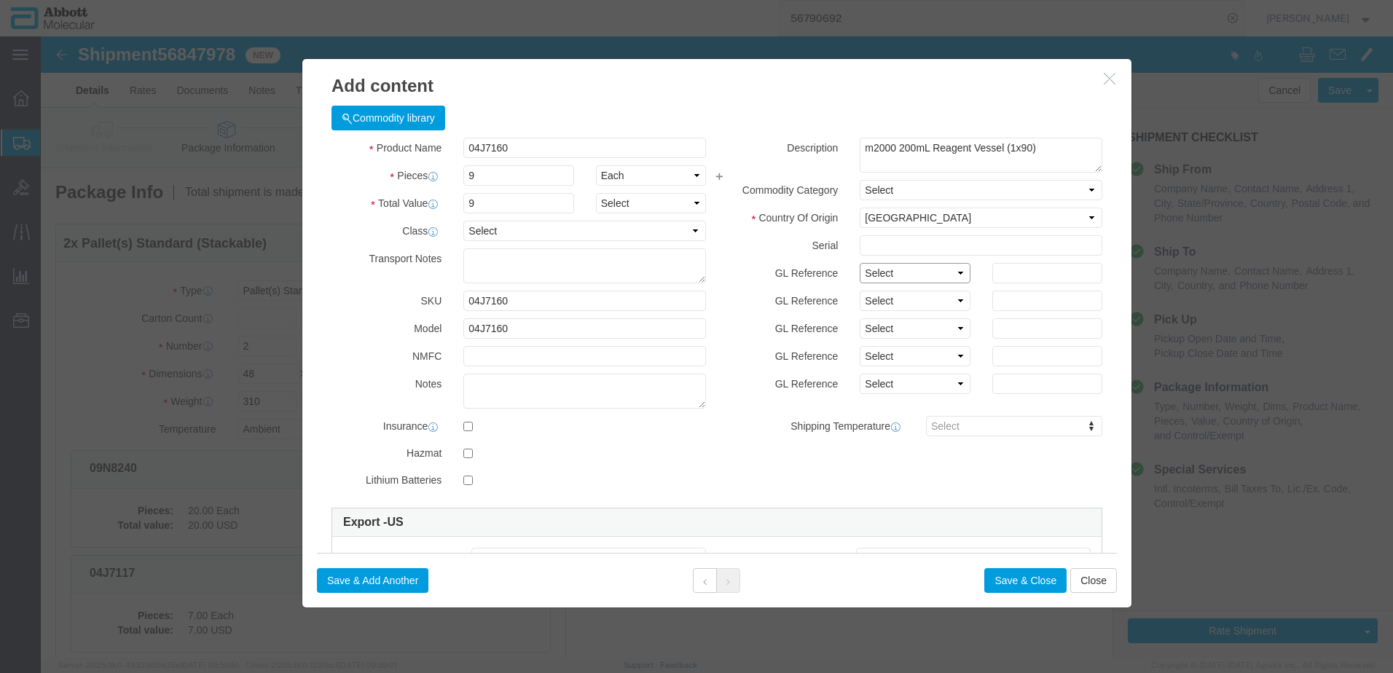
drag, startPoint x: 852, startPoint y: 234, endPoint x: 852, endPoint y: 246, distance: 11.7
click select "Select Account Type Activity ID Airline Appointment Number ASN Batch Number Bil…"
click button "Save & Add Another"
click input "text"
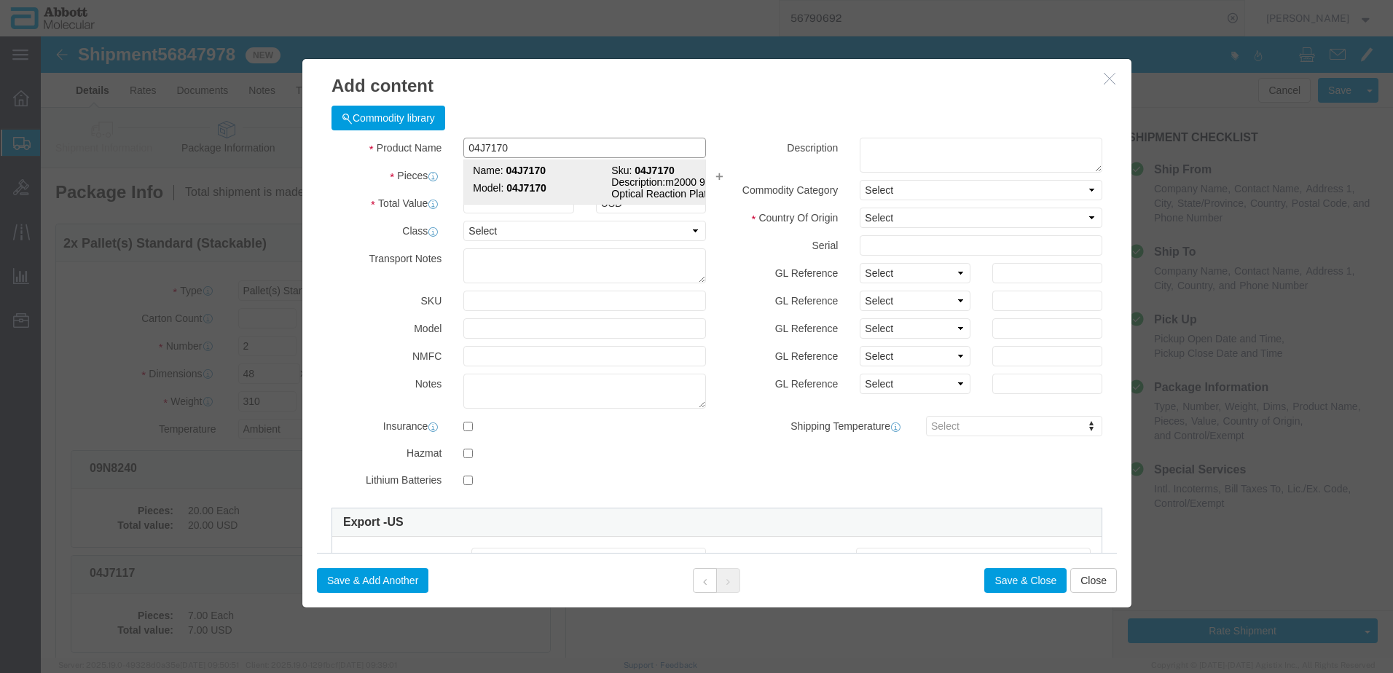
click td "Model: 04J7170"
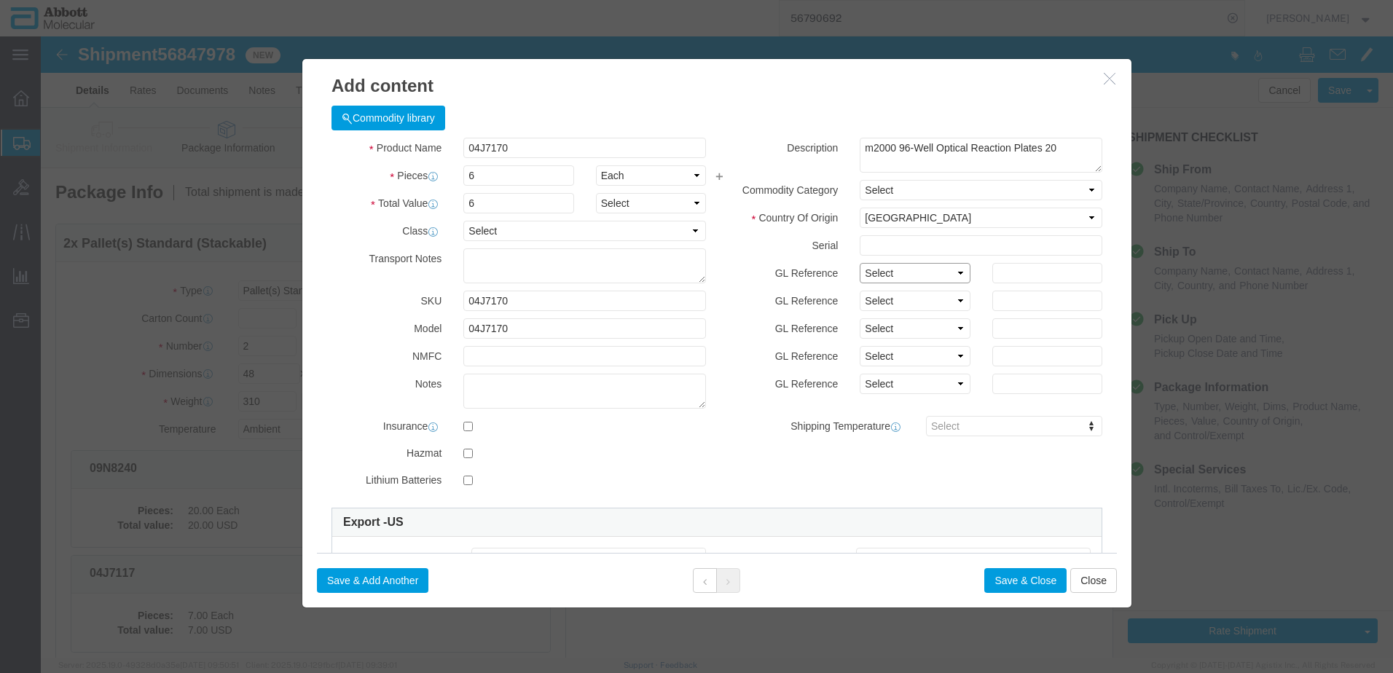
click select "Select Account Type Activity ID Airline Appointment Number ASN Batch Number Bil…"
click button "Save & Add Another"
click input "text"
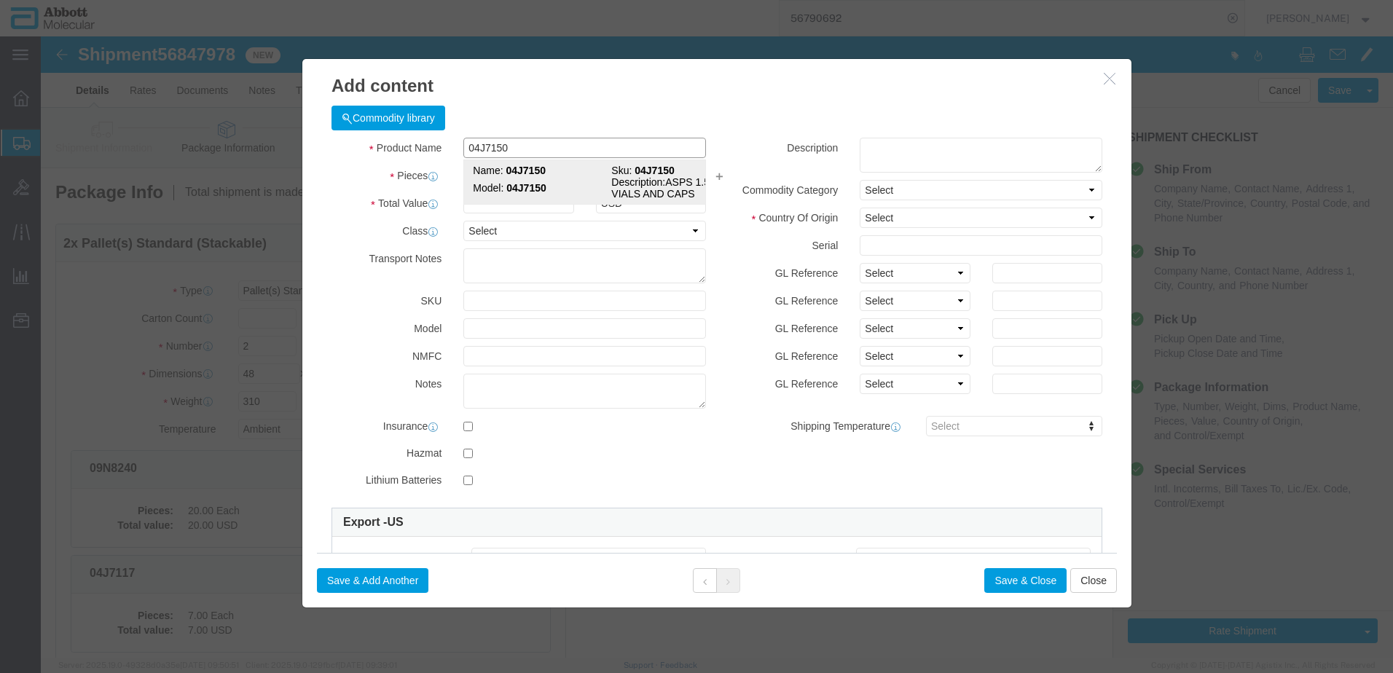
click td "Model: 04J7150"
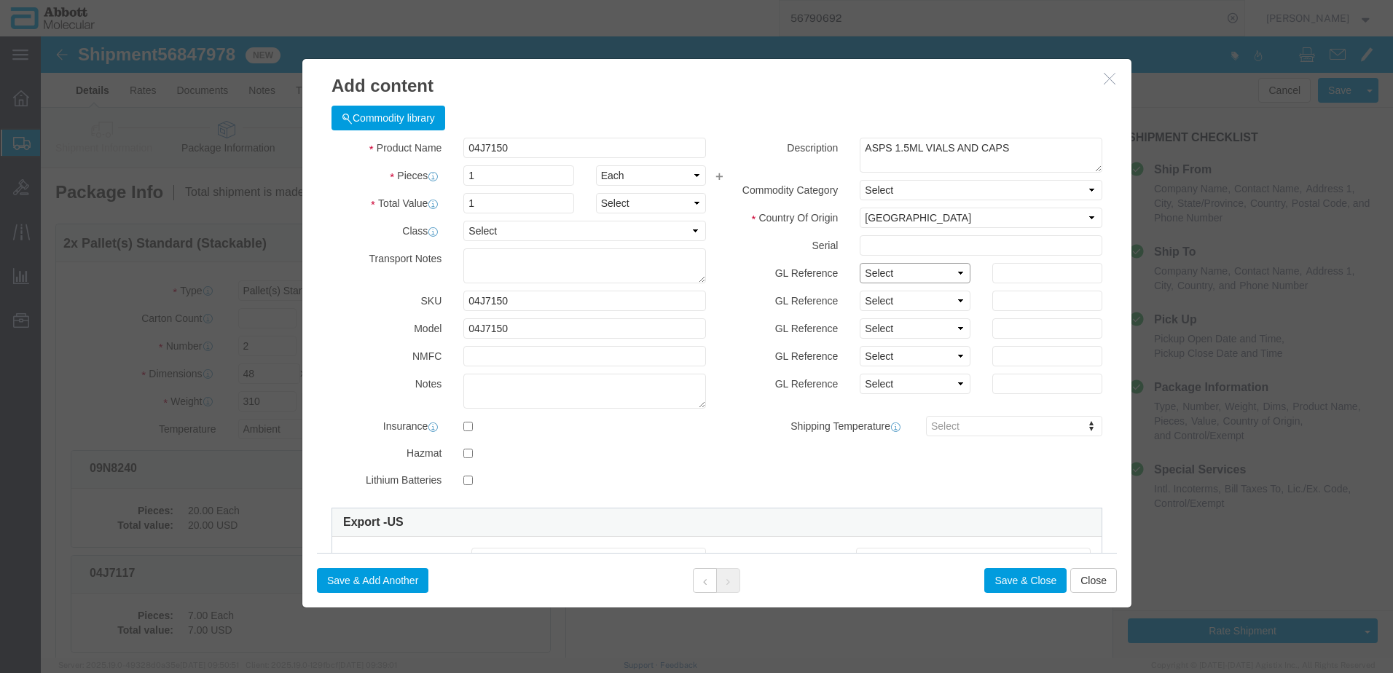
click select "Select Account Type Activity ID Airline Appointment Number ASN Batch Number Bil…"
click button "Save & Add Another"
click input "text"
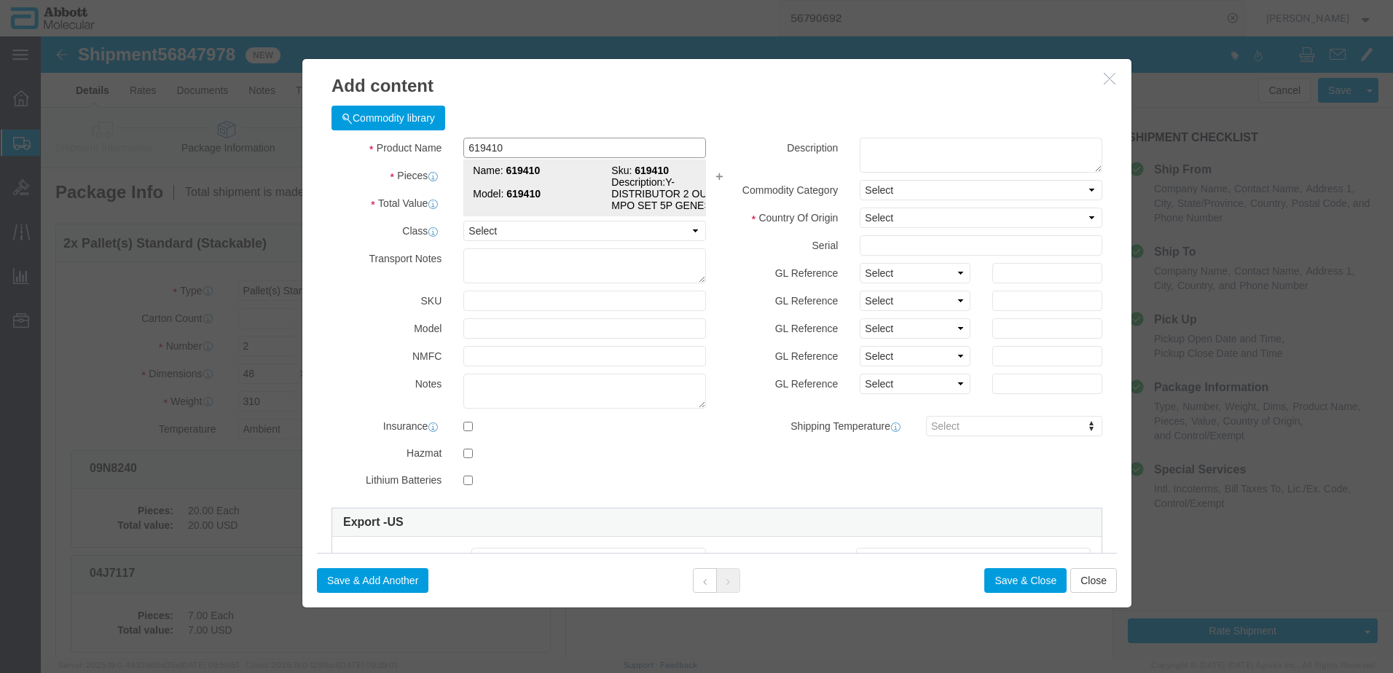
click strong "619410"
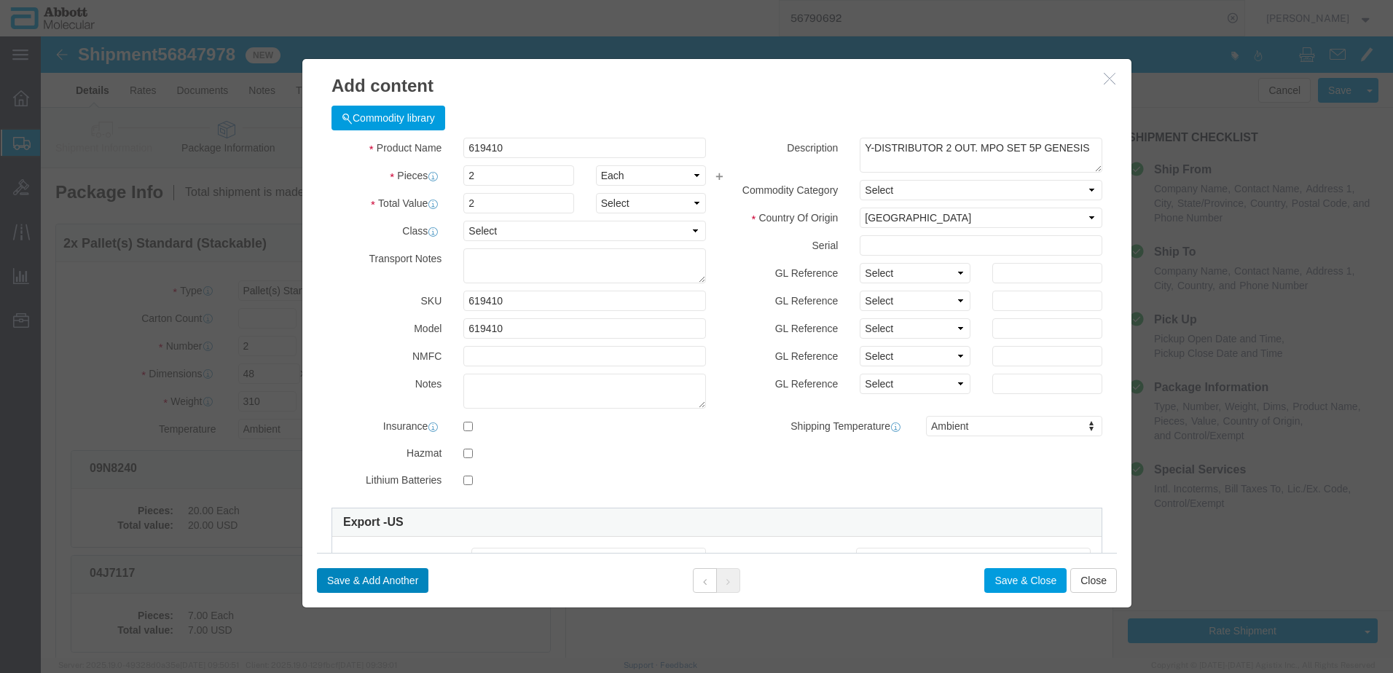
click button "Save & Add Another"
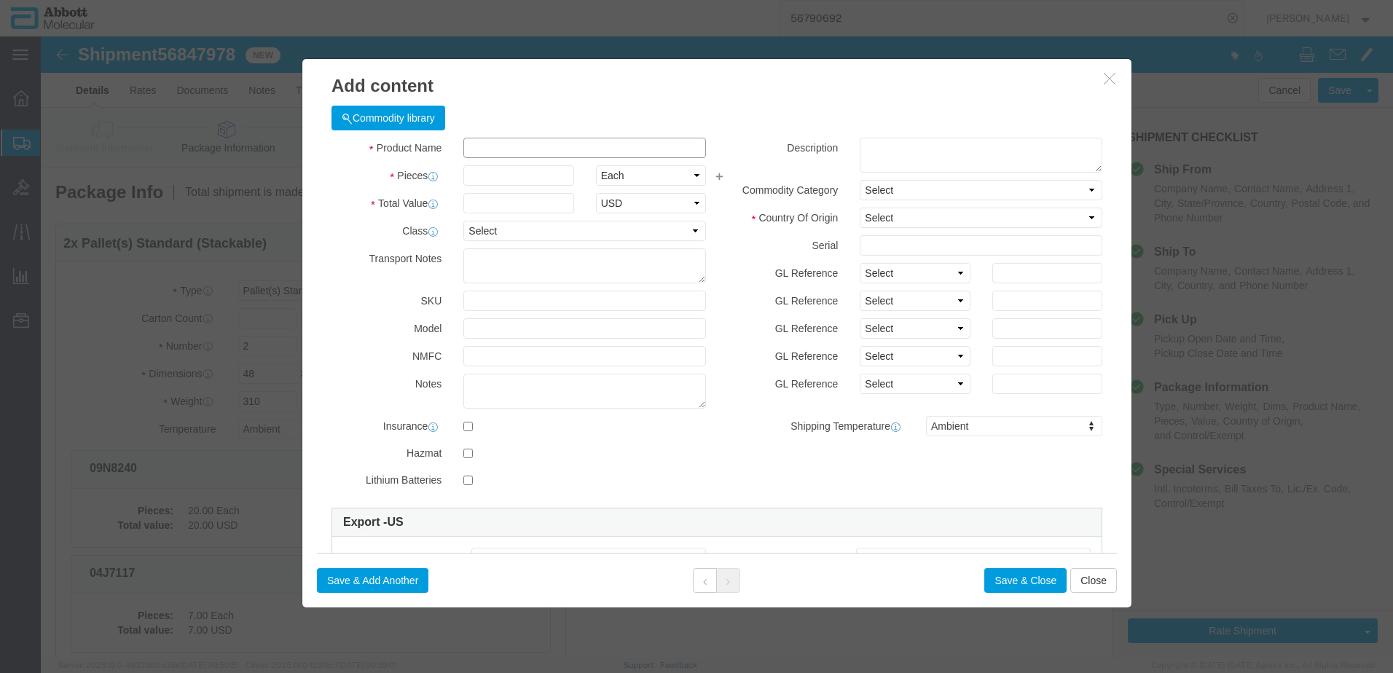
click input "text"
click strong "04J7130"
click select "Select Account Type Activity ID Airline Appointment Number ASN Batch Number Bil…"
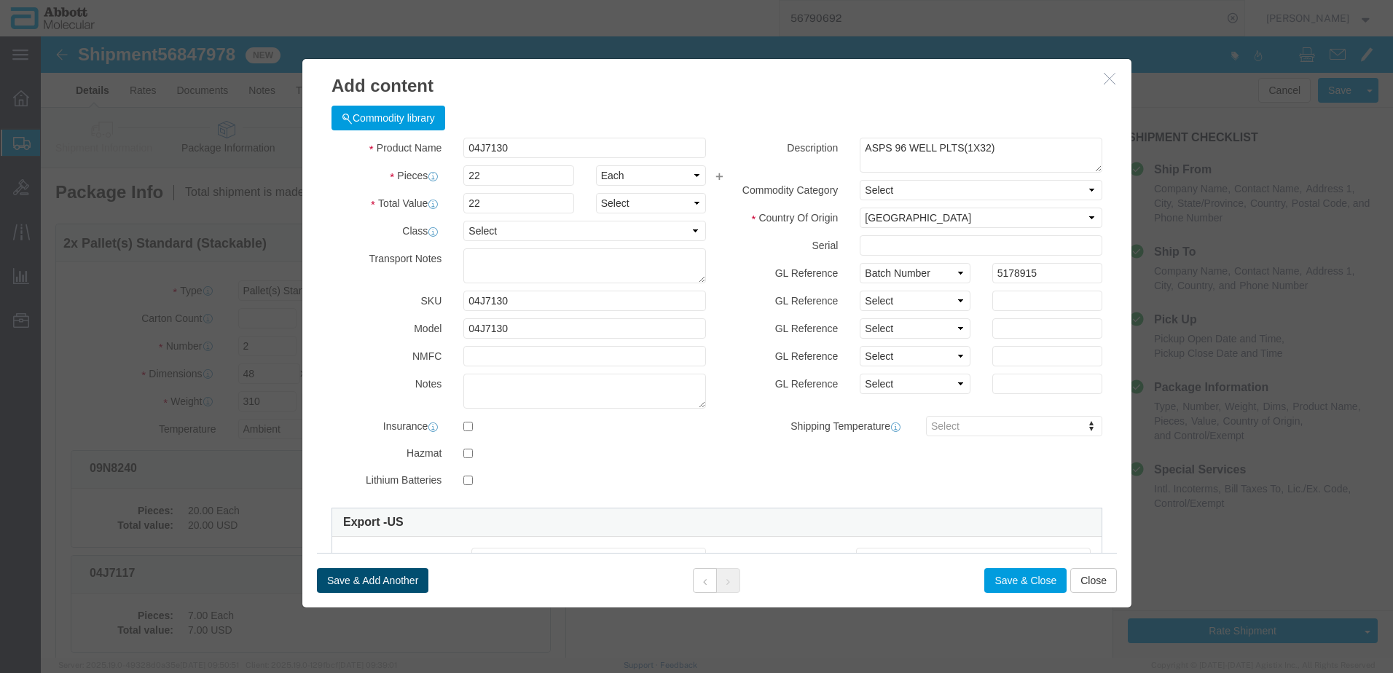
click button "Save & Add Another"
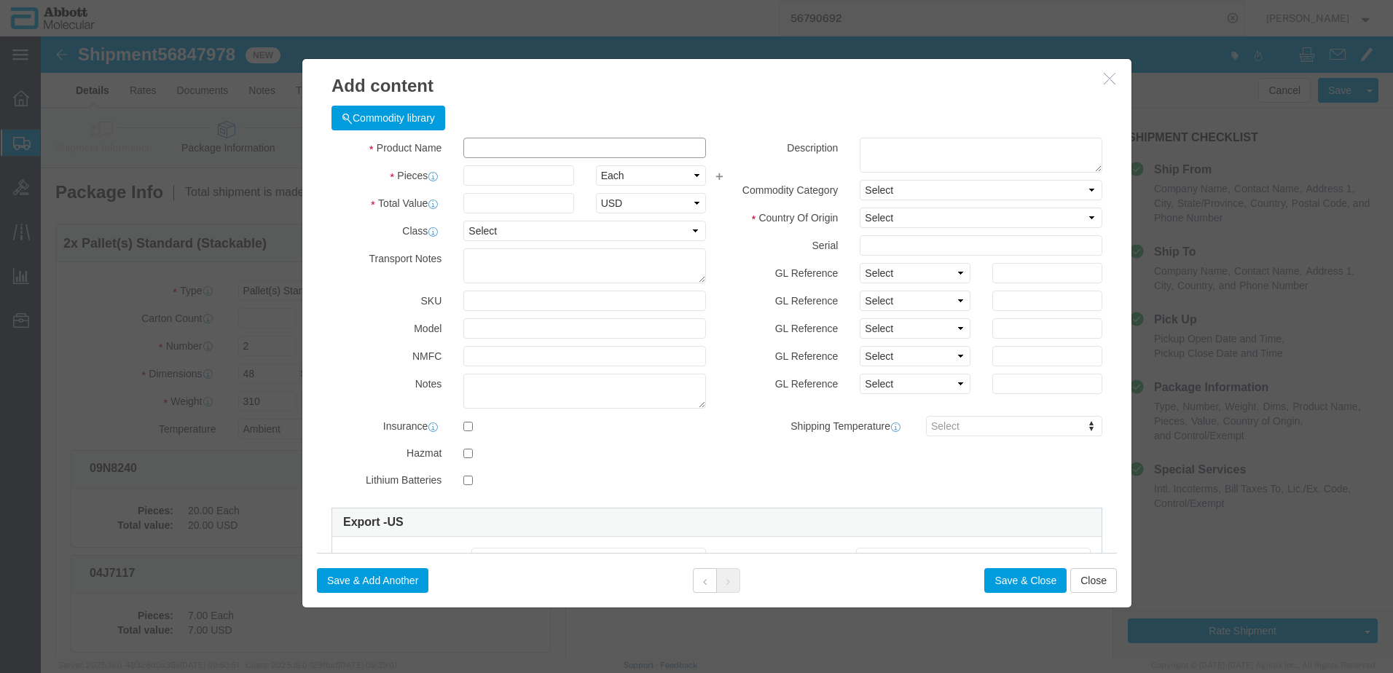
click input "text"
click strong "04J7175"
click select "Select Account Type Activity ID Airline Appointment Number ASN Batch Number Bil…"
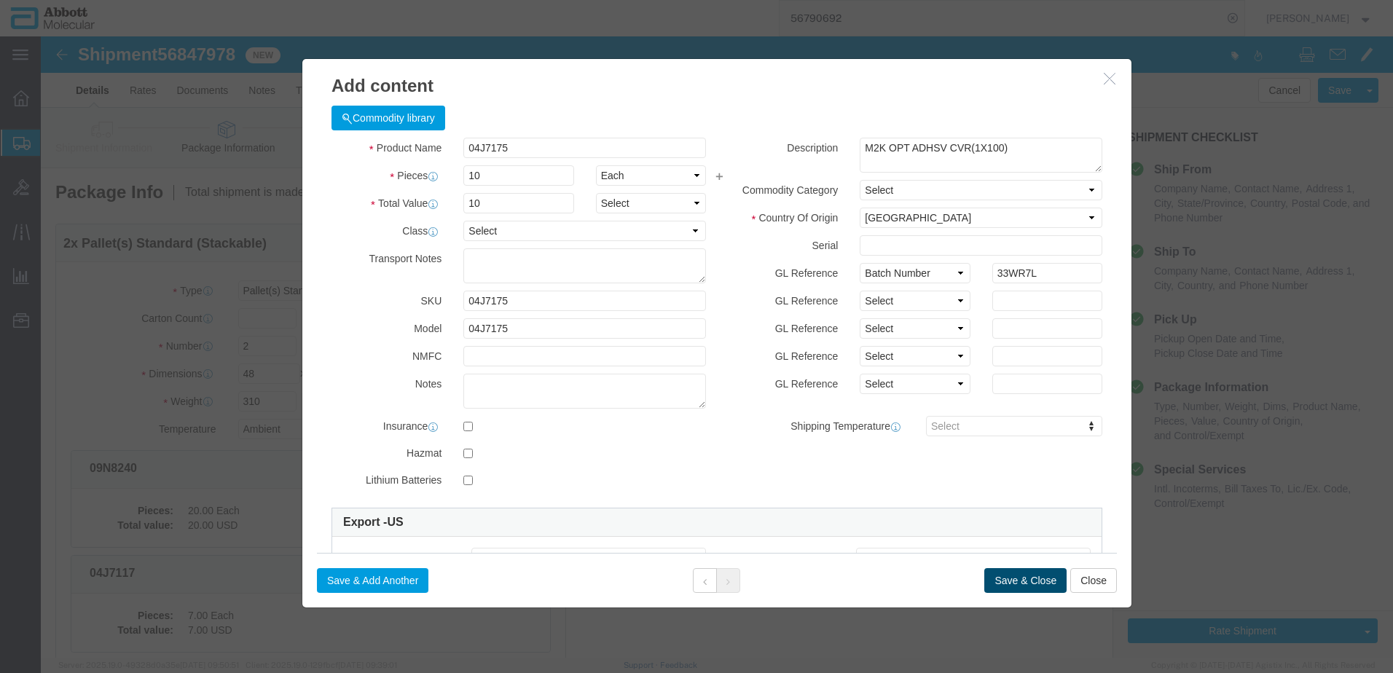
click button "Save & Close"
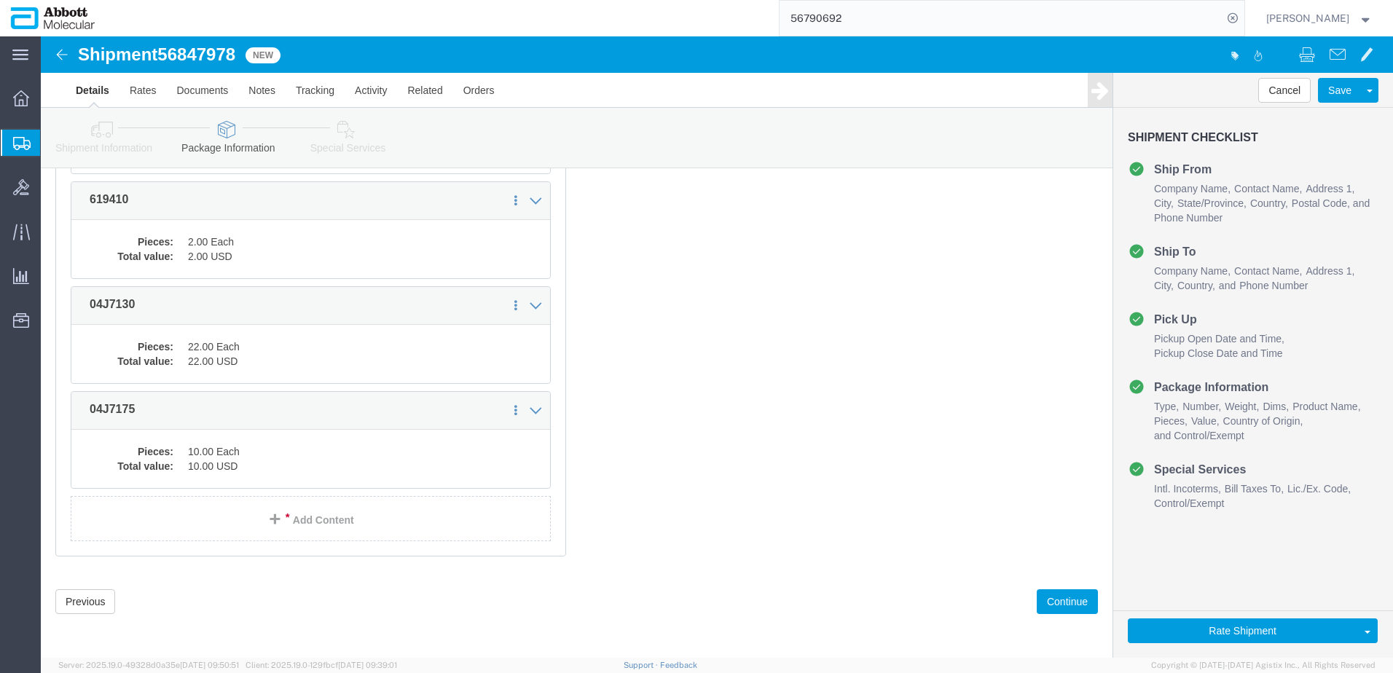
scroll to position [899, 0]
click button "Continue"
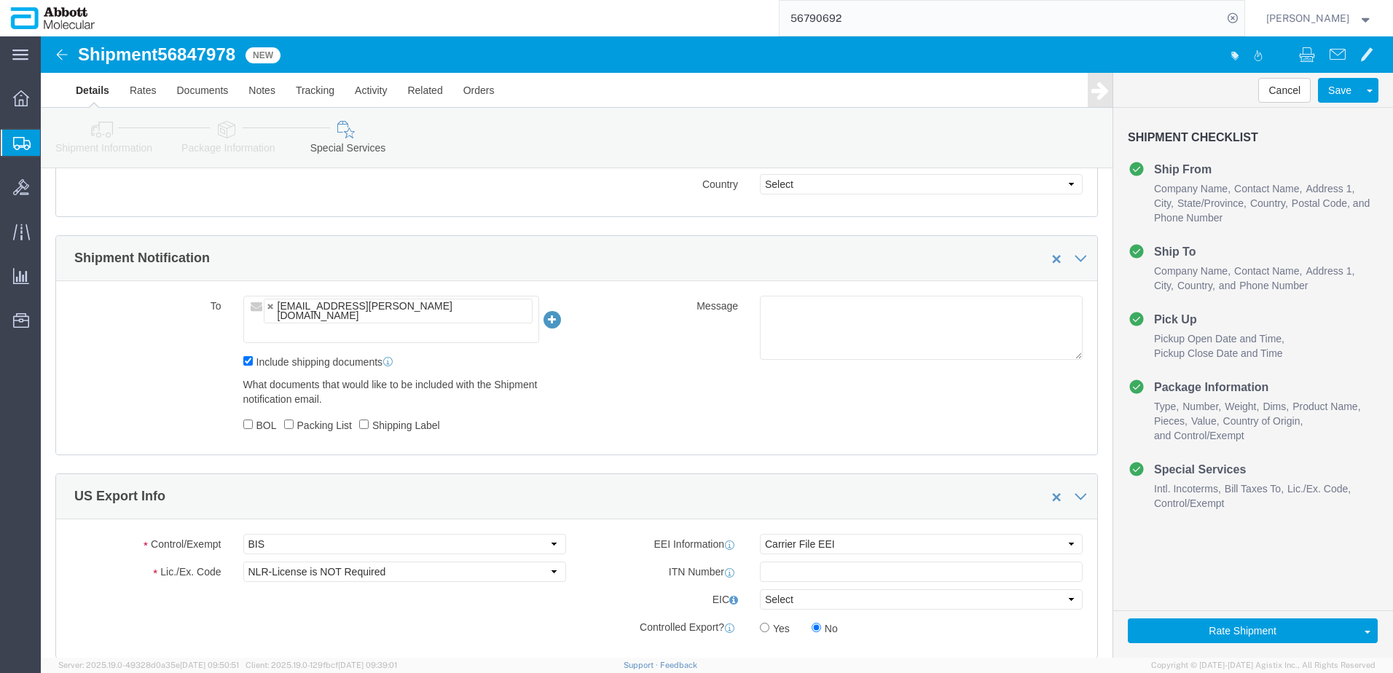
scroll to position [2027, 0]
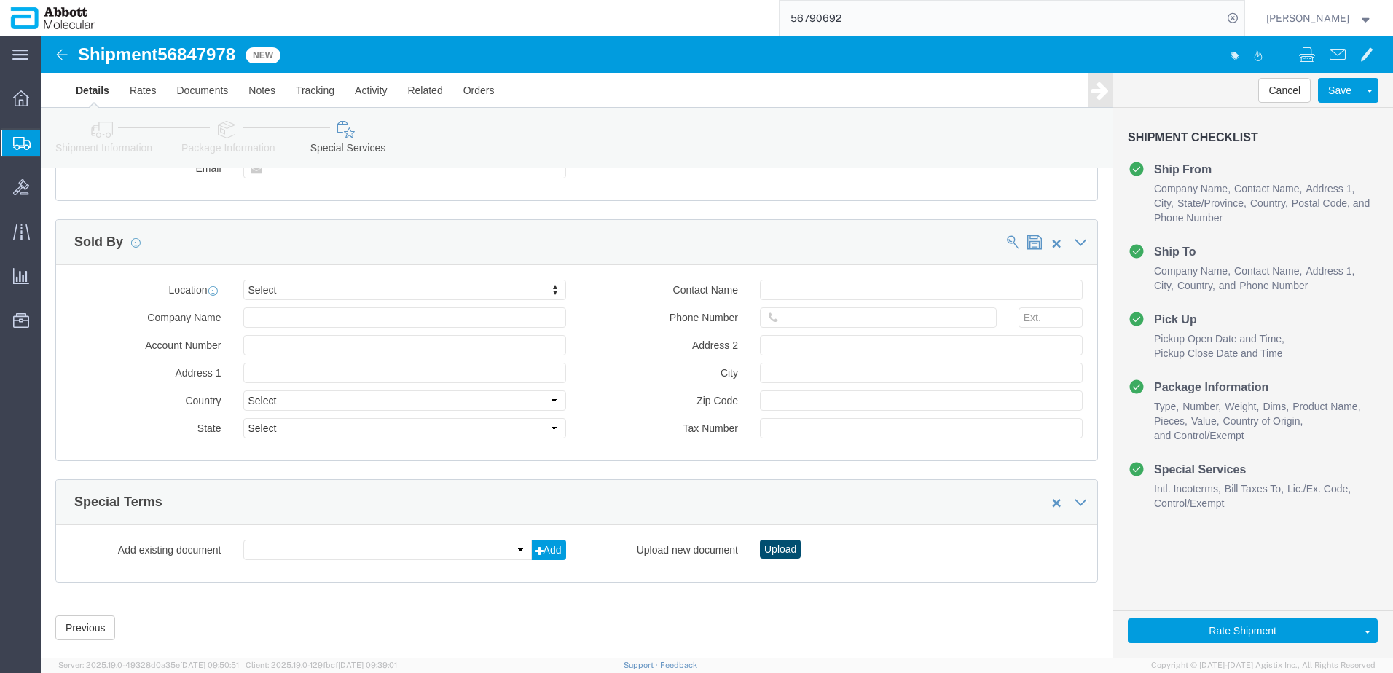
click button "Upload"
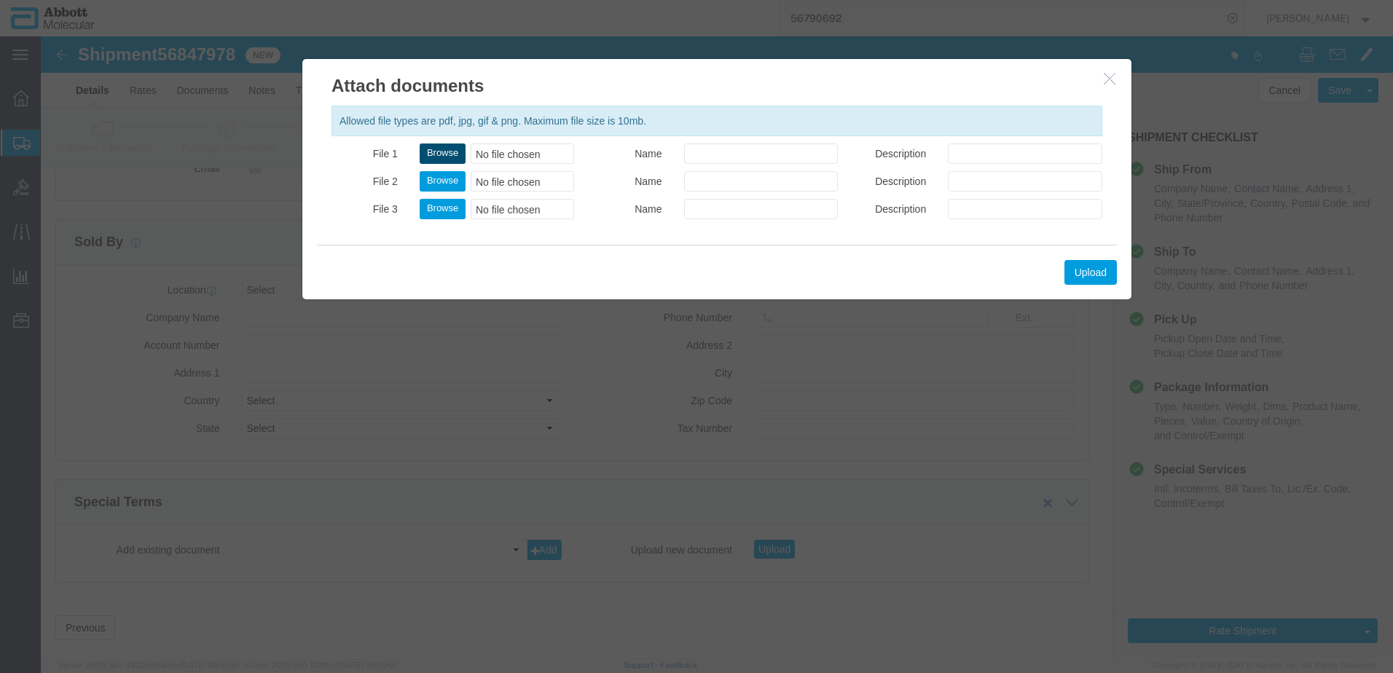
click button "Browse"
click button "Upload"
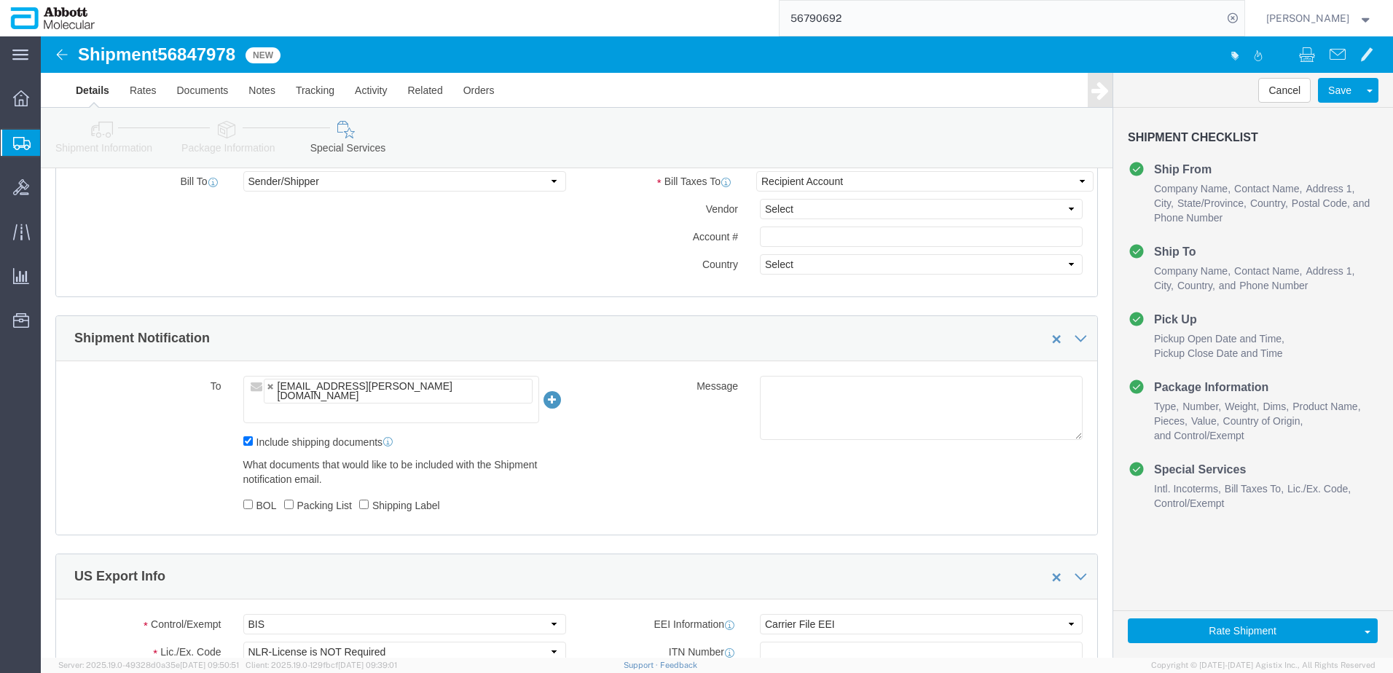
scroll to position [423, 0]
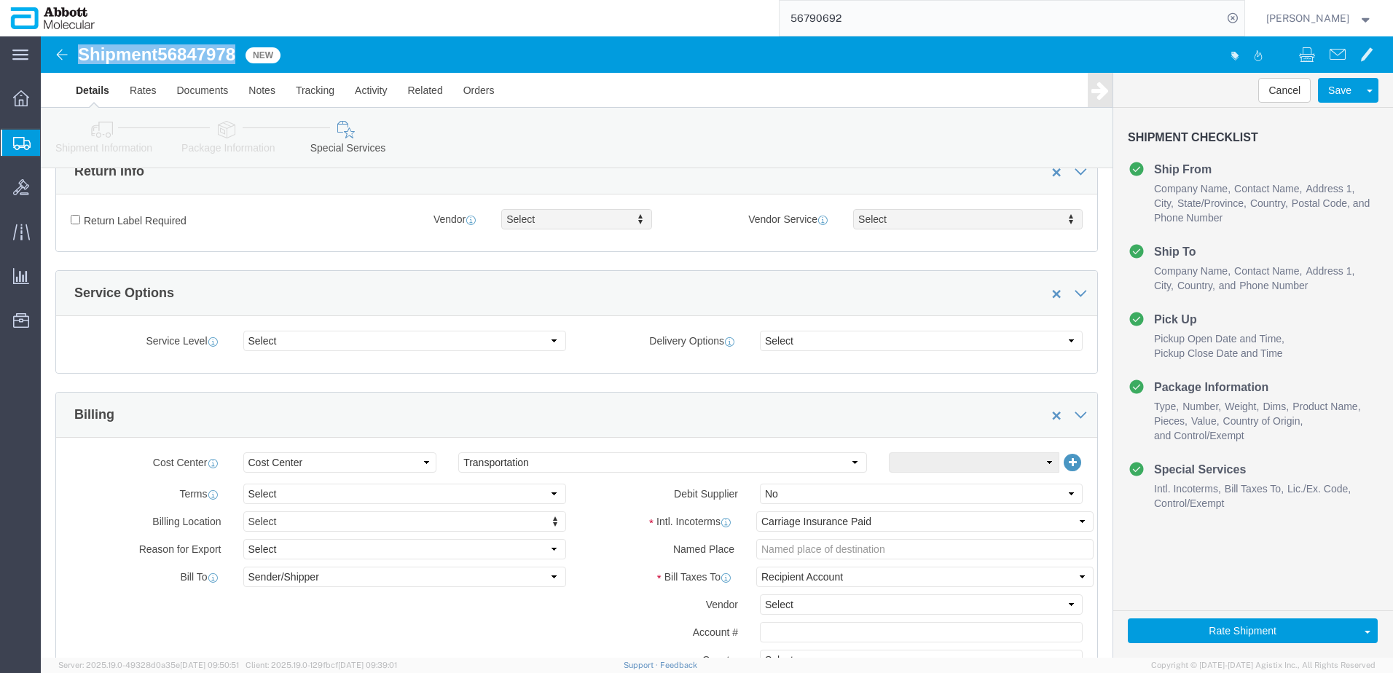
drag, startPoint x: 41, startPoint y: 18, endPoint x: 198, endPoint y: 17, distance: 157.4
click h1 "Shipment 56847978"
copy h1 "Shipment 56847978"
click button "Rate Shipment"
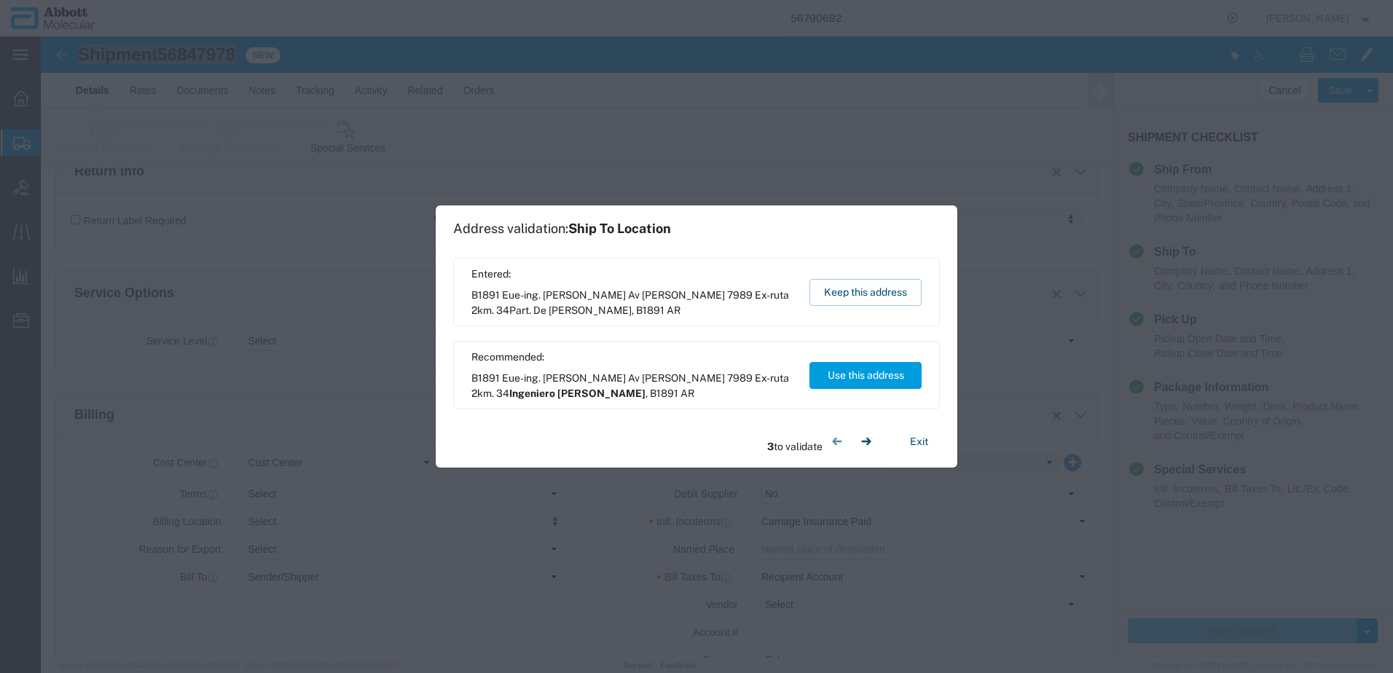
click at [823, 397] on div "Recommended: B1891 Eue-ing. [PERSON_NAME] [STREET_ADDRESS][PERSON_NAME][PERSON_…" at bounding box center [696, 375] width 487 height 69
click at [842, 378] on button "Use this address" at bounding box center [866, 375] width 112 height 27
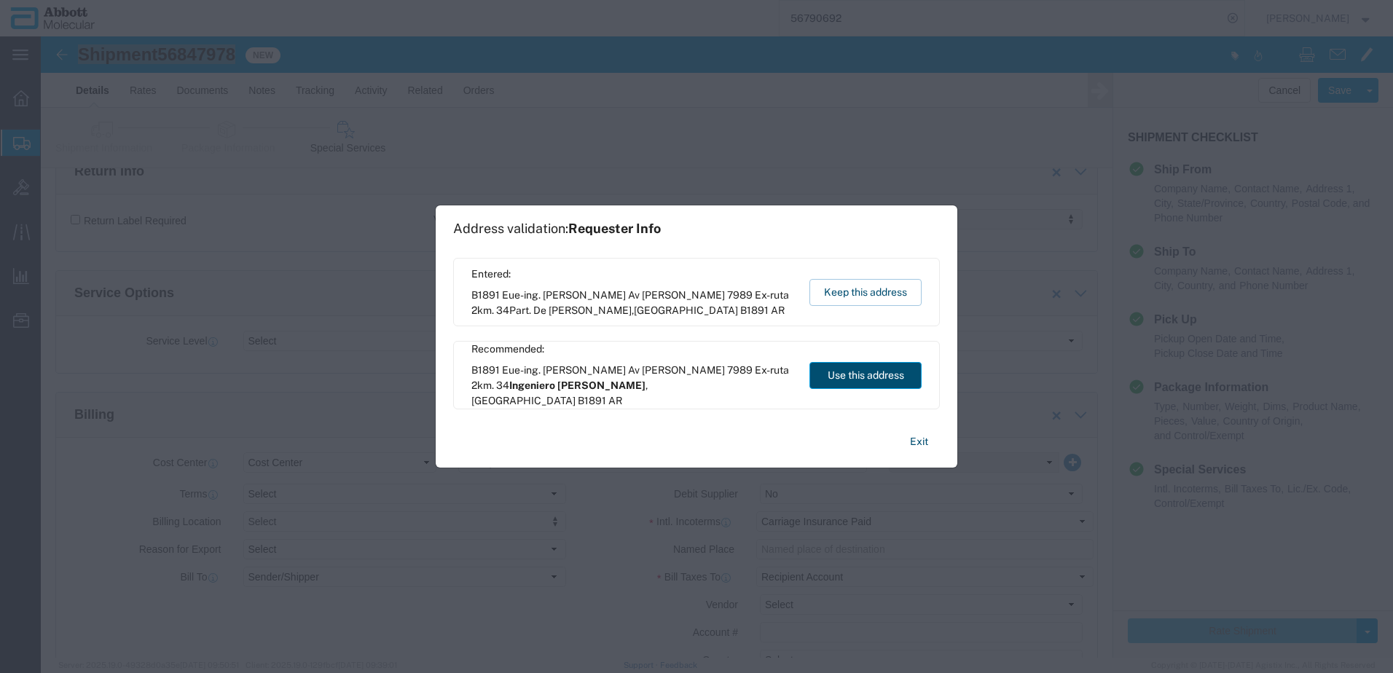
click at [834, 377] on button "Use this address" at bounding box center [866, 375] width 112 height 27
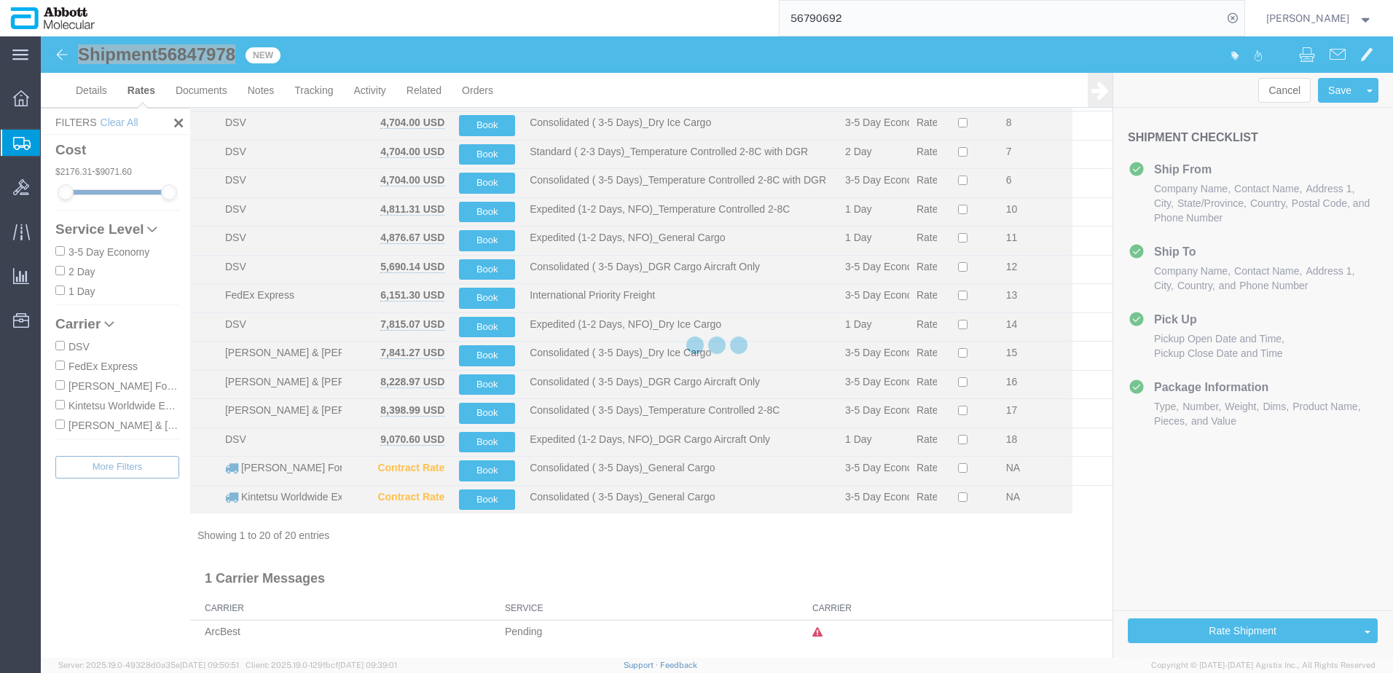
scroll to position [226, 0]
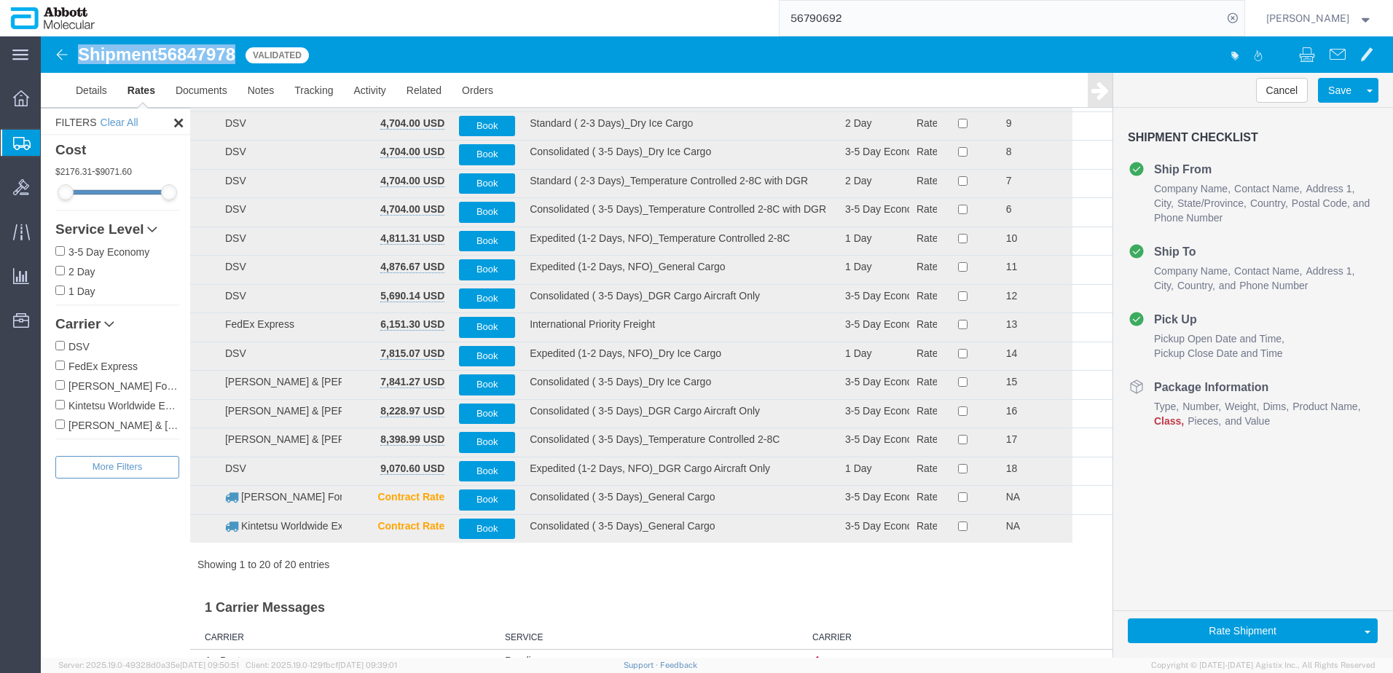
click at [82, 344] on label "DSV" at bounding box center [117, 346] width 124 height 16
click at [65, 344] on input "DSV" at bounding box center [59, 345] width 9 height 9
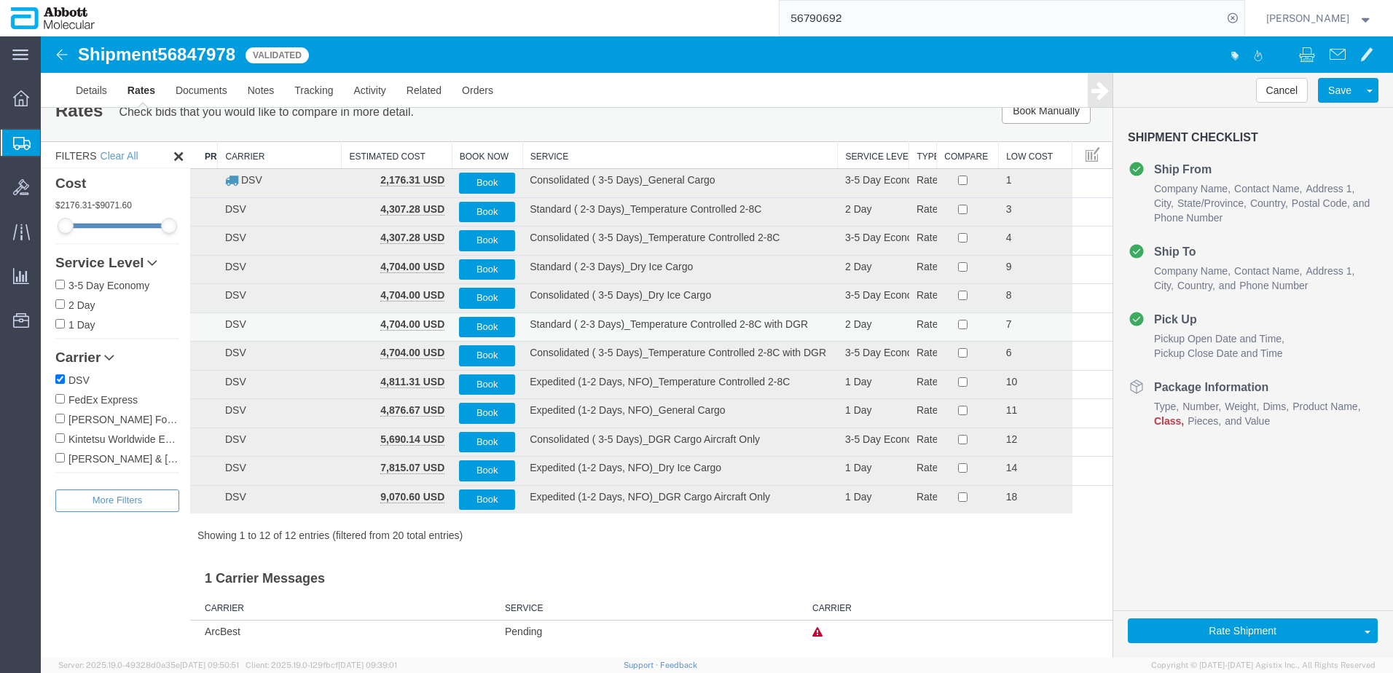
scroll to position [25, 0]
click at [545, 153] on th "Service" at bounding box center [681, 155] width 316 height 27
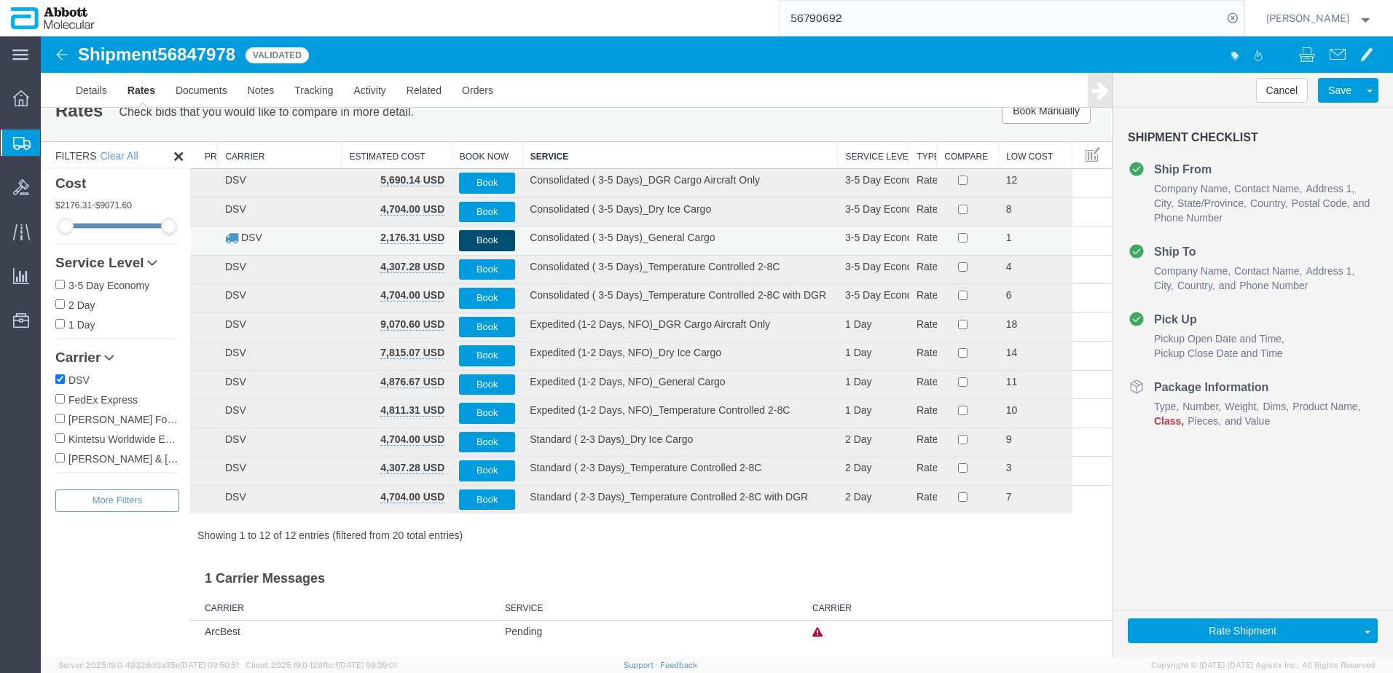
click at [490, 237] on button "Book" at bounding box center [487, 240] width 56 height 21
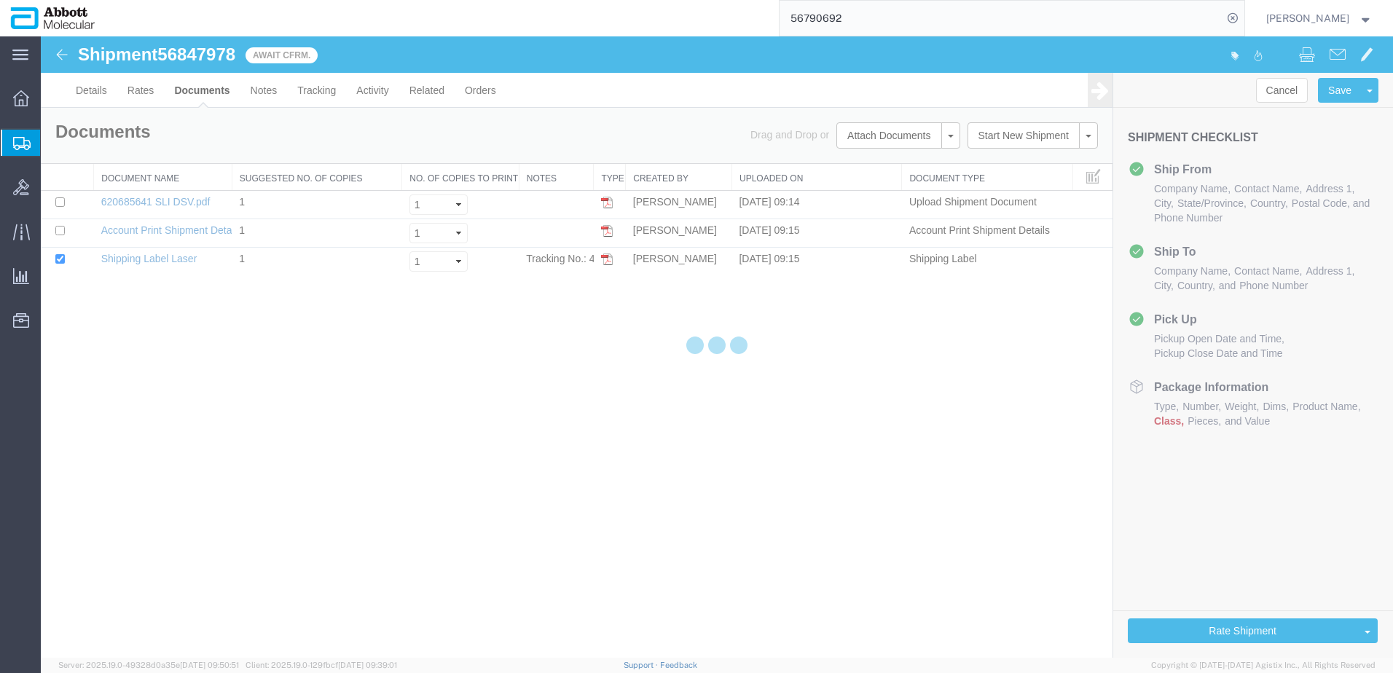
scroll to position [0, 0]
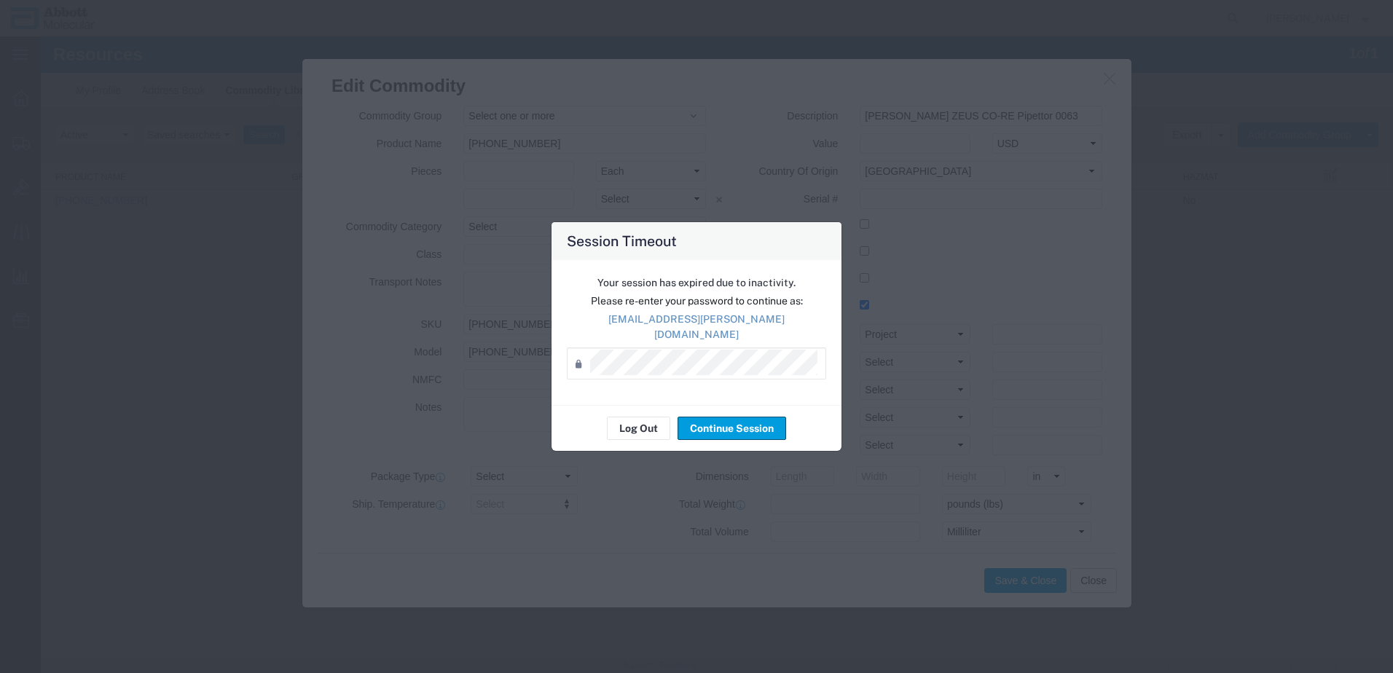
scroll to position [364, 0]
click at [653, 423] on button "Log Out" at bounding box center [638, 428] width 63 height 23
